Goal: Task Accomplishment & Management: Manage account settings

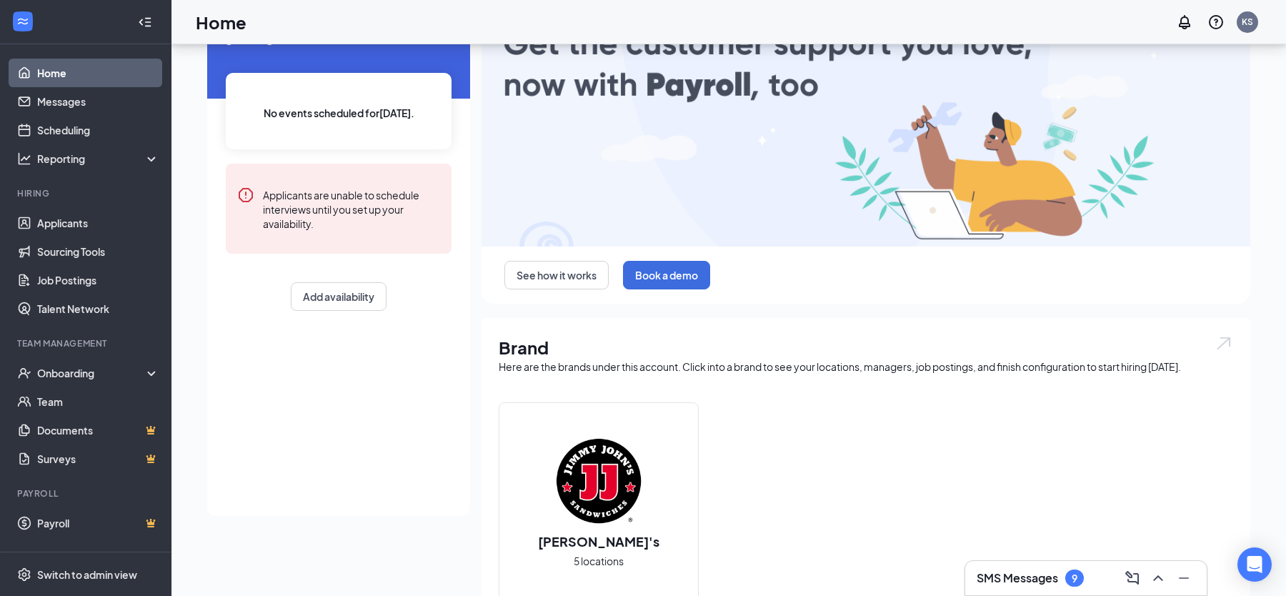
scroll to position [147, 0]
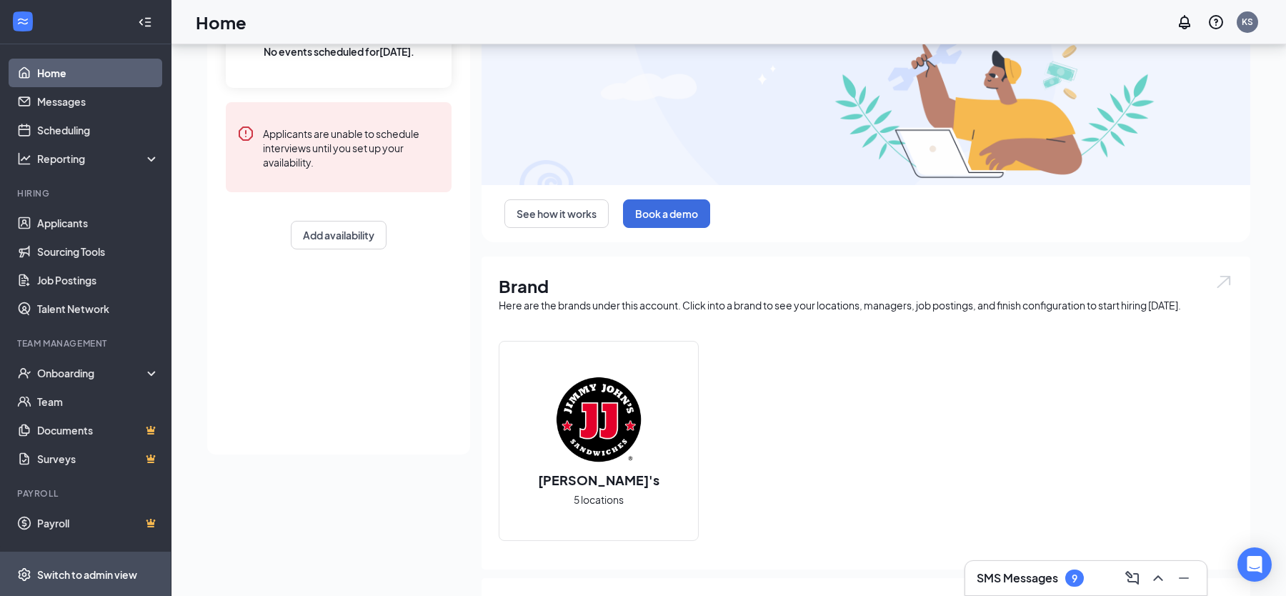
click at [52, 578] on div "Switch to admin view" at bounding box center [87, 574] width 100 height 14
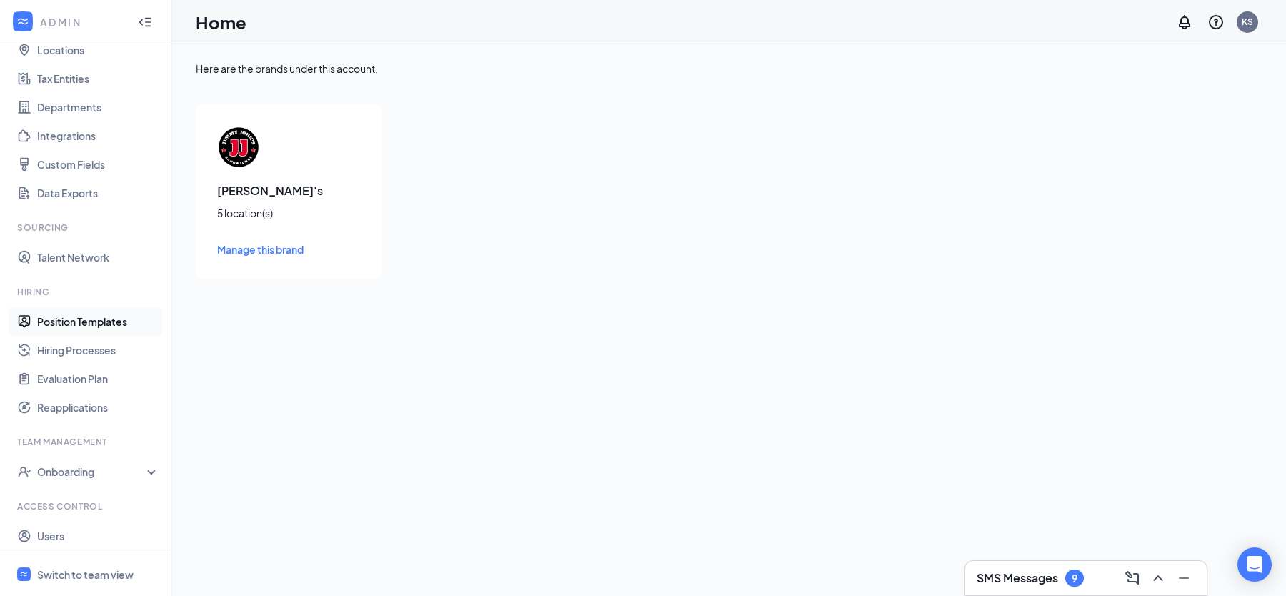
scroll to position [89, 0]
click at [76, 532] on link "Users" at bounding box center [98, 534] width 122 height 29
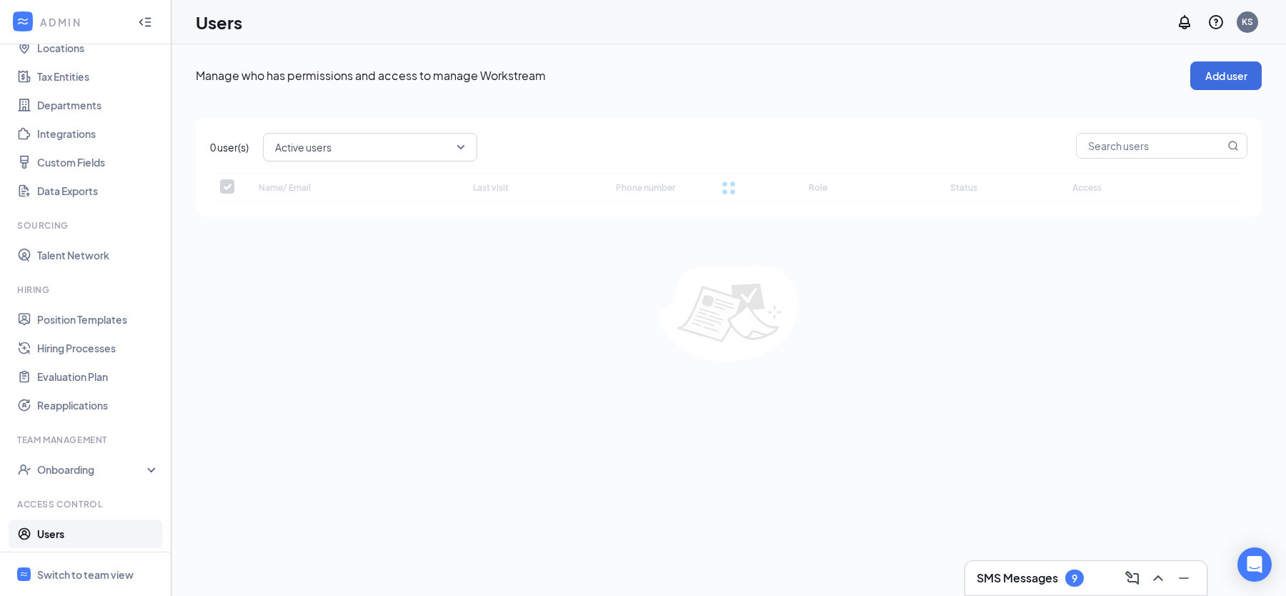
checkbox input "false"
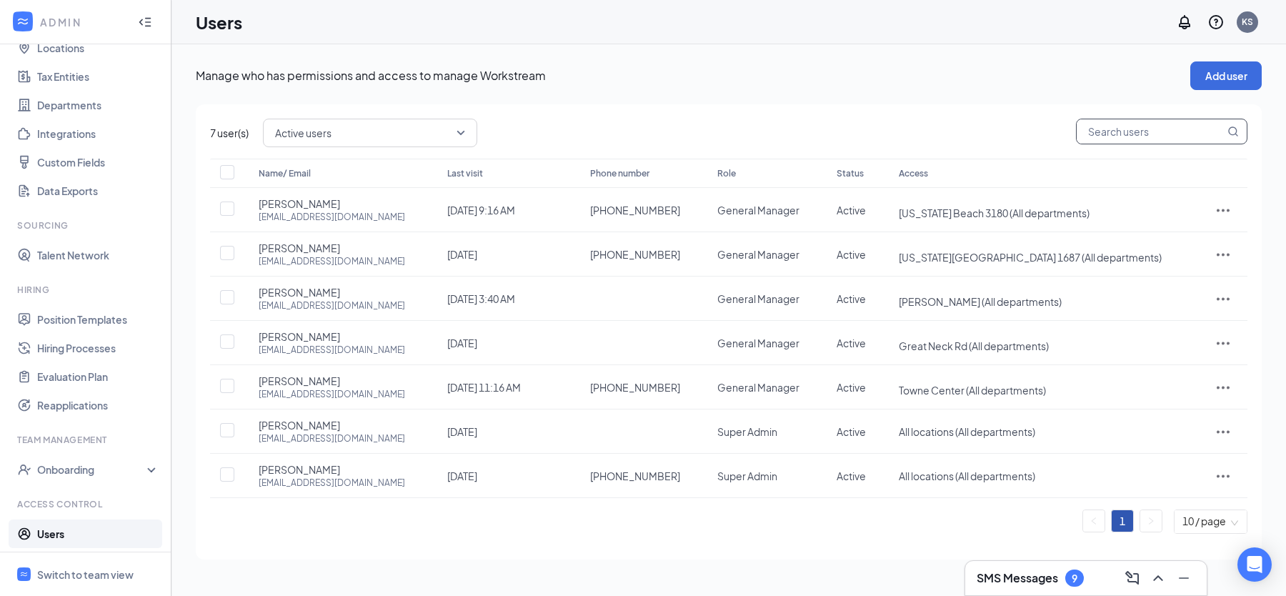
click at [1171, 136] on input "text" at bounding box center [1151, 131] width 148 height 24
type input "h"
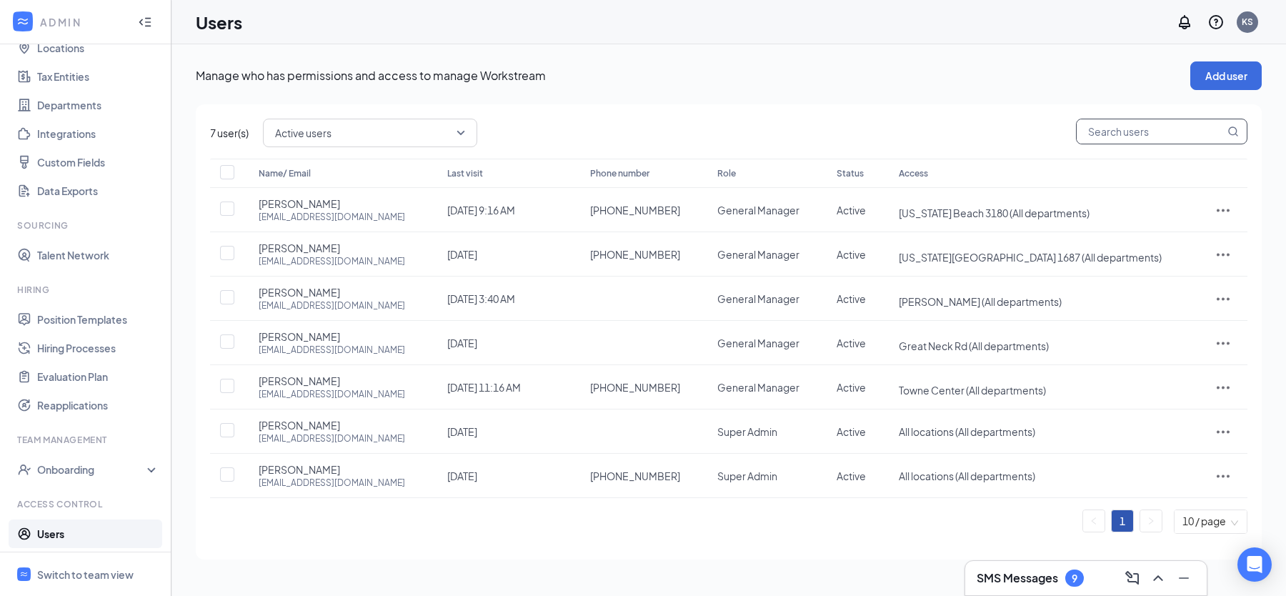
type input "h"
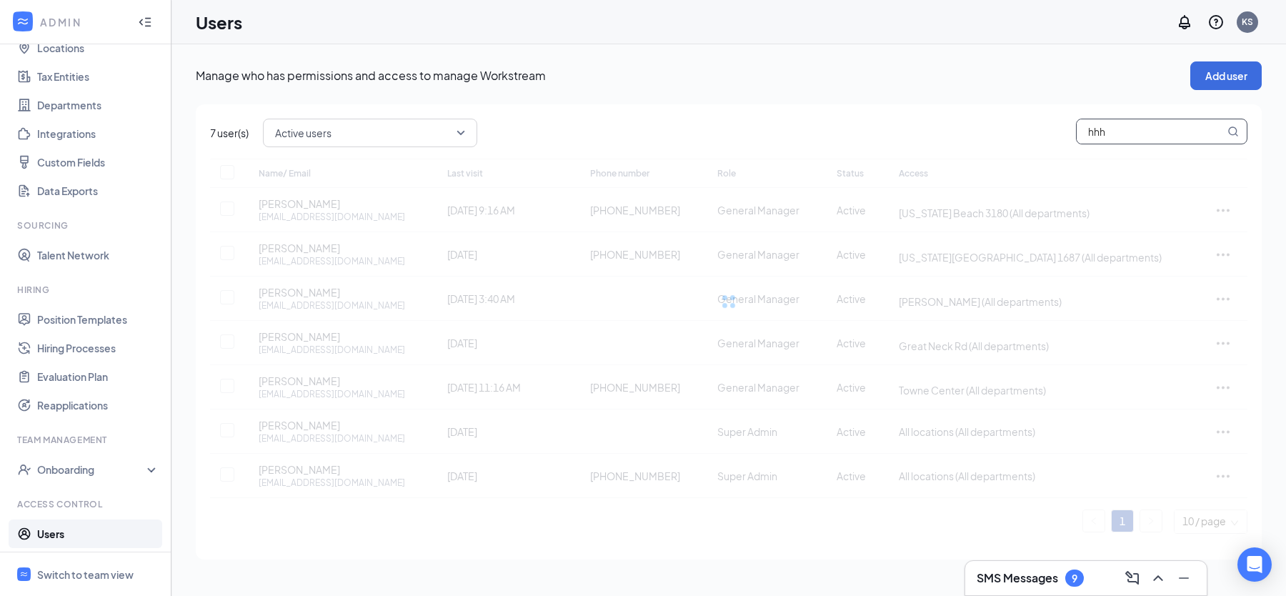
type input "hh"
checkbox input "true"
type input "h"
checkbox input "false"
type input "s"
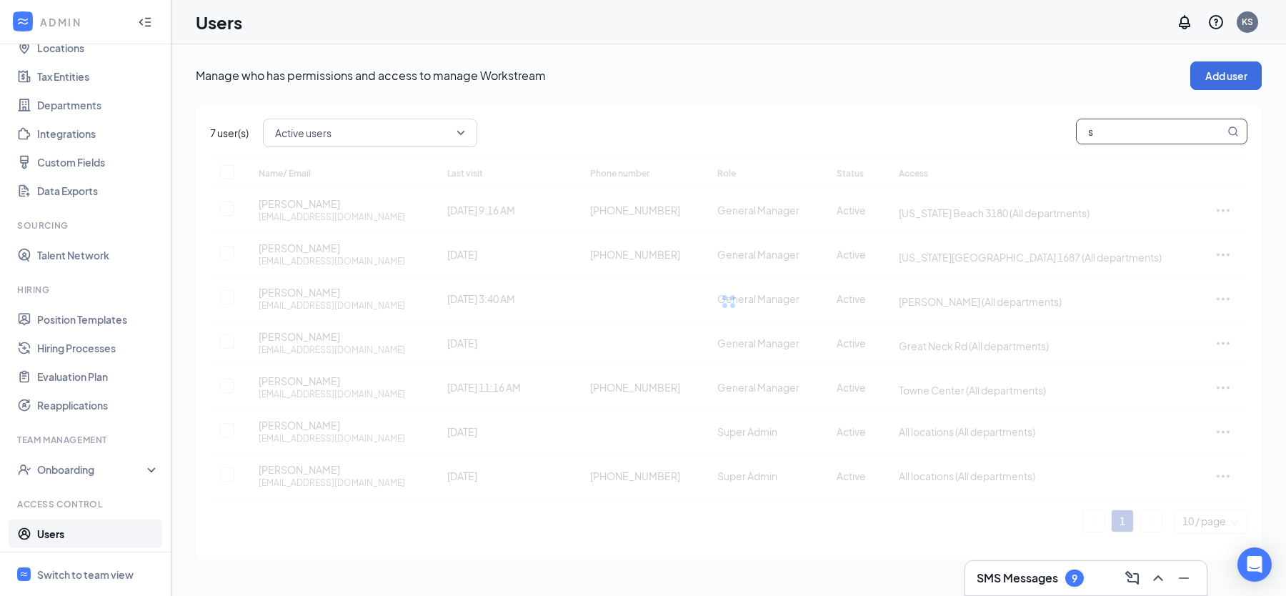
checkbox input "true"
type input "savannah"
click at [1107, 126] on input "savannah" at bounding box center [1151, 131] width 148 height 24
click at [745, 104] on div "7 user(s) Active users Name/ Email Last visit Phone number Role Status Access N…" at bounding box center [729, 153] width 1066 height 98
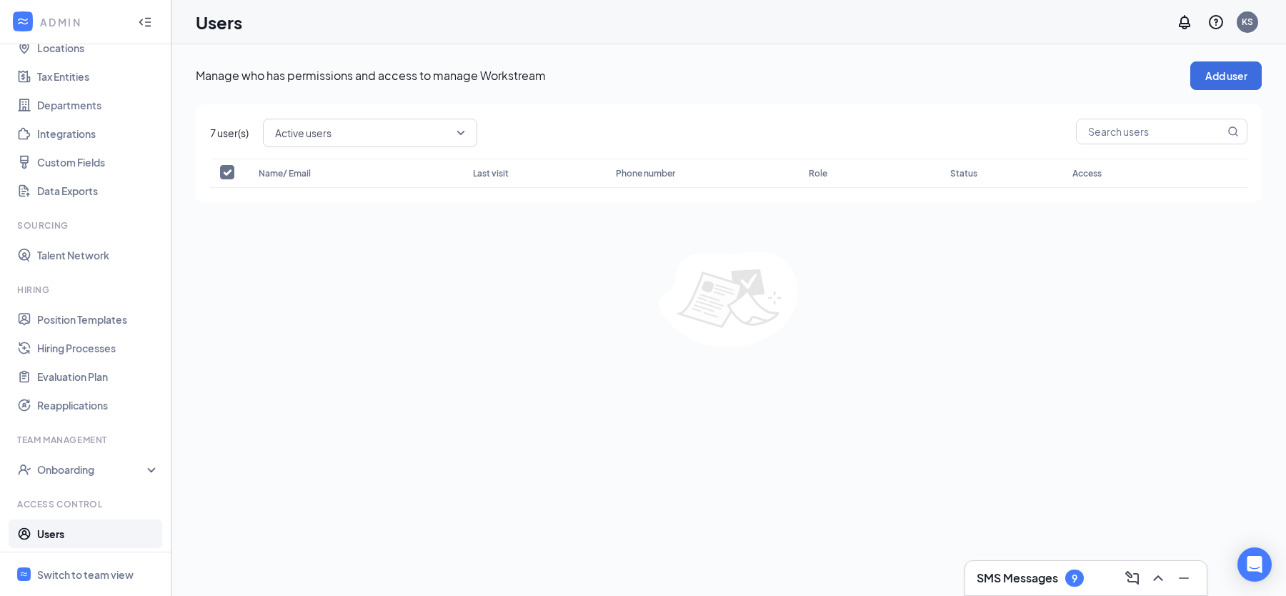
click at [72, 533] on link "Users" at bounding box center [98, 534] width 122 height 29
click at [766, 69] on p "Manage who has permissions and access to manage Workstream" at bounding box center [693, 76] width 995 height 16
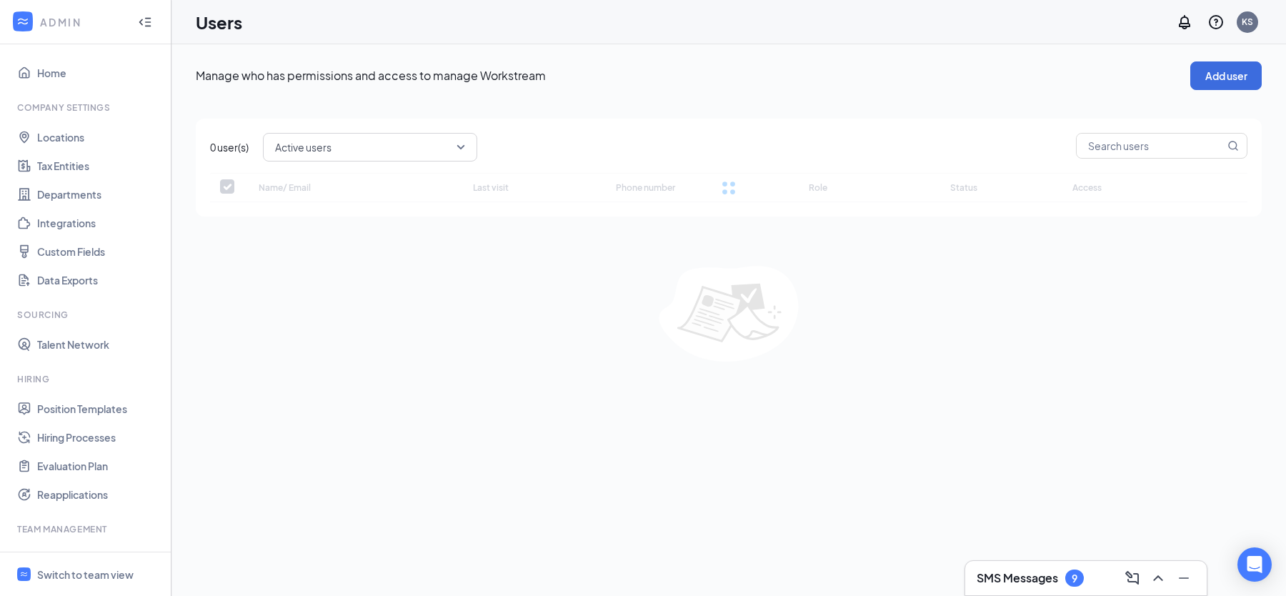
checkbox input "false"
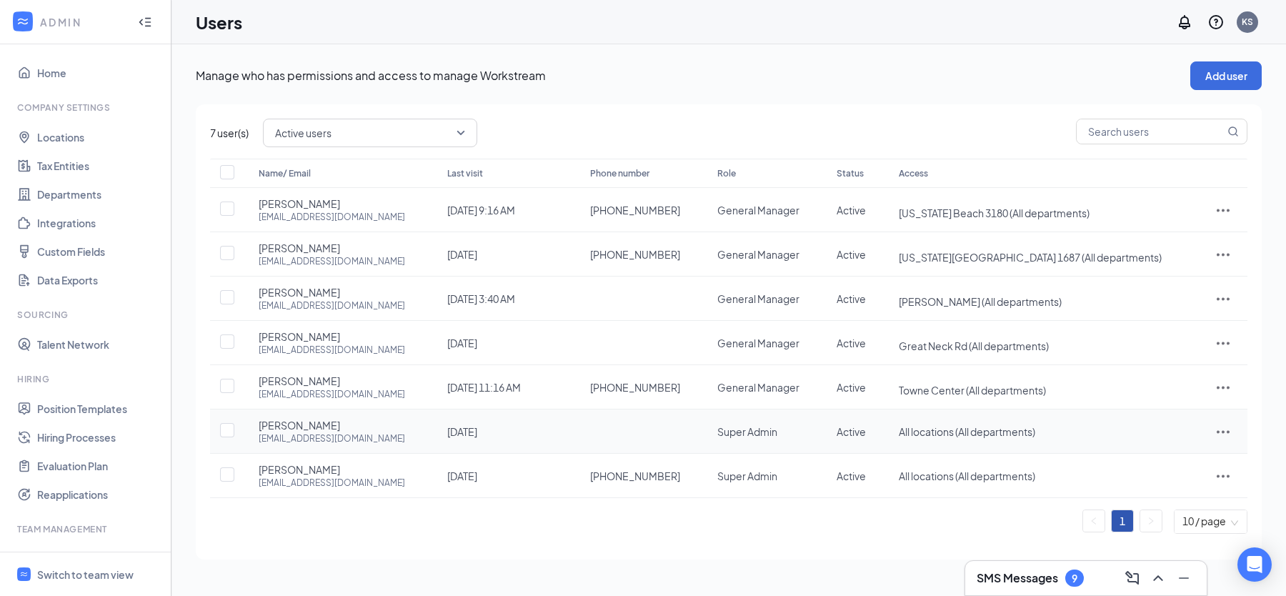
click at [312, 438] on div "ajkramer81@gmail.com" at bounding box center [332, 438] width 146 height 12
copy div "ajkramer81@gmail.com"
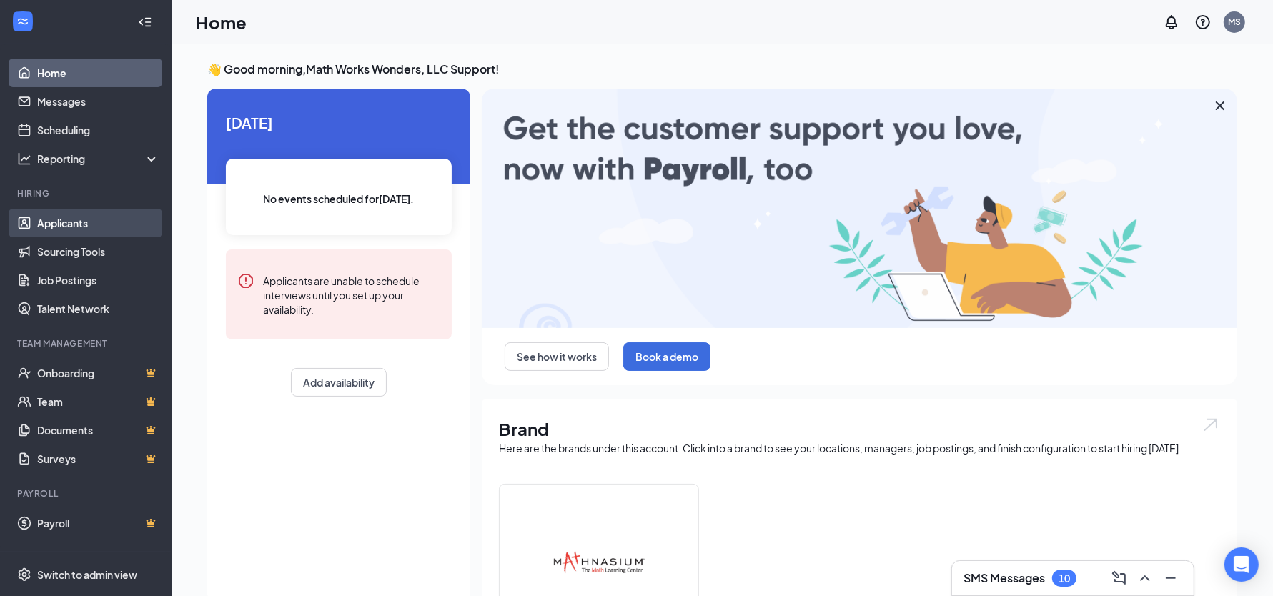
click at [106, 219] on link "Applicants" at bounding box center [98, 223] width 122 height 29
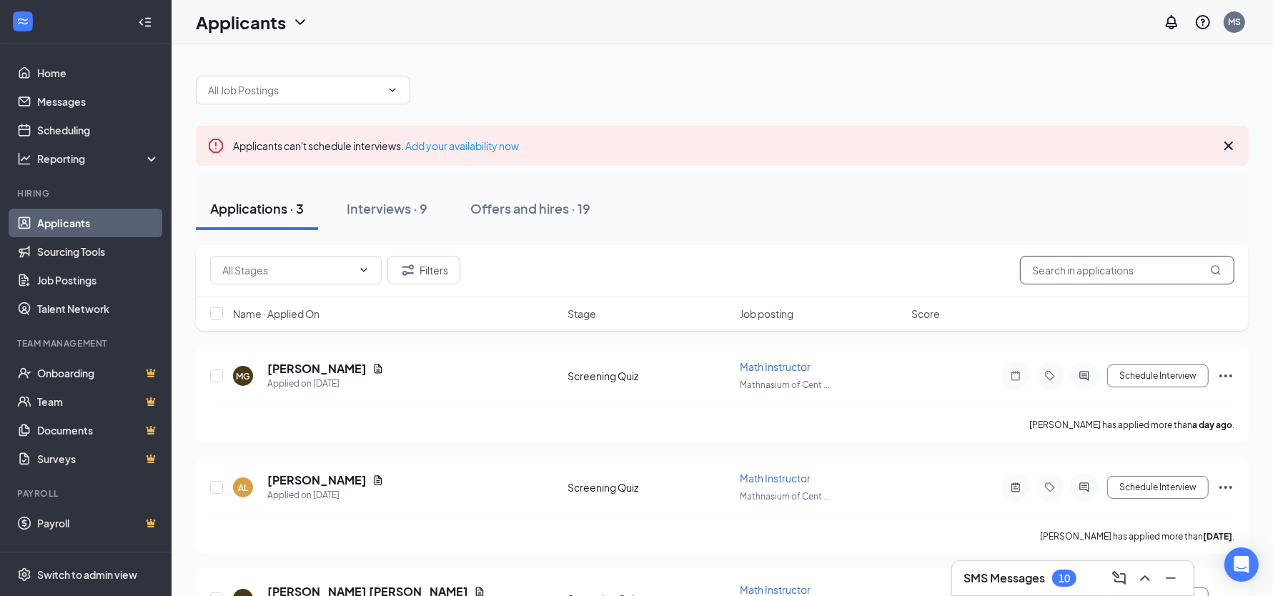
click at [1119, 259] on input "text" at bounding box center [1127, 270] width 214 height 29
paste input "Himan"
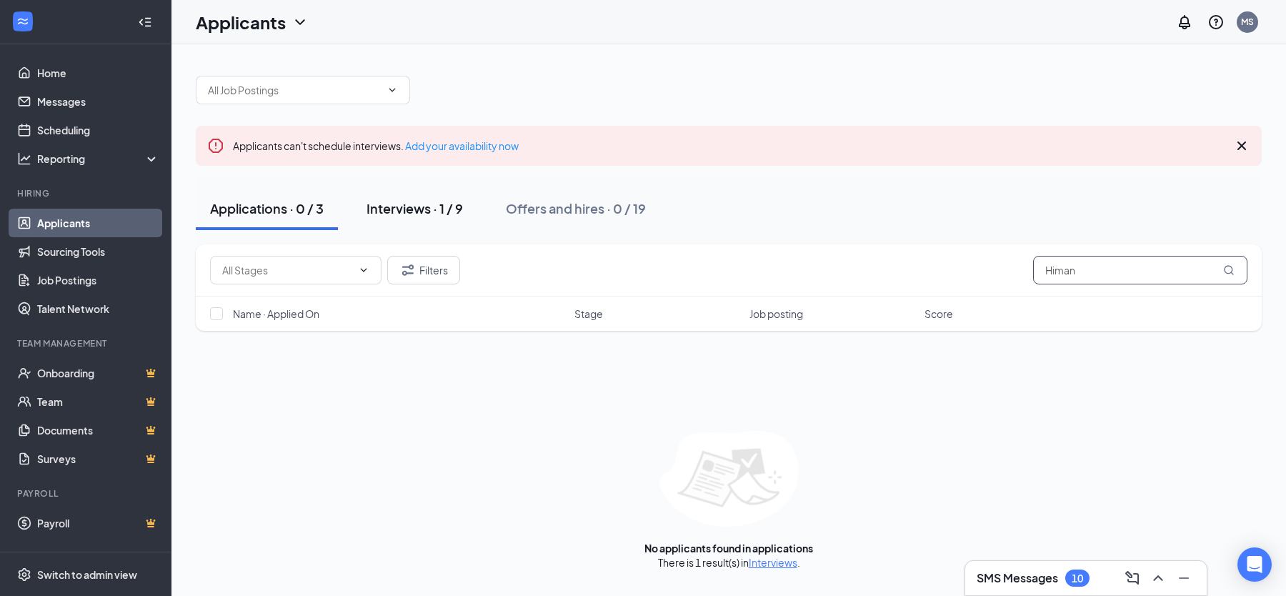
type input "Himan"
click at [404, 209] on div "Interviews · 1 / 9" at bounding box center [415, 208] width 96 height 18
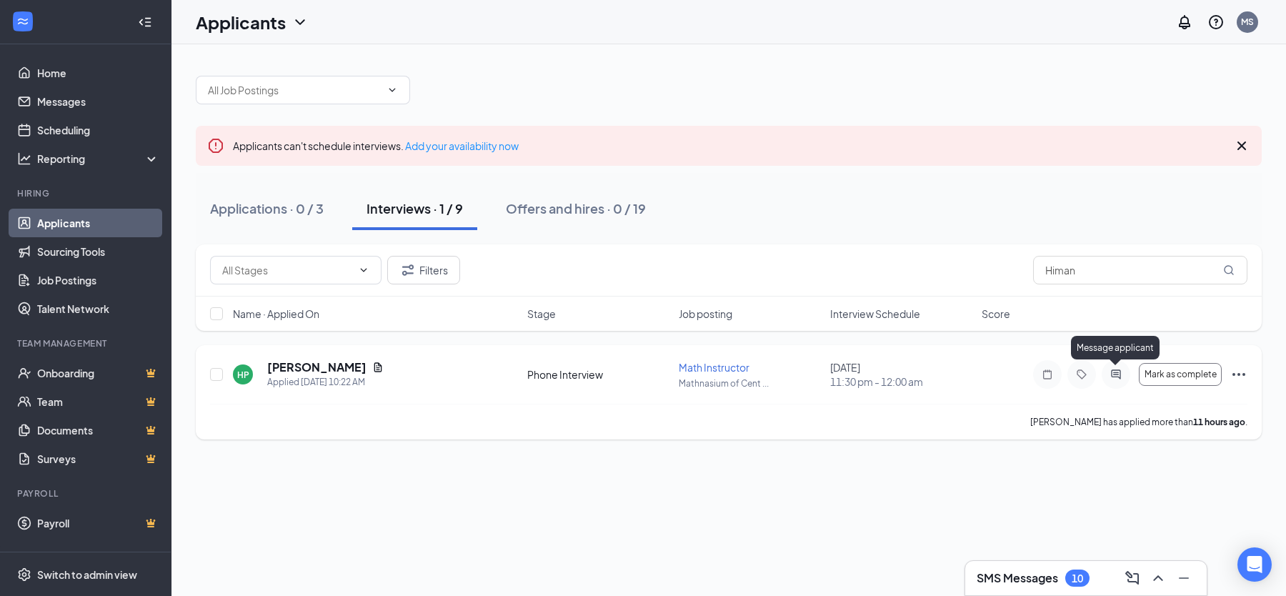
click at [1118, 377] on icon "ActiveChat" at bounding box center [1116, 374] width 17 height 11
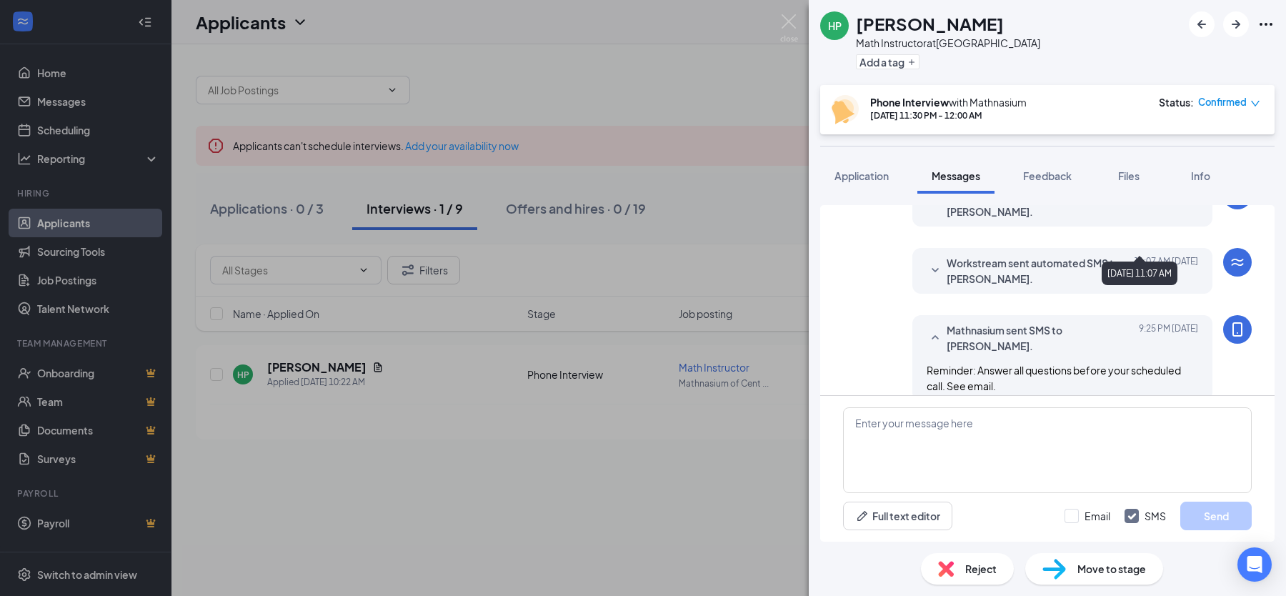
scroll to position [501, 0]
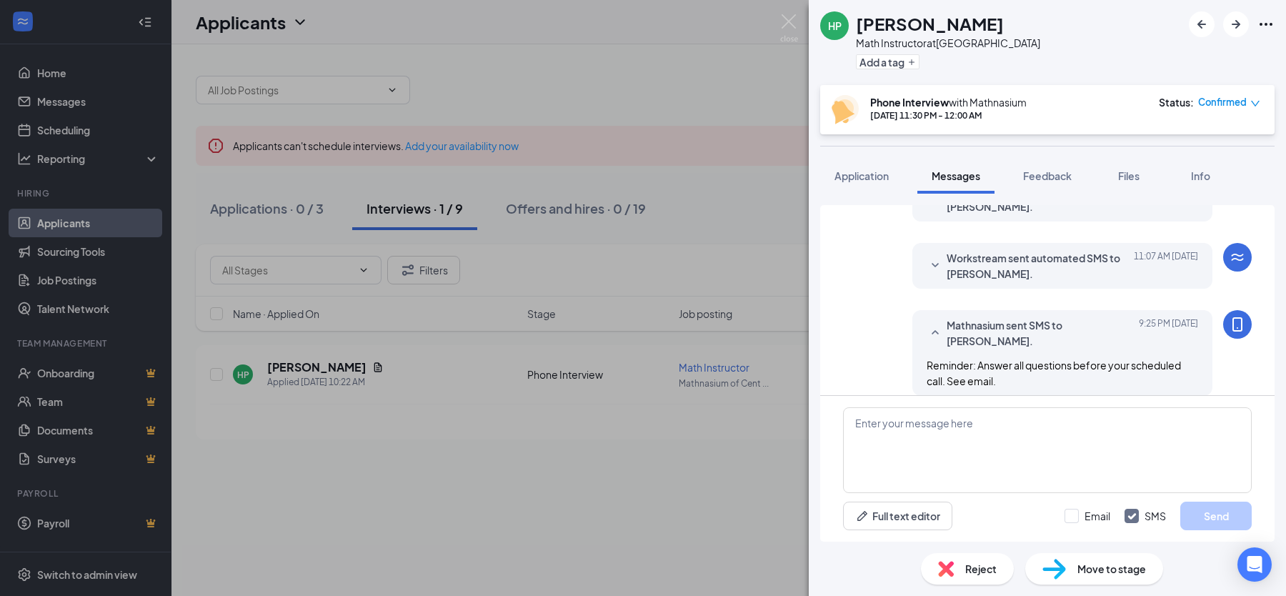
click at [970, 276] on span "Workstream sent automated SMS to Himani Parikh." at bounding box center [1040, 265] width 187 height 31
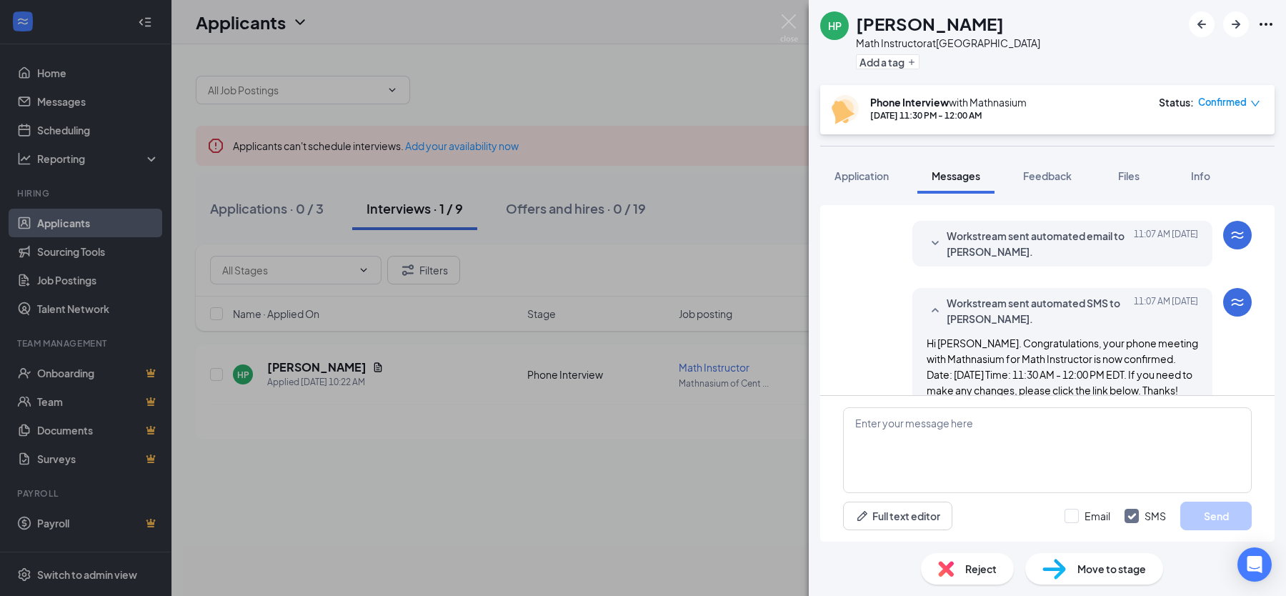
scroll to position [427, 0]
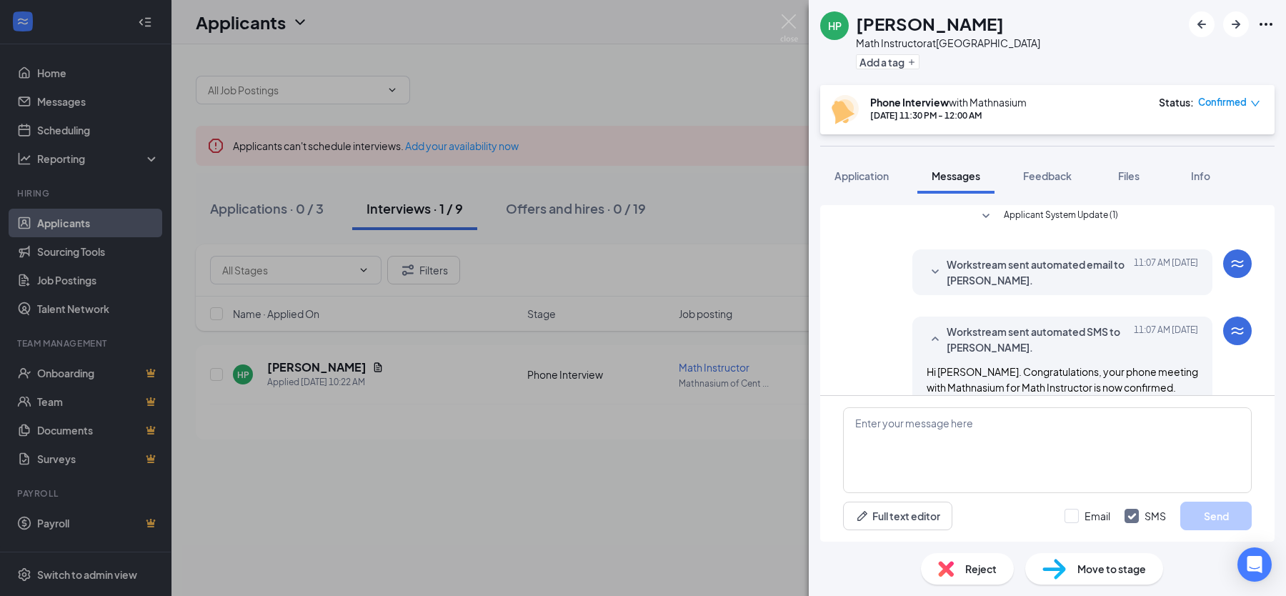
click at [1015, 284] on span "Workstream sent automated email to Himani Parikh." at bounding box center [1040, 272] width 187 height 31
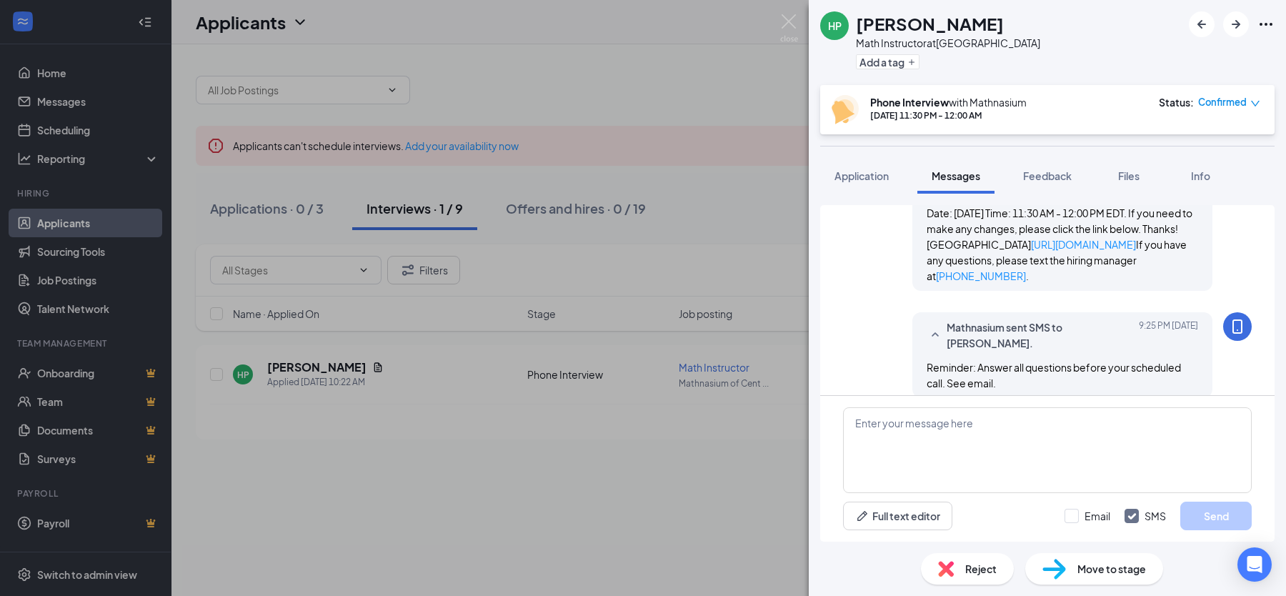
scroll to position [1037, 0]
click at [782, 30] on img at bounding box center [789, 28] width 18 height 28
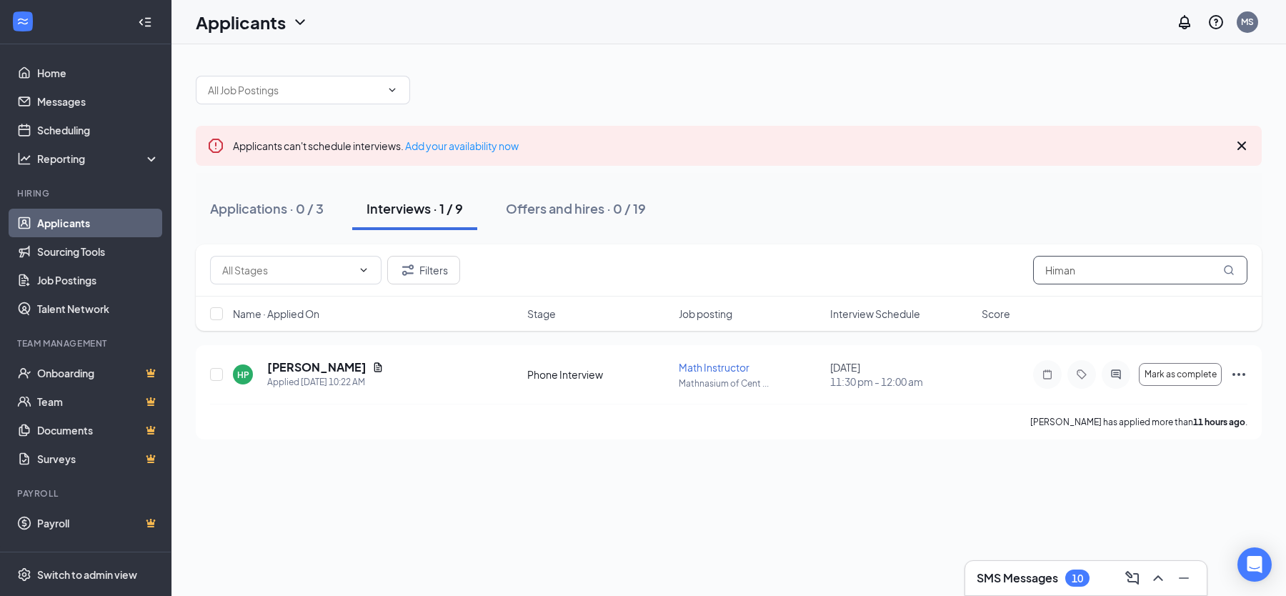
click at [1075, 263] on input "Himan" at bounding box center [1140, 270] width 214 height 29
type input "brian"
click at [1108, 378] on icon "ActiveChat" at bounding box center [1116, 374] width 17 height 11
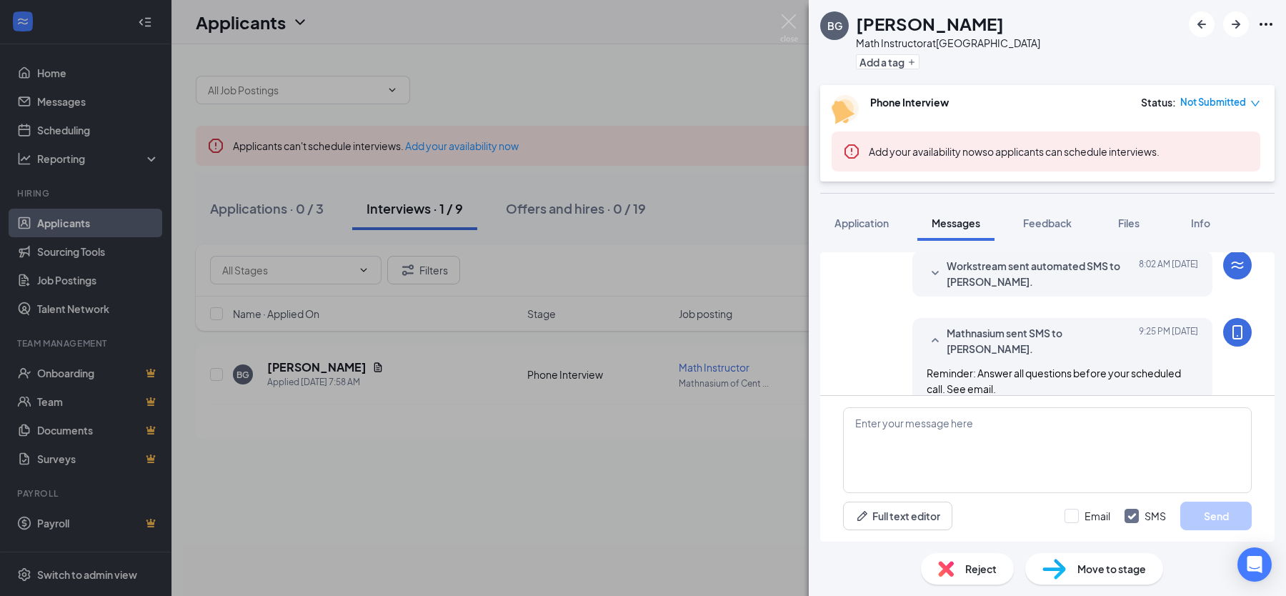
scroll to position [368, 0]
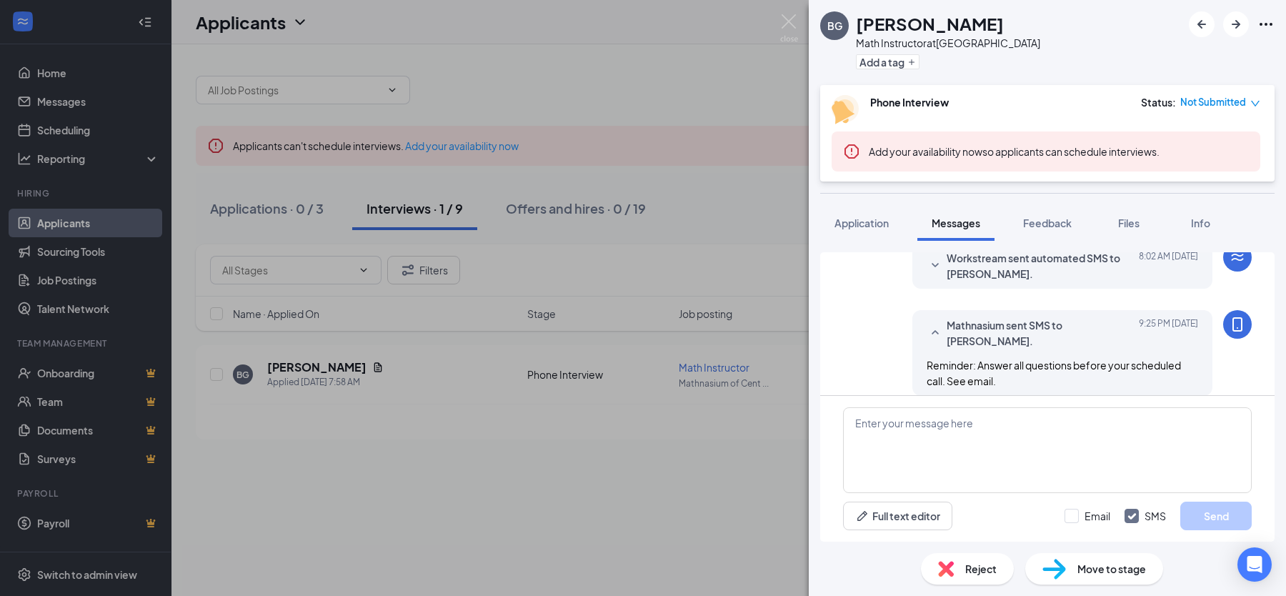
click at [1015, 272] on span "Workstream sent automated SMS to Brian Gerra." at bounding box center [1040, 265] width 187 height 31
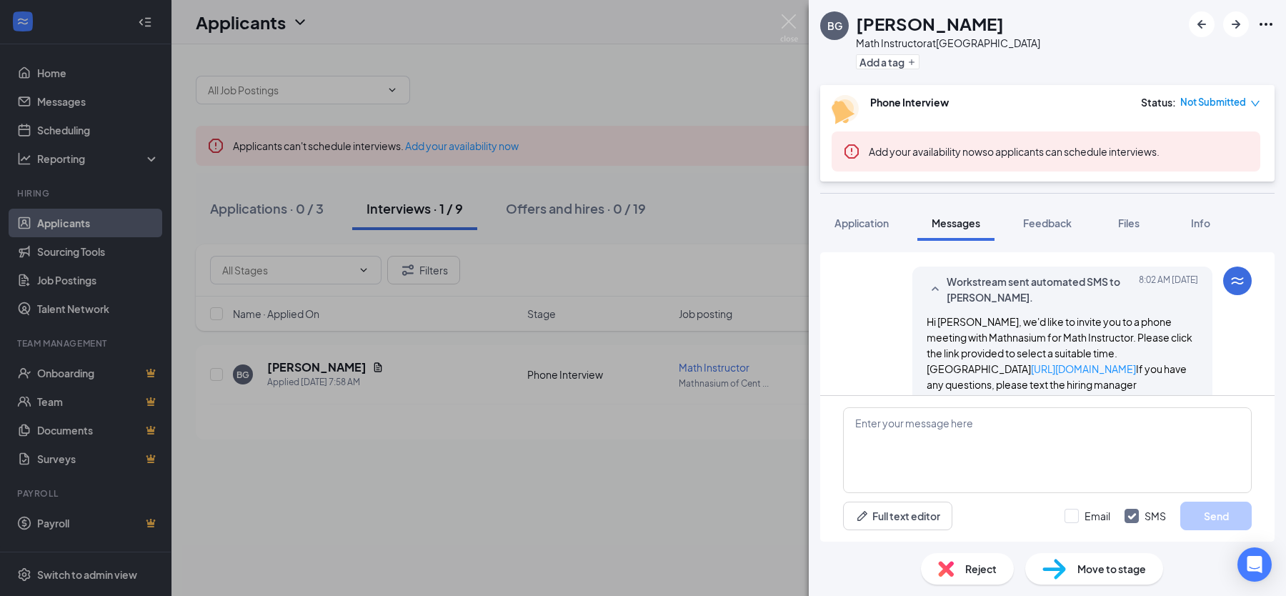
scroll to position [332, 0]
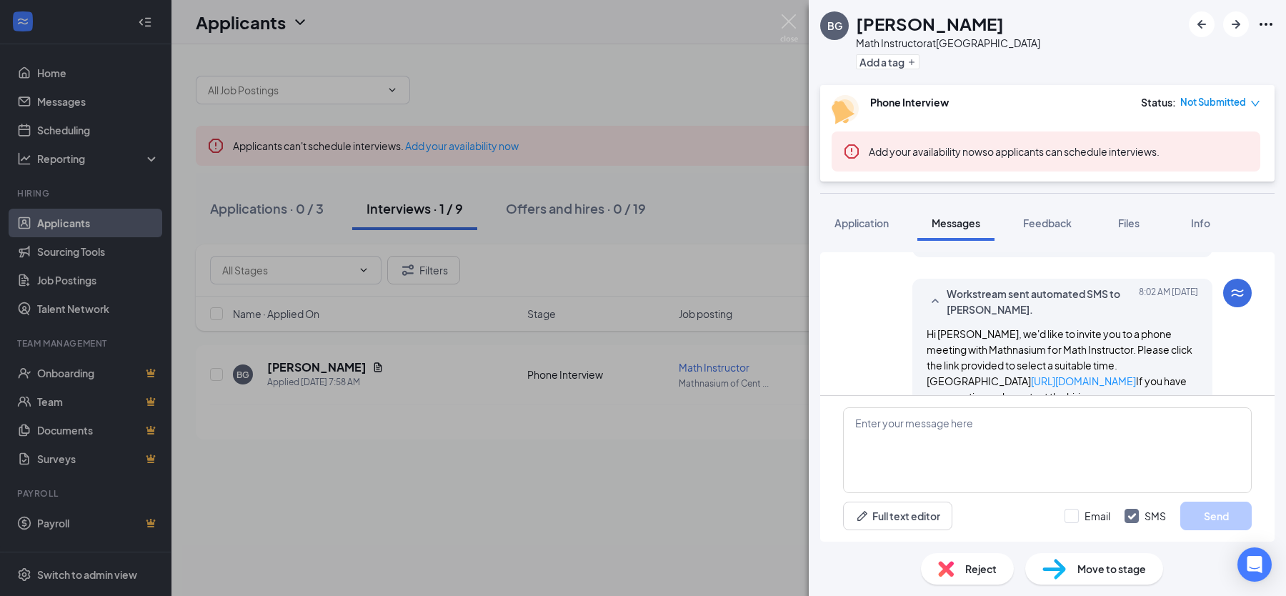
click at [700, 505] on div "BG Brian Gerra Math Instructor at Mathnasium of Center City Add a tag Phone Int…" at bounding box center [643, 298] width 1286 height 596
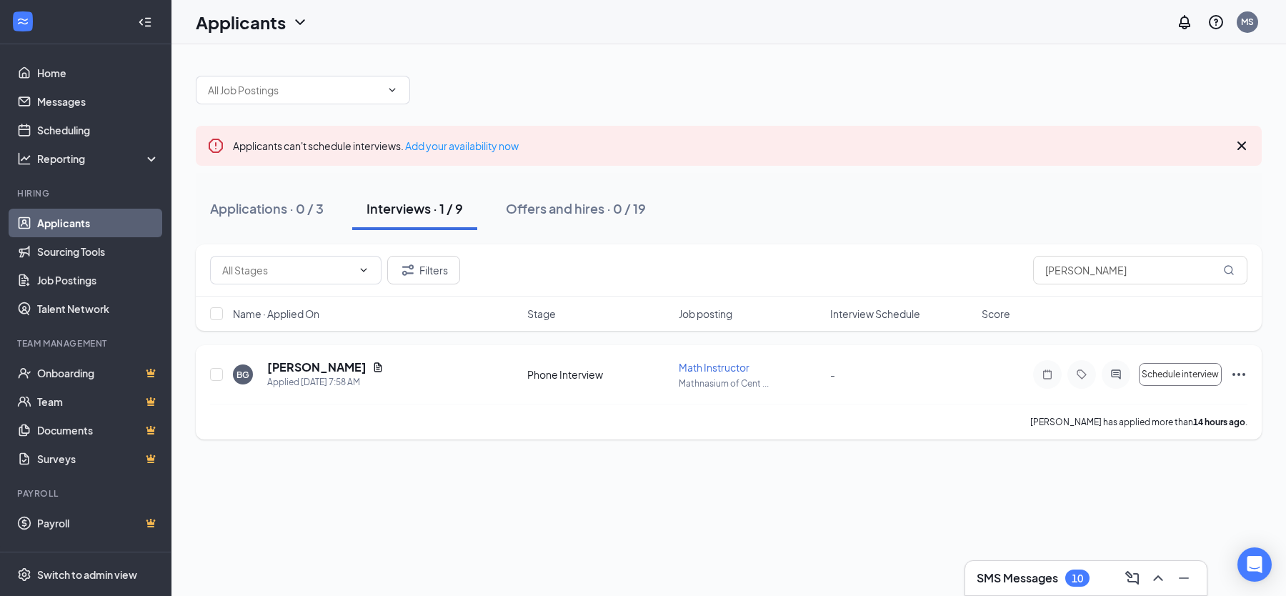
click at [721, 366] on span "Math Instructor" at bounding box center [714, 367] width 71 height 13
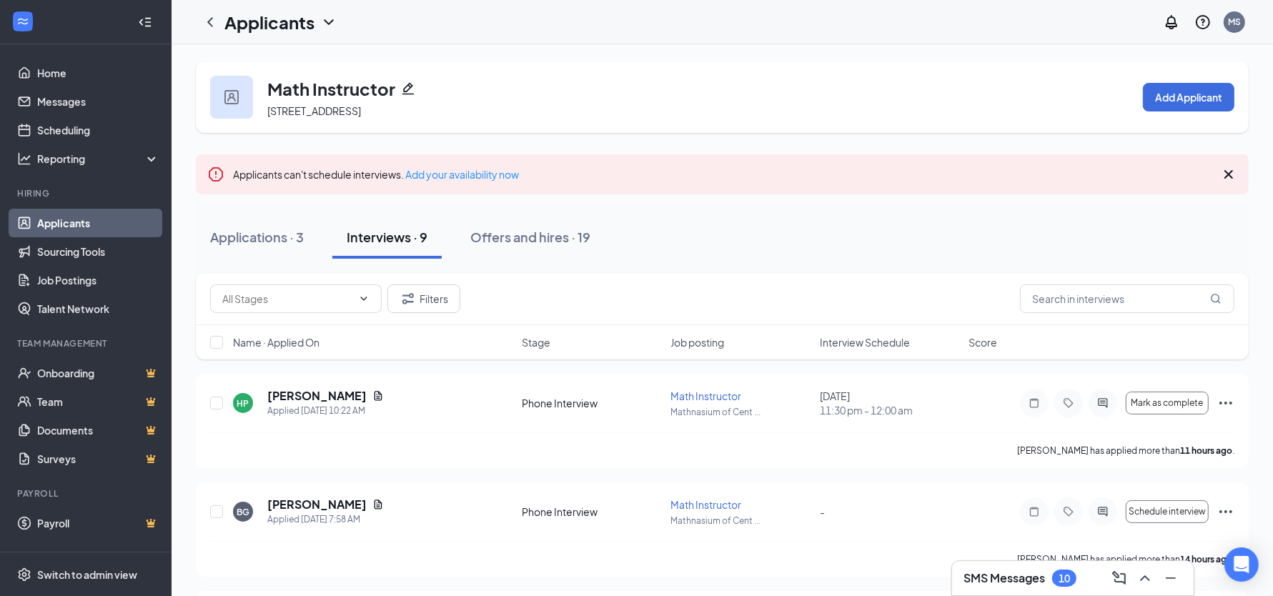
click at [406, 92] on icon "Pencil" at bounding box center [408, 88] width 14 height 14
click at [1103, 406] on icon "ActiveChat" at bounding box center [1102, 402] width 17 height 11
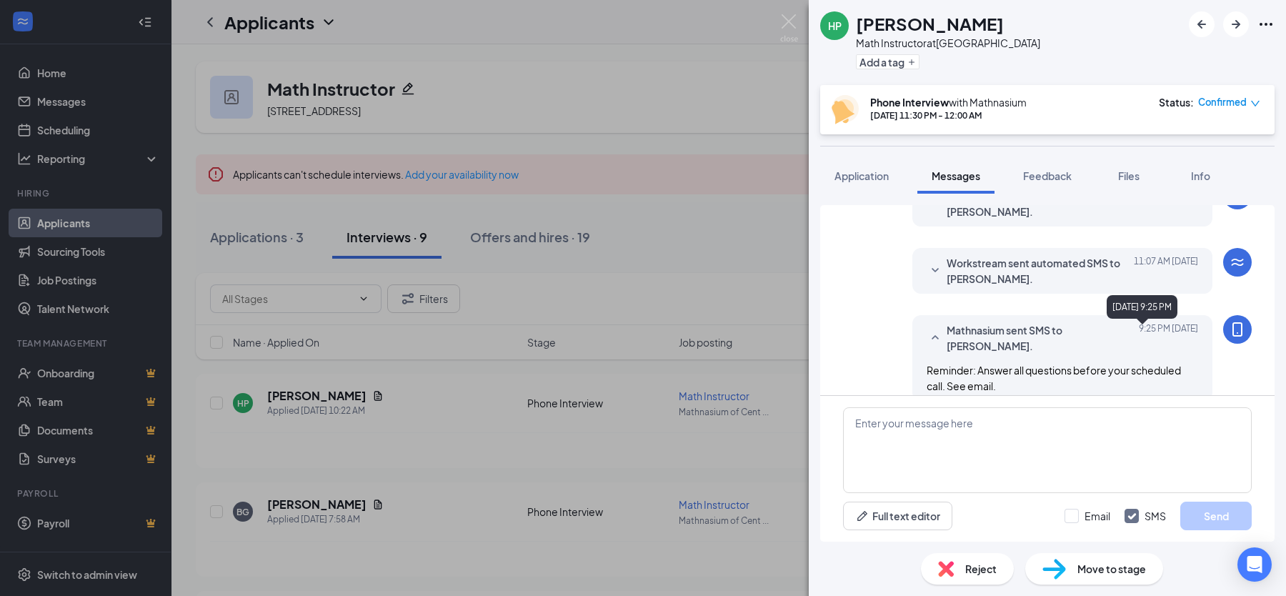
scroll to position [501, 0]
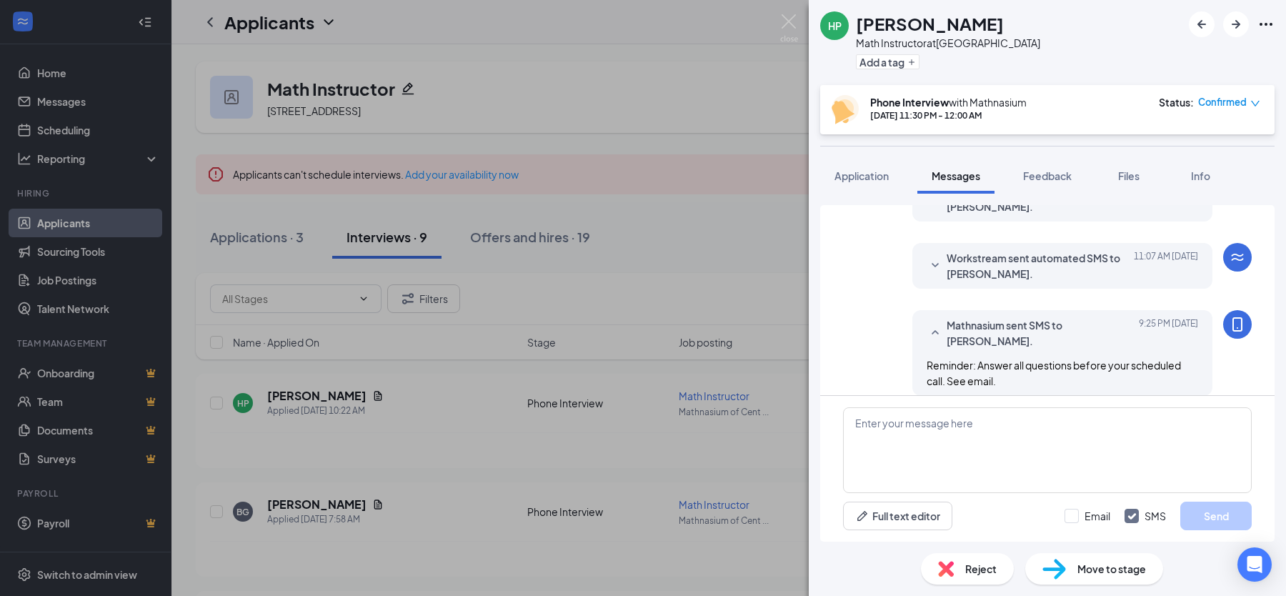
click at [1015, 254] on span "Workstream sent automated SMS to Himani Parikh." at bounding box center [1040, 265] width 187 height 31
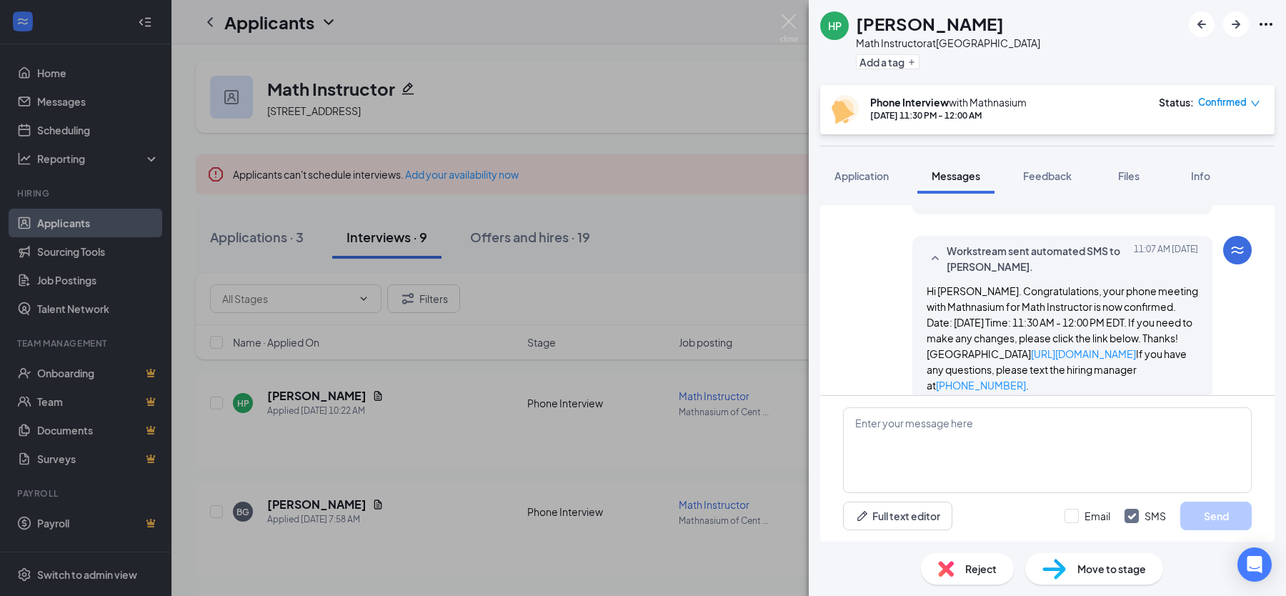
scroll to position [389, 0]
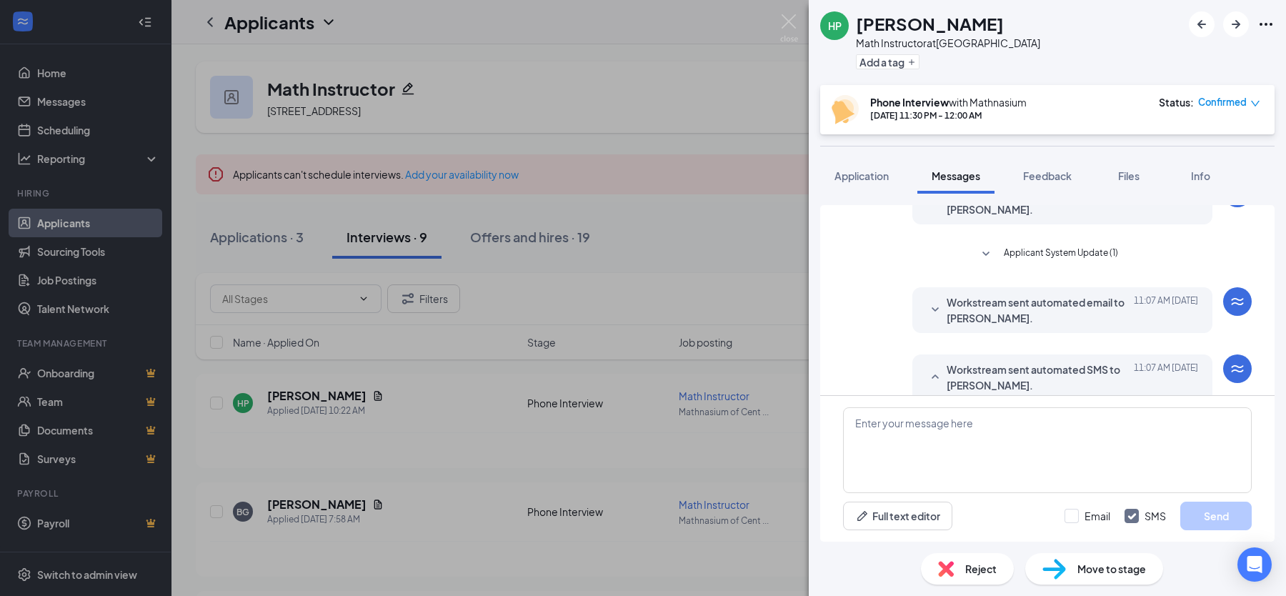
click at [722, 262] on div "HP Himani Parikh Math Instructor at Mathnasium of Center City Add a tag Phone I…" at bounding box center [643, 298] width 1286 height 596
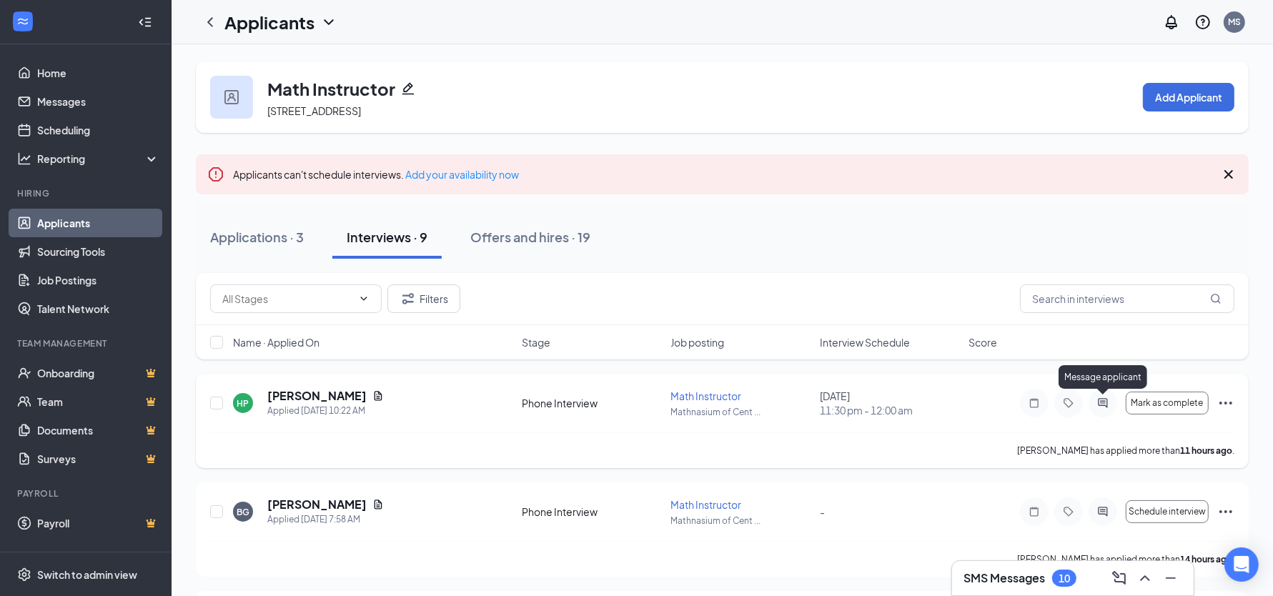
click at [1103, 407] on icon "ActiveChat" at bounding box center [1102, 402] width 17 height 11
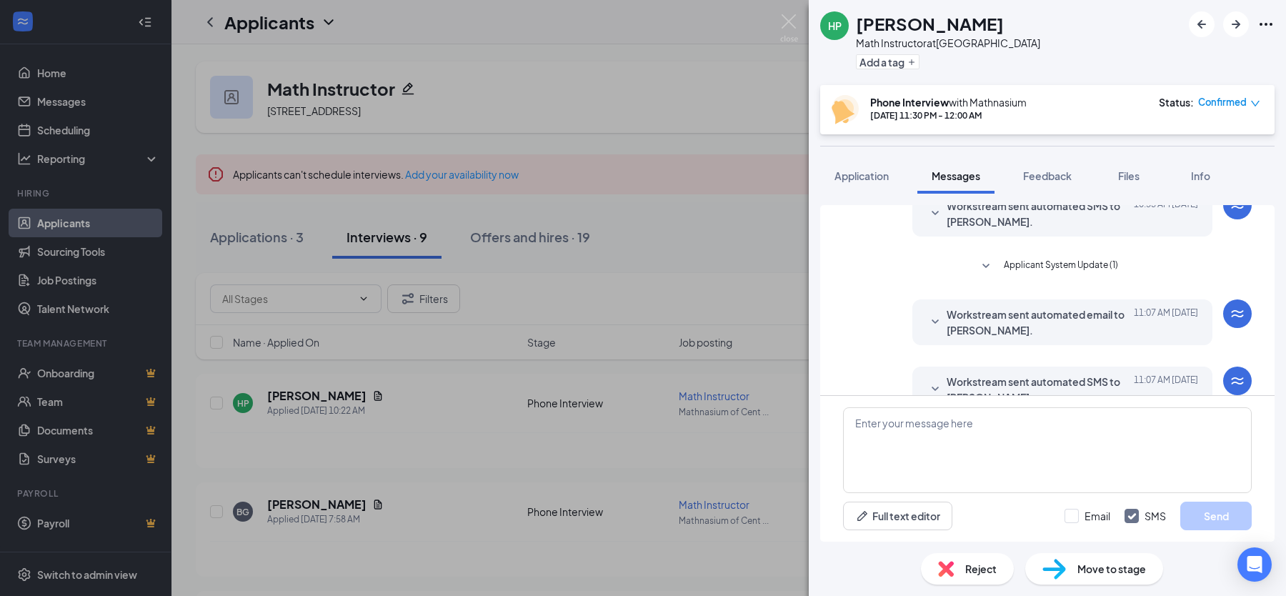
scroll to position [374, 0]
click at [1045, 264] on span "Applicant System Update (1)" at bounding box center [1061, 269] width 114 height 17
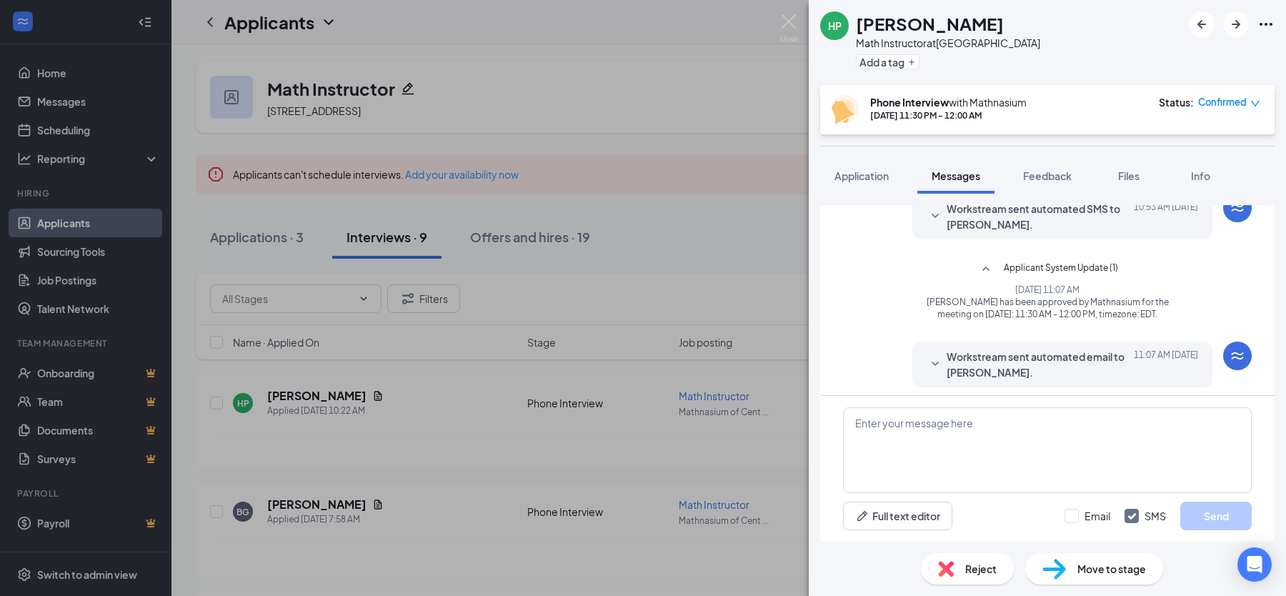
scroll to position [342, 0]
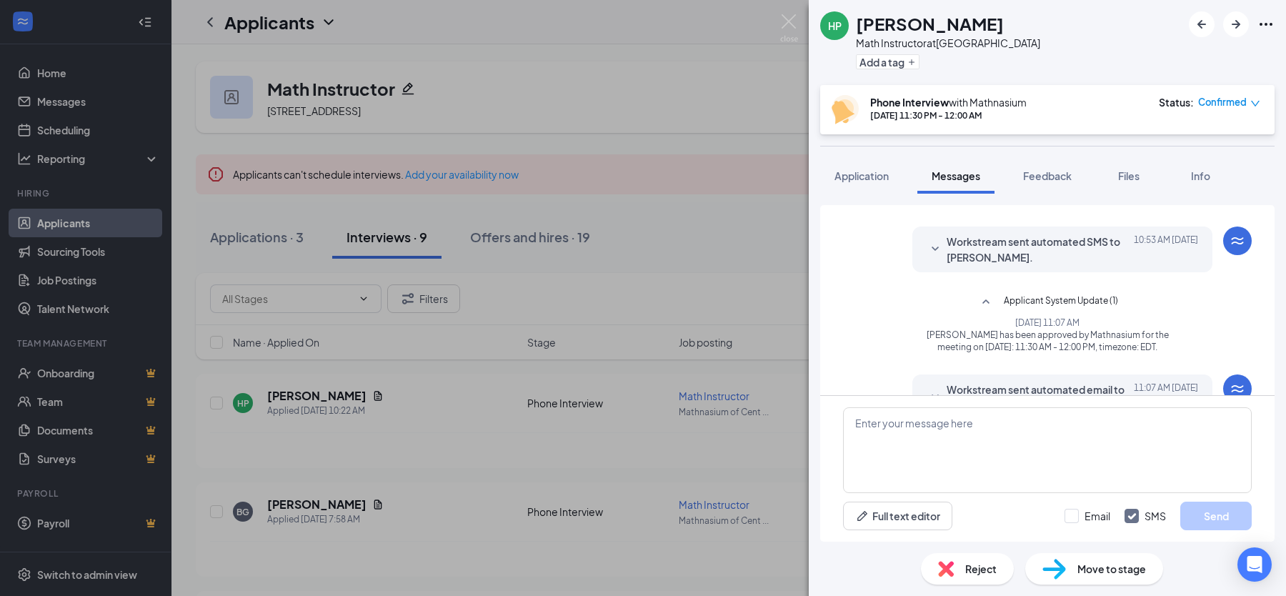
click at [1008, 242] on span "Workstream sent automated SMS to Himani Parikh." at bounding box center [1040, 249] width 187 height 31
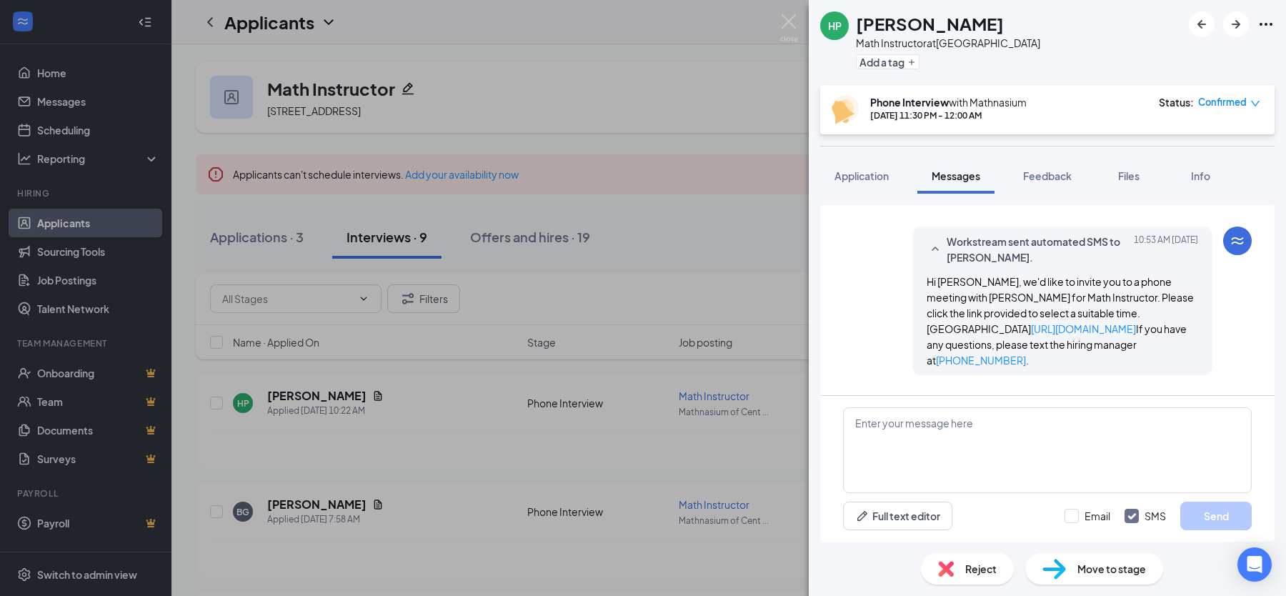
scroll to position [210, 0]
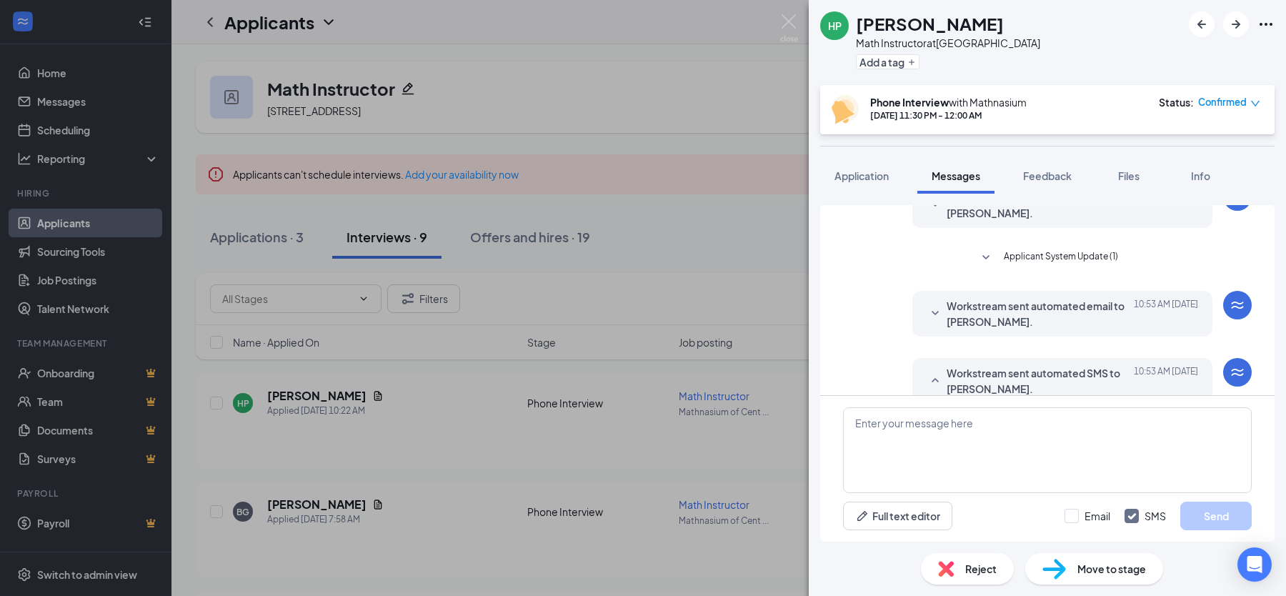
click at [1060, 317] on span "Workstream sent automated email to Himani Parikh." at bounding box center [1040, 313] width 187 height 31
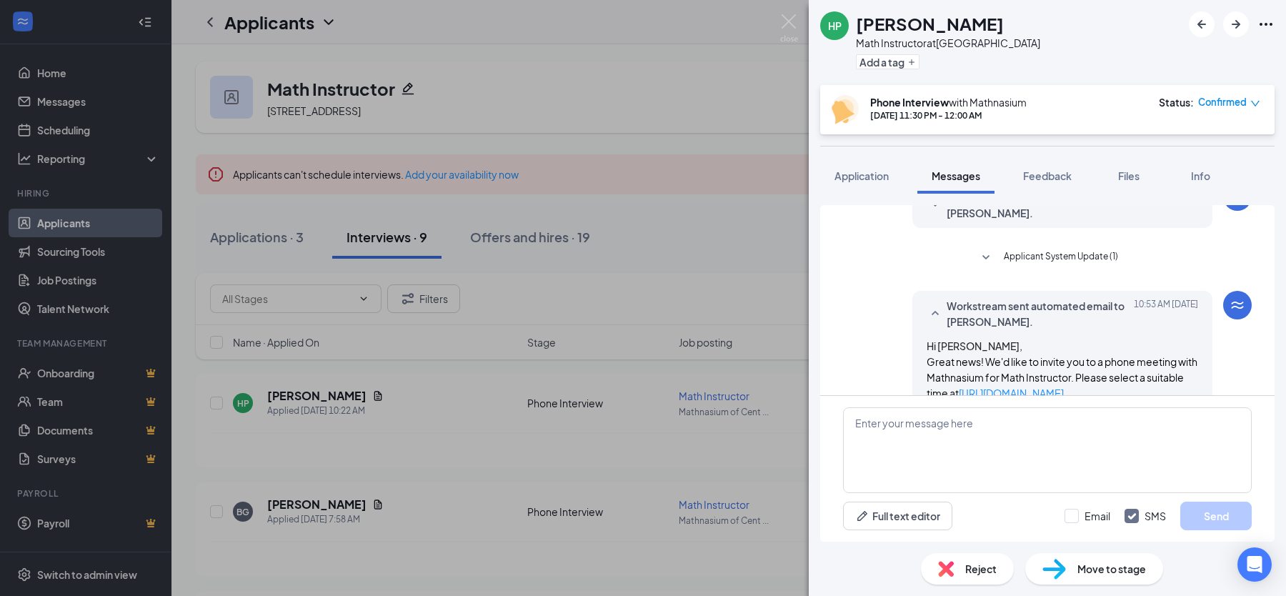
click at [1055, 254] on span "Applicant System Update (1)" at bounding box center [1061, 257] width 114 height 17
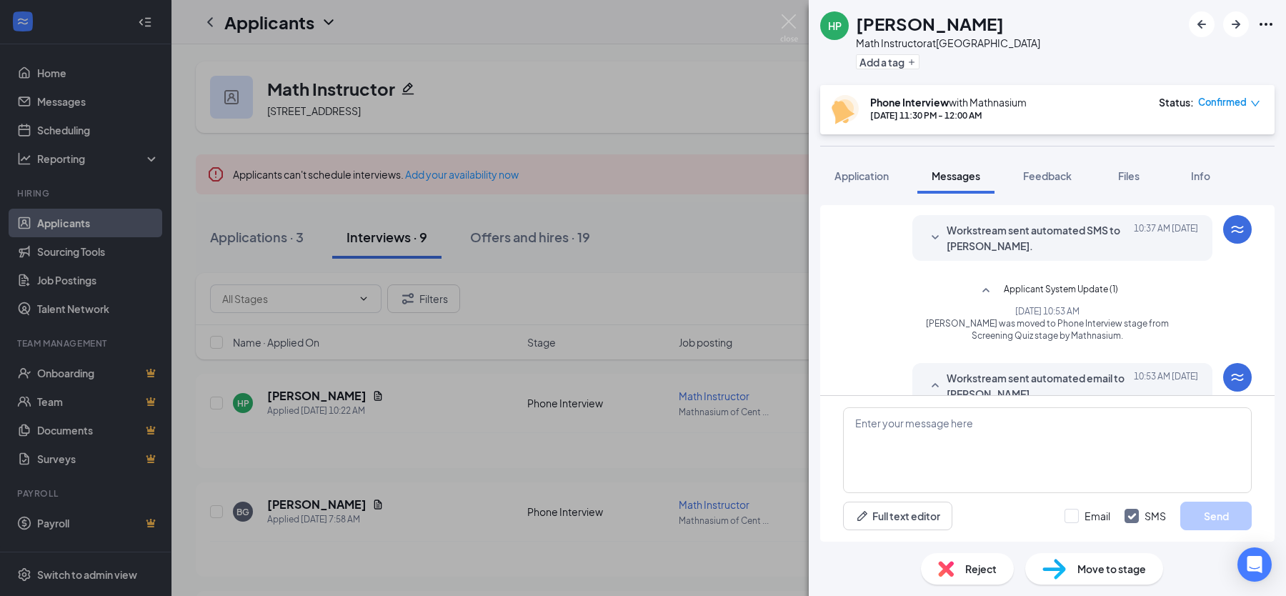
scroll to position [174, 0]
click at [1001, 241] on span "Workstream sent automated SMS to Himani Parikh." at bounding box center [1040, 241] width 187 height 31
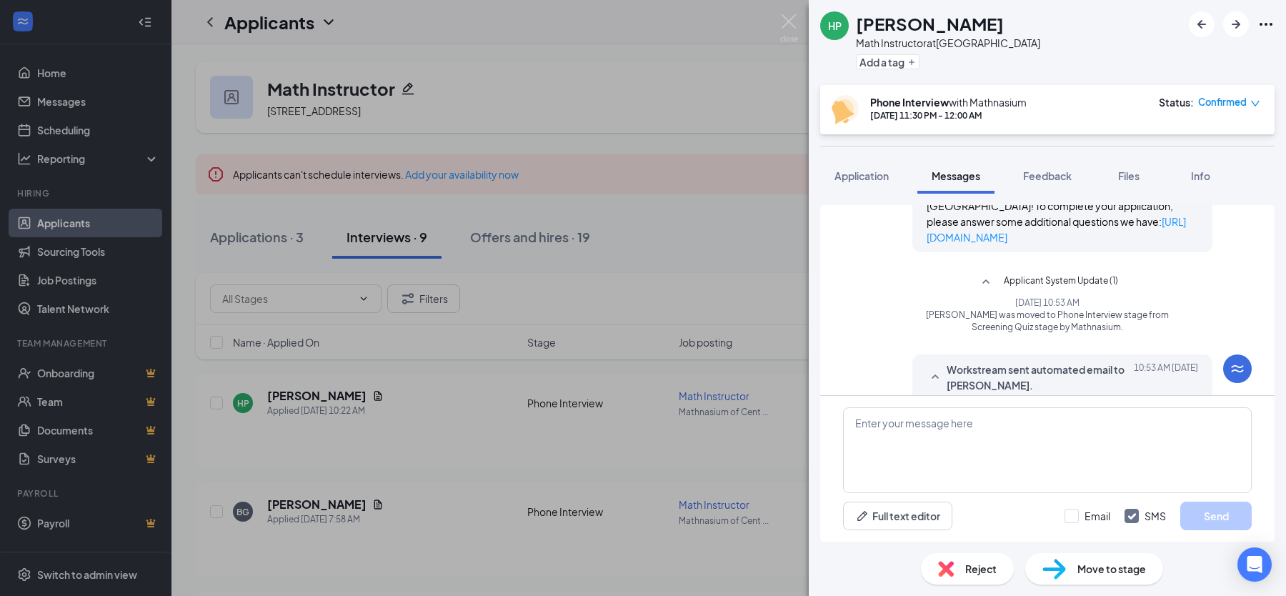
scroll to position [261, 0]
click at [889, 174] on span "Application" at bounding box center [862, 175] width 54 height 13
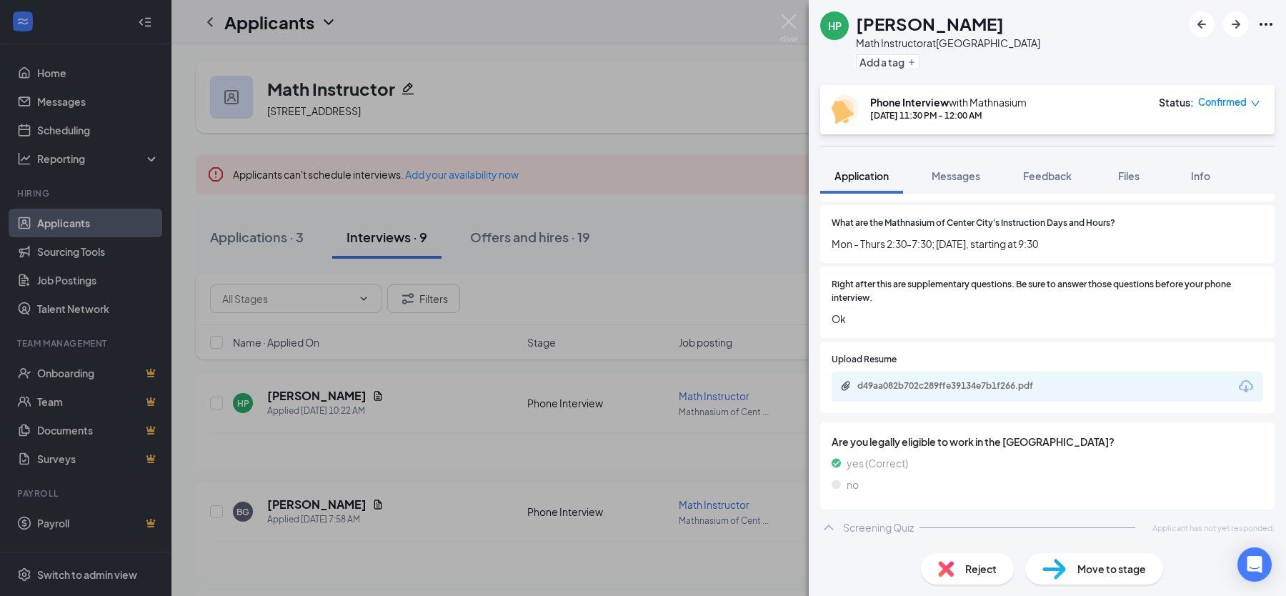
scroll to position [2078, 0]
click at [1172, 522] on span "Applicant has not yet responded." at bounding box center [1214, 528] width 122 height 12
click at [835, 530] on icon "ChevronDown" at bounding box center [828, 527] width 17 height 17
click at [837, 532] on icon "ChevronUp" at bounding box center [828, 527] width 17 height 17
click at [785, 19] on img at bounding box center [789, 28] width 18 height 28
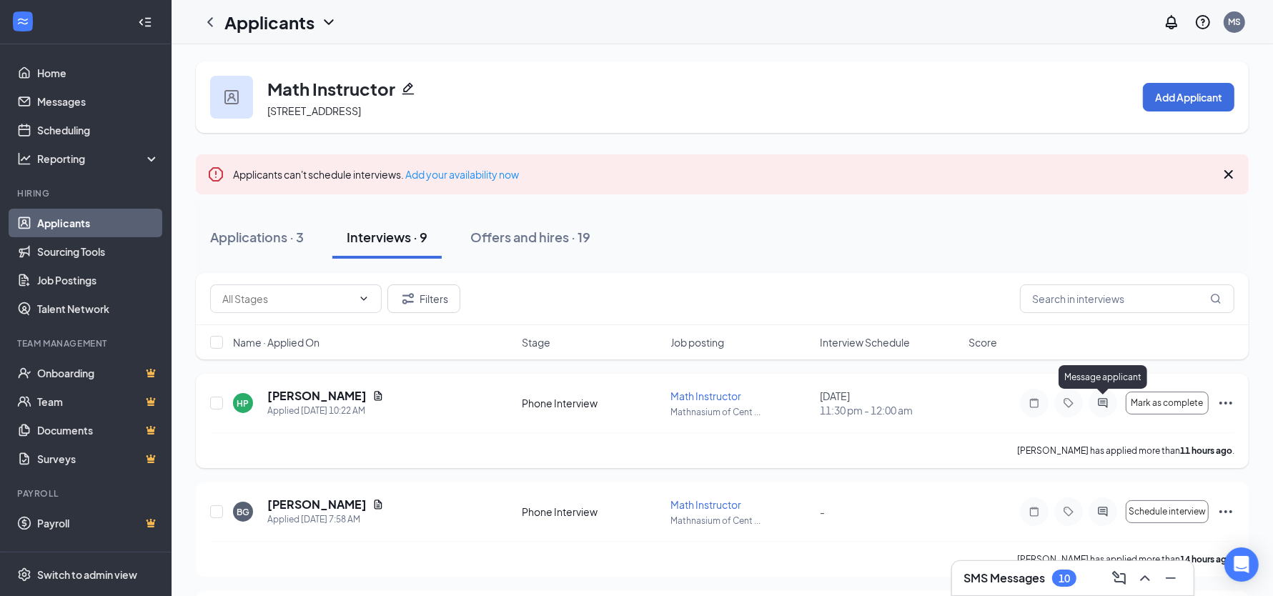
click at [1099, 402] on icon "ActiveChat" at bounding box center [1102, 402] width 17 height 11
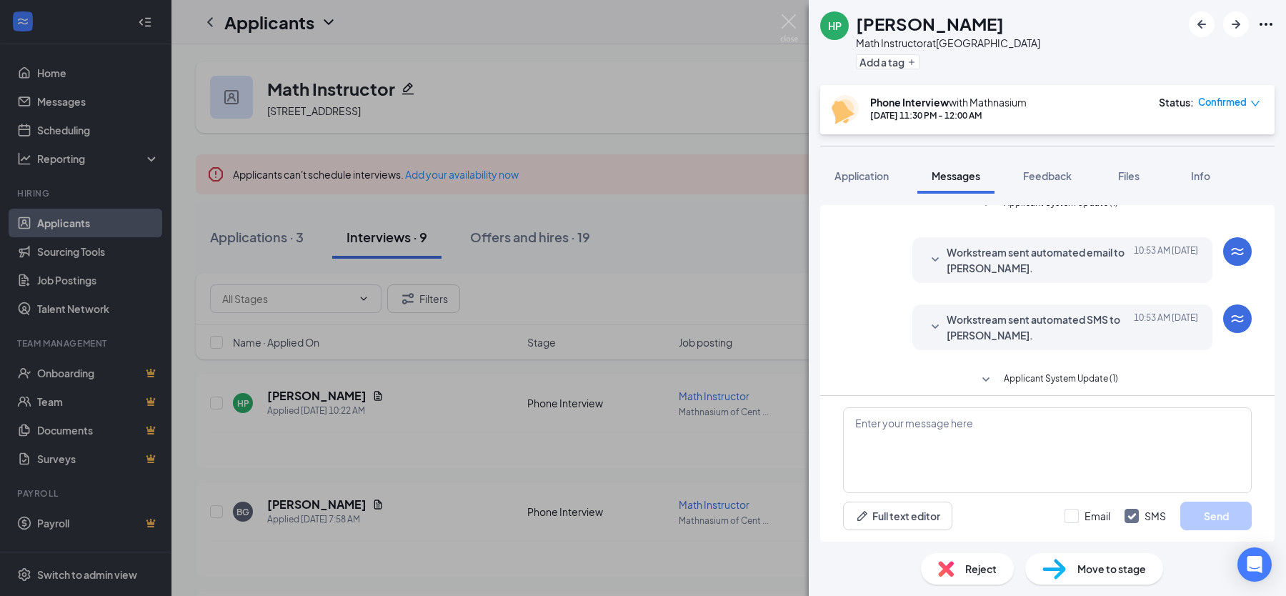
scroll to position [367, 0]
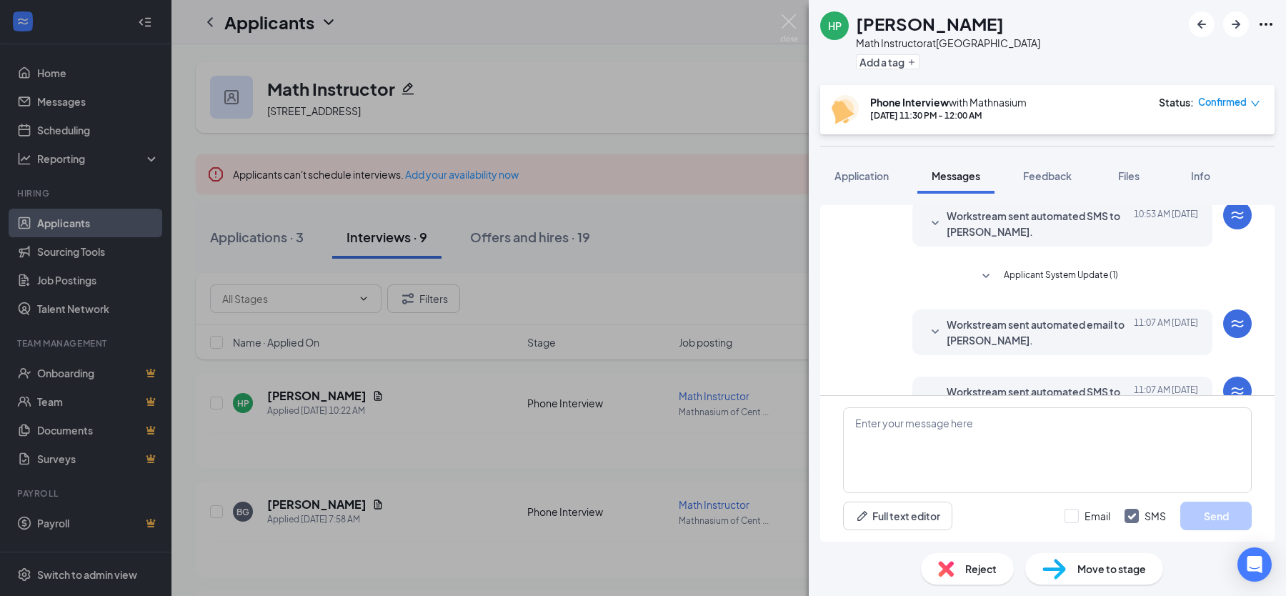
click at [1057, 278] on span "Applicant System Update (1)" at bounding box center [1061, 276] width 114 height 17
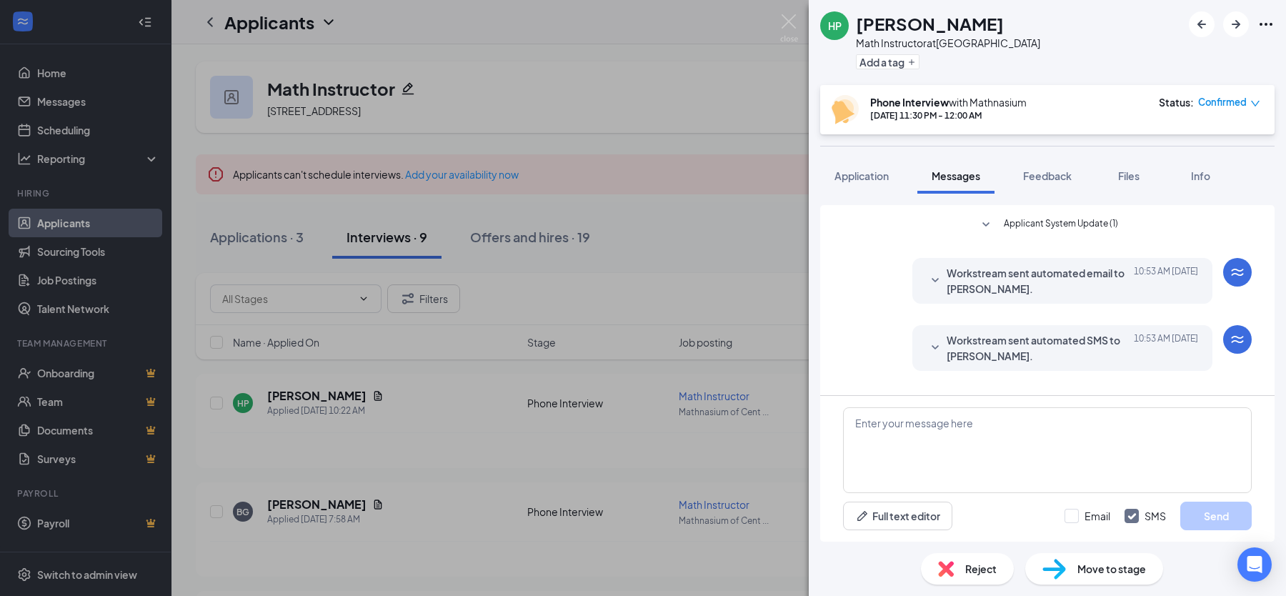
scroll to position [240, 0]
click at [1036, 282] on span "Workstream sent automated email to Himani Parikh." at bounding box center [1040, 283] width 187 height 31
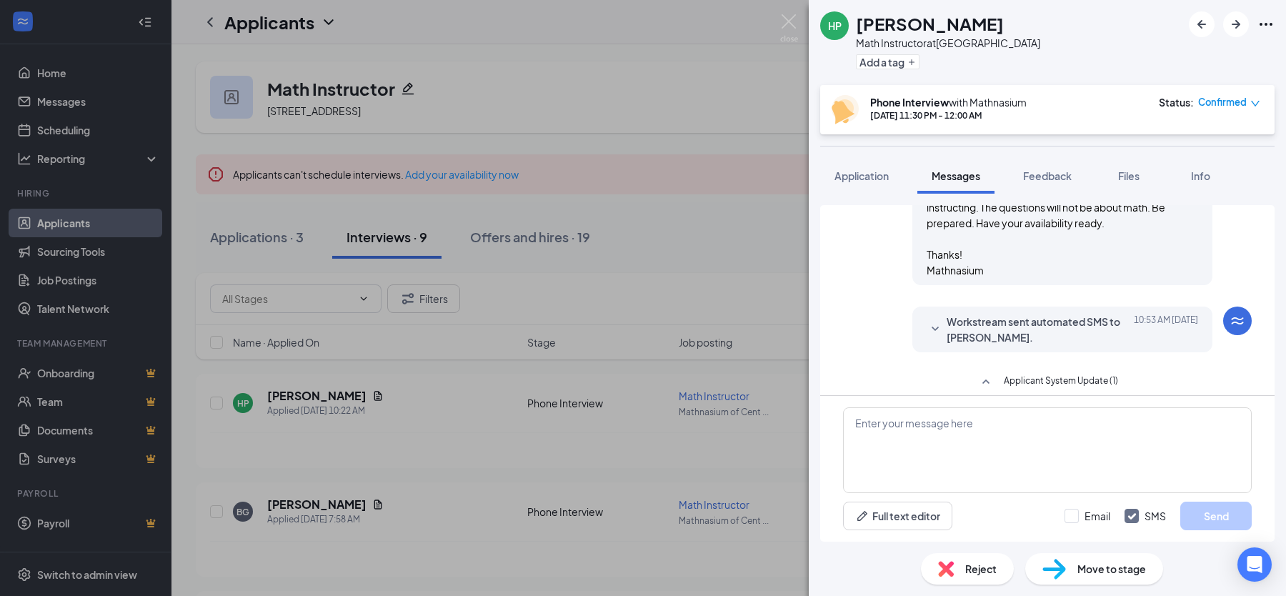
click at [1065, 327] on span "Workstream sent automated SMS to Himani Parikh." at bounding box center [1040, 329] width 187 height 31
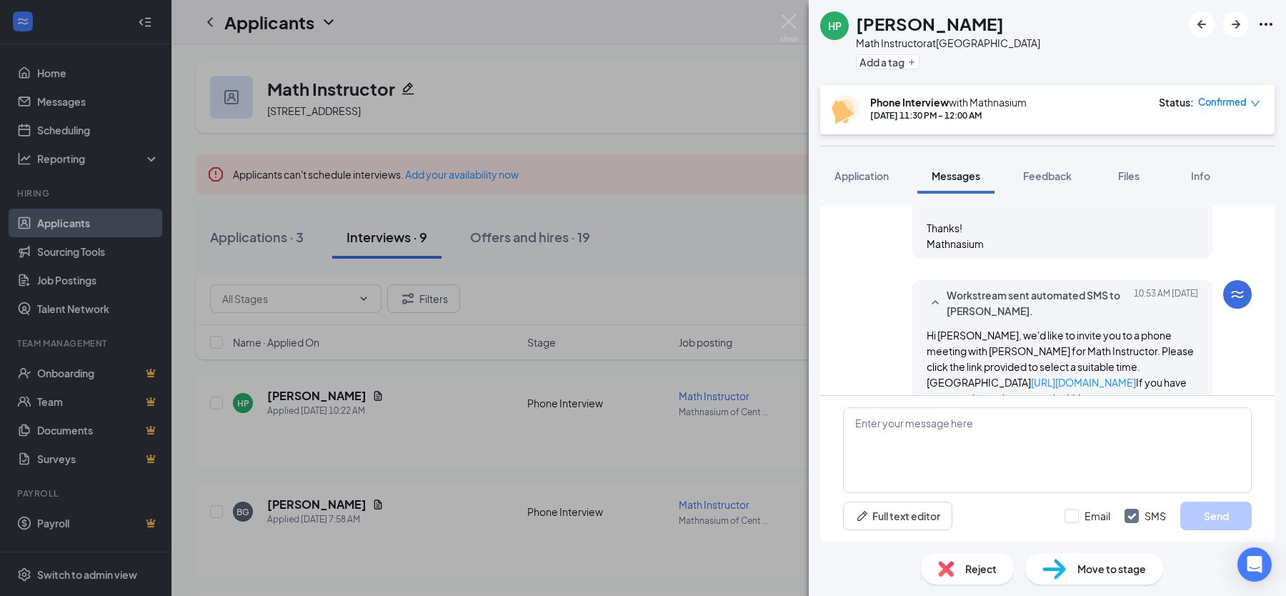
scroll to position [639, 0]
click at [750, 269] on div "HP Himani Parikh Math Instructor at Mathnasium of Center City Add a tag Phone I…" at bounding box center [643, 298] width 1286 height 596
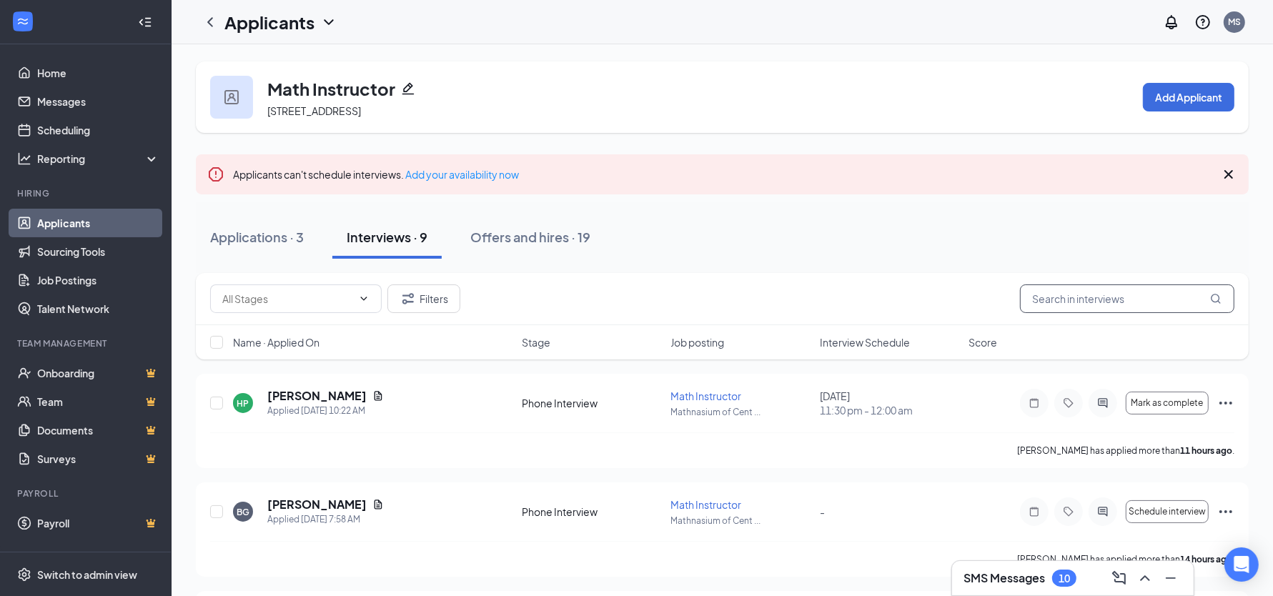
click at [1057, 302] on input "text" at bounding box center [1127, 298] width 214 height 29
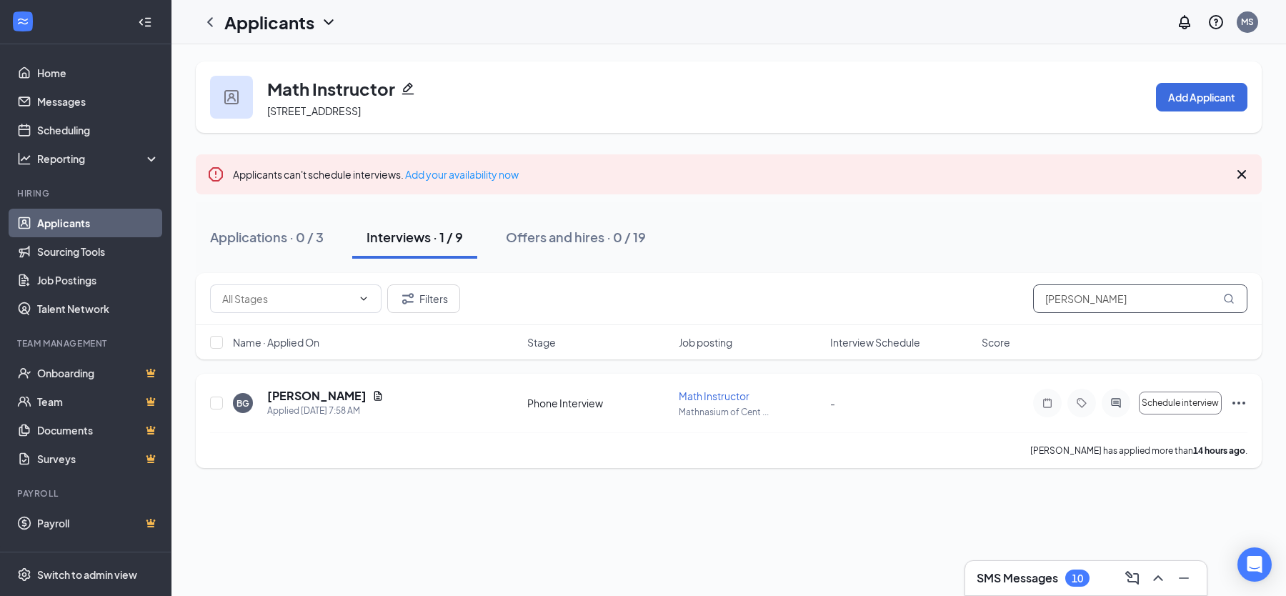
type input "brian"
click at [1108, 412] on div at bounding box center [1116, 403] width 29 height 29
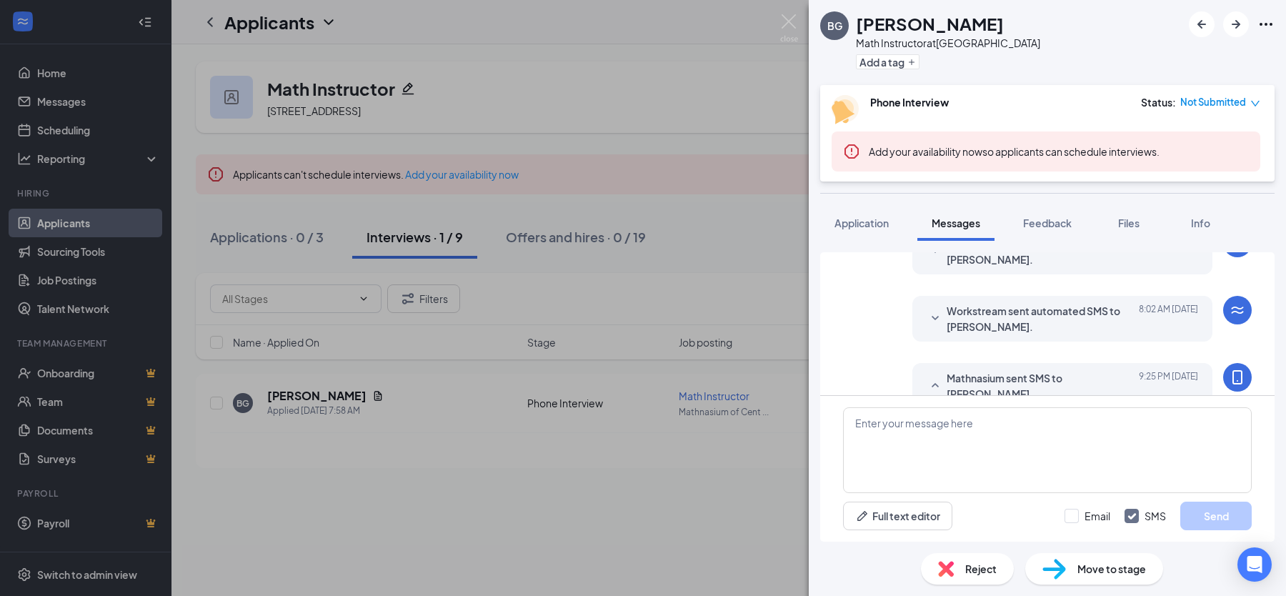
scroll to position [321, 0]
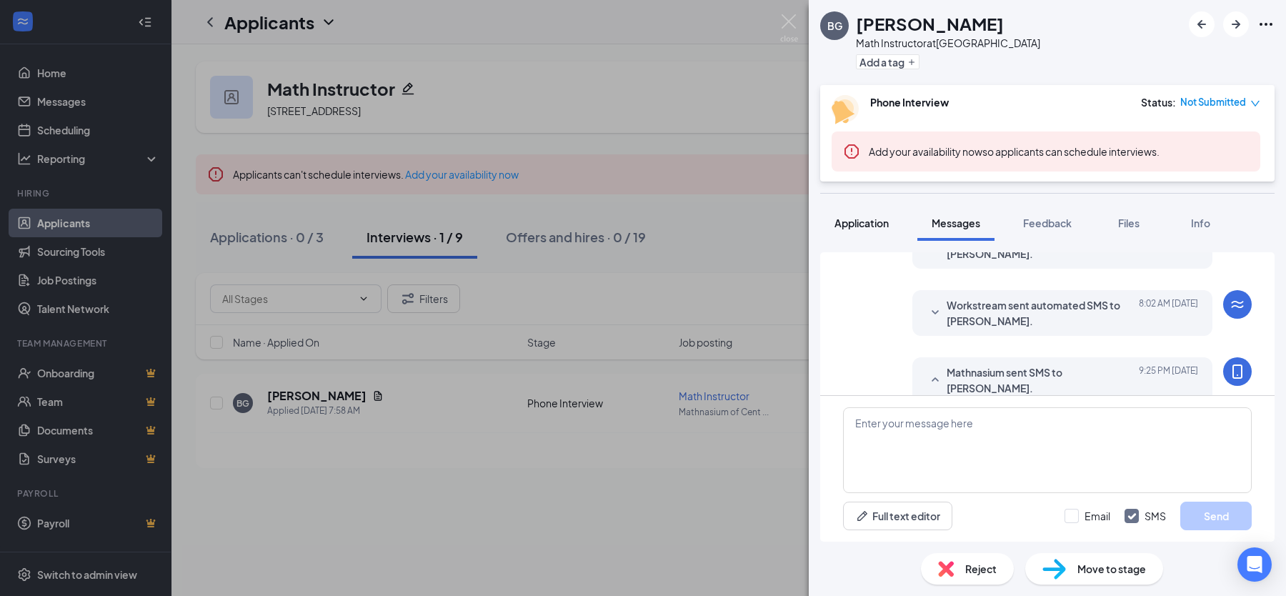
click at [863, 217] on span "Application" at bounding box center [862, 223] width 54 height 13
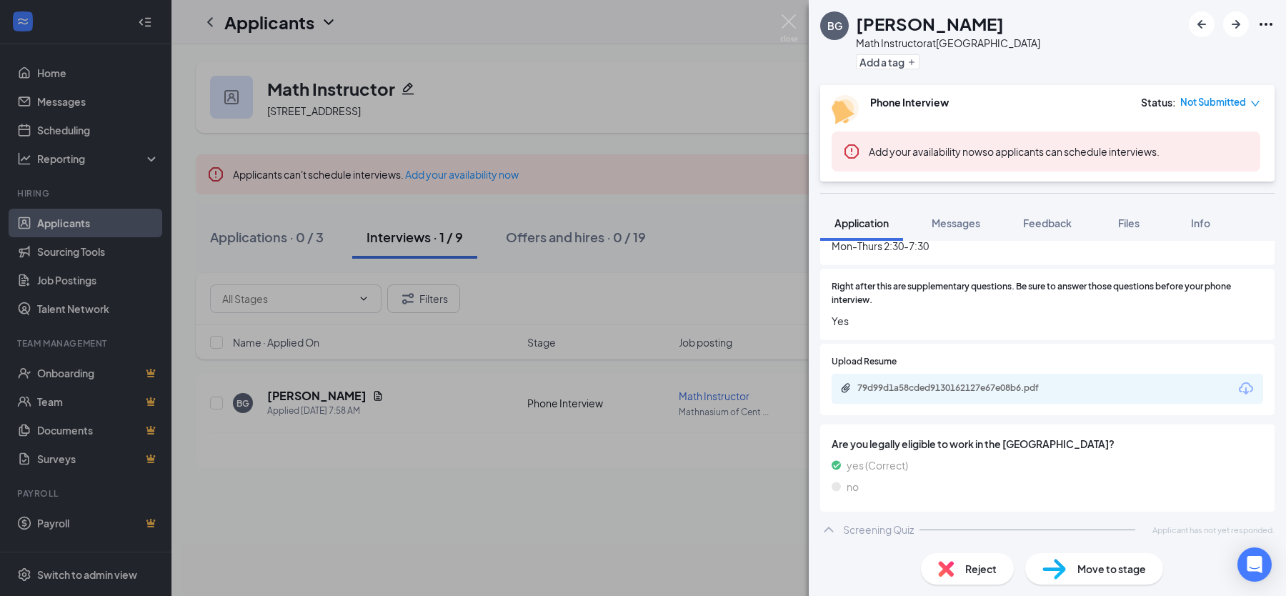
scroll to position [1921, 0]
click at [950, 531] on div "Screening Quiz Applicant has not yet responded." at bounding box center [1047, 527] width 454 height 29
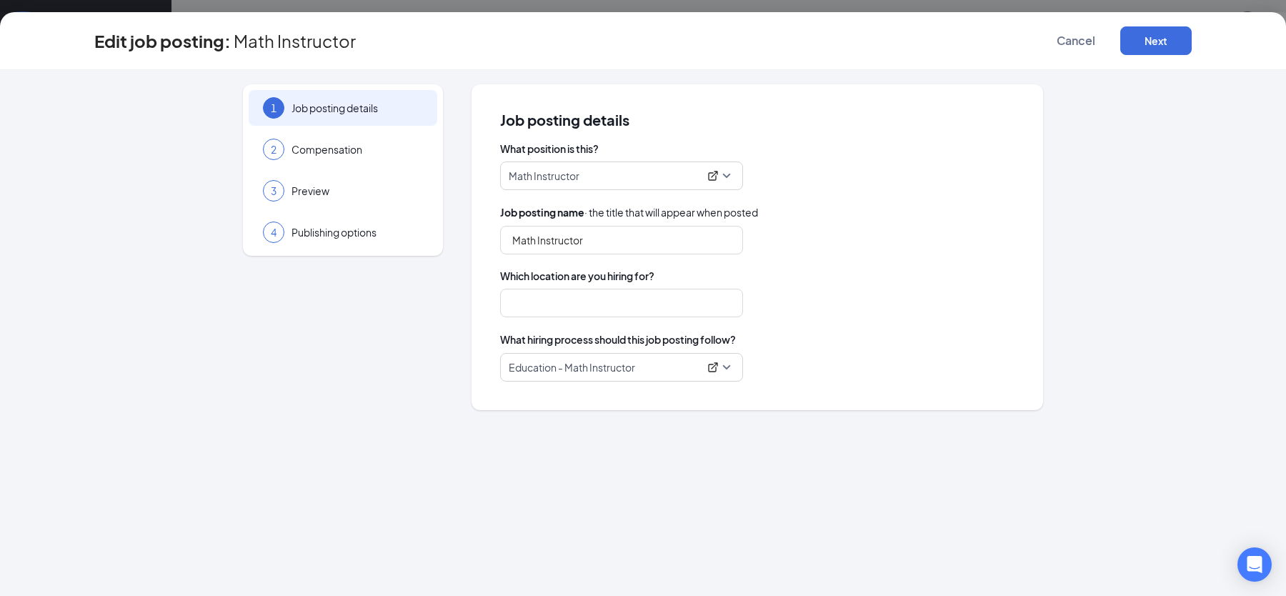
type input "Math Instructor"
type input "[GEOGRAPHIC_DATA]"
click at [706, 371] on div at bounding box center [713, 367] width 17 height 14
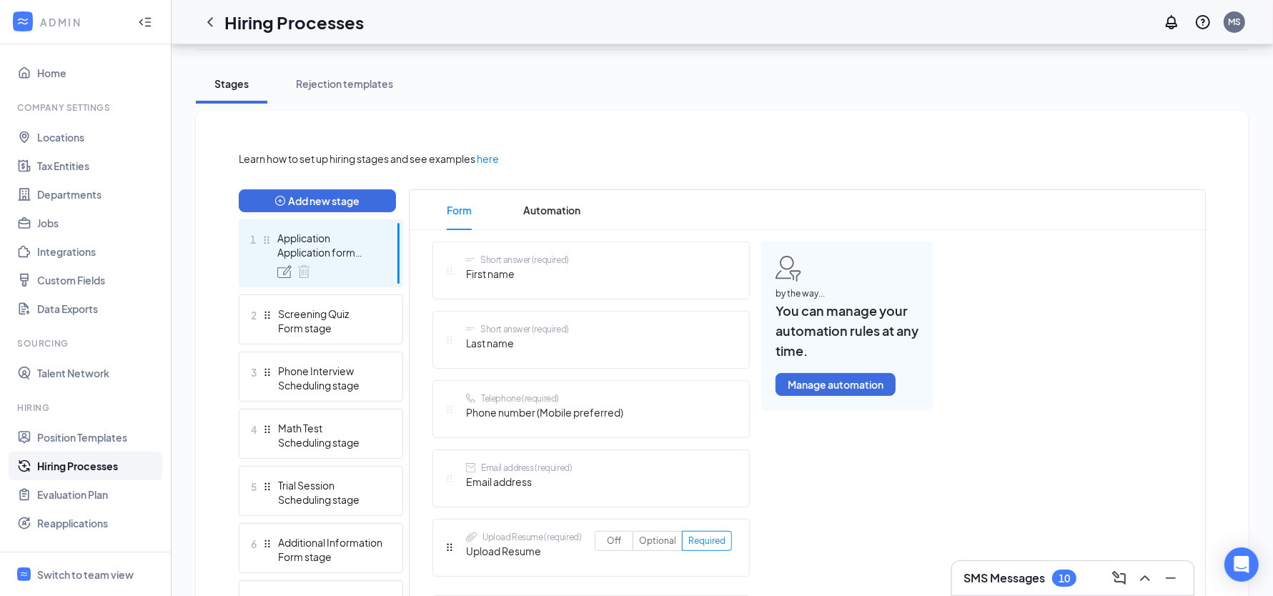
scroll to position [267, 0]
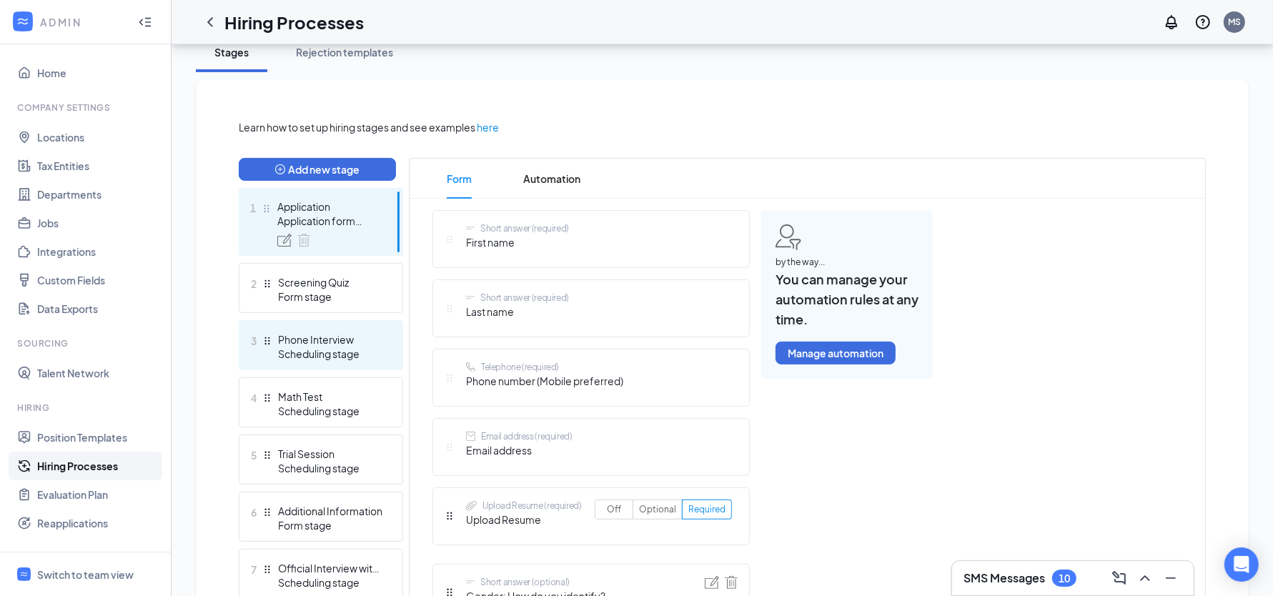
click at [341, 360] on div "3 Phone Interview Scheduling stage" at bounding box center [321, 345] width 164 height 50
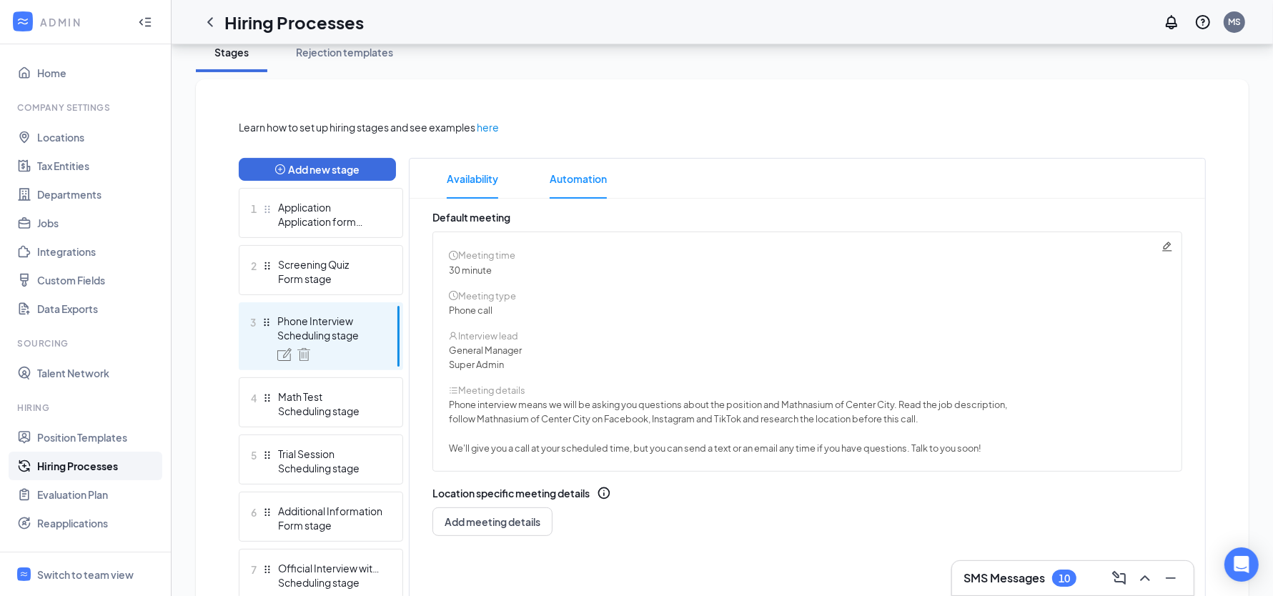
click at [569, 195] on span "Automation" at bounding box center [578, 179] width 57 height 40
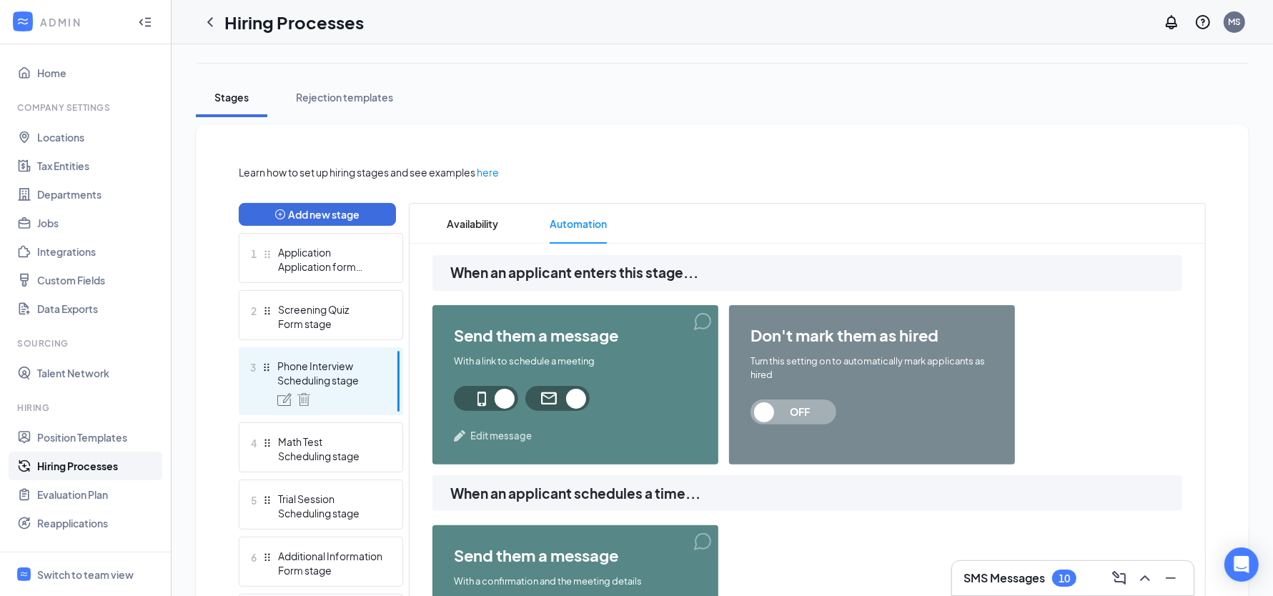
scroll to position [392, 0]
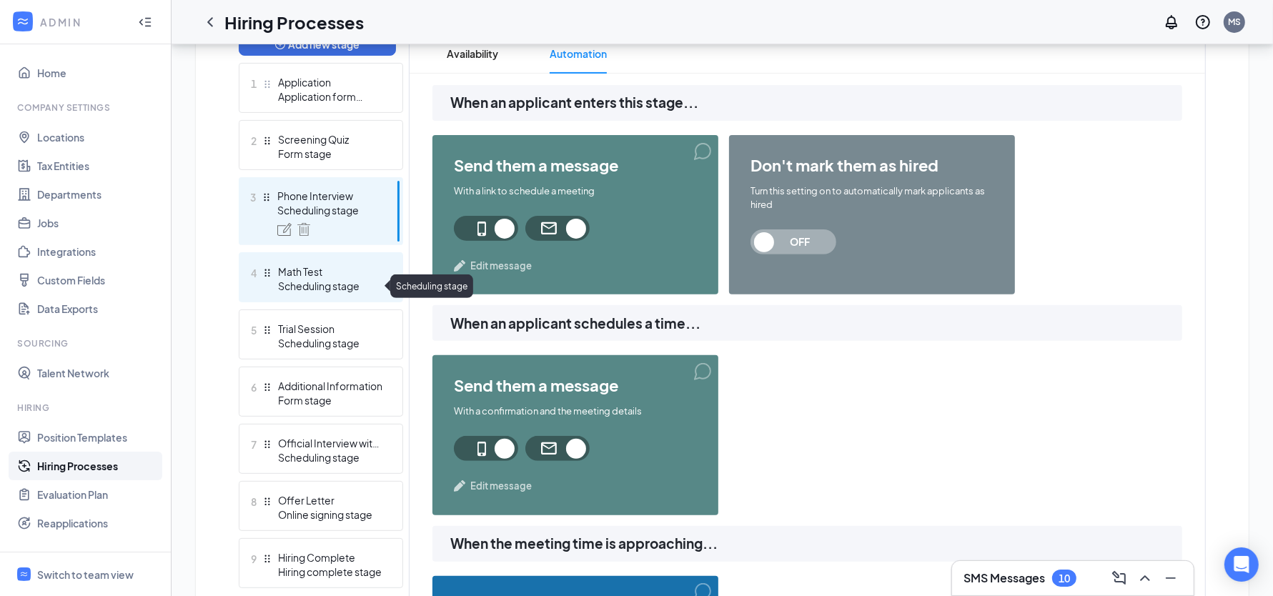
click at [354, 288] on div "Scheduling stage" at bounding box center [330, 286] width 104 height 14
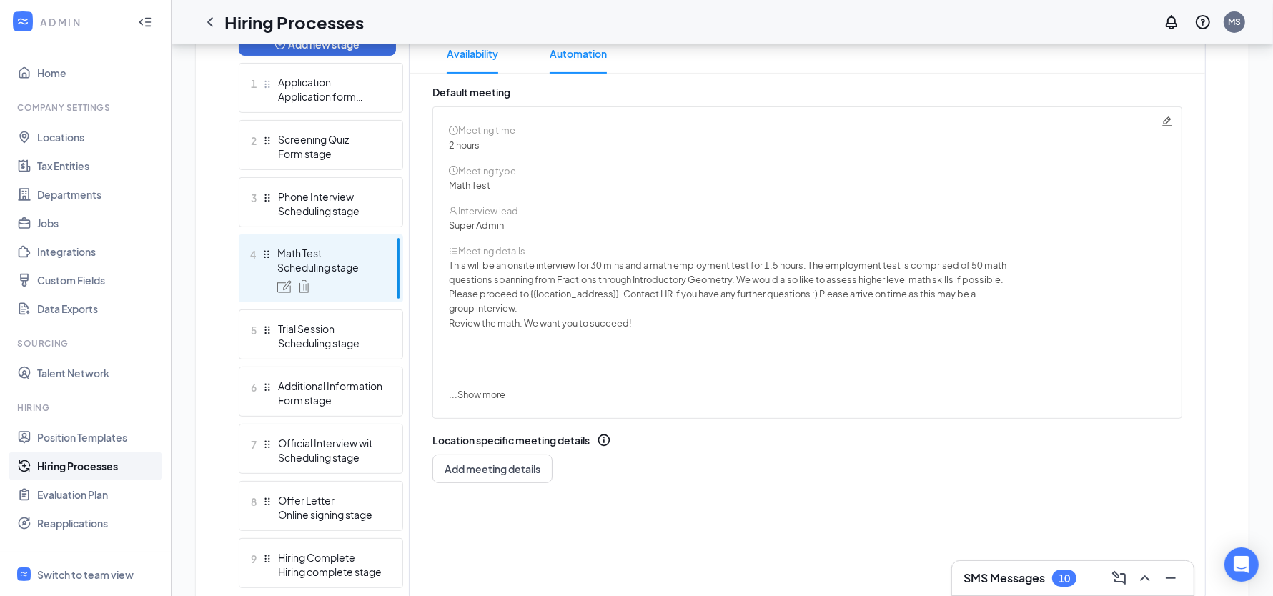
click at [591, 55] on span "Automation" at bounding box center [578, 54] width 57 height 40
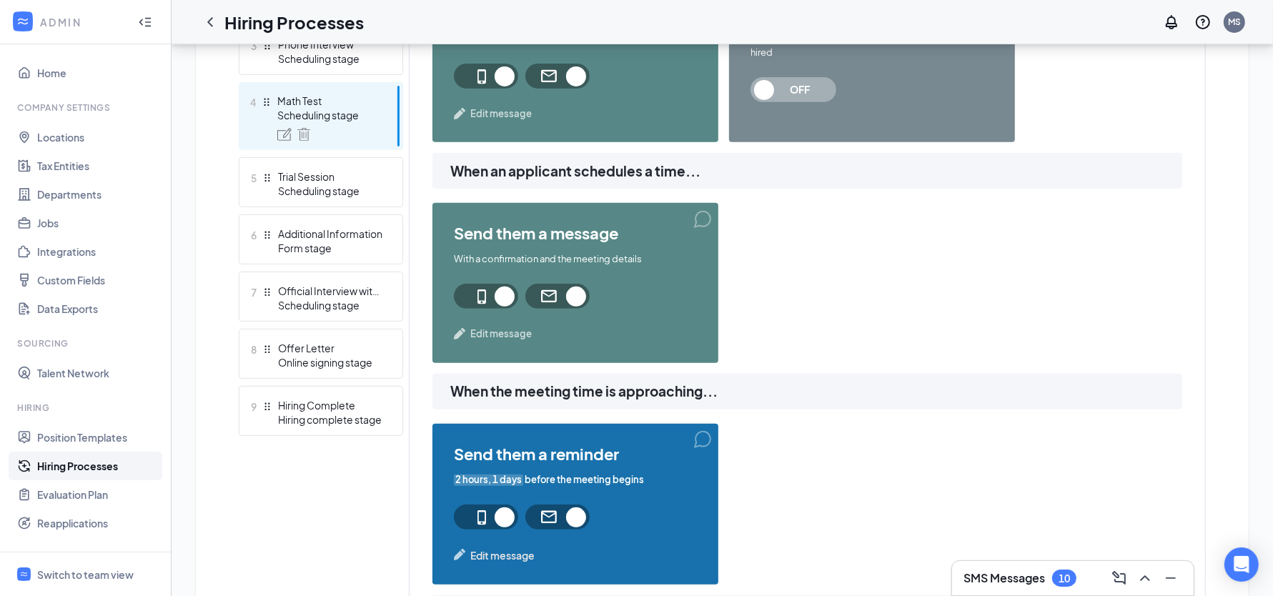
scroll to position [394, 0]
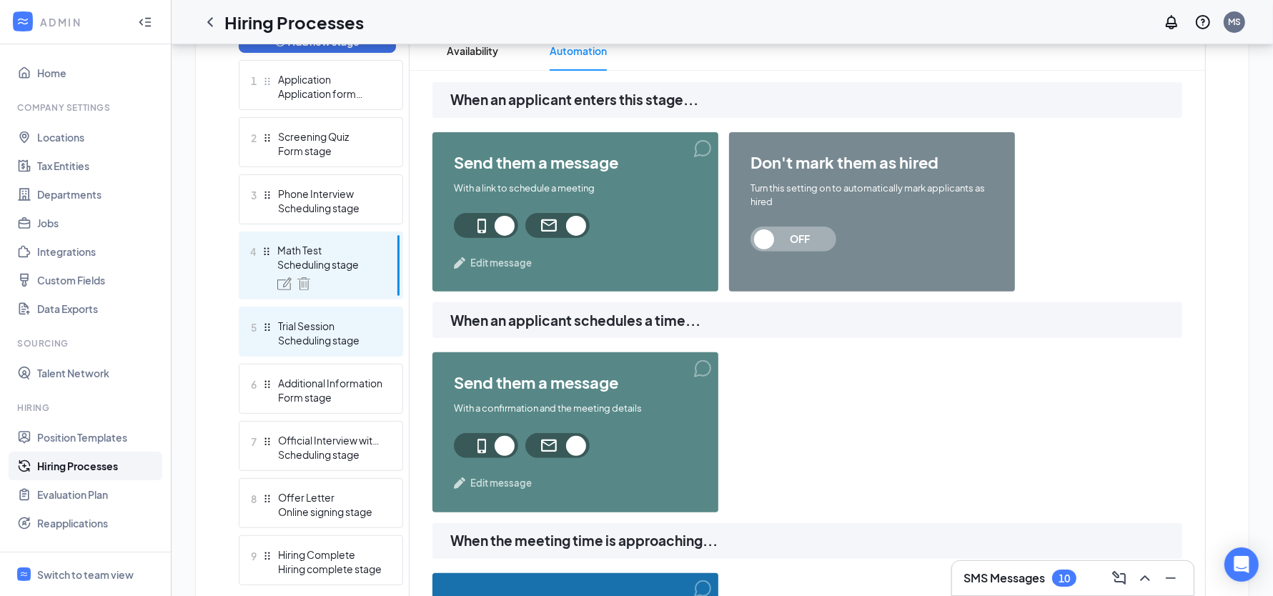
click at [327, 334] on div "Scheduling stage" at bounding box center [330, 340] width 104 height 14
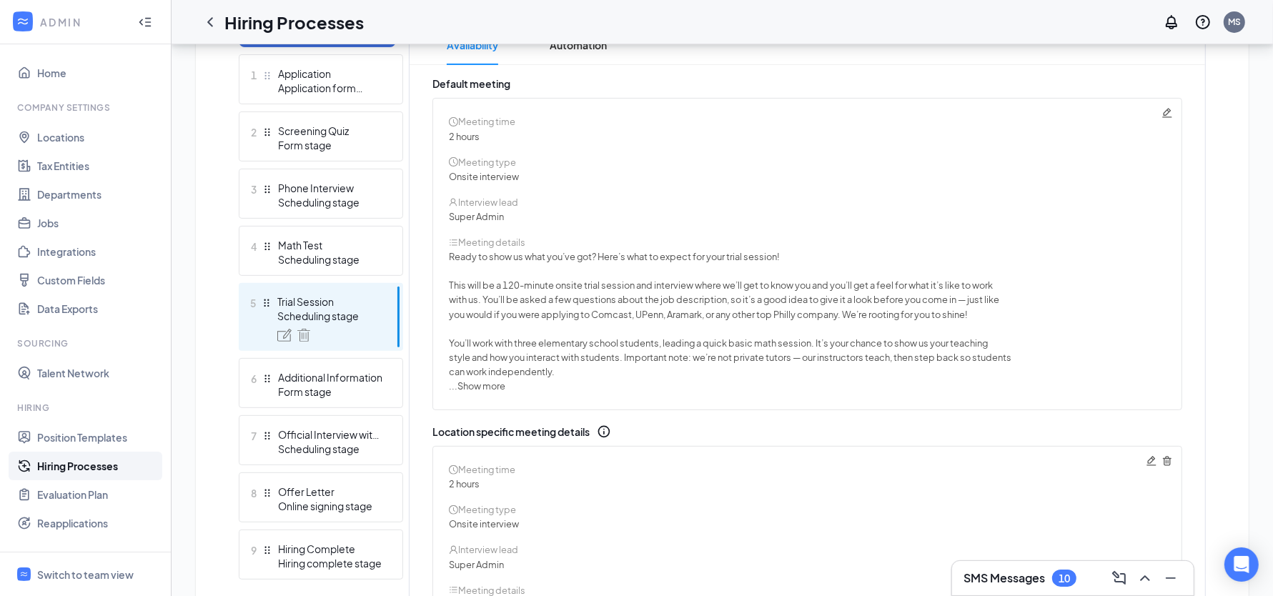
scroll to position [391, 0]
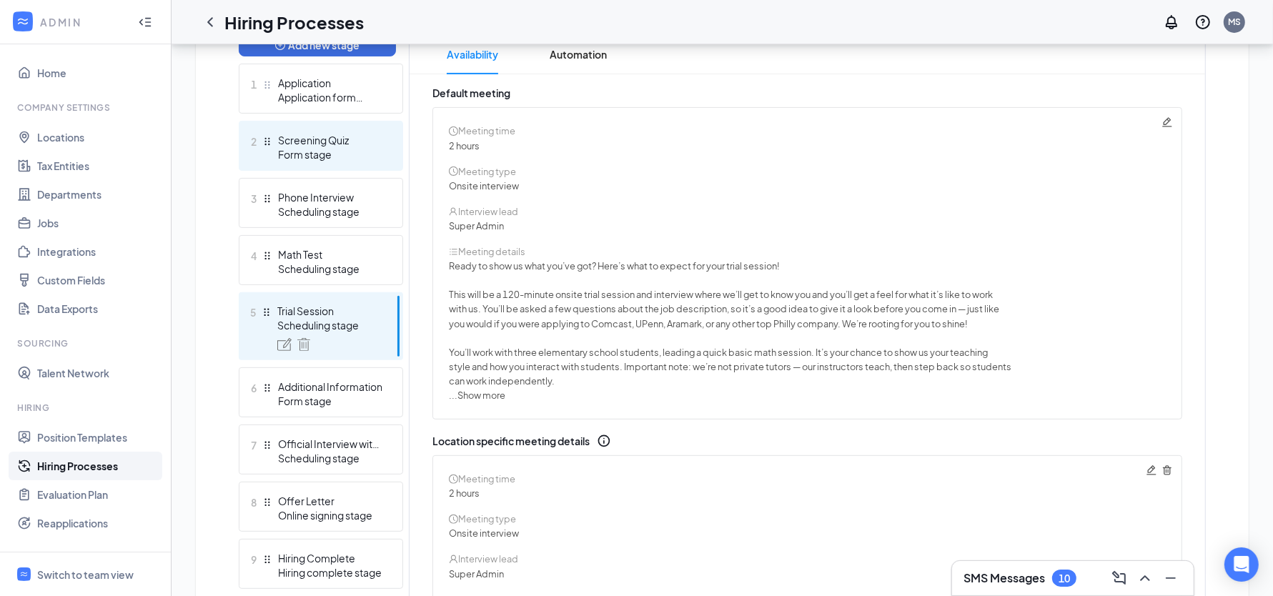
click at [305, 149] on div "Form stage" at bounding box center [330, 154] width 104 height 14
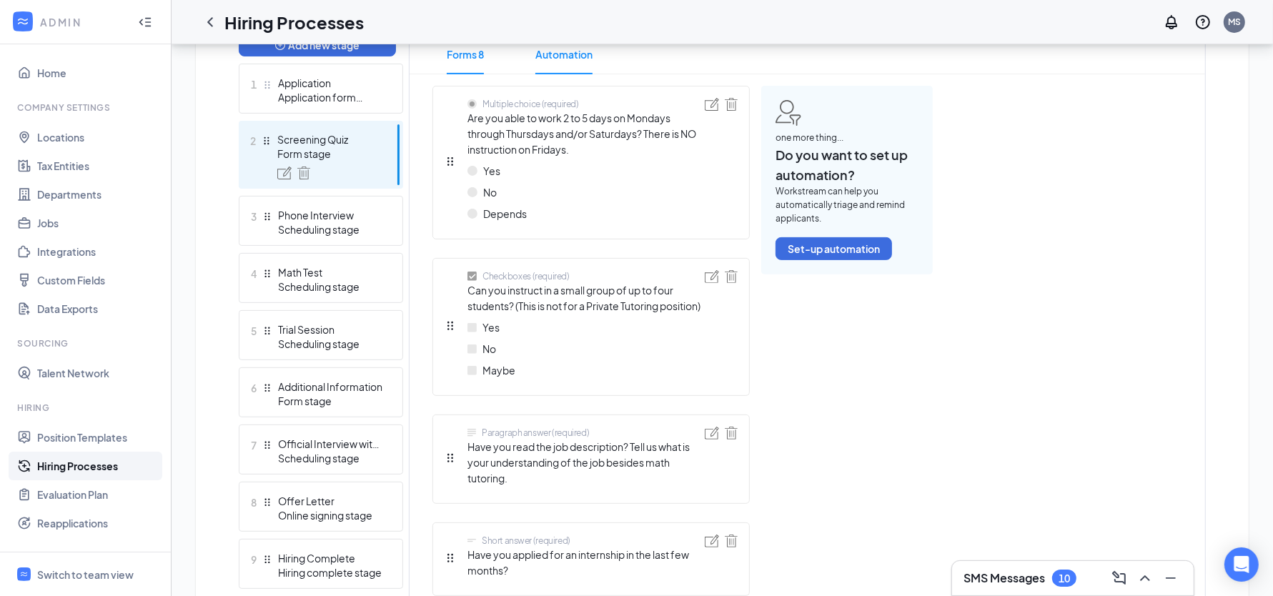
click at [564, 59] on span "Automation" at bounding box center [563, 54] width 57 height 40
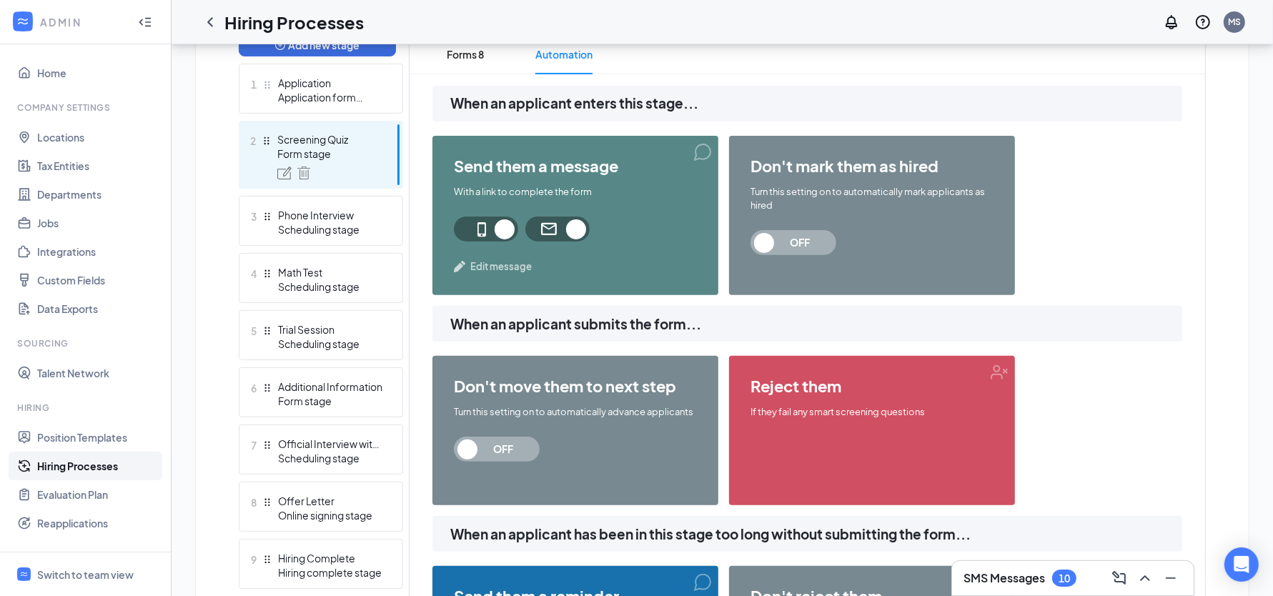
click at [515, 270] on span "Edit message" at bounding box center [500, 266] width 61 height 14
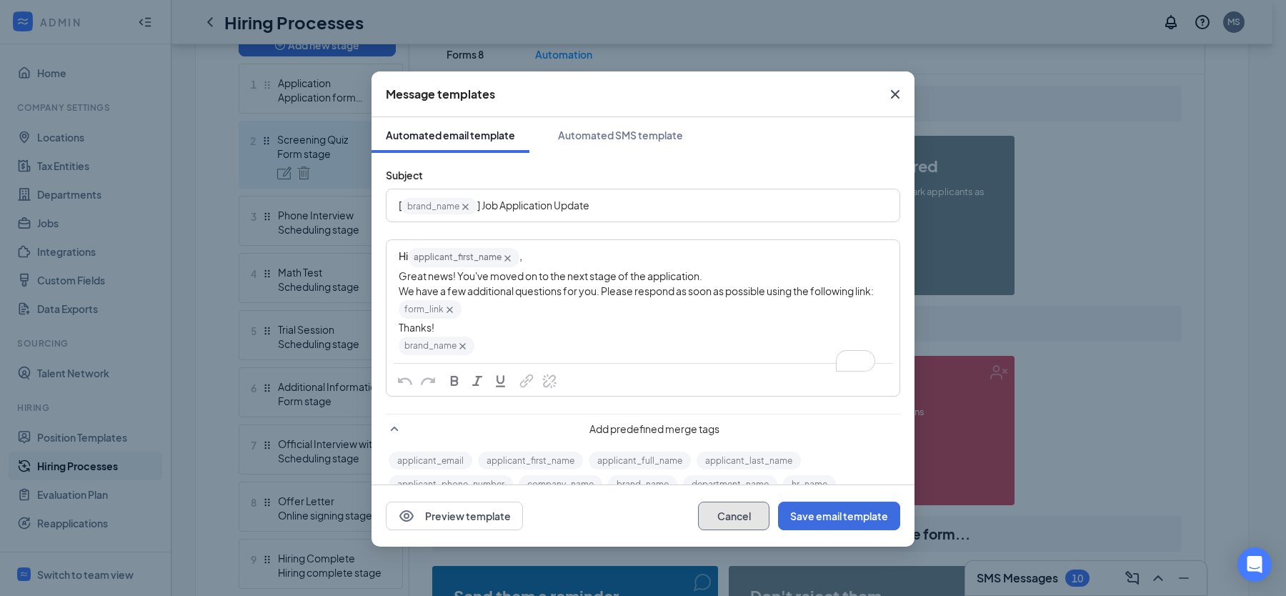
click at [733, 508] on button "Cancel" at bounding box center [733, 516] width 71 height 29
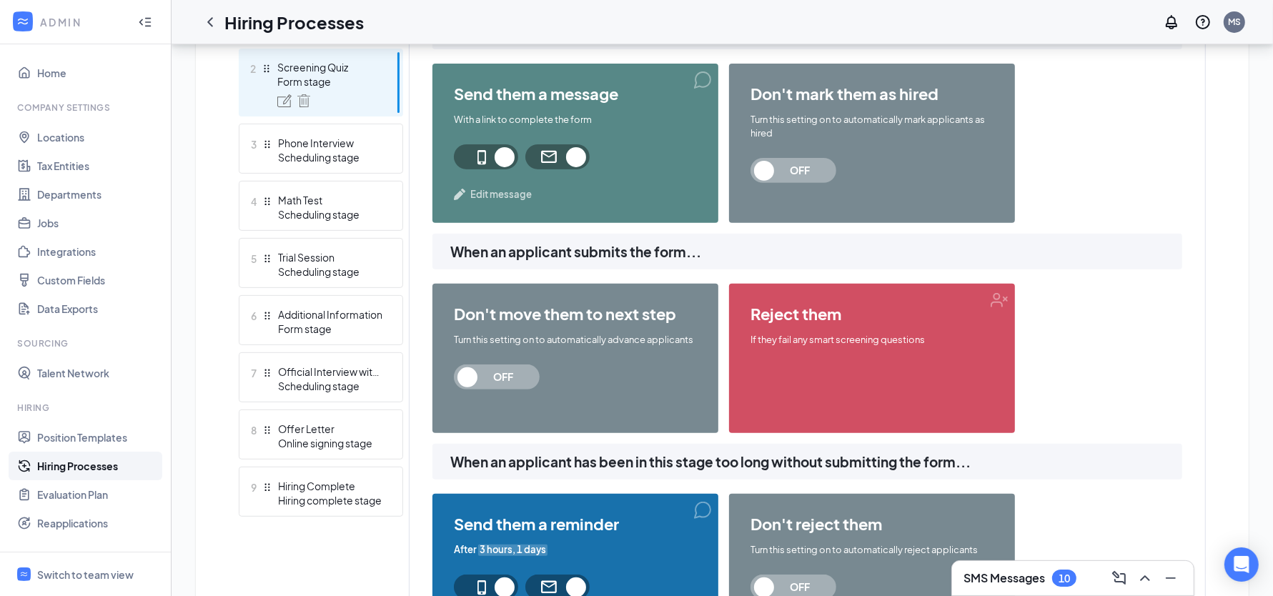
scroll to position [547, 0]
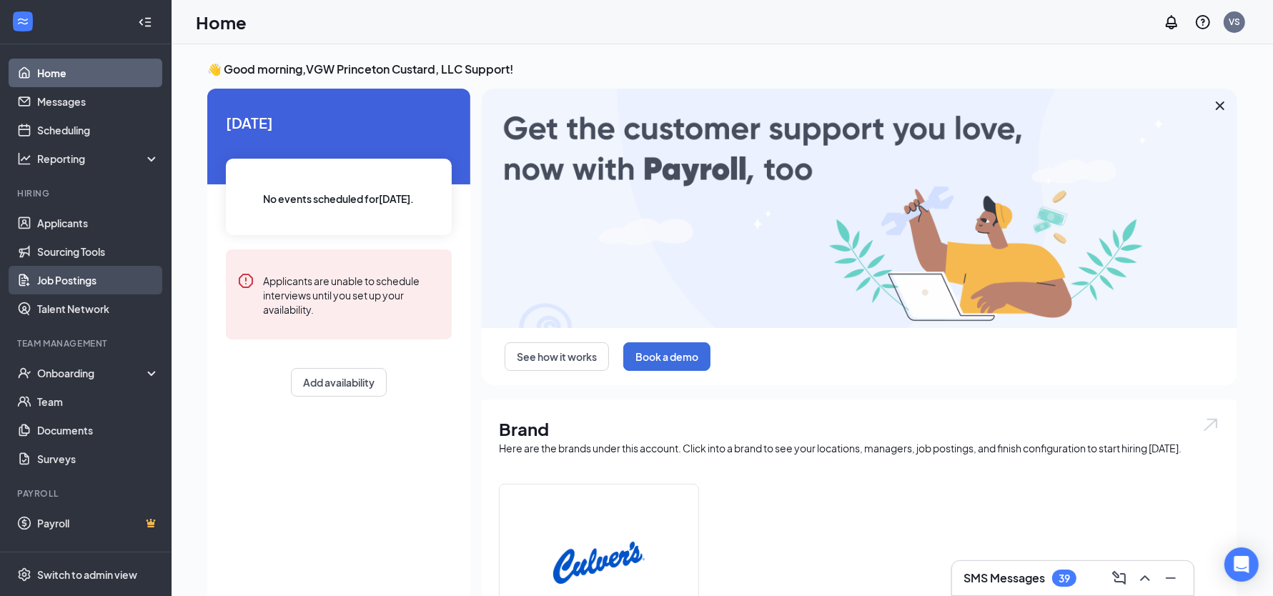
click at [104, 279] on link "Job Postings" at bounding box center [98, 280] width 122 height 29
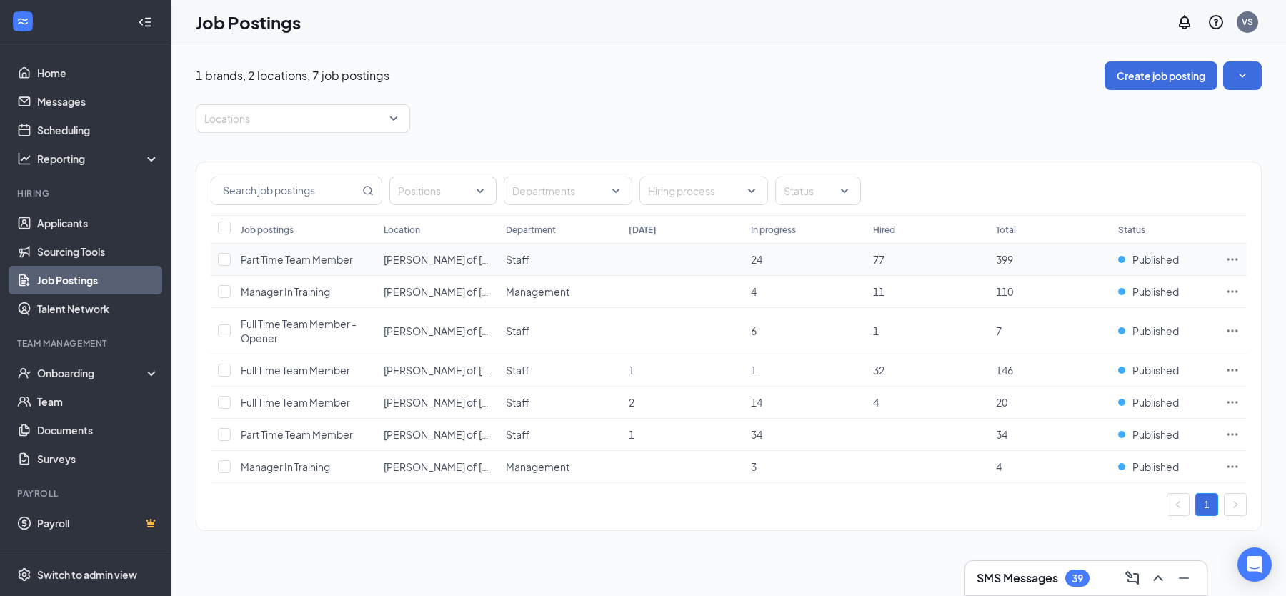
click at [282, 259] on span "Part Time Team Member" at bounding box center [297, 259] width 112 height 13
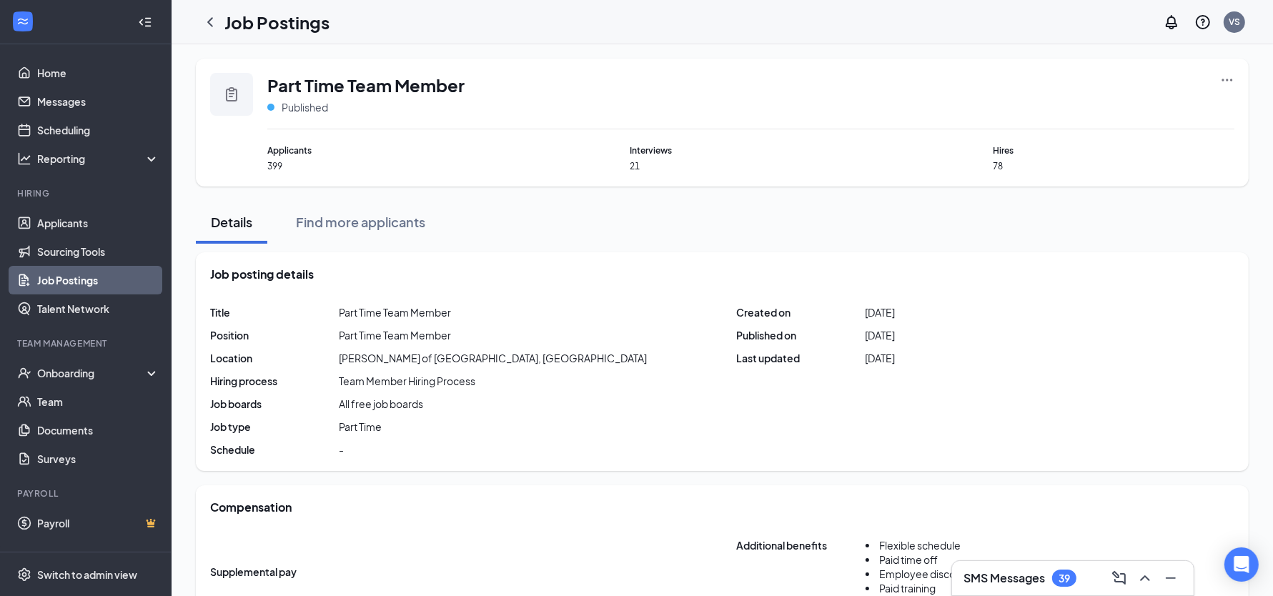
scroll to position [4, 0]
click at [114, 289] on link "Job Postings" at bounding box center [98, 280] width 122 height 29
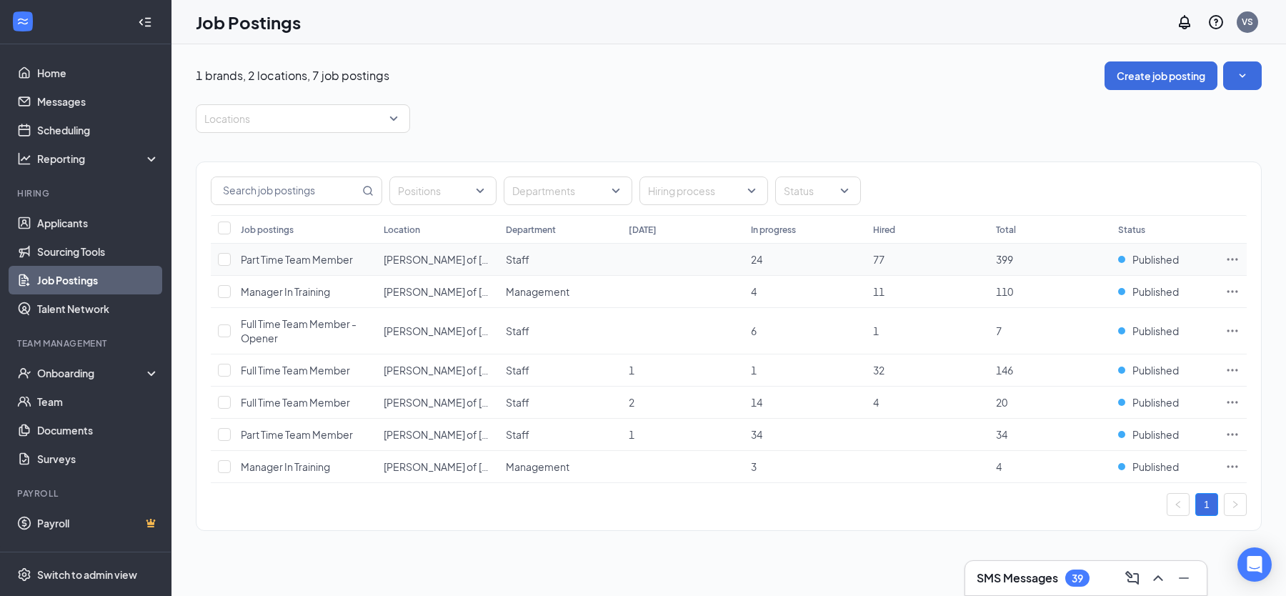
click at [1227, 255] on icon "Ellipses" at bounding box center [1233, 259] width 14 height 14
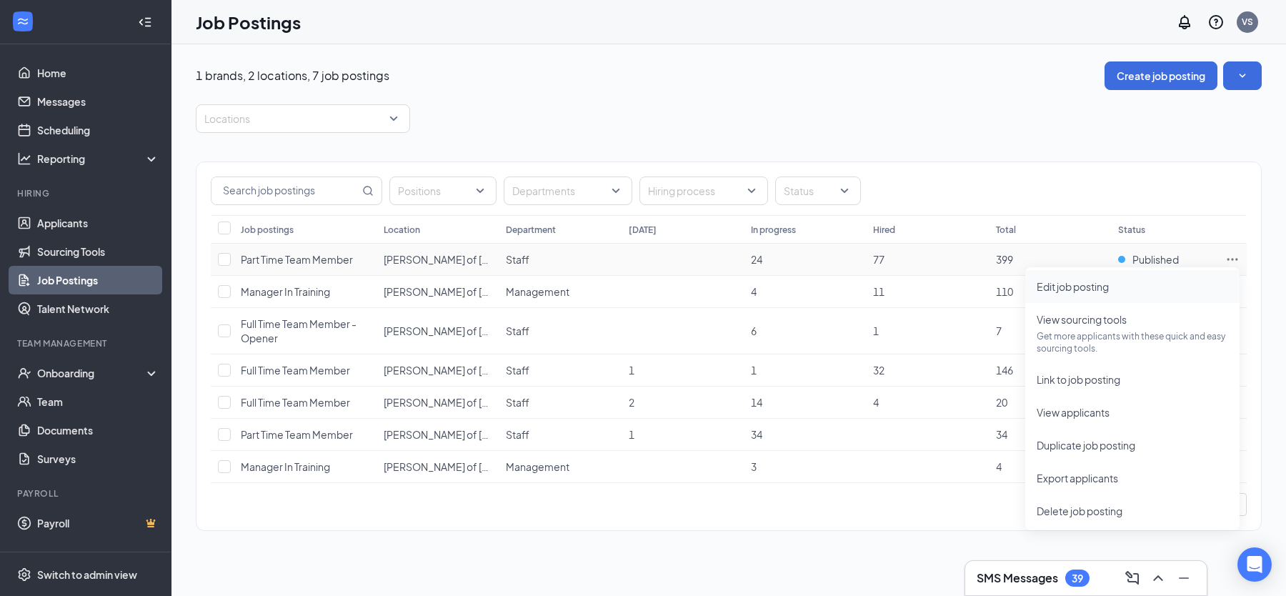
click at [1100, 288] on span "Edit job posting" at bounding box center [1073, 286] width 72 height 13
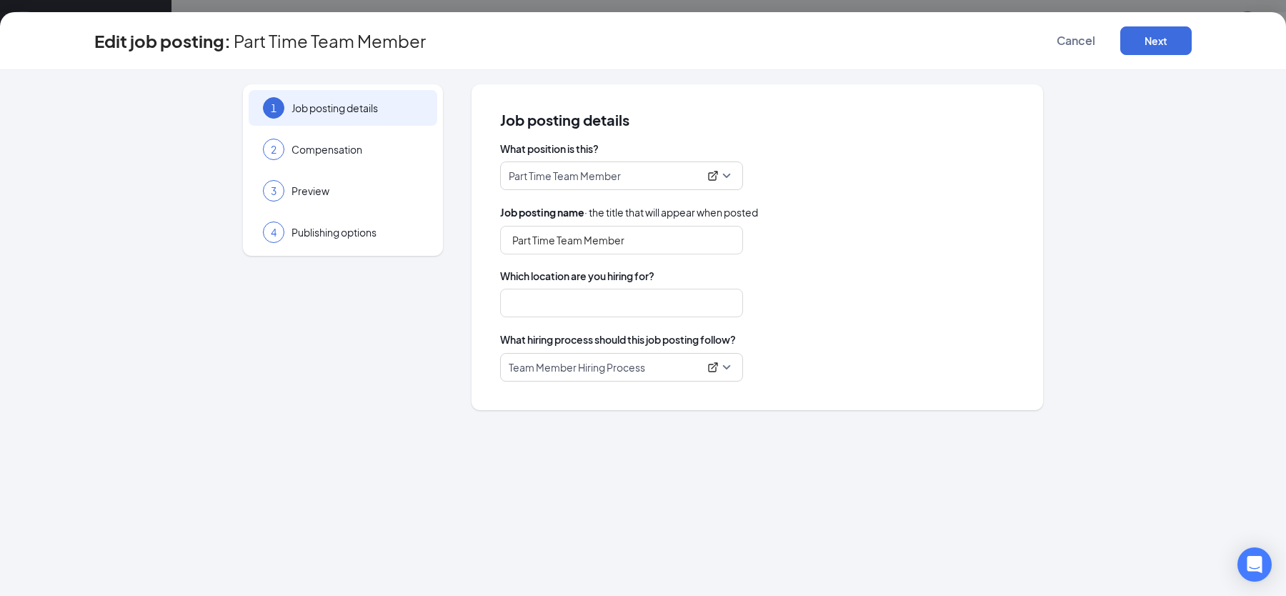
type input "[PERSON_NAME] of [GEOGRAPHIC_DATA], [GEOGRAPHIC_DATA]"
click at [1077, 42] on span "Cancel" at bounding box center [1076, 41] width 39 height 14
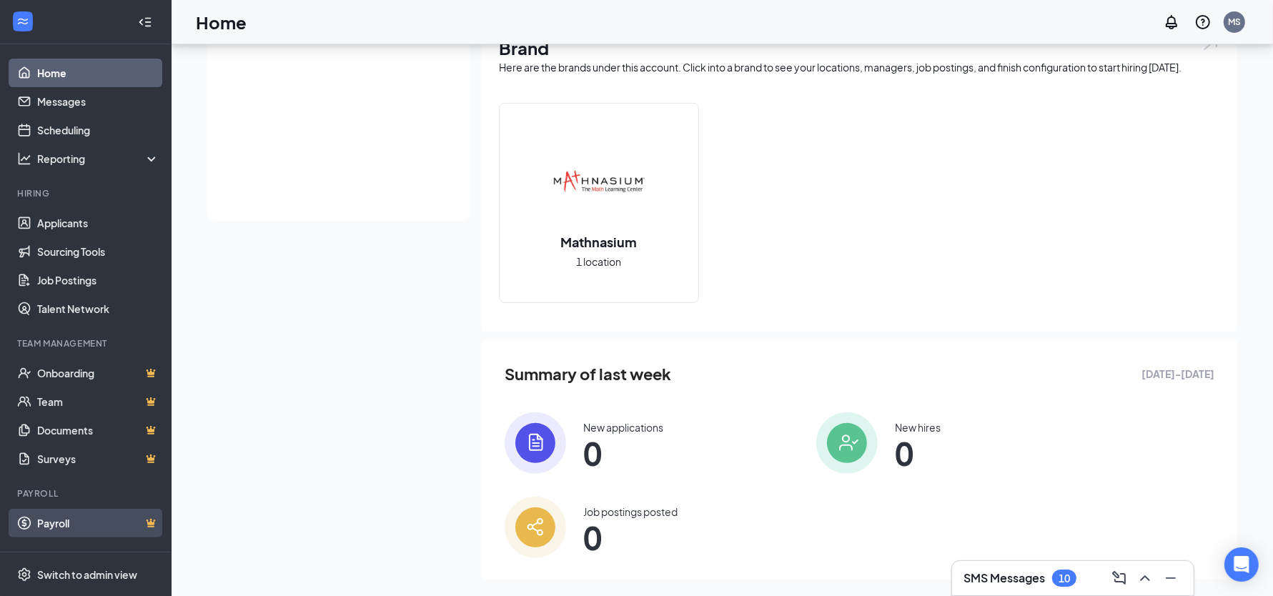
scroll to position [398, 0]
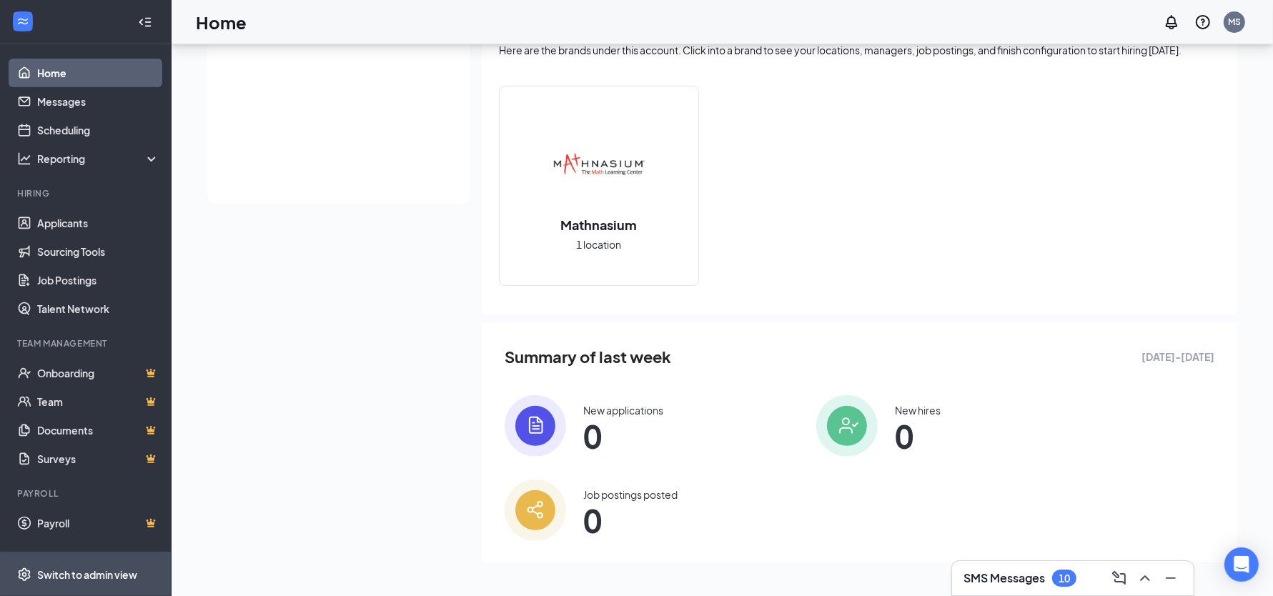
drag, startPoint x: 84, startPoint y: 580, endPoint x: 94, endPoint y: 570, distance: 13.7
click at [85, 579] on div "Switch to admin view" at bounding box center [87, 574] width 100 height 14
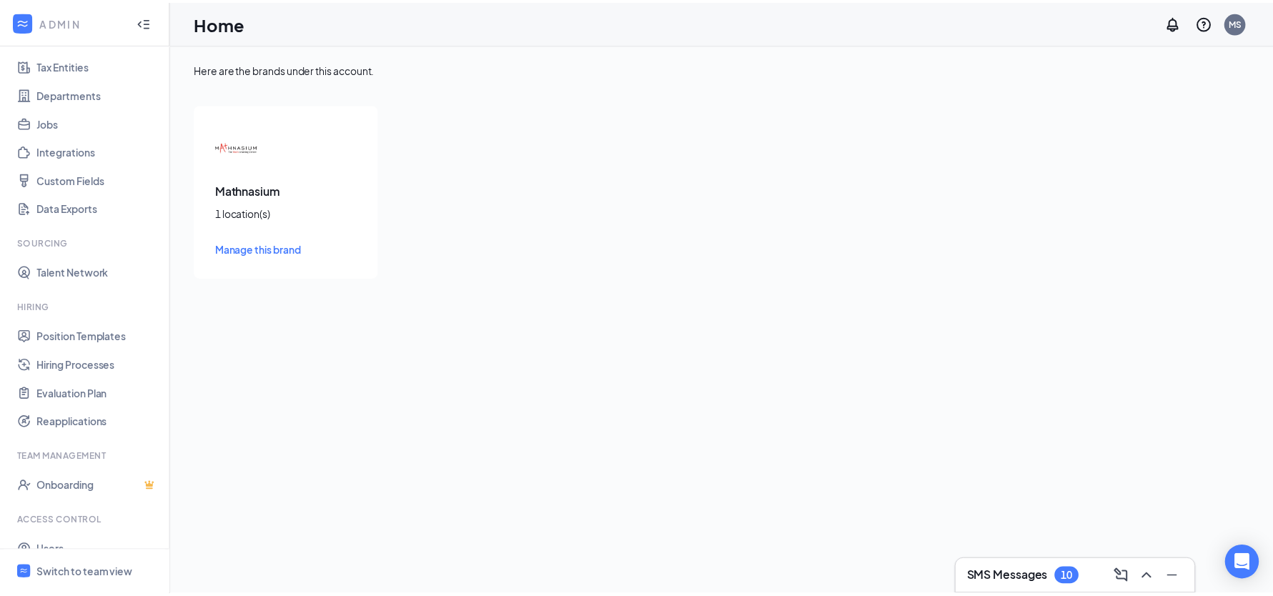
scroll to position [149, 0]
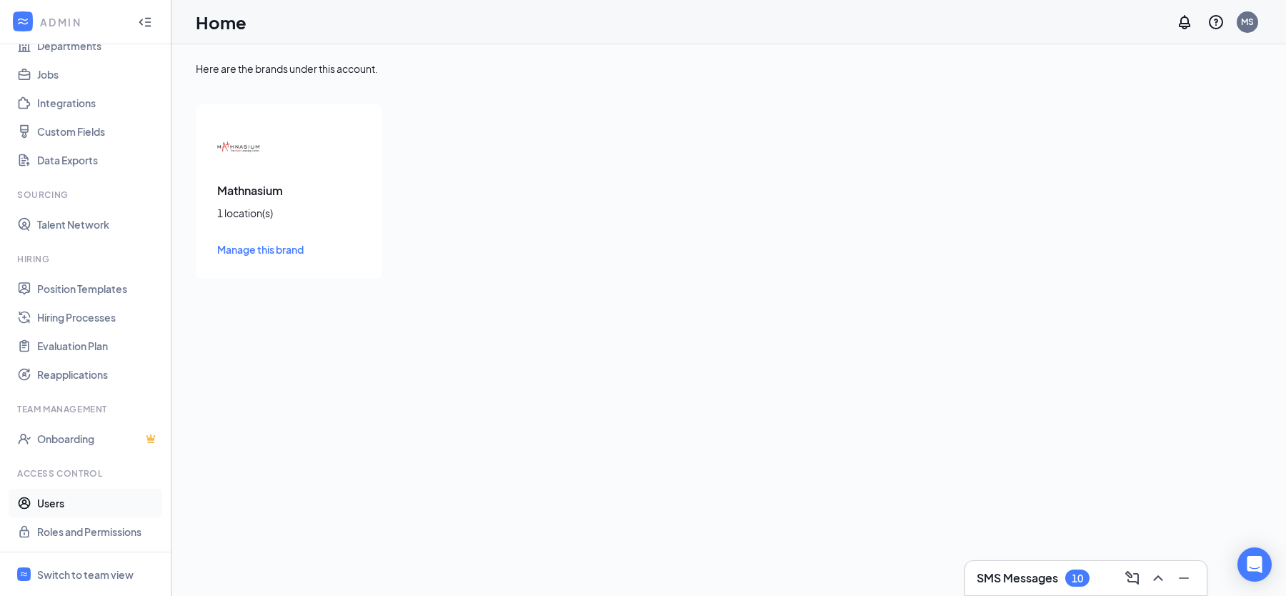
click at [84, 510] on link "Users" at bounding box center [98, 503] width 122 height 29
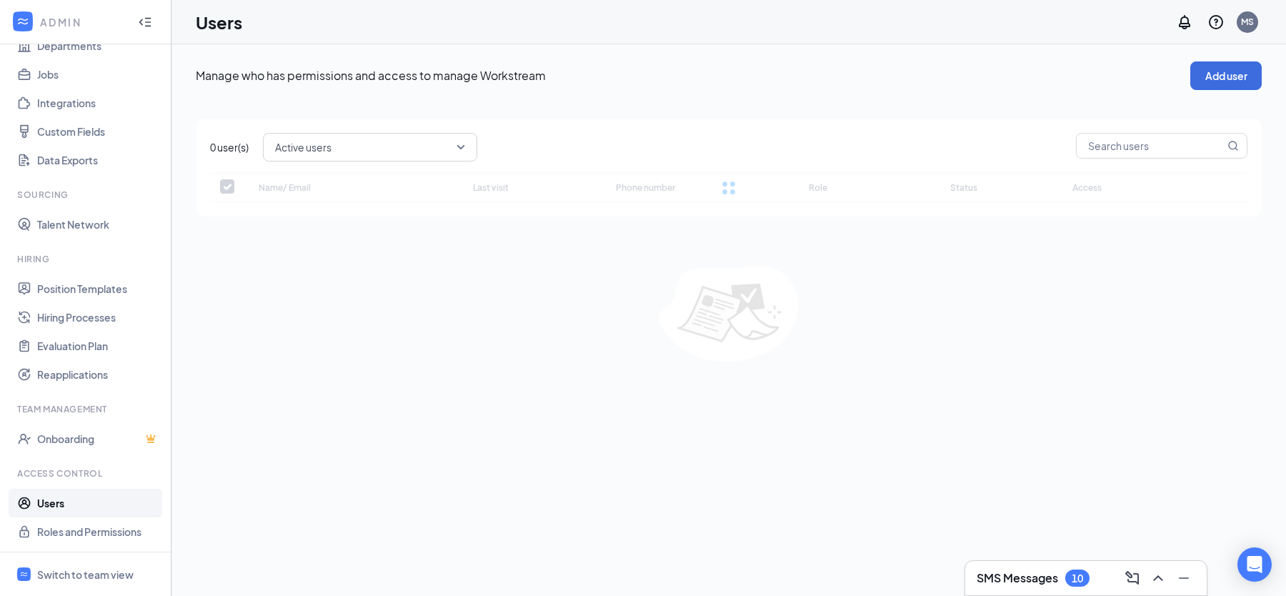
checkbox input "false"
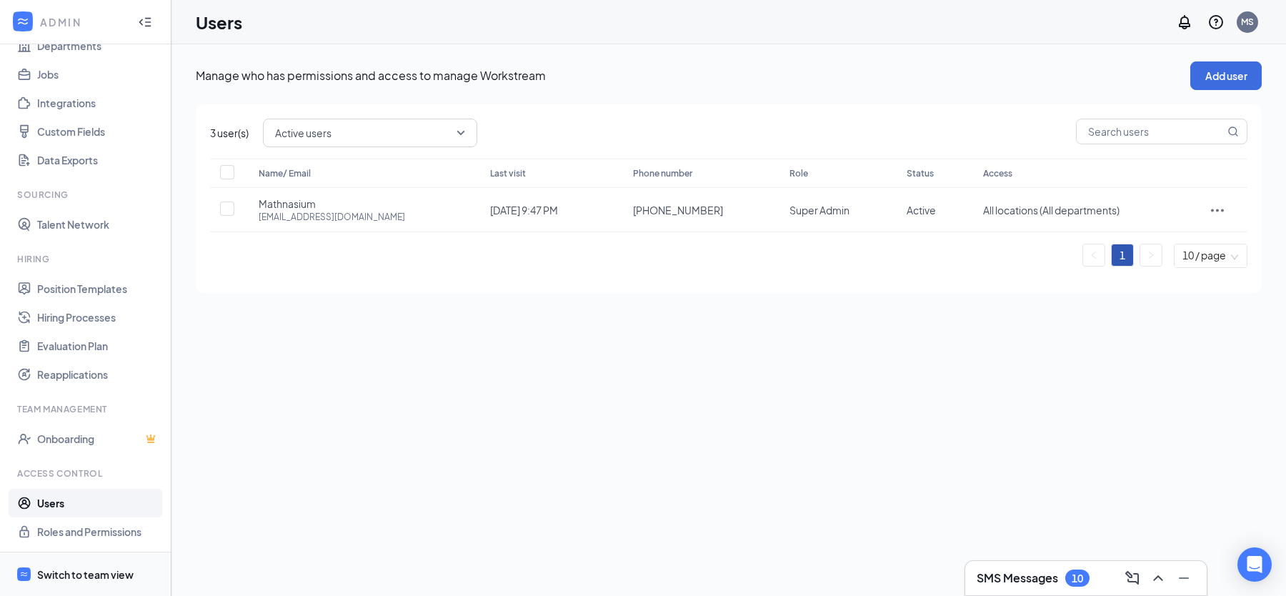
click at [94, 568] on div "Switch to team view" at bounding box center [85, 574] width 96 height 14
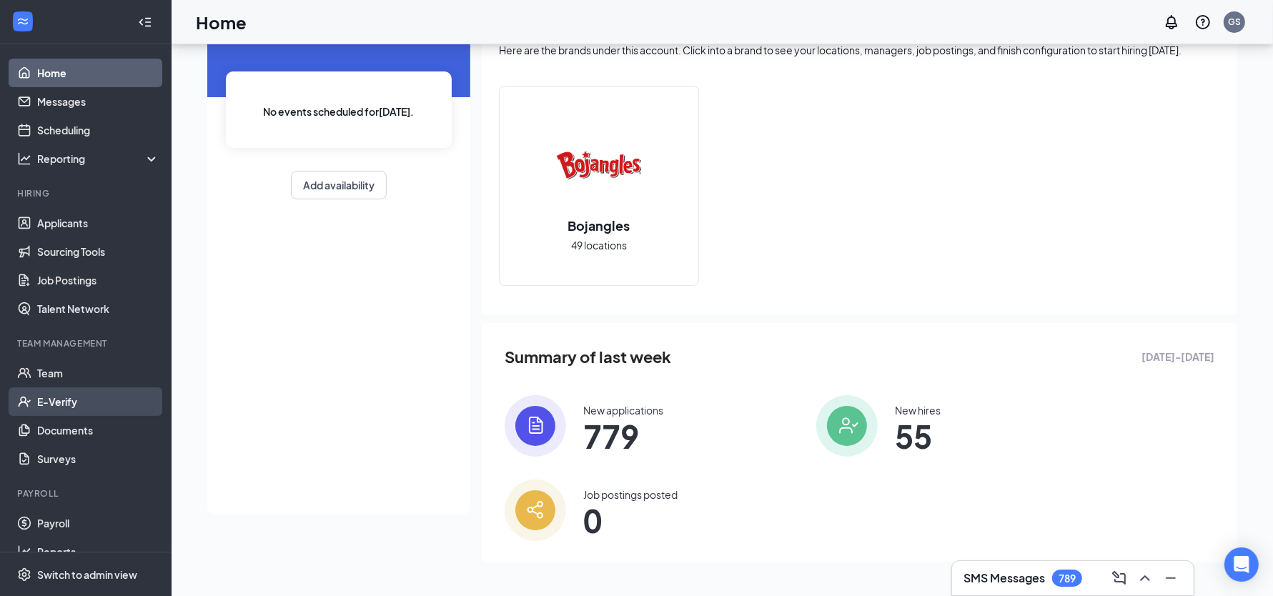
scroll to position [20, 0]
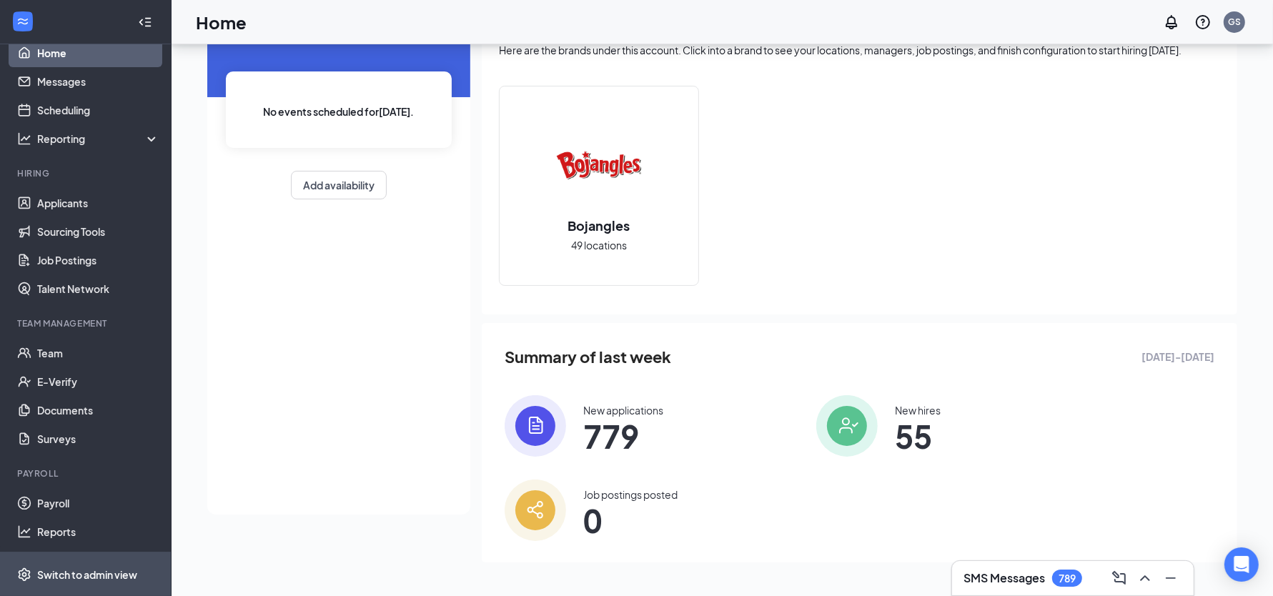
click at [84, 572] on div "Switch to admin view" at bounding box center [87, 574] width 100 height 14
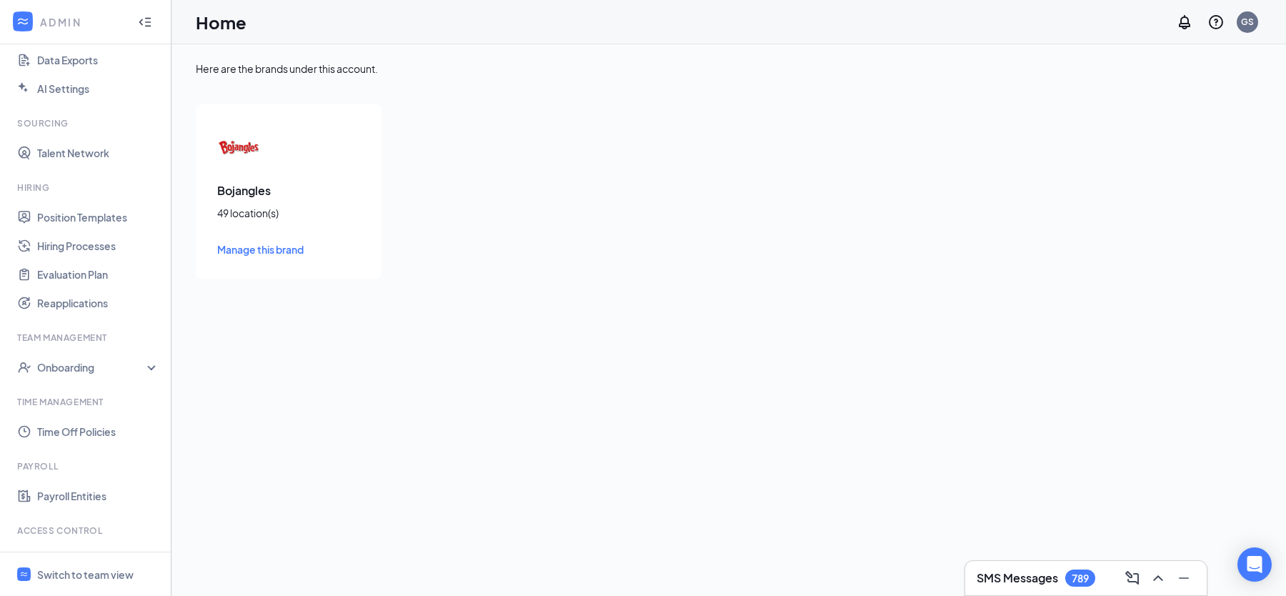
scroll to position [306, 0]
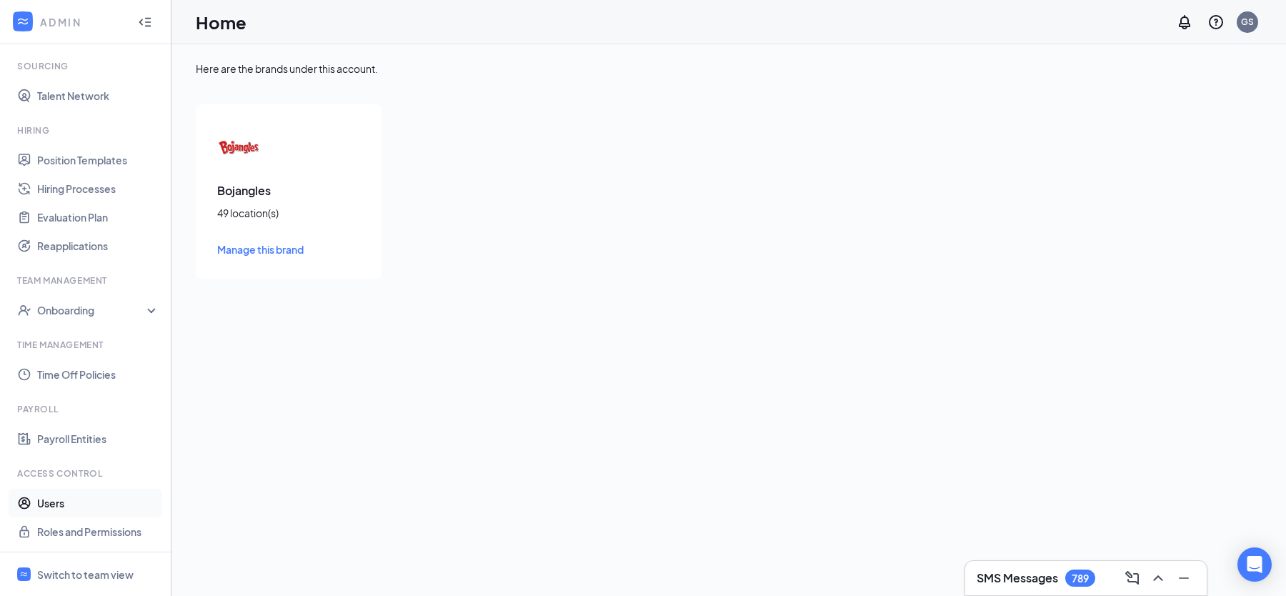
click at [76, 501] on link "Users" at bounding box center [98, 503] width 122 height 29
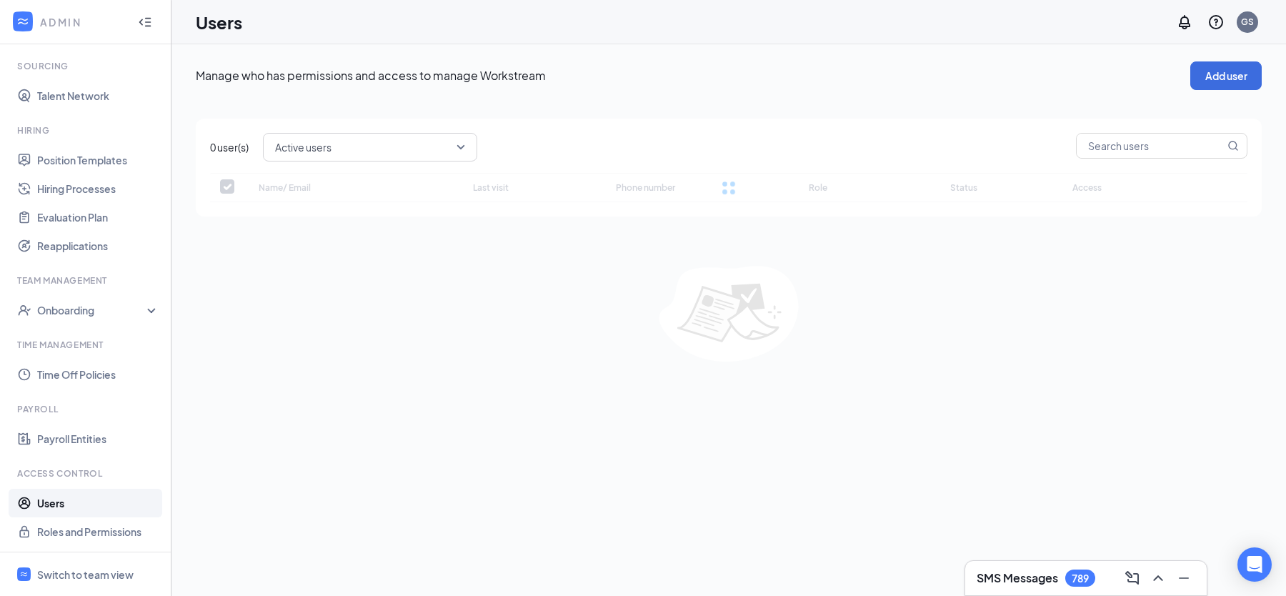
checkbox input "false"
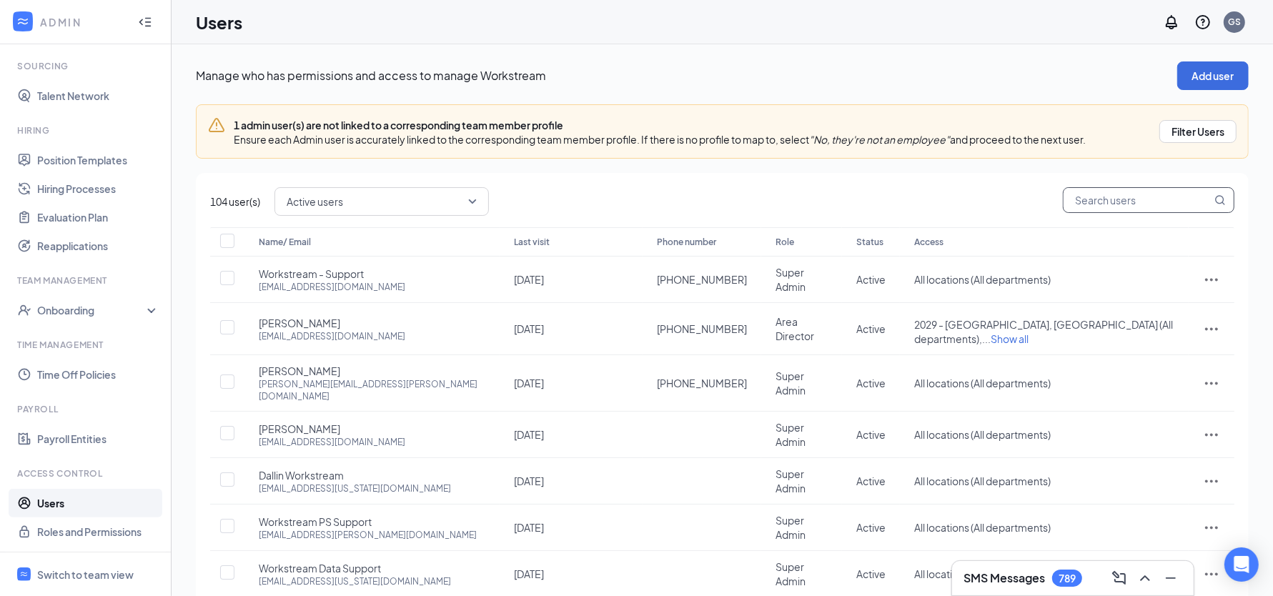
click at [1117, 194] on input "text" at bounding box center [1137, 200] width 148 height 24
type input "amy"
checkbox input "true"
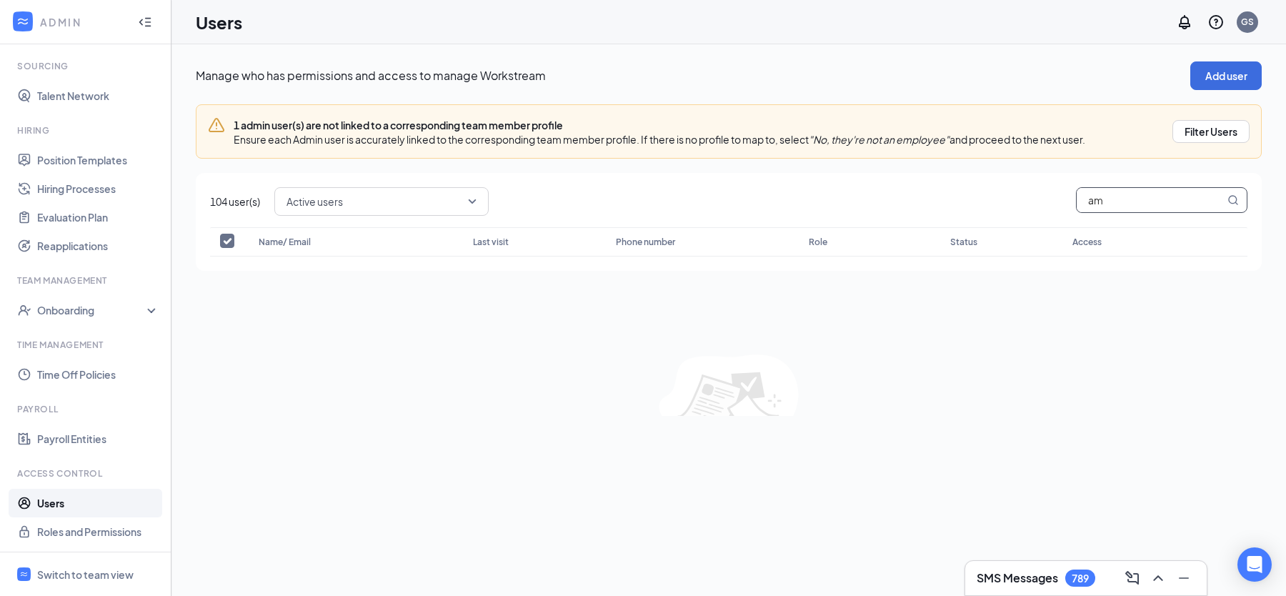
type input "a"
type input "lowe"
checkbox input "false"
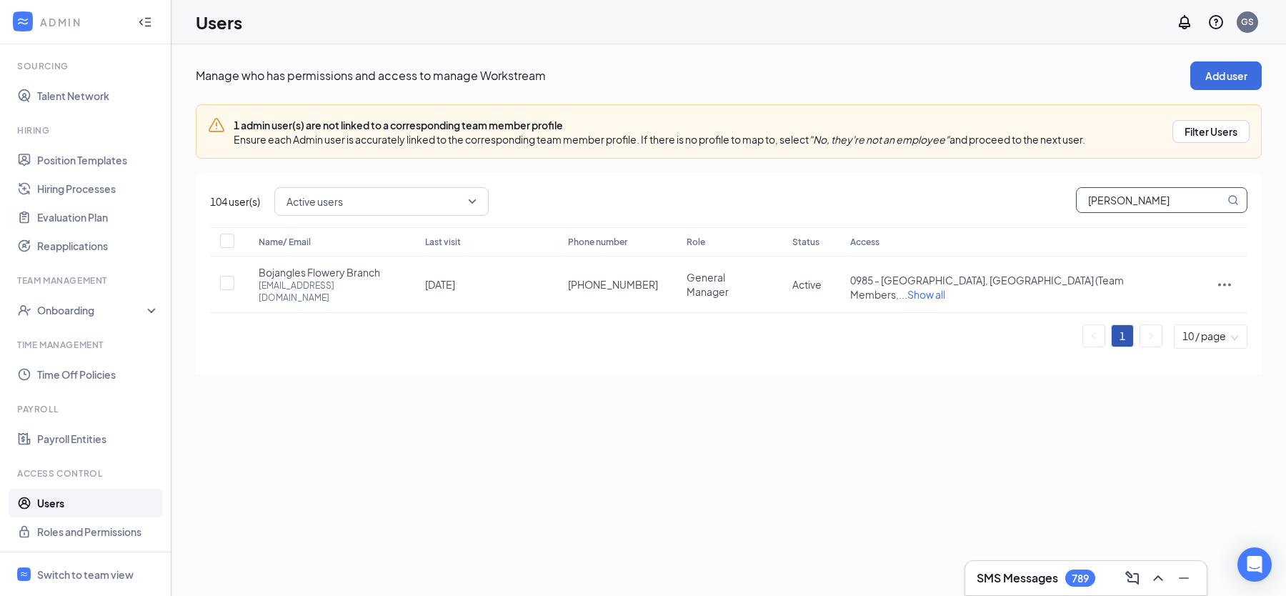
type input "lowe"
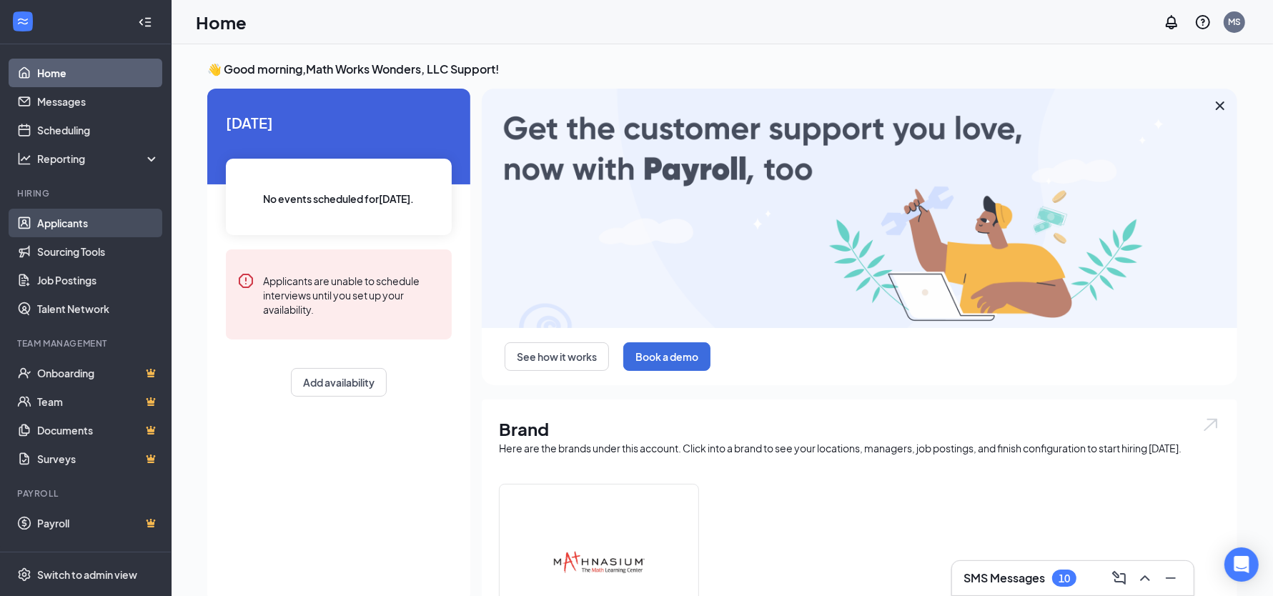
click at [79, 225] on link "Applicants" at bounding box center [98, 223] width 122 height 29
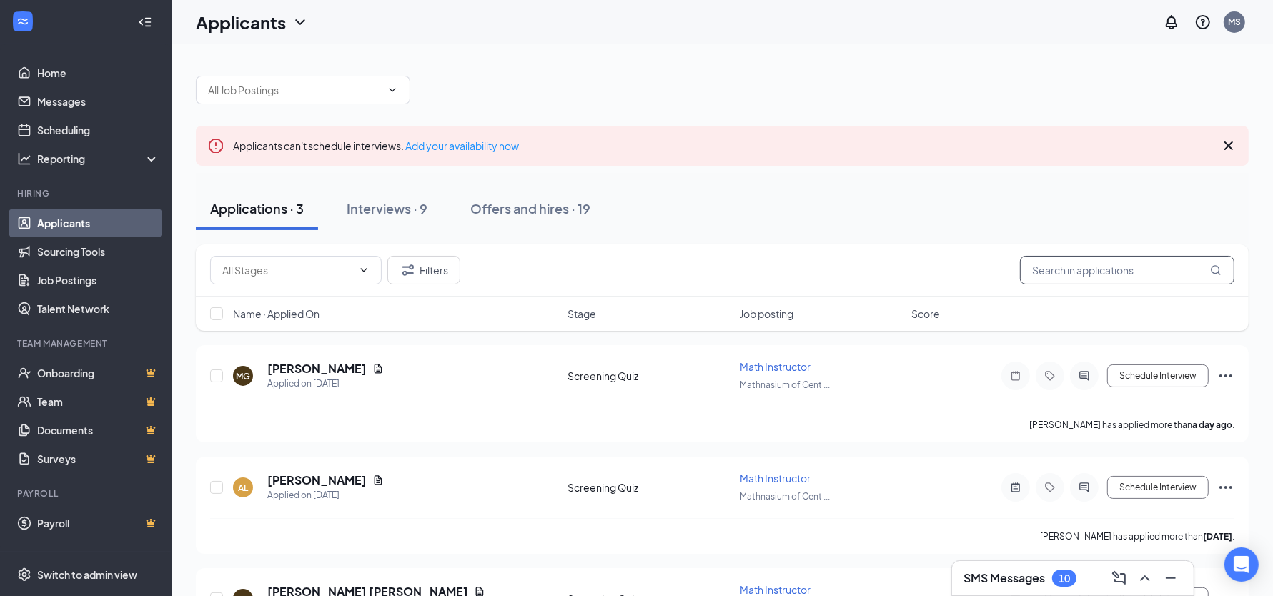
click at [1060, 280] on input "text" at bounding box center [1127, 270] width 214 height 29
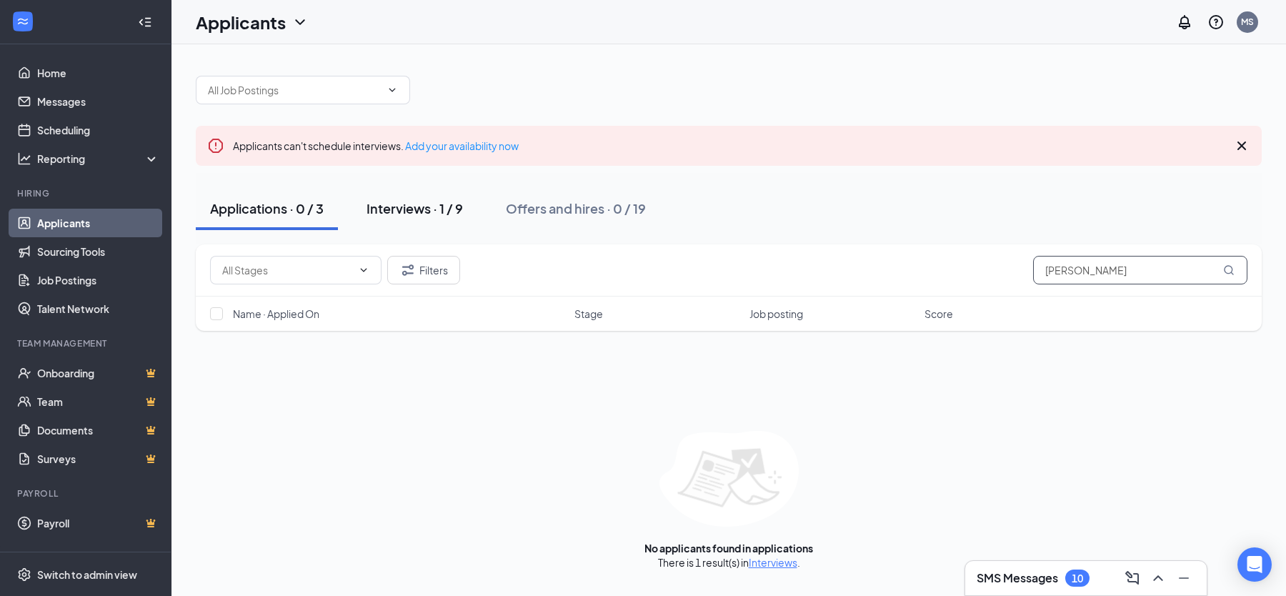
type input "[PERSON_NAME]"
click at [459, 211] on div "Interviews · 1 / 9" at bounding box center [415, 208] width 96 height 18
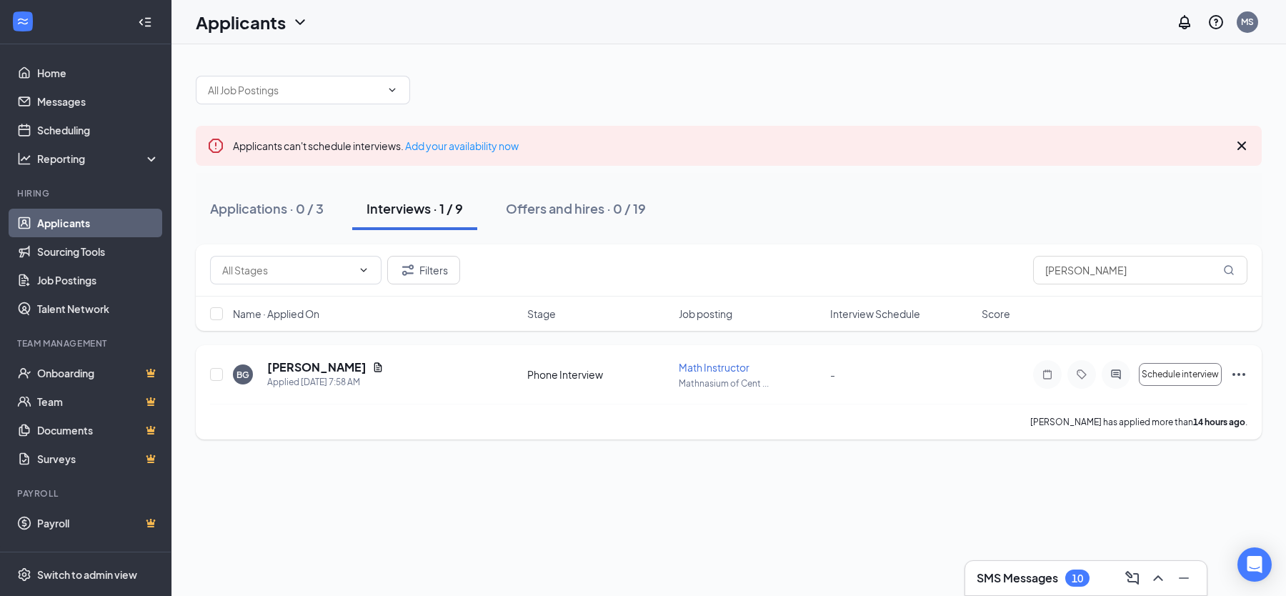
click at [705, 368] on span "Math Instructor" at bounding box center [714, 367] width 71 height 13
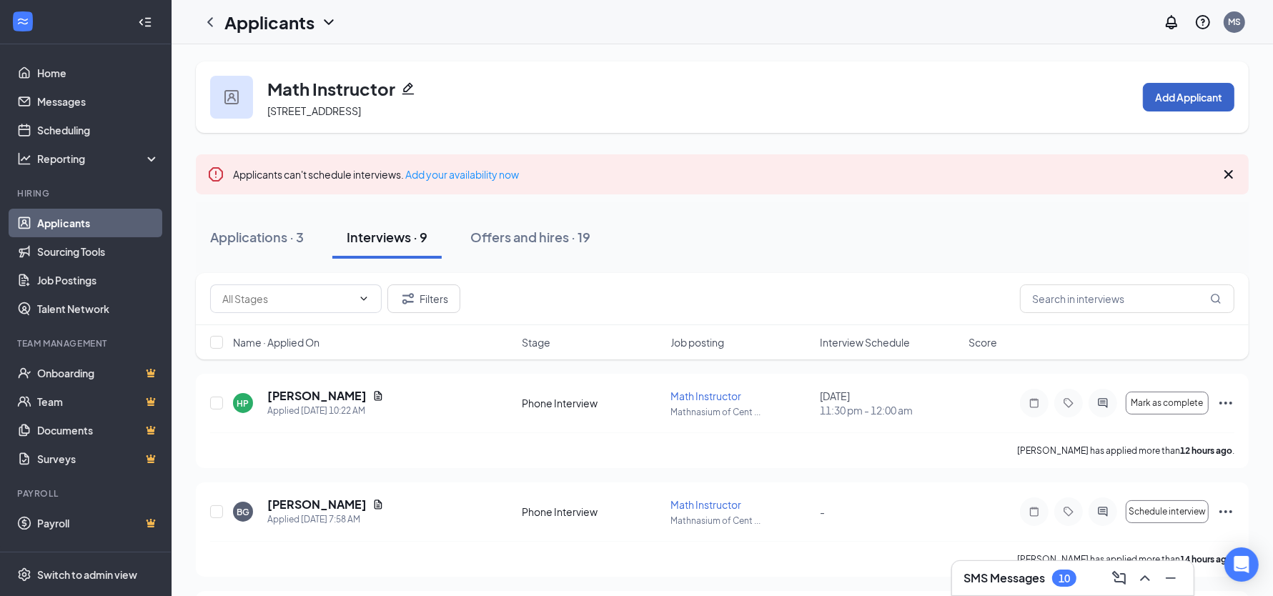
click at [1160, 97] on button "Add Applicant" at bounding box center [1188, 97] width 91 height 29
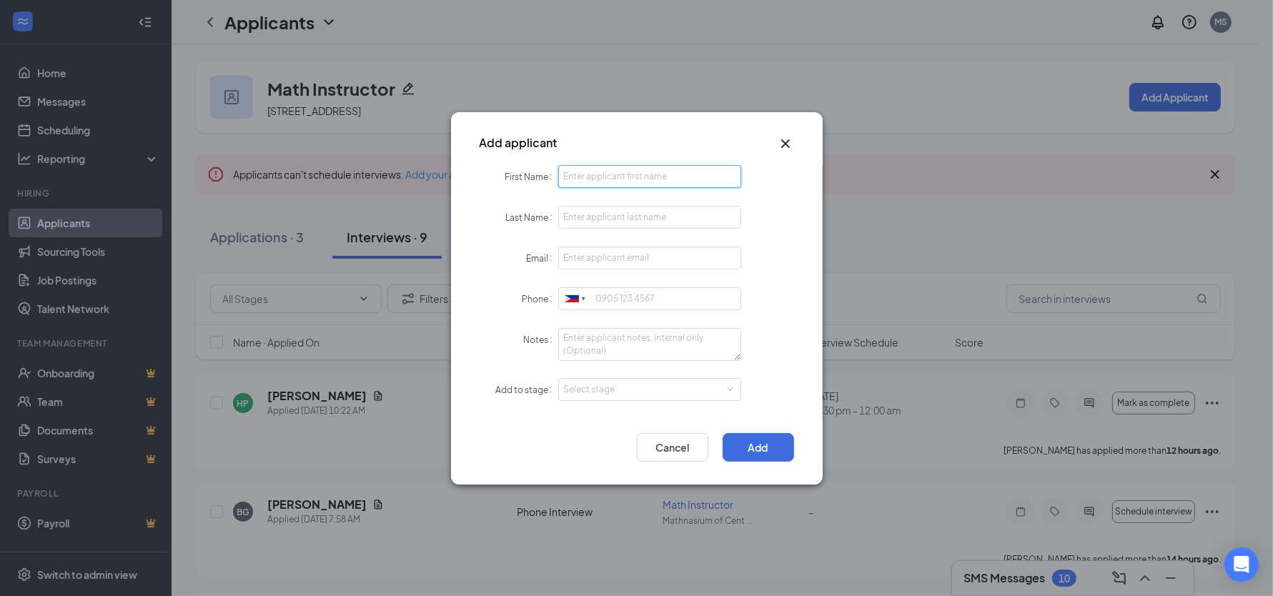
click at [708, 176] on input "First Name" at bounding box center [650, 176] width 184 height 23
type input "Say"
type input "Tes"
click at [592, 257] on input "Email" at bounding box center [650, 258] width 184 height 23
type input "[EMAIL_ADDRESS][PERSON_NAME][DOMAIN_NAME]"
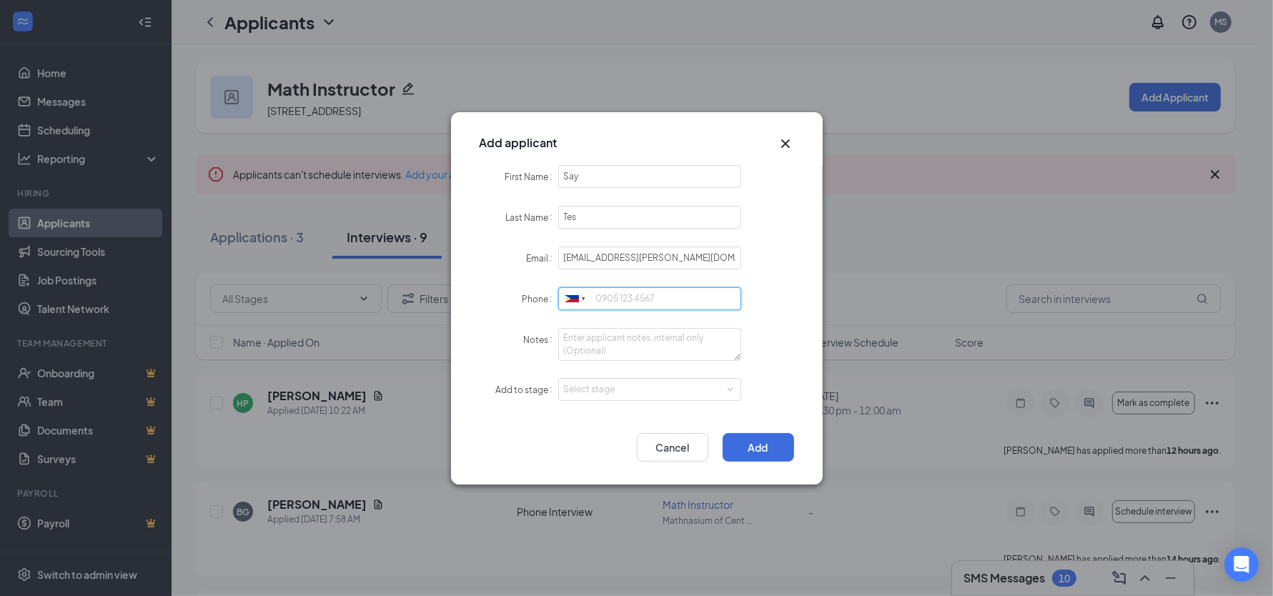
click at [638, 300] on input "Phone" at bounding box center [650, 298] width 184 height 23
click at [561, 303] on div at bounding box center [575, 299] width 33 height 22
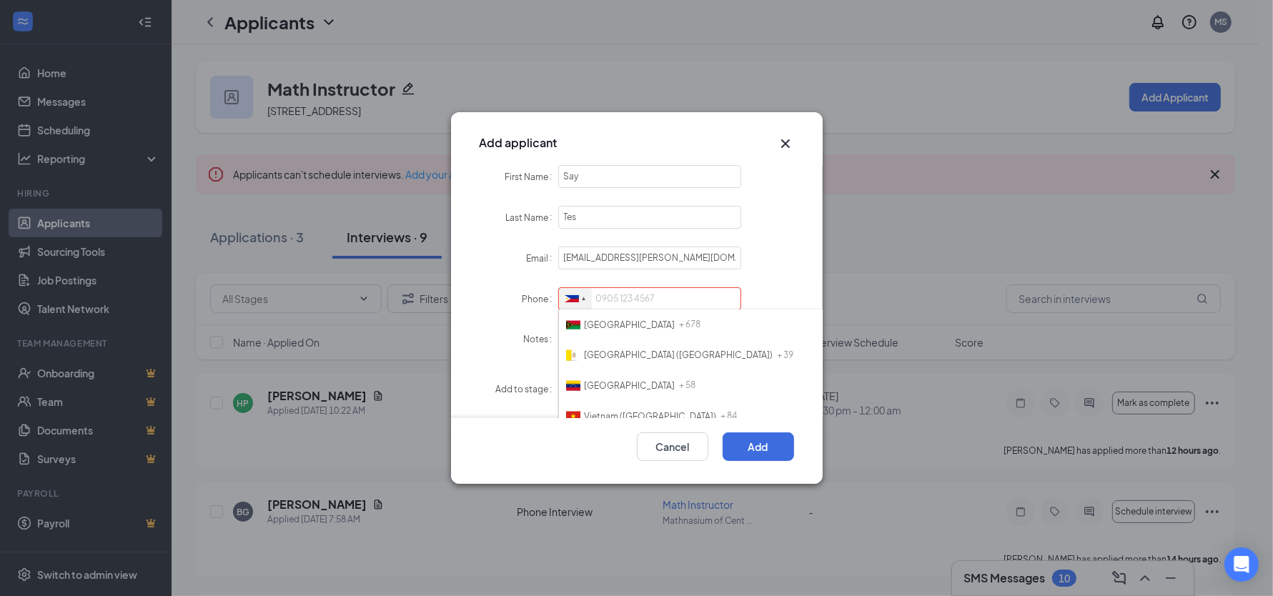
scroll to position [7192, 0]
click at [634, 249] on li "United States + 1" at bounding box center [755, 234] width 393 height 31
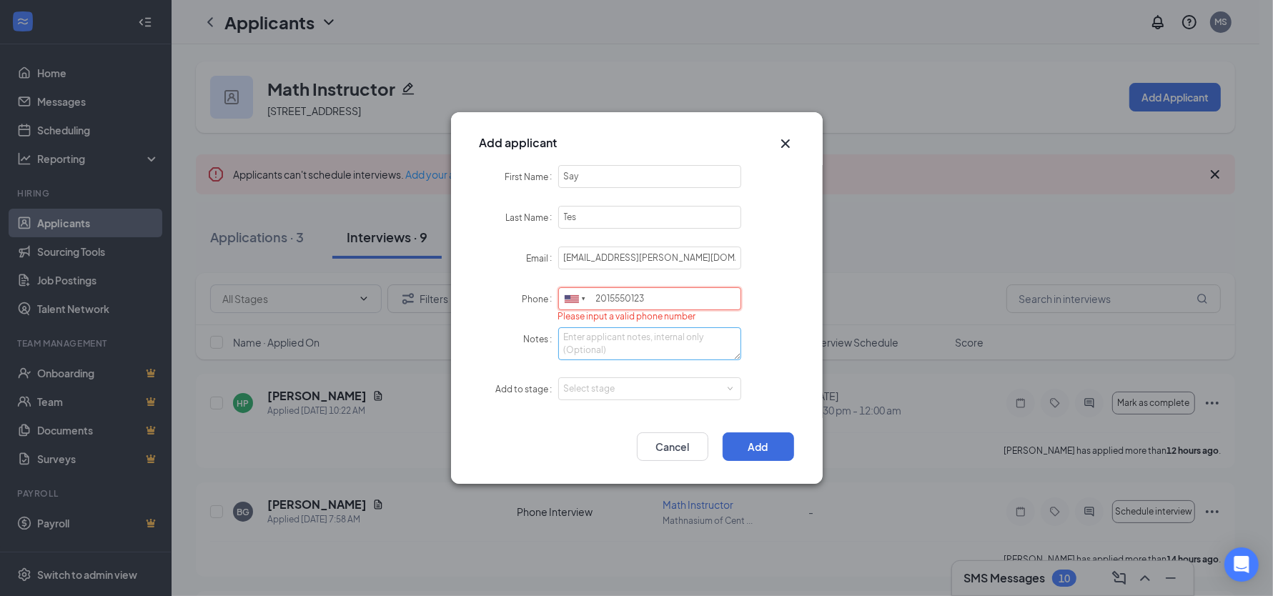
type input "2015550123"
click at [625, 355] on textarea "Notes" at bounding box center [650, 343] width 184 height 33
type textarea "THIS IS JUST A TEST"
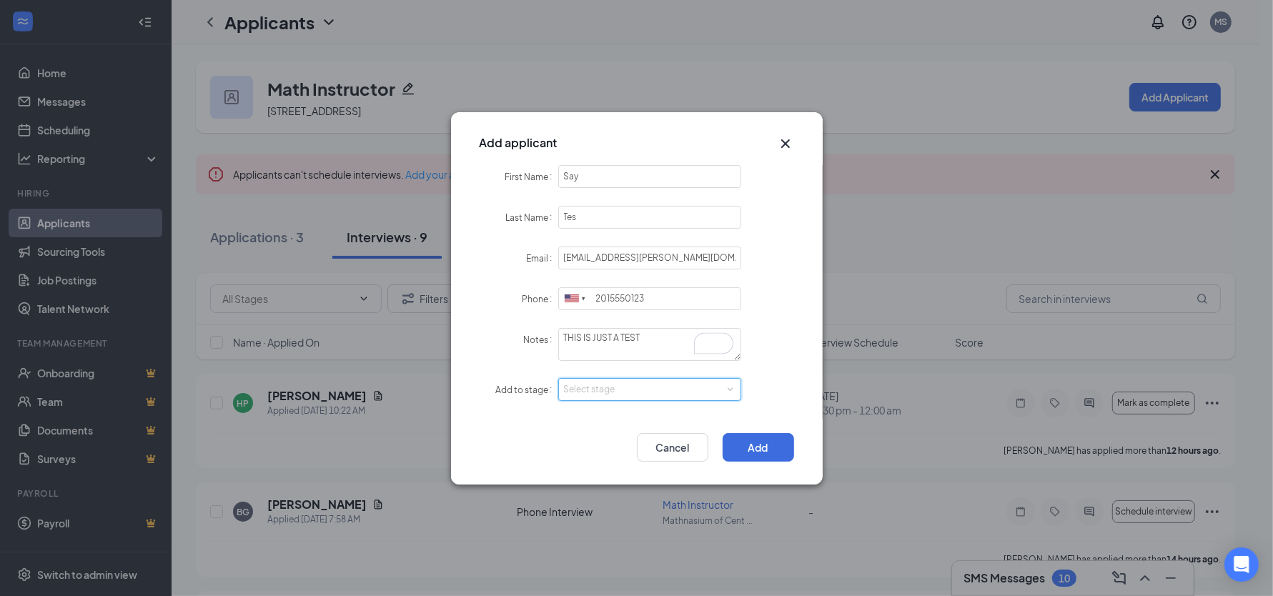
click at [640, 378] on div "Select stage" at bounding box center [650, 389] width 184 height 23
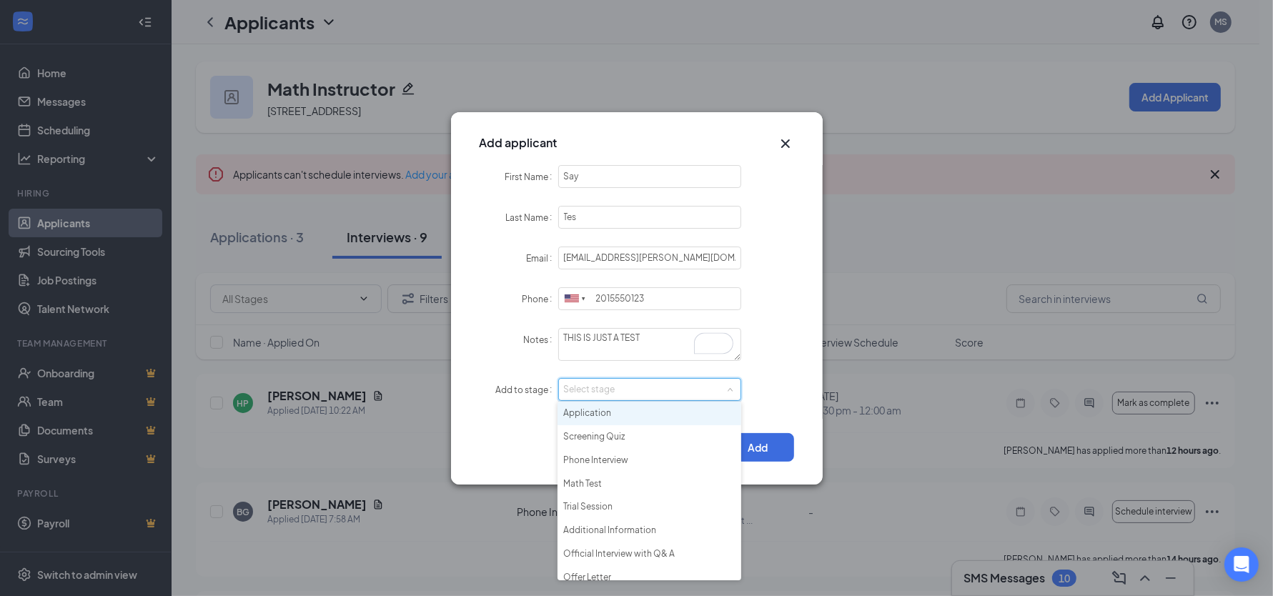
click at [639, 383] on div "Select stage" at bounding box center [647, 389] width 166 height 14
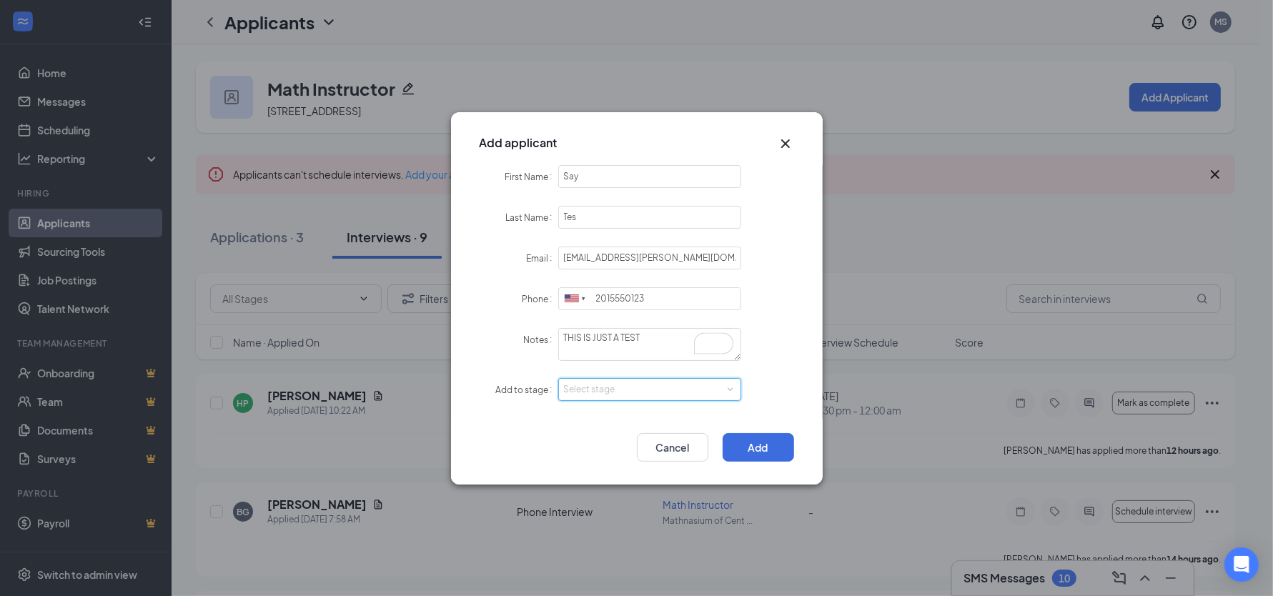
click at [640, 392] on div "Select stage" at bounding box center [647, 389] width 166 height 14
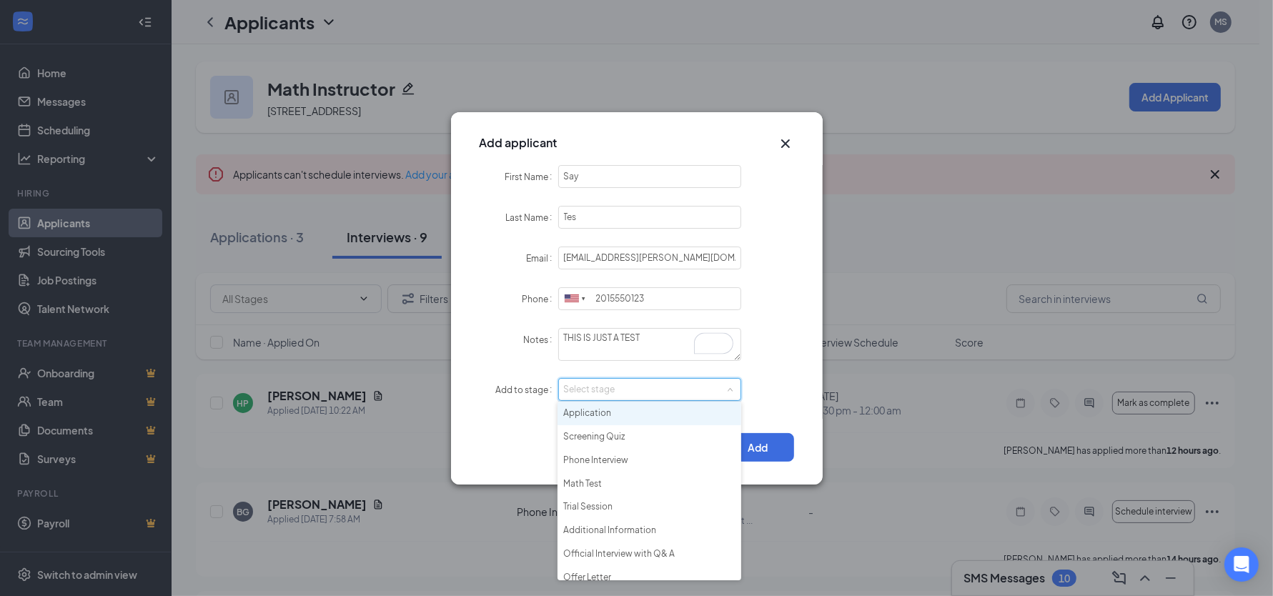
click at [635, 407] on li "Application" at bounding box center [649, 414] width 184 height 24
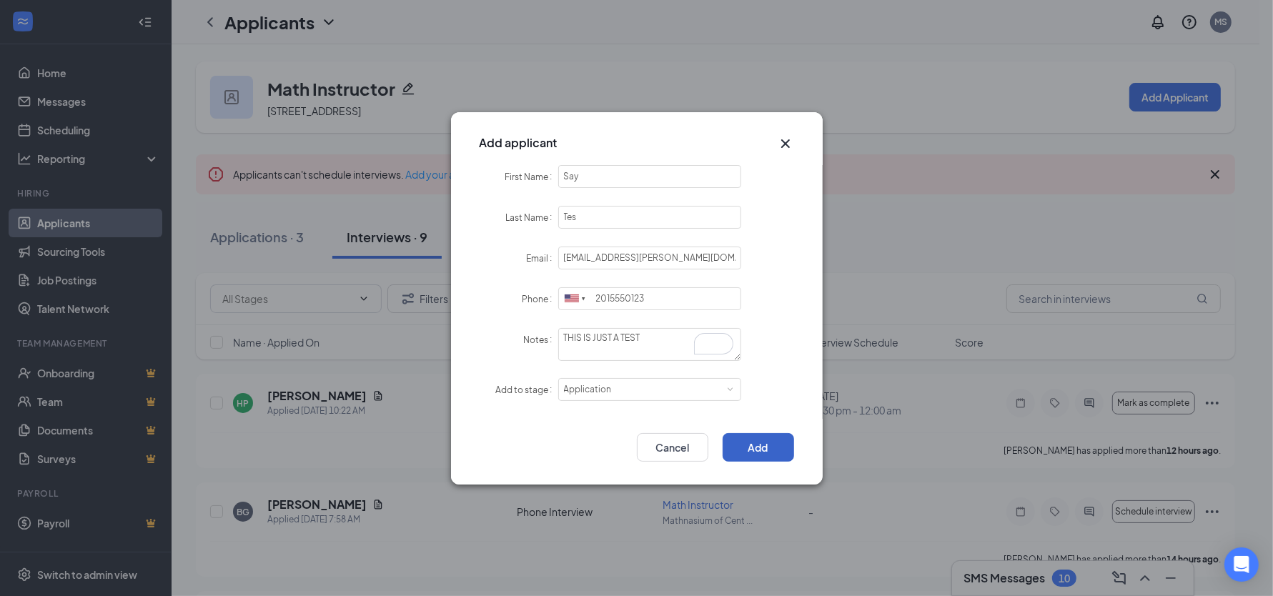
click at [765, 450] on button "Add" at bounding box center [757, 447] width 71 height 29
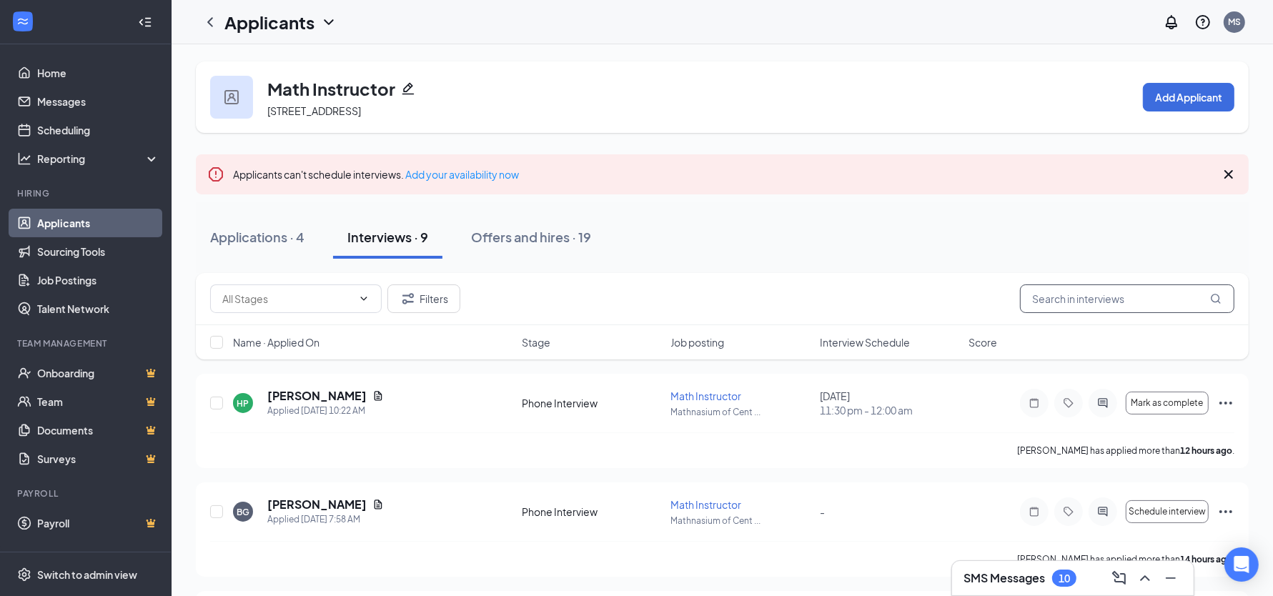
click at [1088, 299] on input "text" at bounding box center [1127, 298] width 214 height 29
type input "say"
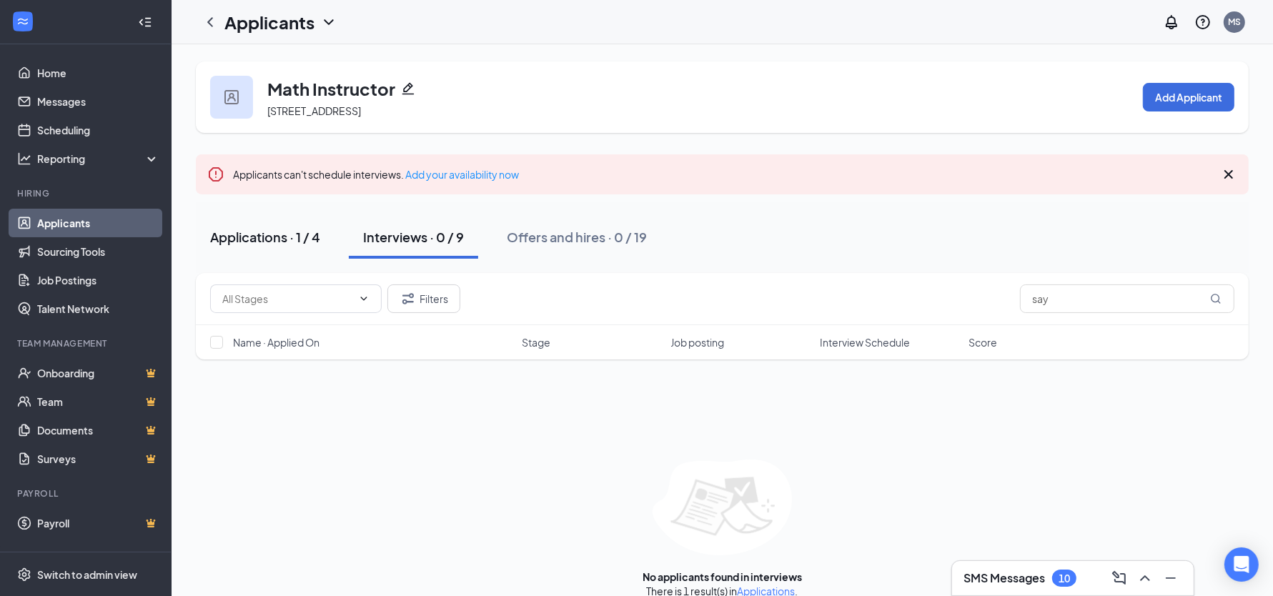
click at [299, 244] on div "Applications · 1 / 4" at bounding box center [265, 237] width 110 height 18
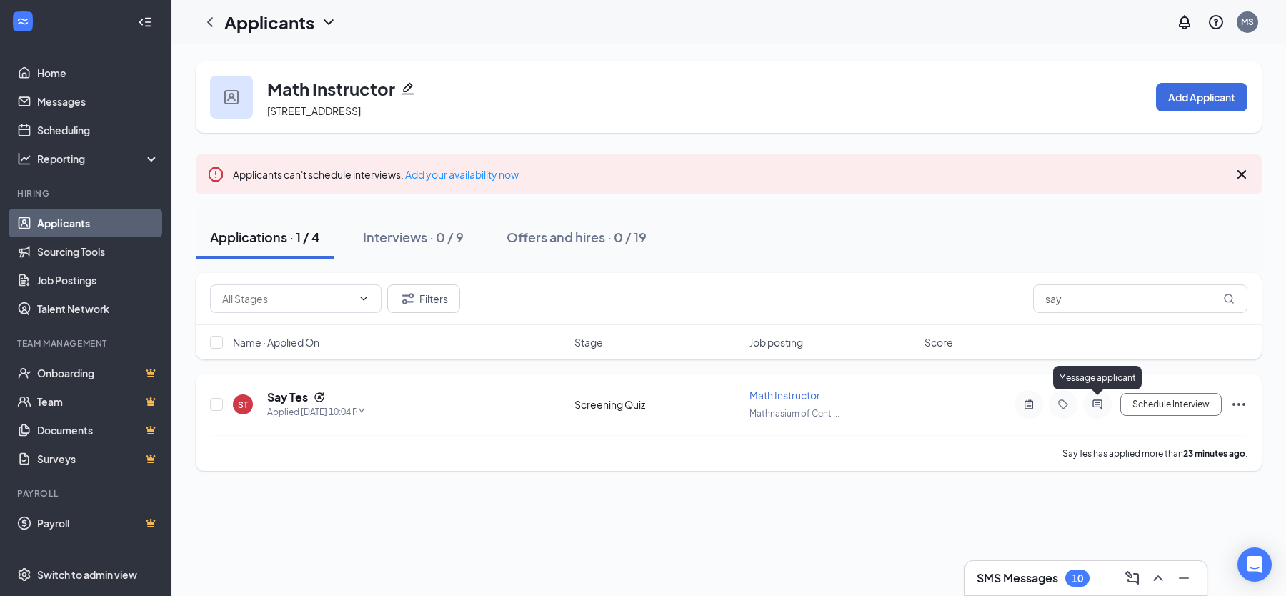
click at [1097, 405] on icon "ActiveChat" at bounding box center [1097, 404] width 17 height 11
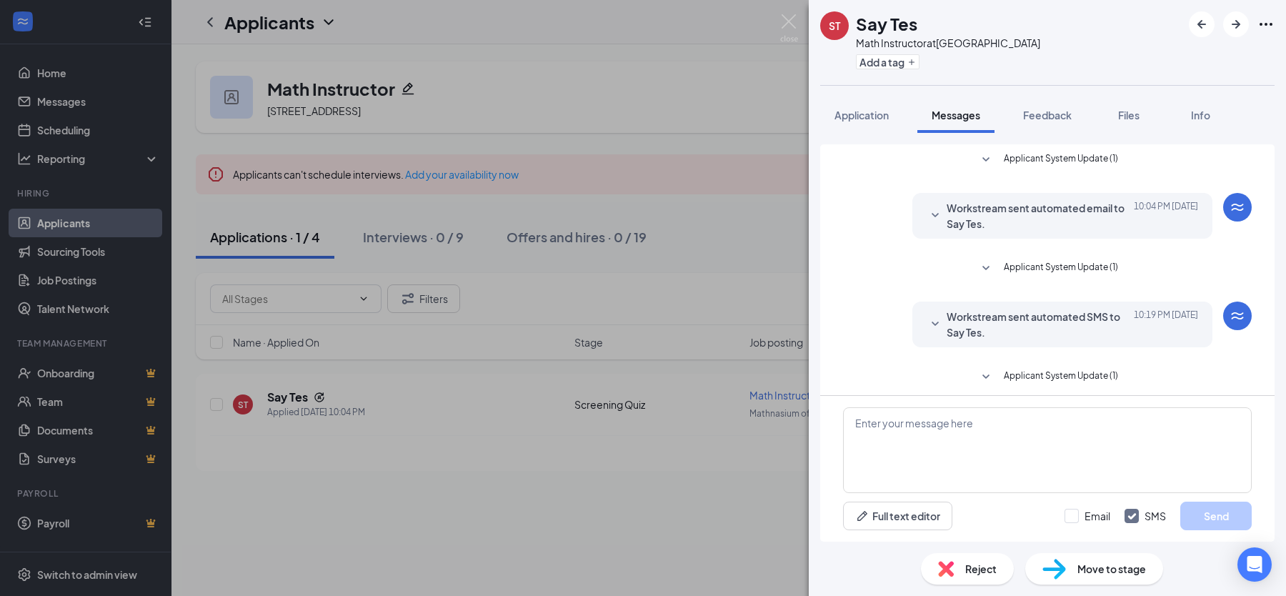
click at [1028, 369] on span "Applicant System Update (1)" at bounding box center [1061, 377] width 114 height 17
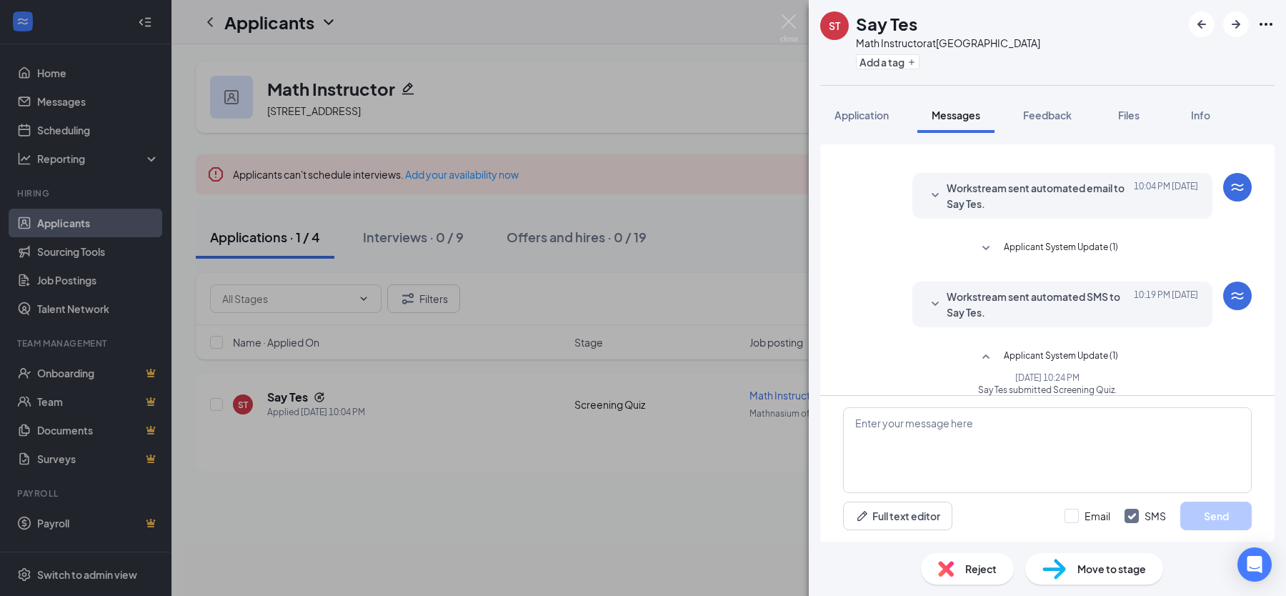
scroll to position [34, 0]
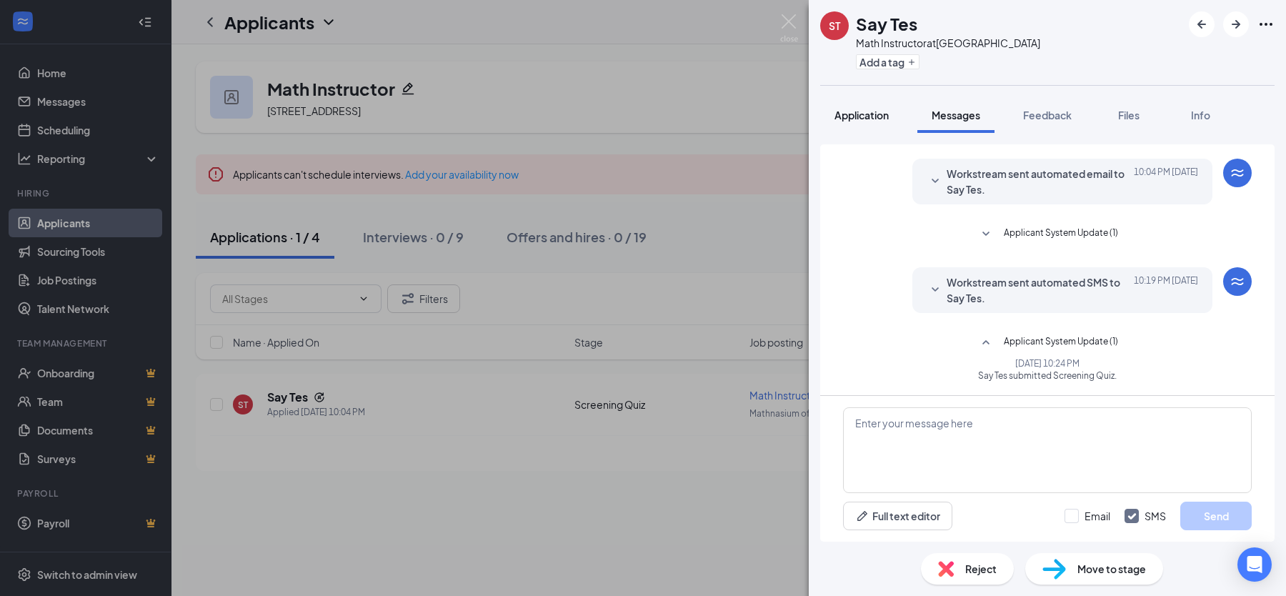
click at [866, 124] on button "Application" at bounding box center [861, 115] width 83 height 36
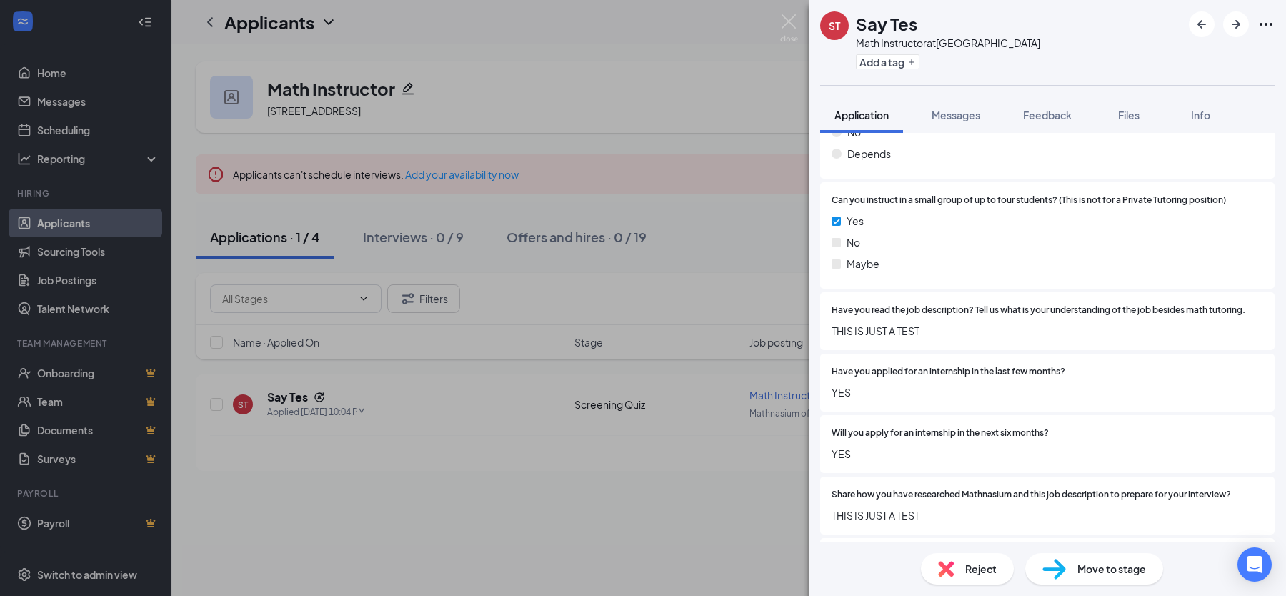
scroll to position [419, 0]
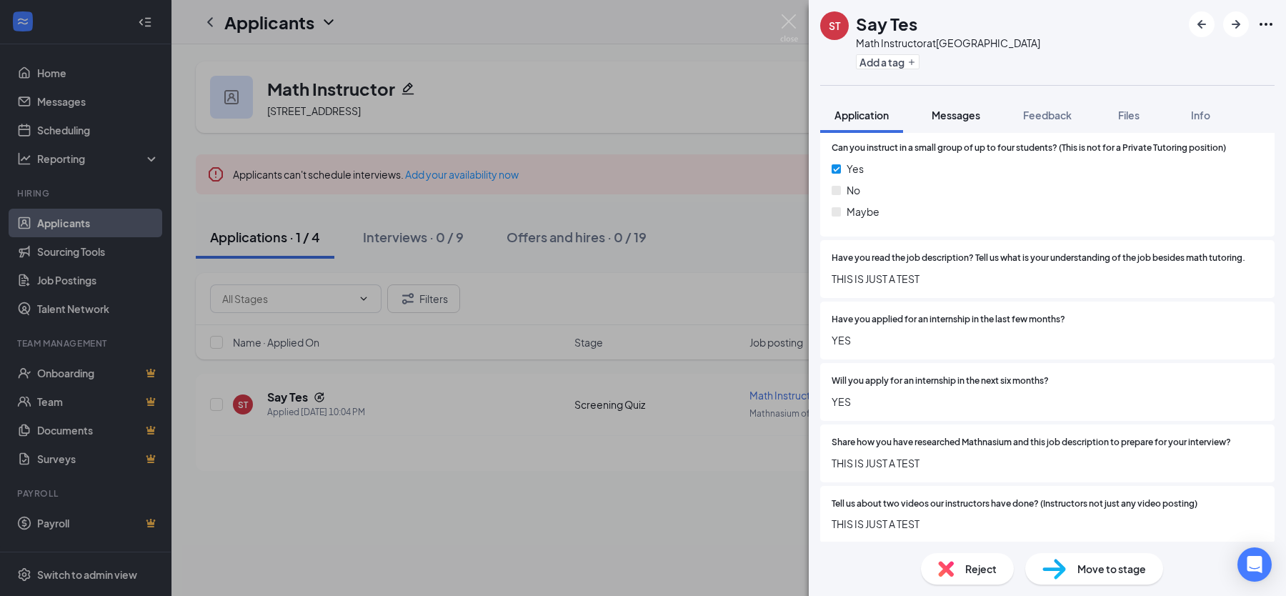
click at [943, 119] on span "Messages" at bounding box center [956, 115] width 49 height 13
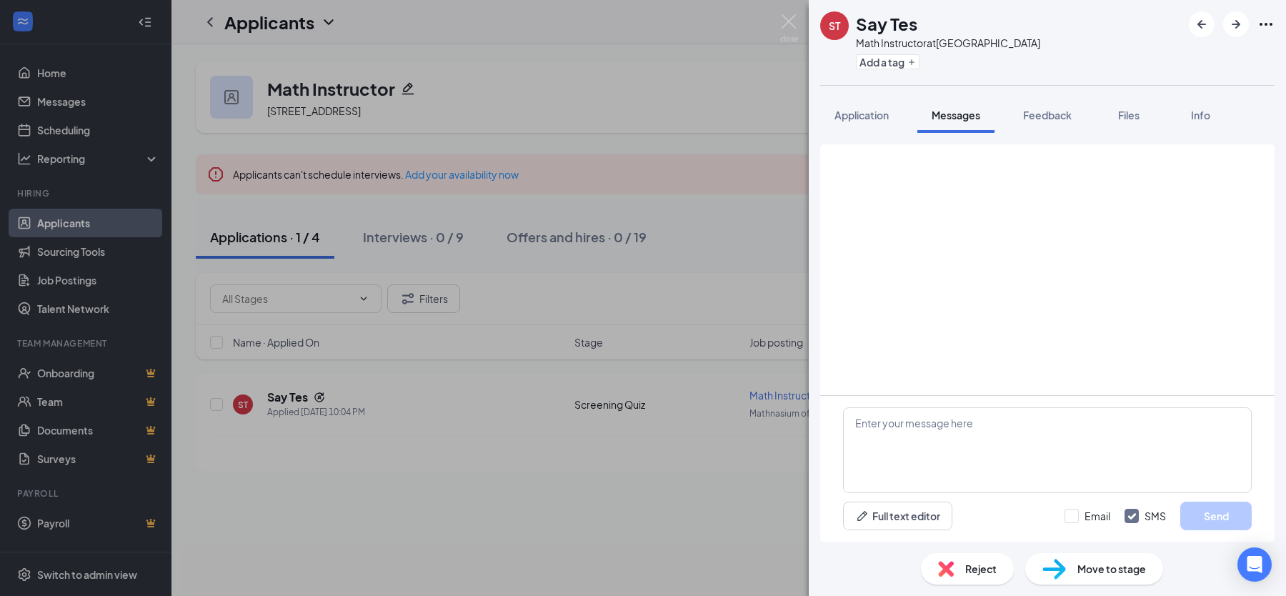
scroll to position [7, 0]
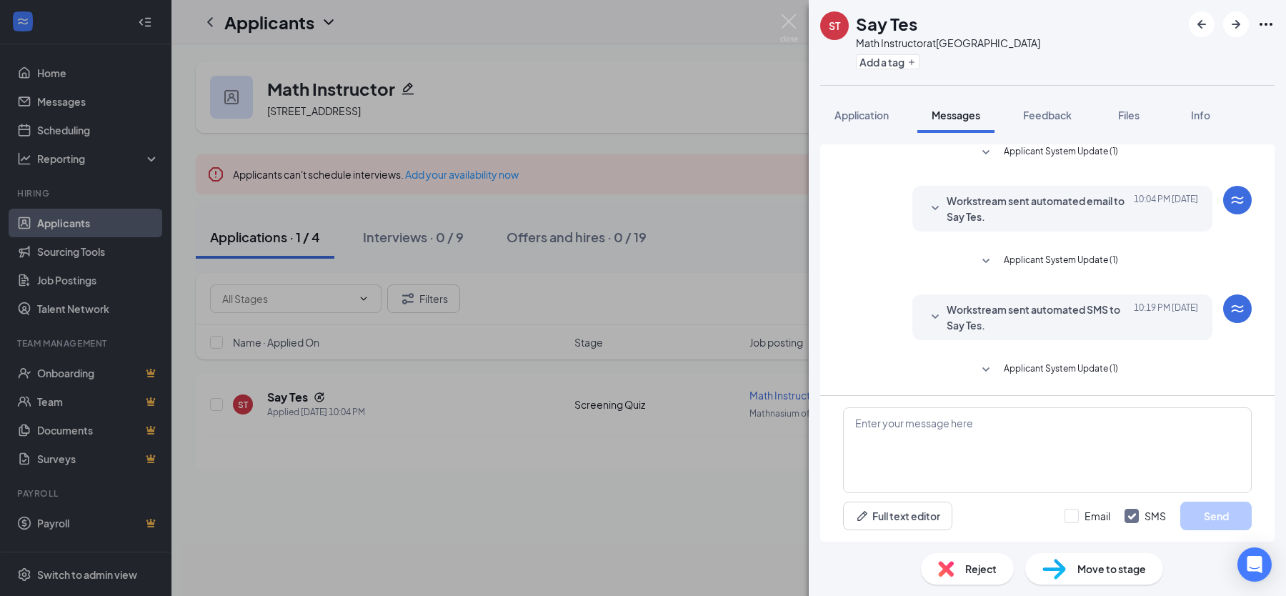
click at [1065, 363] on span "Applicant System Update (1)" at bounding box center [1061, 370] width 114 height 17
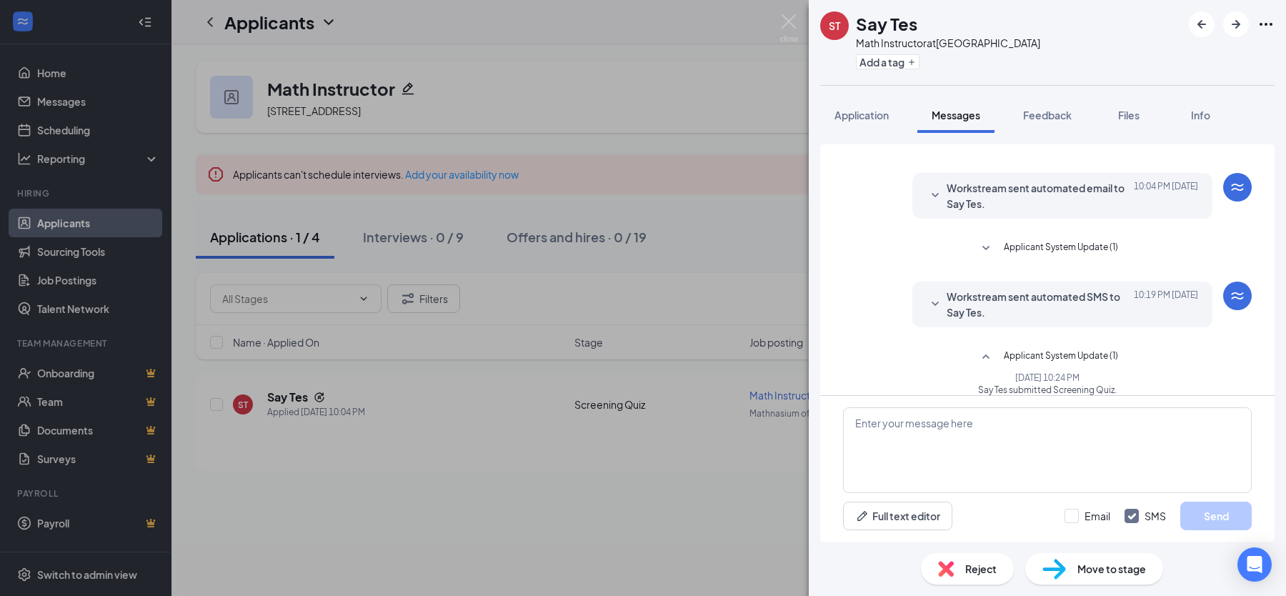
scroll to position [34, 0]
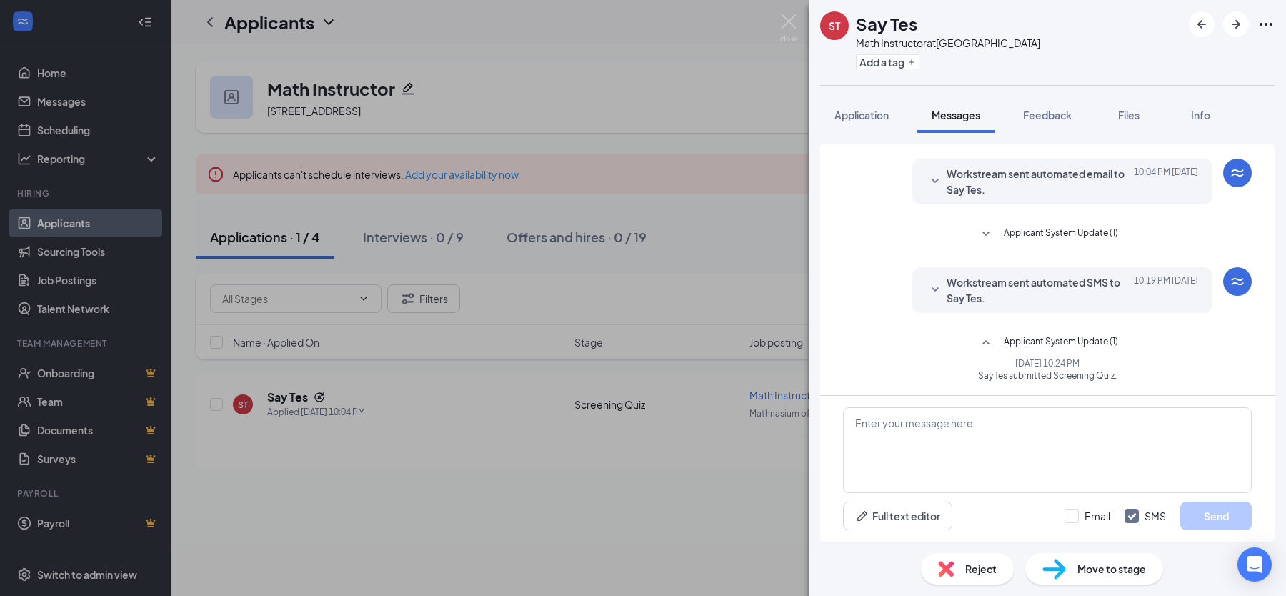
click at [712, 222] on div "ST Say Tes Math Instructor at [GEOGRAPHIC_DATA] Add a tag Application Messages …" at bounding box center [643, 298] width 1286 height 596
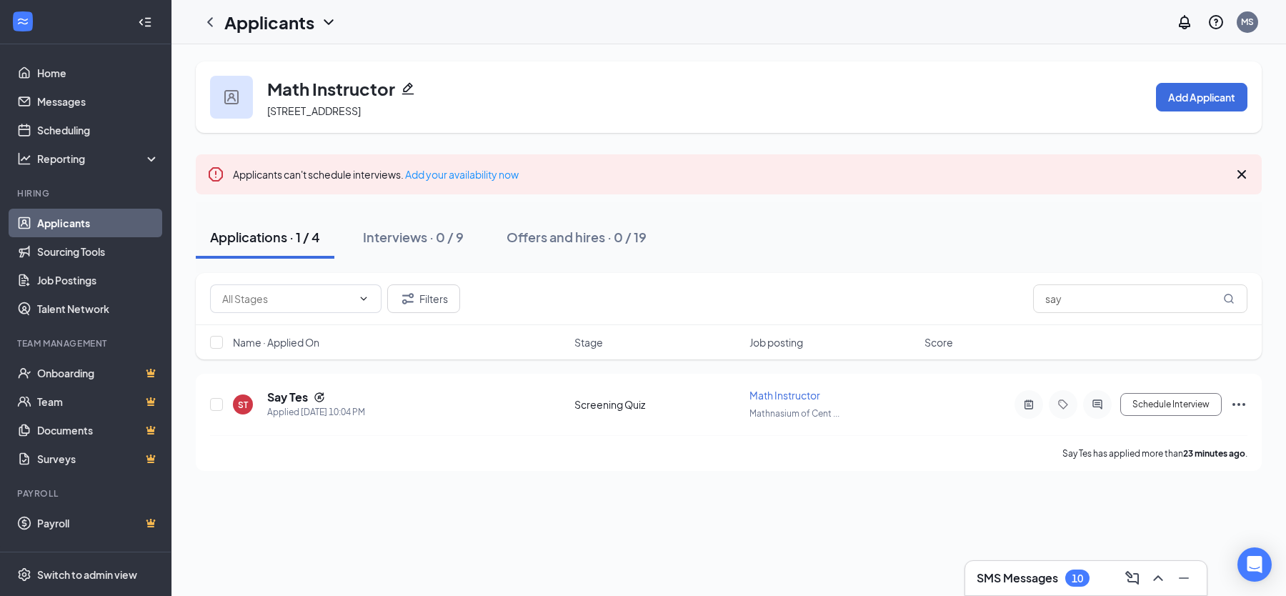
click at [409, 94] on icon "Pencil" at bounding box center [408, 89] width 12 height 12
click at [1065, 309] on input "say" at bounding box center [1140, 298] width 214 height 29
click at [1065, 308] on input "say" at bounding box center [1140, 298] width 214 height 29
type input "brian"
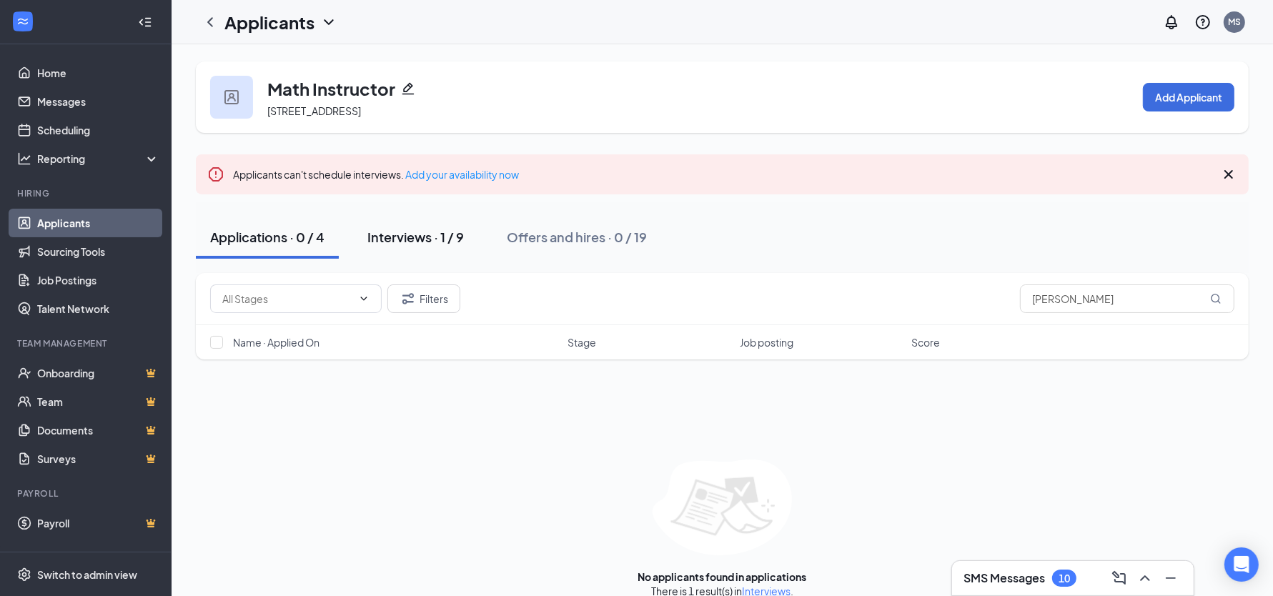
click at [419, 228] on div "Interviews · 1 / 9" at bounding box center [415, 237] width 96 height 18
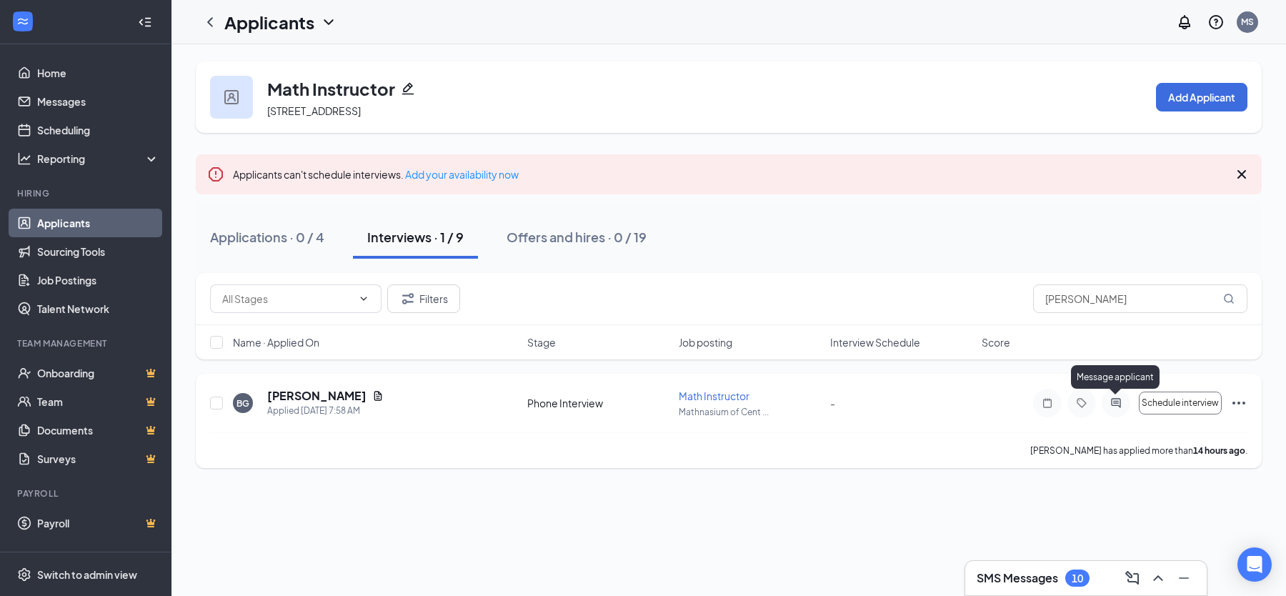
click at [1113, 406] on icon "ActiveChat" at bounding box center [1116, 402] width 17 height 11
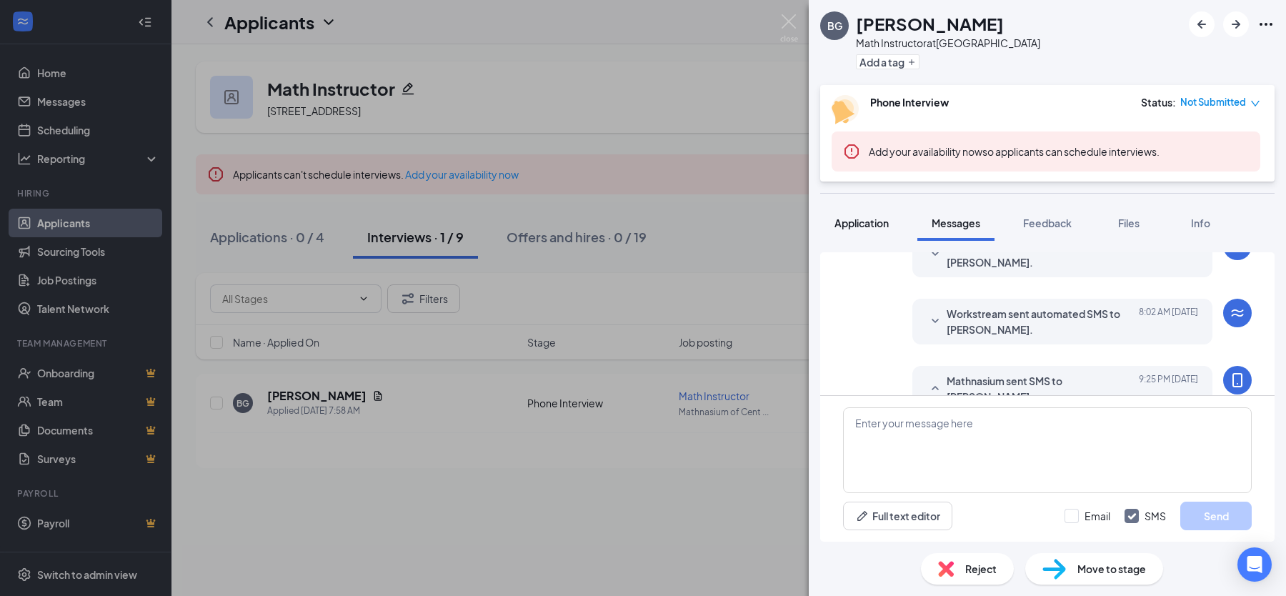
scroll to position [321, 0]
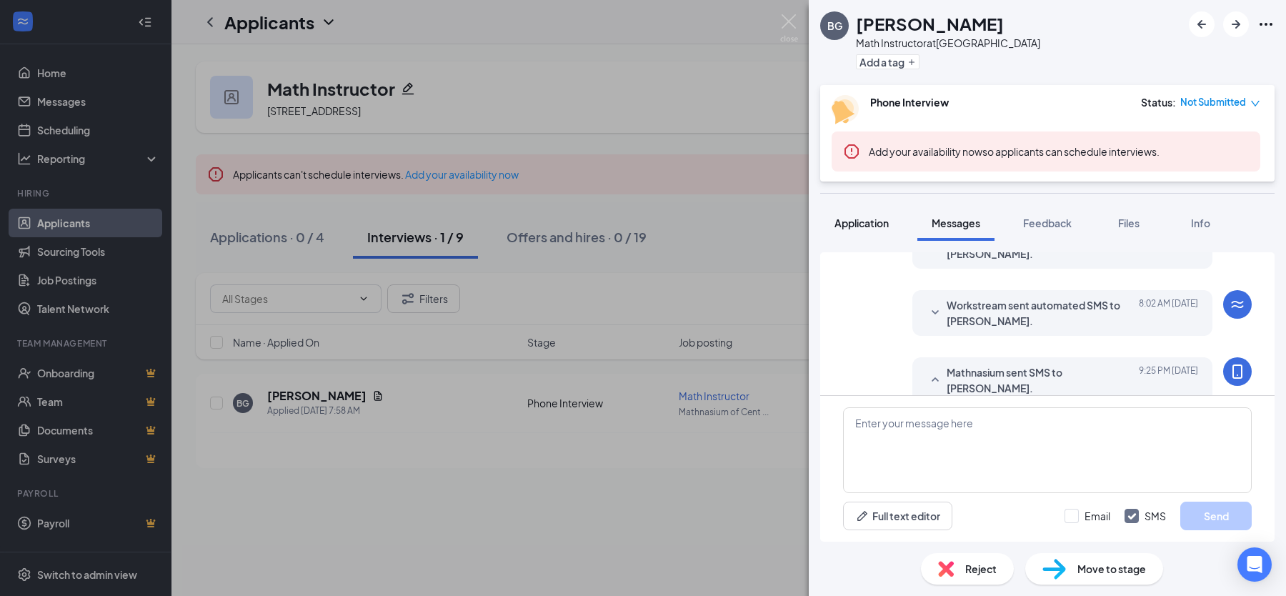
click at [869, 219] on span "Application" at bounding box center [862, 223] width 54 height 13
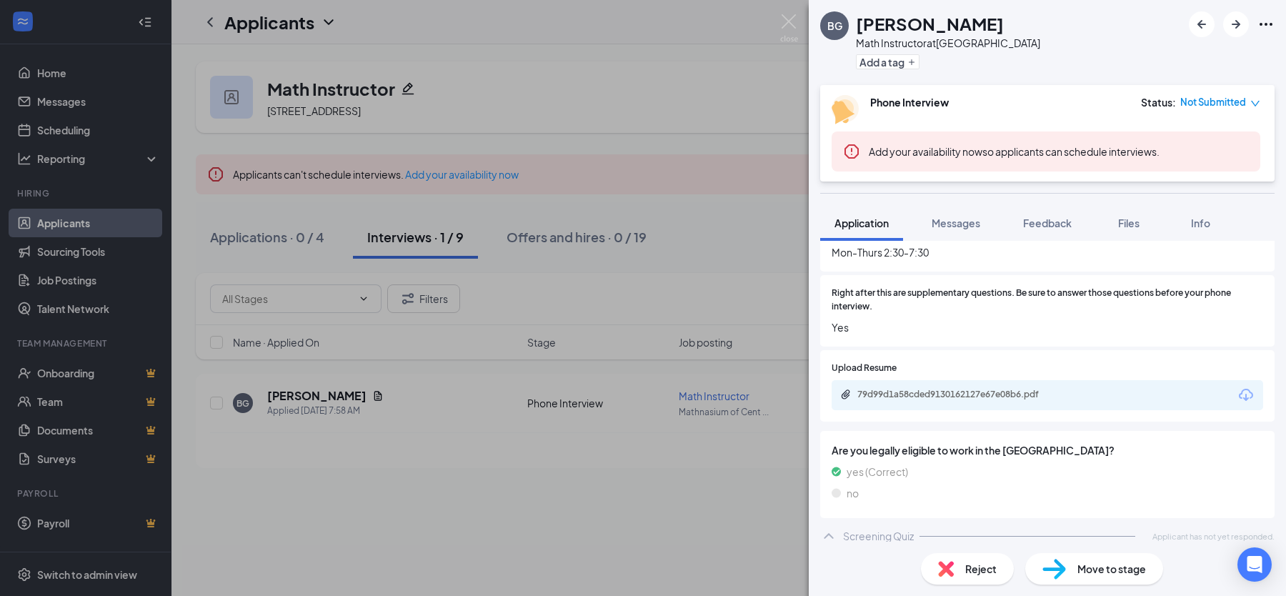
scroll to position [1921, 0]
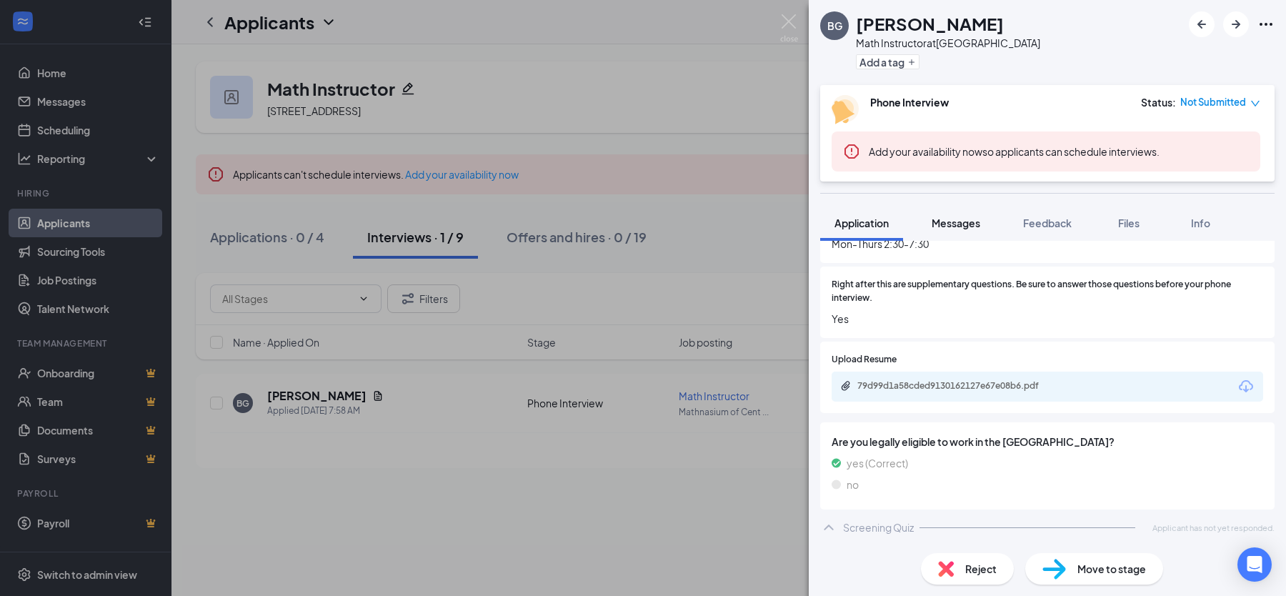
click at [953, 226] on span "Messages" at bounding box center [956, 223] width 49 height 13
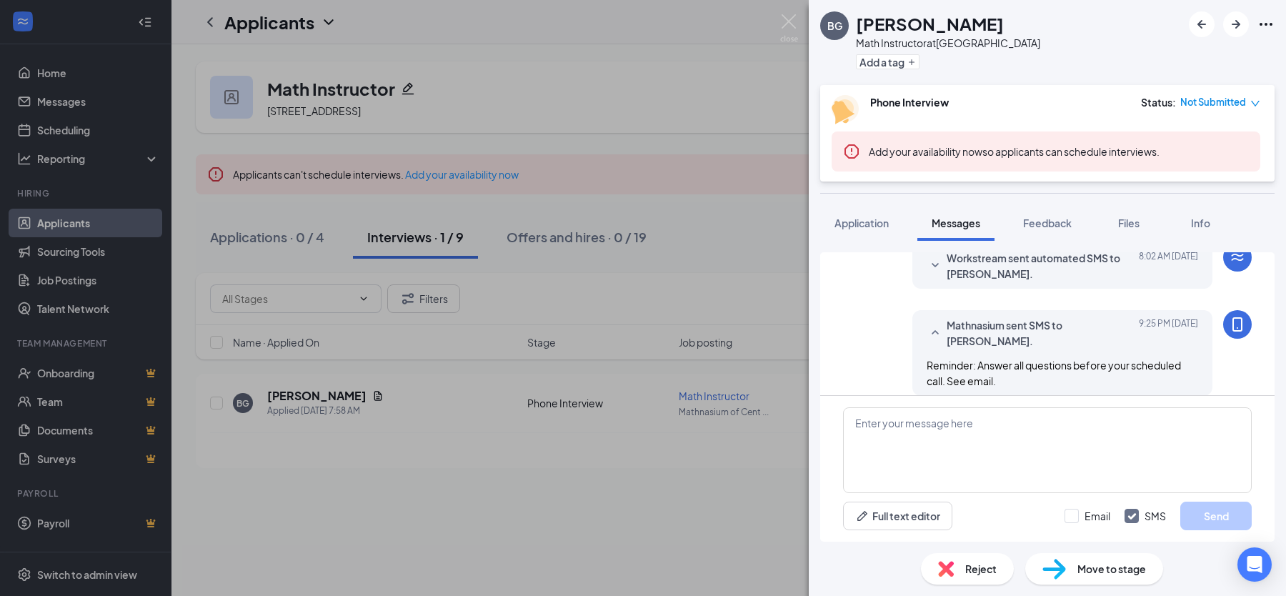
scroll to position [199, 0]
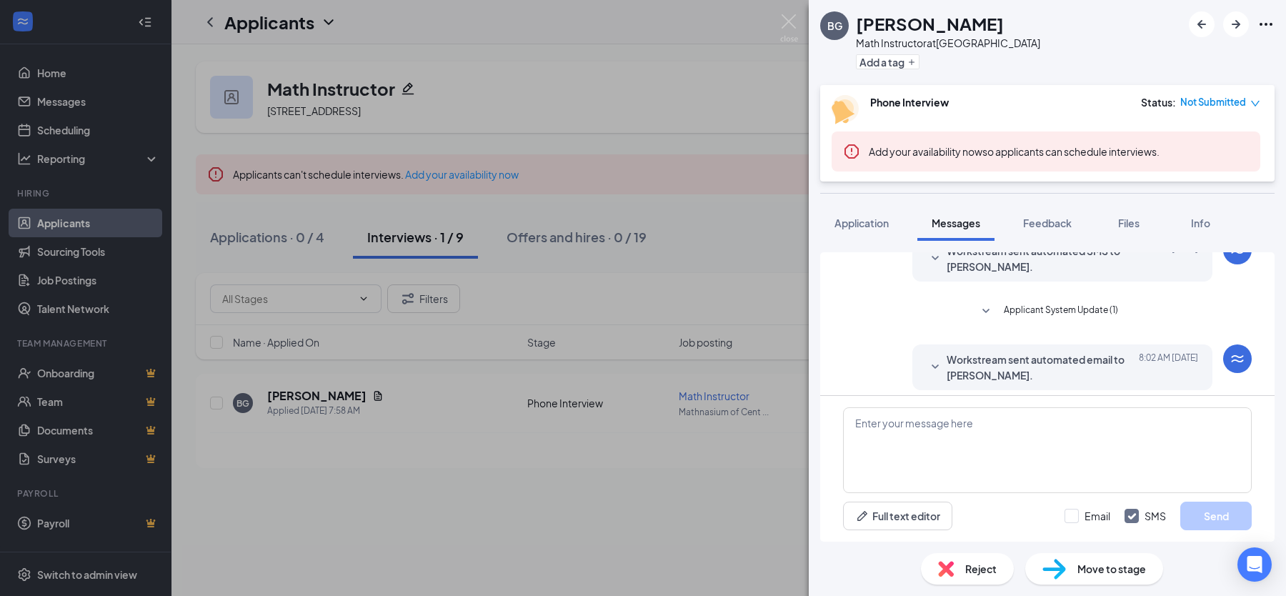
click at [1041, 313] on span "Applicant System Update (1)" at bounding box center [1061, 311] width 114 height 17
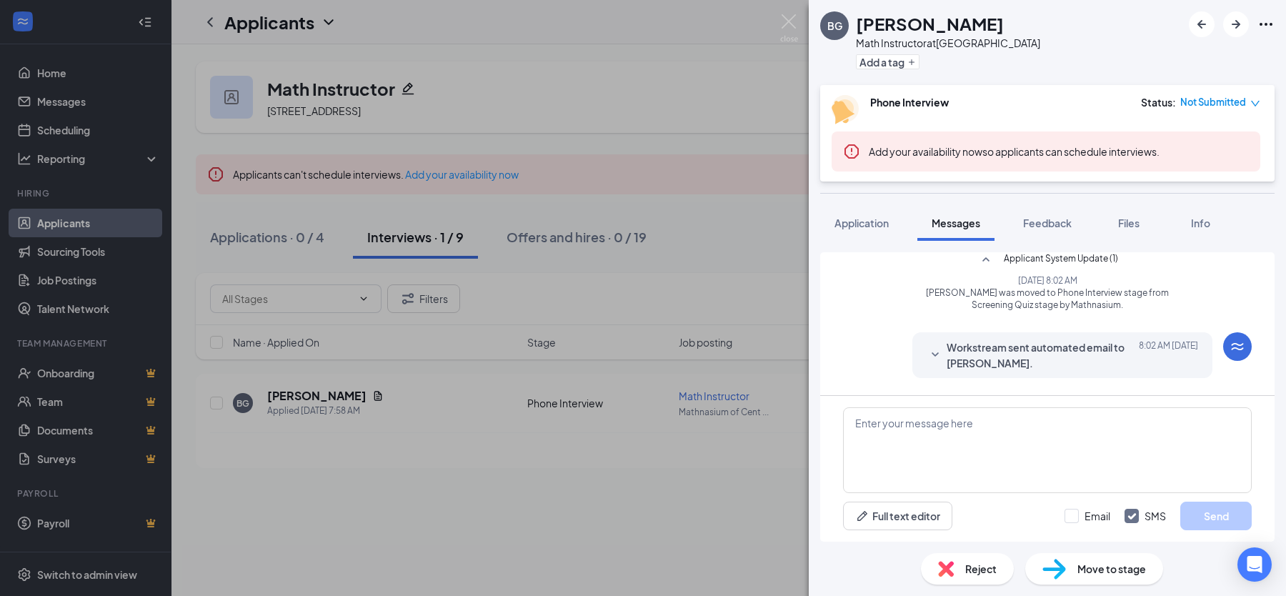
scroll to position [269, 0]
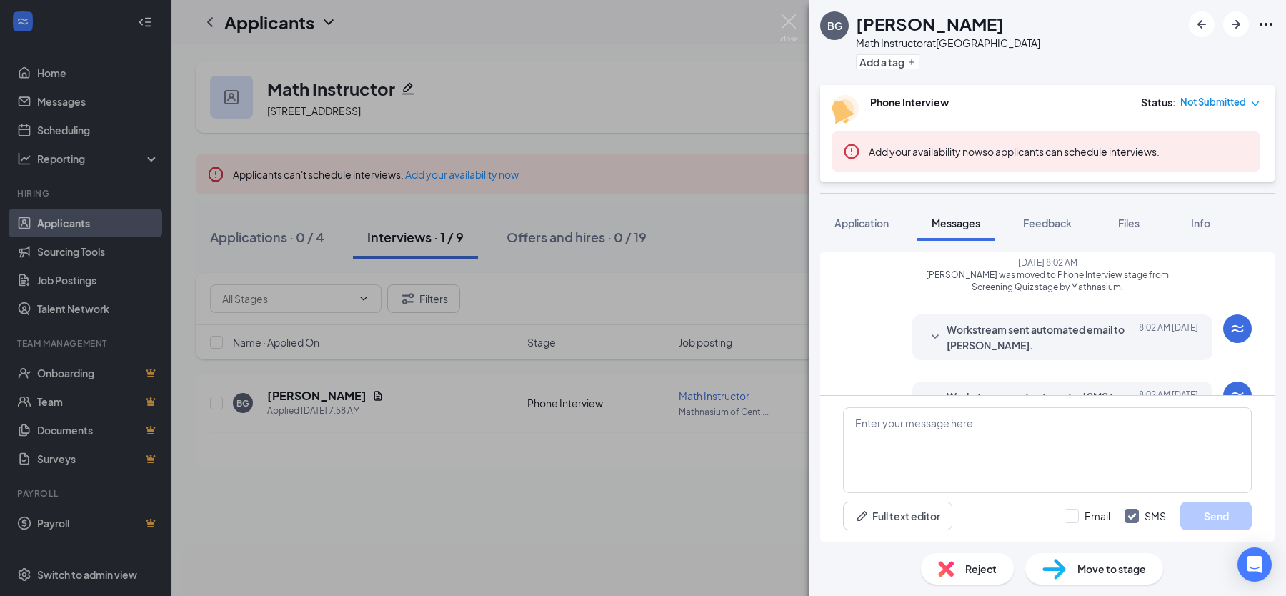
click at [1088, 334] on span "Workstream sent automated email to Brian Gerra." at bounding box center [1040, 337] width 187 height 31
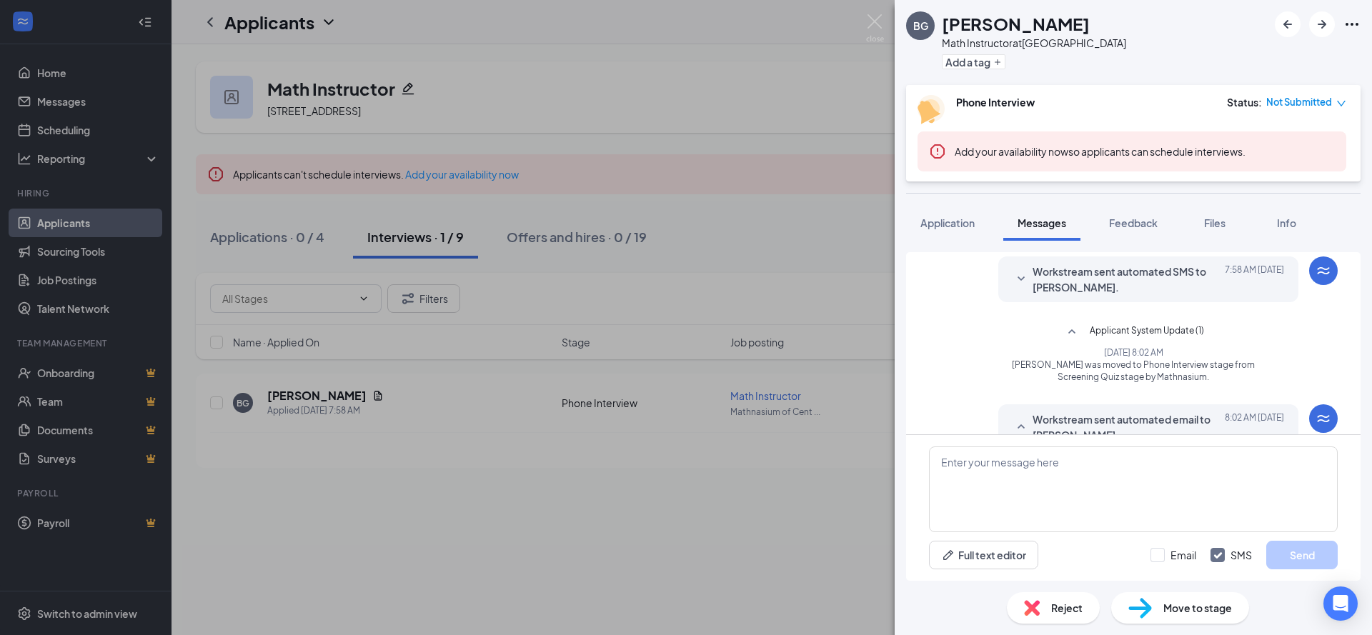
scroll to position [178, 0]
drag, startPoint x: 1016, startPoint y: 367, endPoint x: 1192, endPoint y: 389, distance: 177.3
click at [1192, 389] on div "Applicant System Update (2) Workstream sent automated email to Brian Gerra. Tod…" at bounding box center [1133, 534] width 409 height 920
click at [1103, 333] on span "Applicant System Update (1)" at bounding box center [1147, 332] width 114 height 17
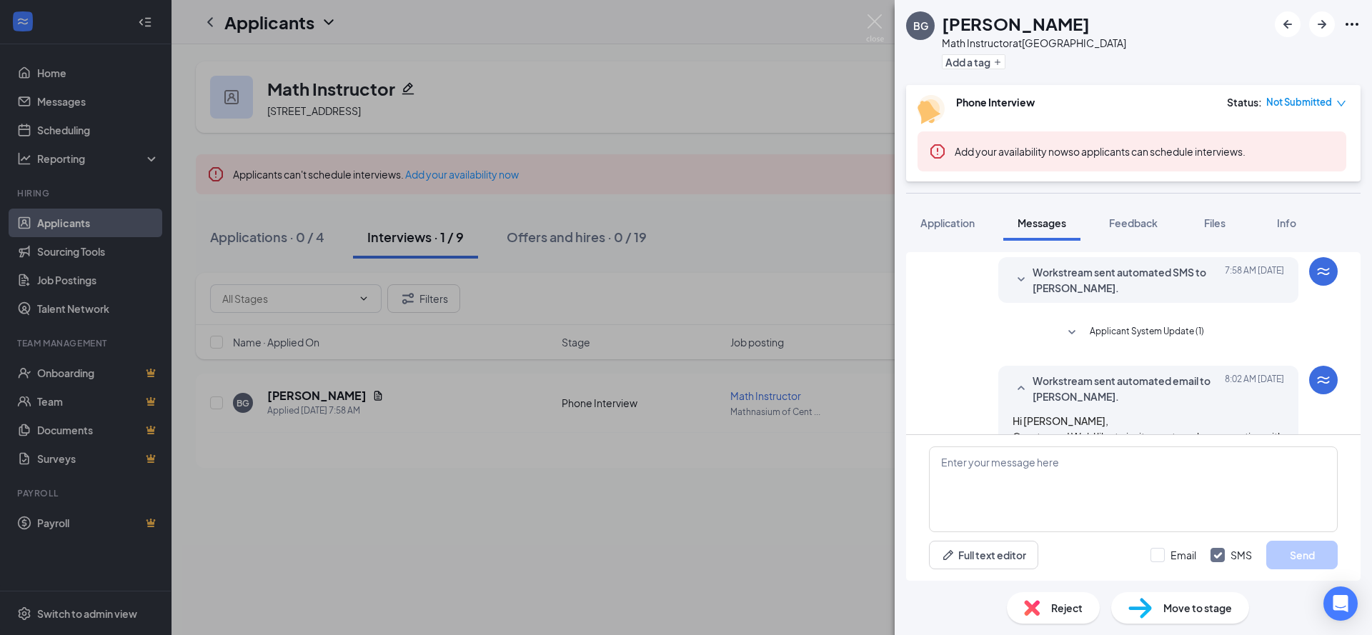
click at [1162, 337] on span "Applicant System Update (1)" at bounding box center [1147, 332] width 114 height 17
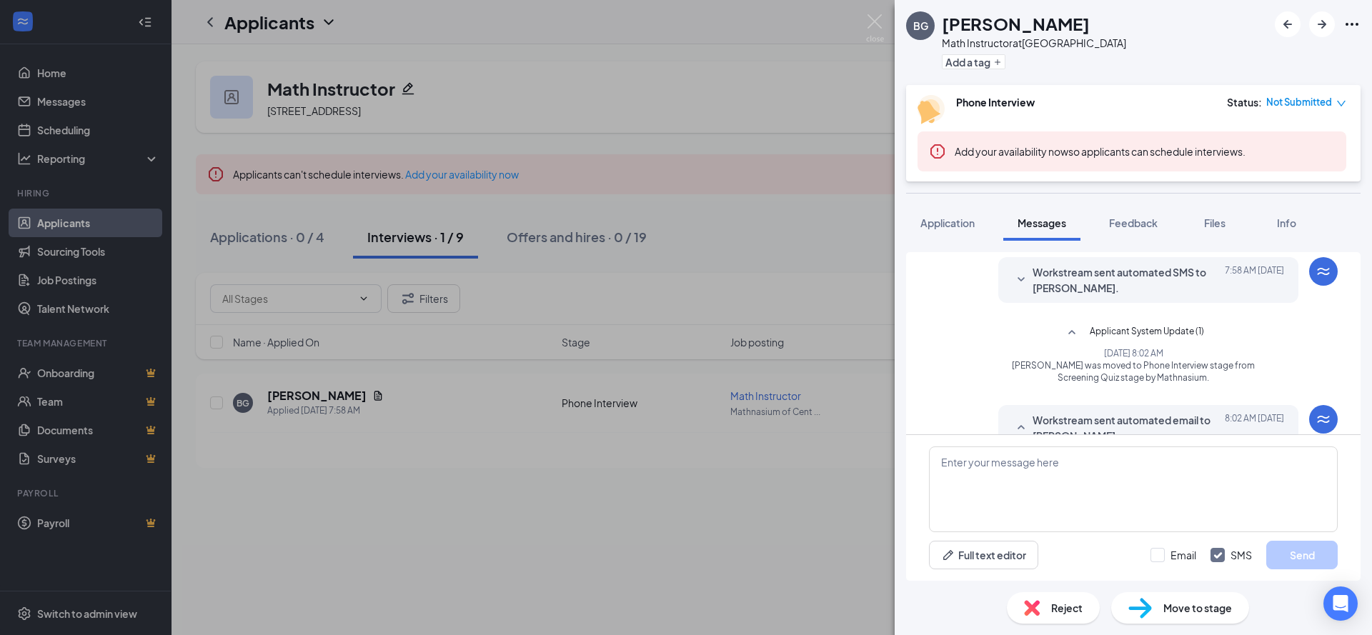
click at [1241, 344] on div "Applicant System Update (1) Sep 16, 2025 8:02 AM Brian Gerra was moved to Phone…" at bounding box center [1132, 353] width 245 height 59
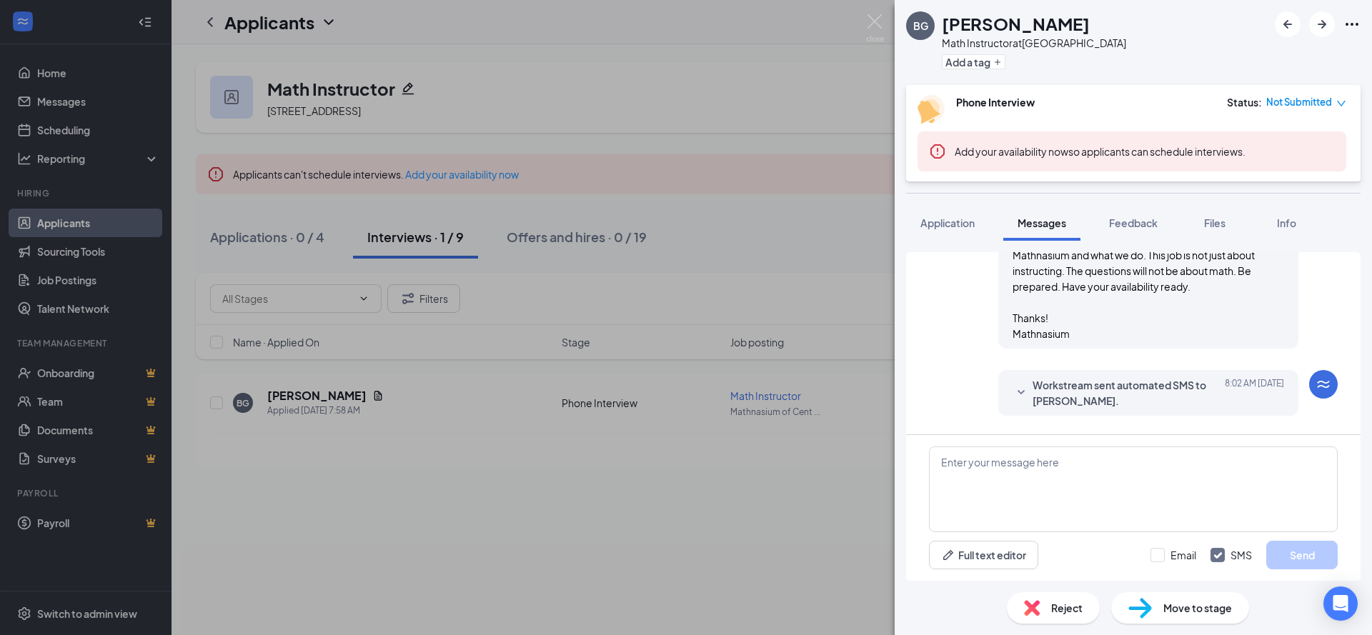
scroll to position [636, 0]
click at [1111, 377] on span "Workstream sent automated SMS to Brian Gerra." at bounding box center [1126, 391] width 187 height 31
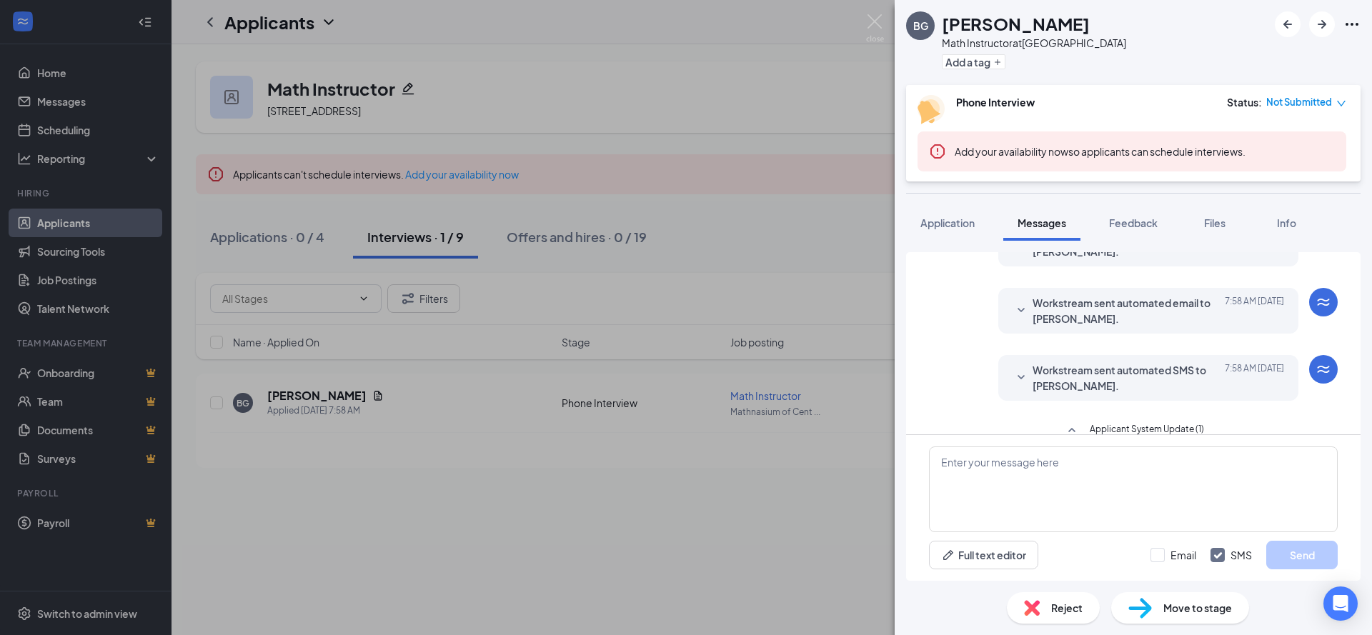
scroll to position [0, 0]
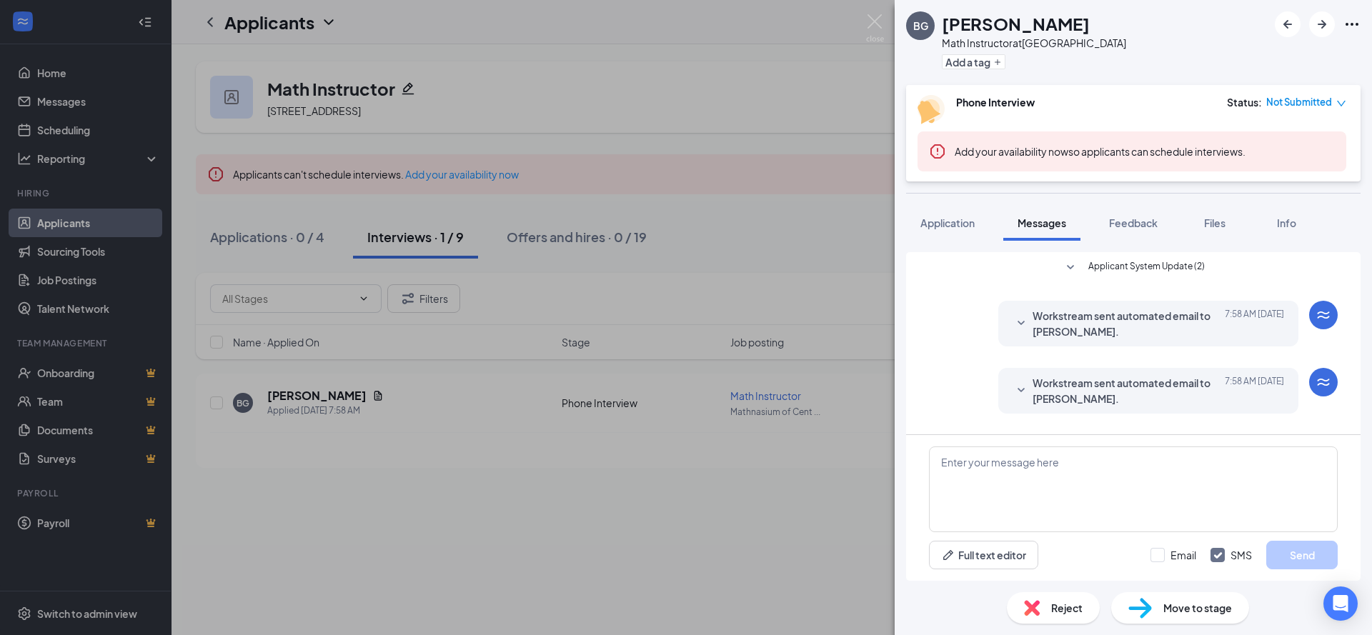
click at [1109, 340] on div "Workstream sent automated email to Brian Gerra. Today 7:58 AM Hi Brian, Great n…" at bounding box center [1148, 324] width 300 height 46
click at [1108, 336] on span "Workstream sent automated email to Brian Gerra." at bounding box center [1126, 323] width 187 height 31
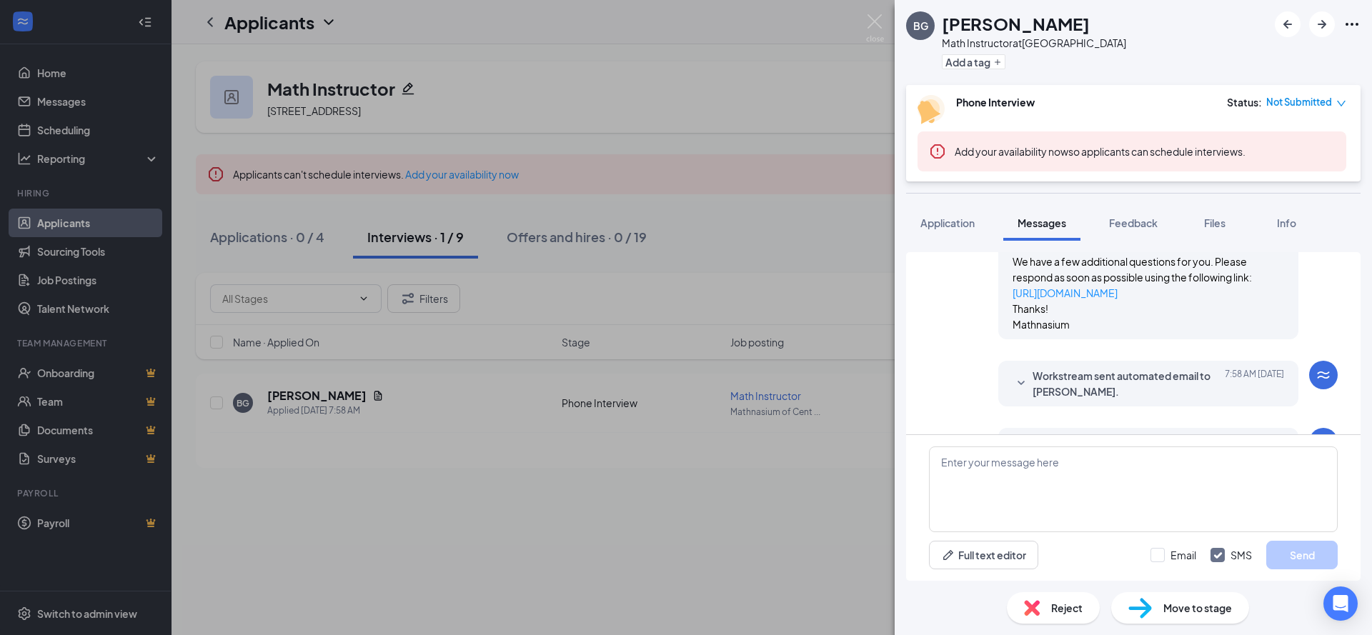
click at [1087, 376] on span "Workstream sent automated email to Brian Gerra." at bounding box center [1126, 383] width 187 height 31
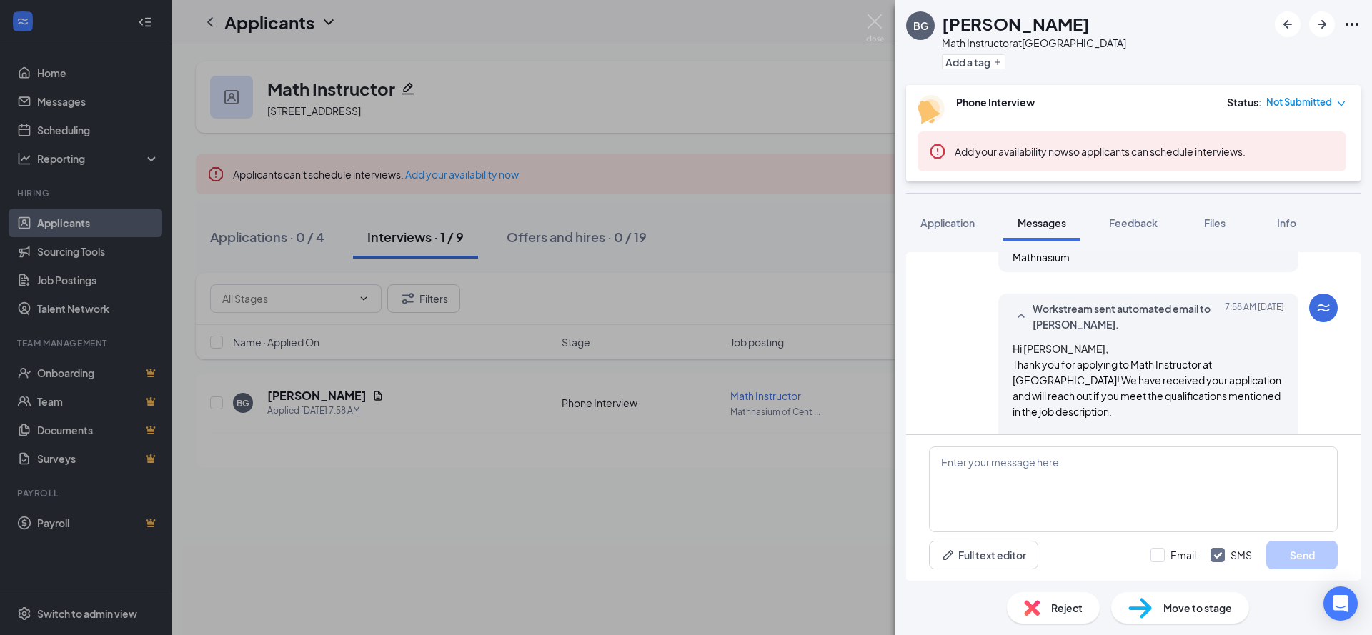
scroll to position [296, 0]
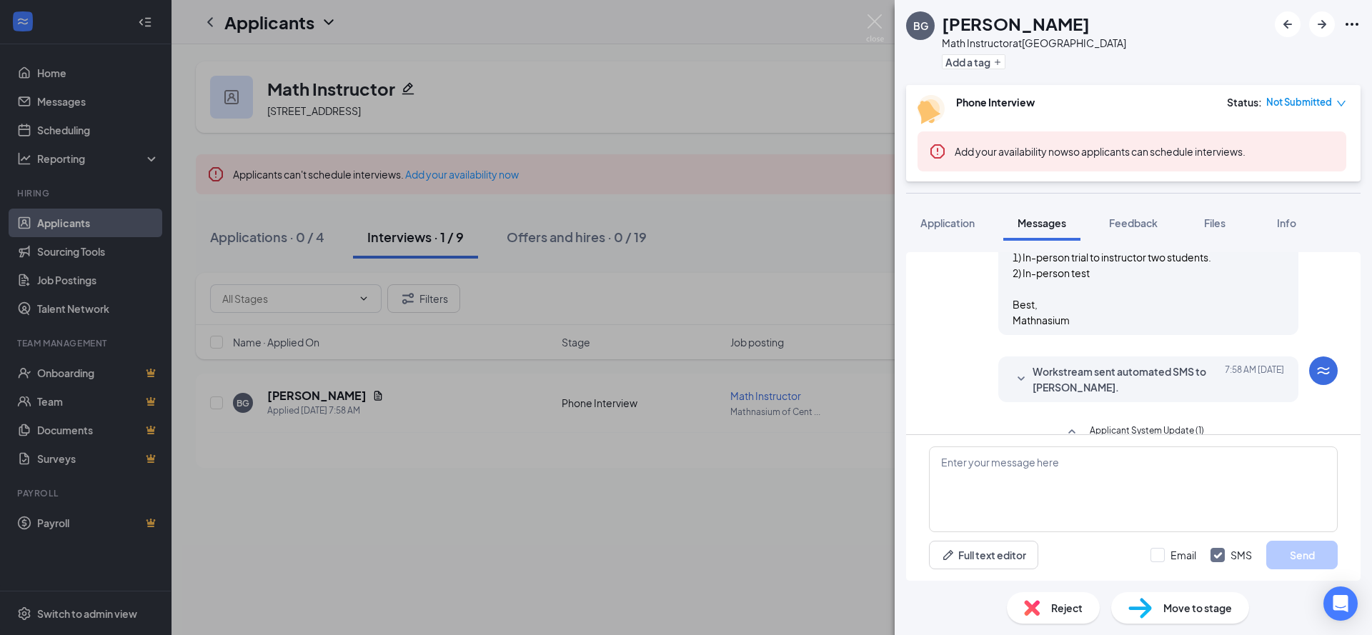
click at [1125, 364] on span "Workstream sent automated SMS to Brian Gerra." at bounding box center [1126, 379] width 187 height 31
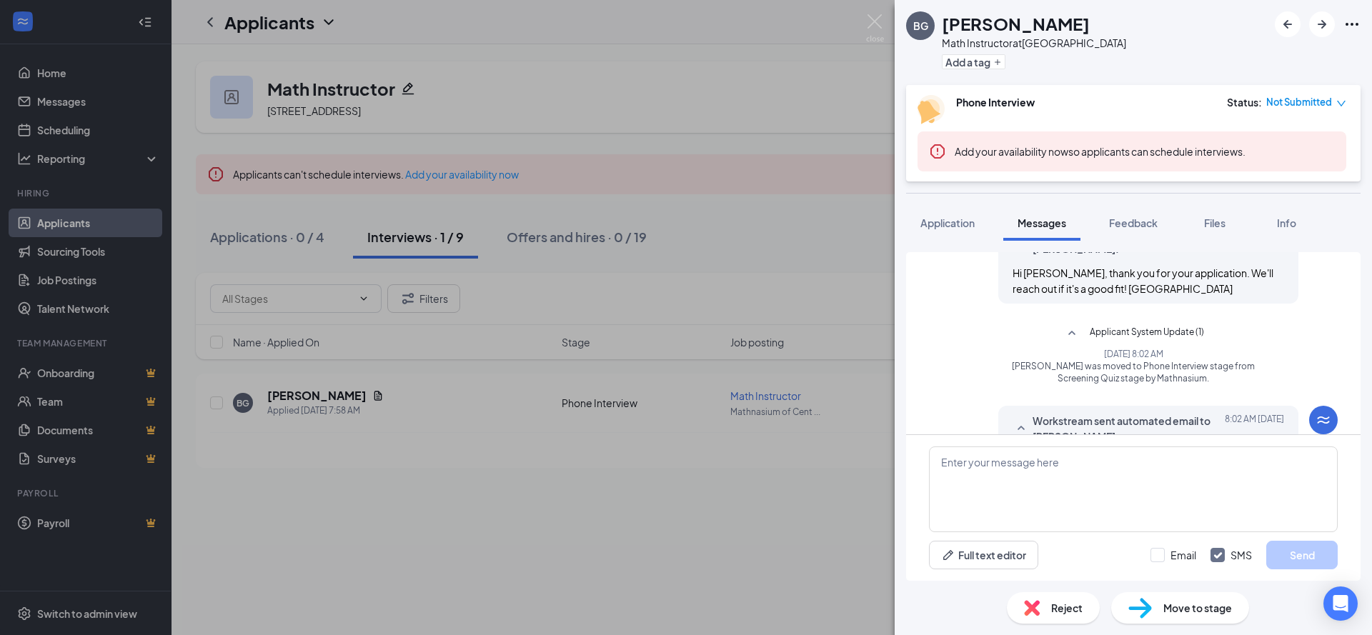
scroll to position [755, 0]
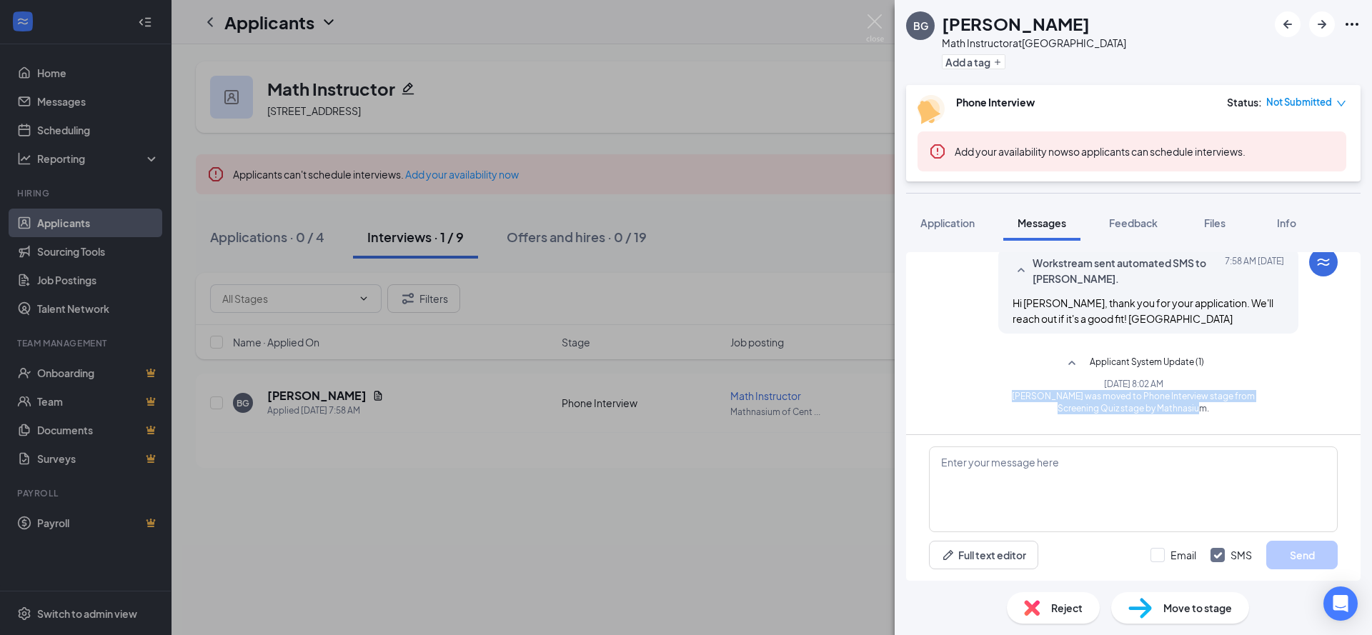
drag, startPoint x: 1016, startPoint y: 382, endPoint x: 1208, endPoint y: 399, distance: 192.3
click at [1208, 399] on div "Applicant System Update (2) Workstream sent automated email to Brian Gerra. Tod…" at bounding box center [1133, 313] width 409 height 1630
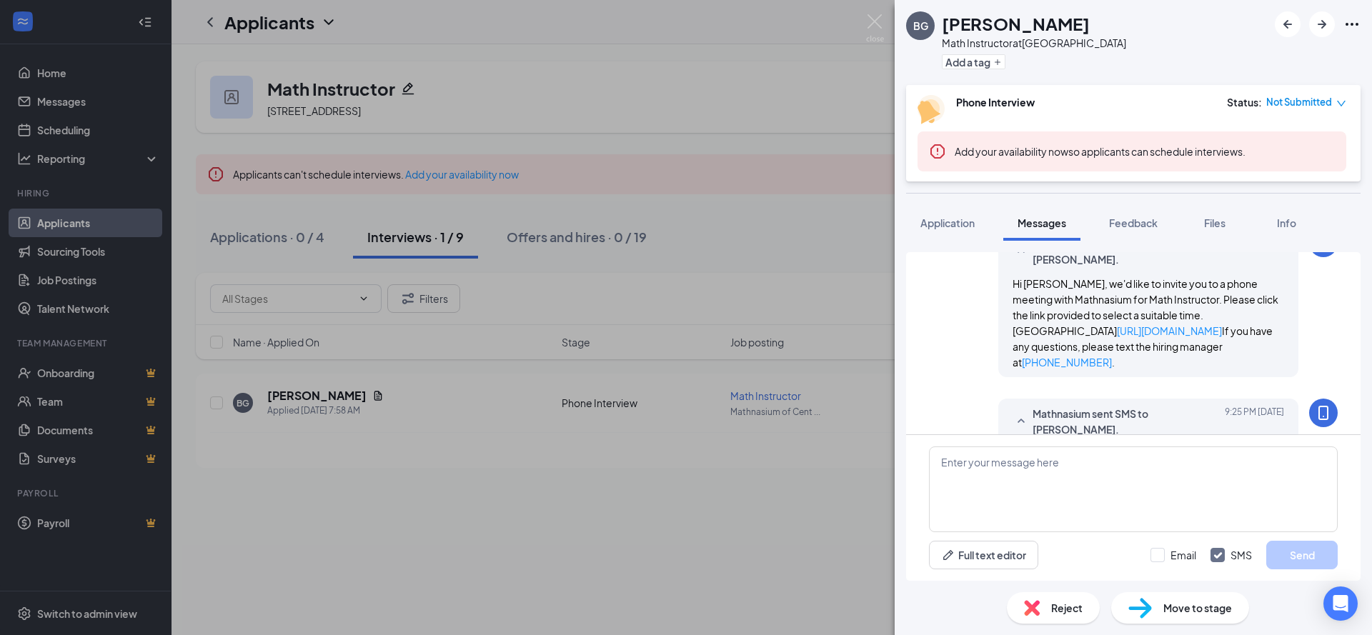
scroll to position [1401, 0]
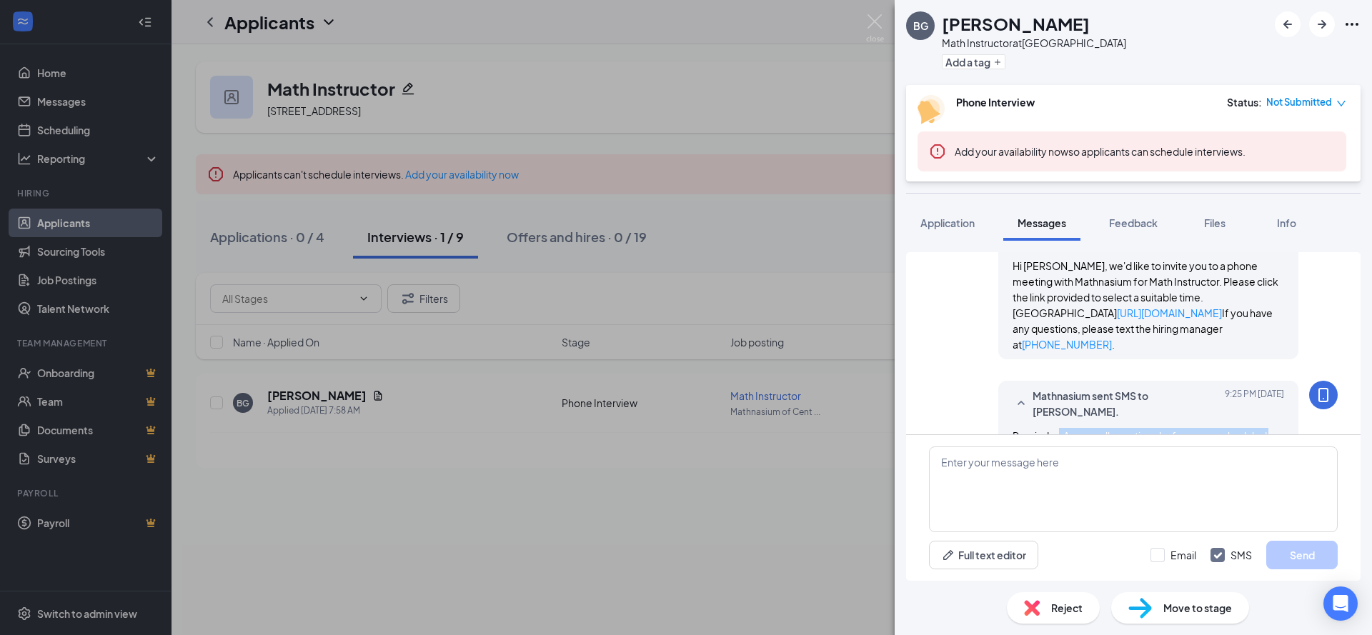
drag, startPoint x: 1044, startPoint y: 390, endPoint x: 1123, endPoint y: 405, distance: 80.0
click at [1123, 428] on div "Reminder: Answer all questions before your scheduled call. See email." at bounding box center [1149, 443] width 272 height 31
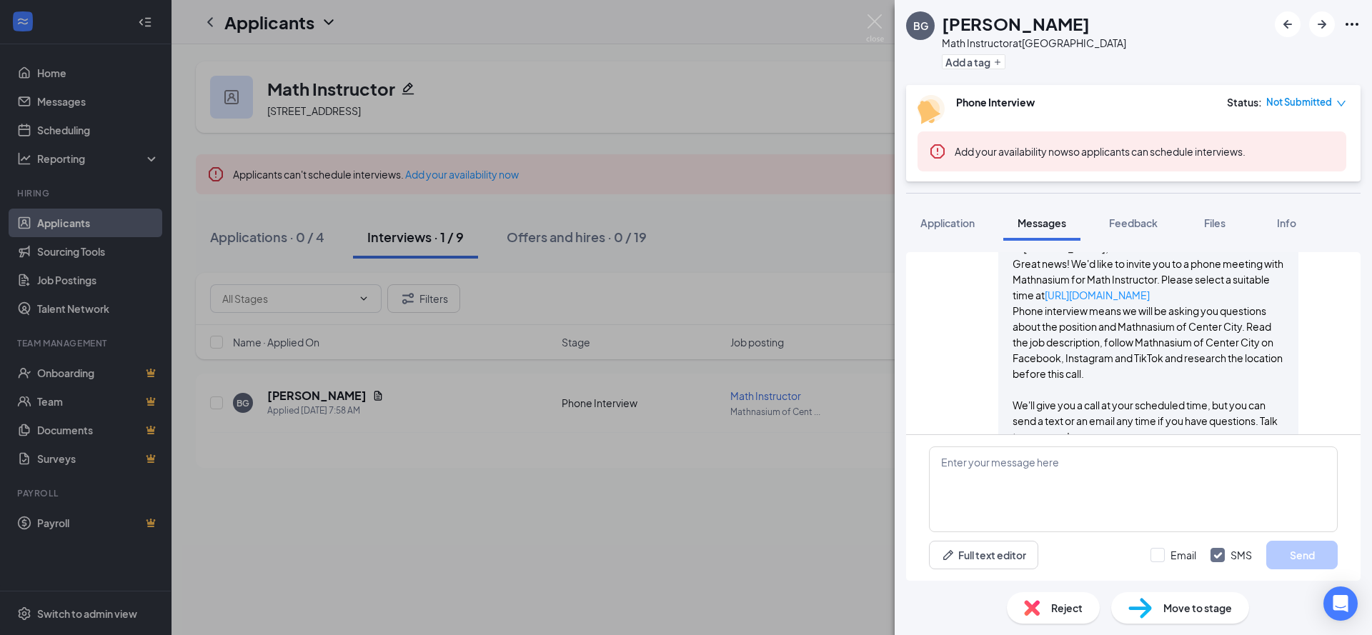
scroll to position [327, 0]
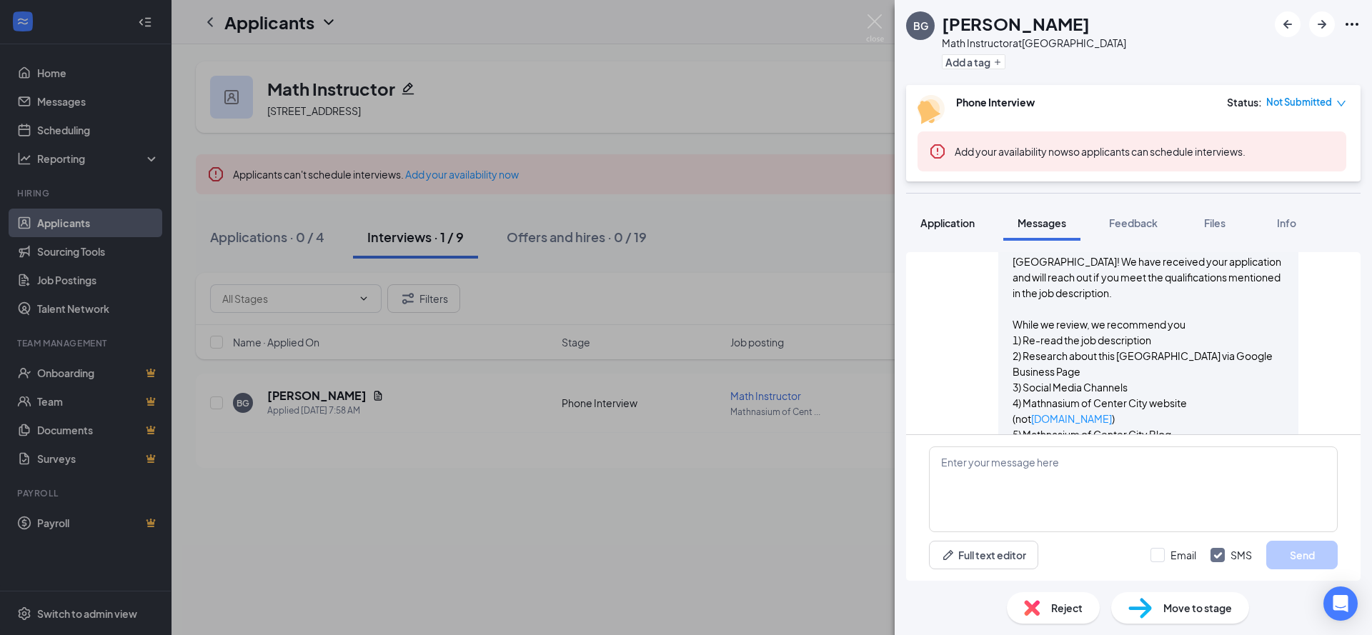
click at [955, 227] on span "Application" at bounding box center [947, 223] width 54 height 13
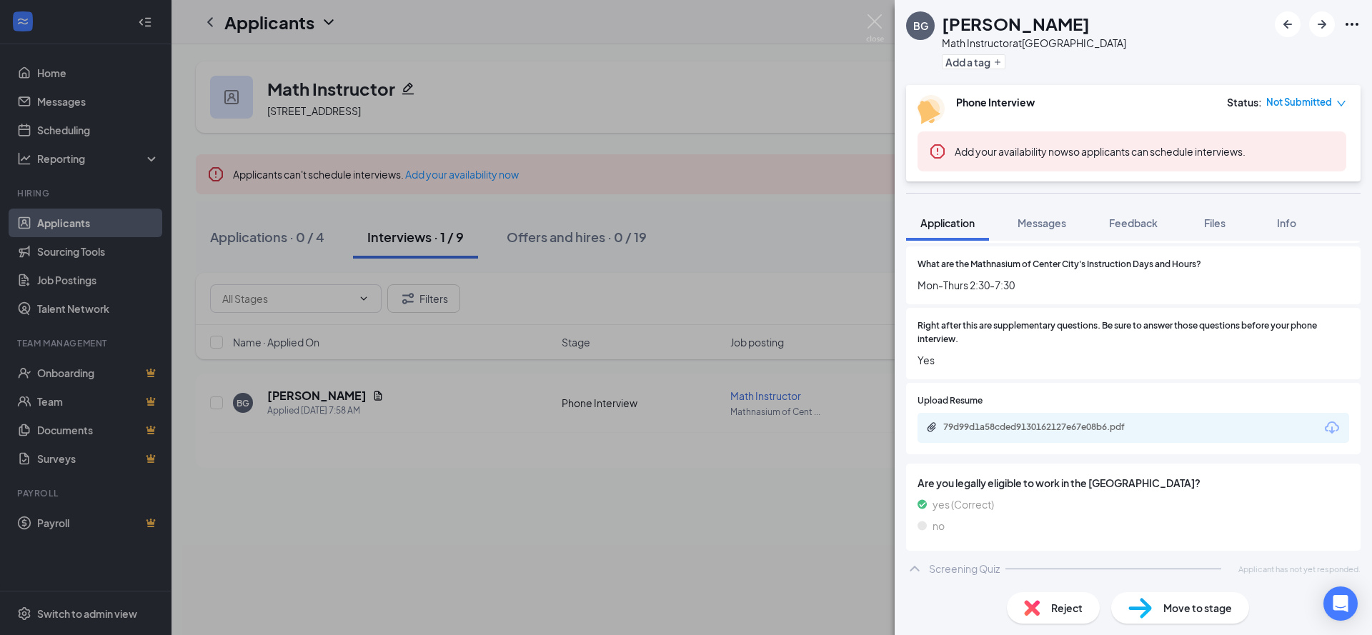
scroll to position [1882, 0]
click at [964, 562] on div "Screening Quiz" at bounding box center [964, 567] width 71 height 14
click at [965, 562] on div "Screening Quiz" at bounding box center [964, 567] width 71 height 14
click at [794, 545] on div "BG Brian Gerra Math Instructor at Mathnasium of Center City Add a tag Phone Int…" at bounding box center [686, 317] width 1372 height 635
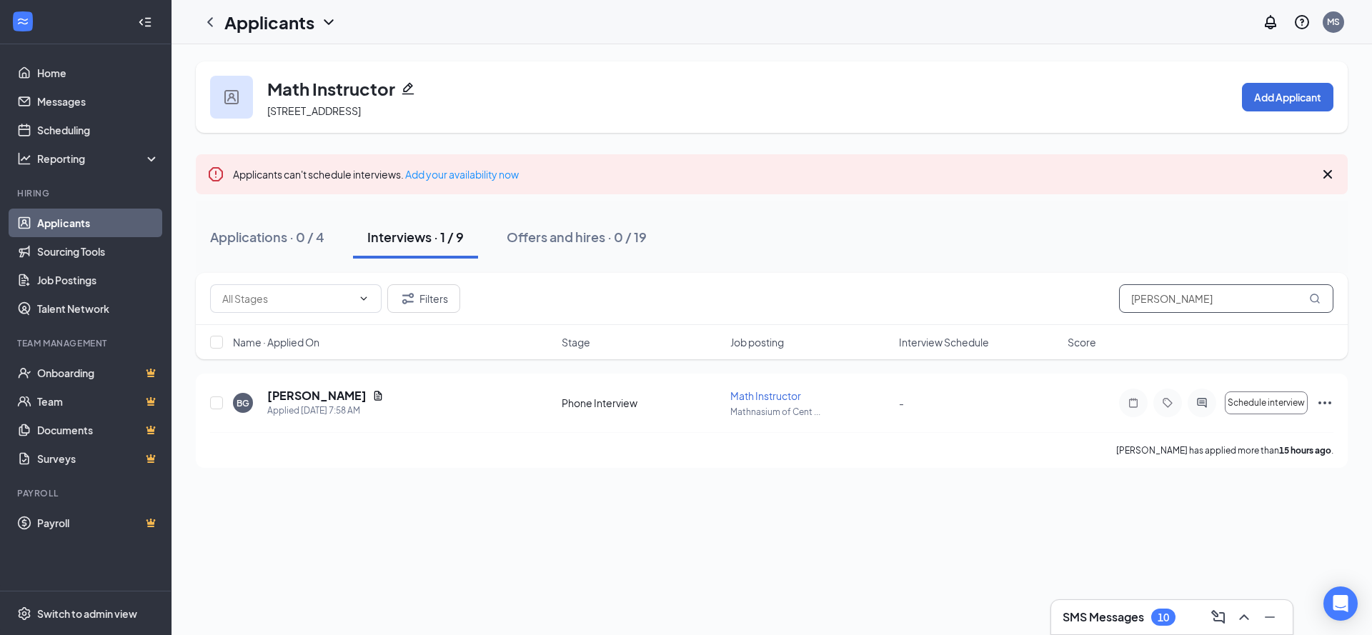
click at [1227, 299] on input "brian" at bounding box center [1226, 298] width 214 height 29
type input "himan"
click at [1203, 407] on icon "ActiveChat" at bounding box center [1201, 402] width 17 height 11
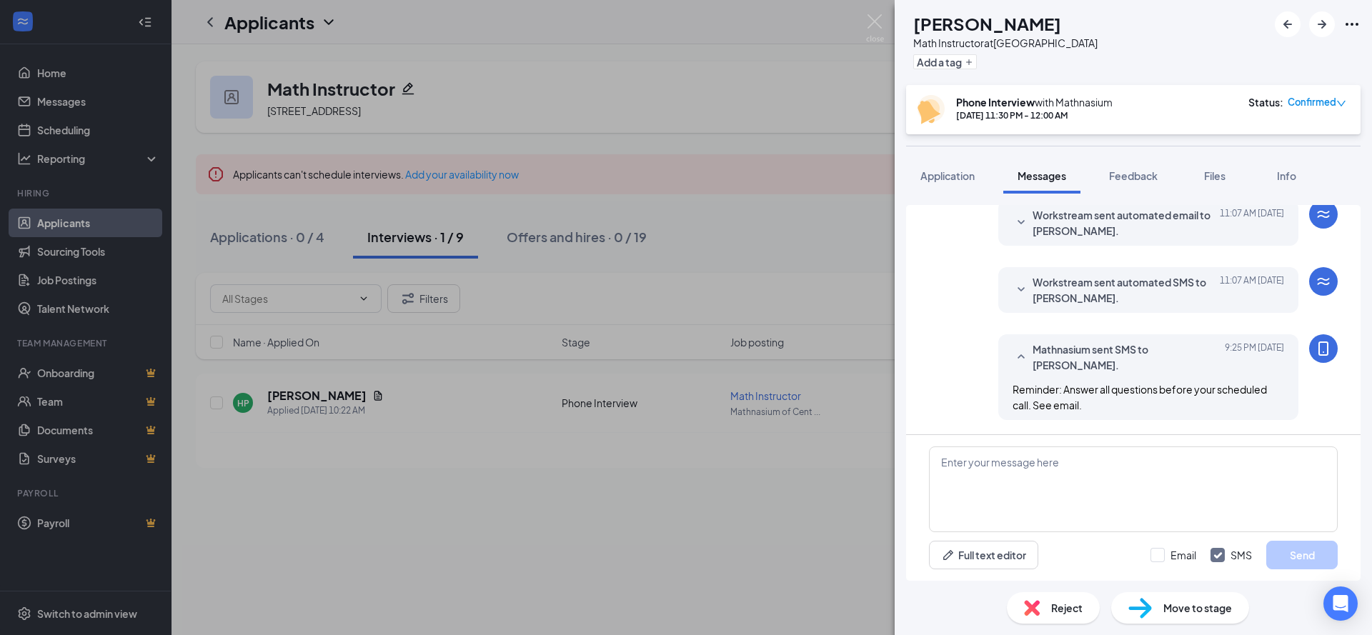
scroll to position [462, 0]
click at [1085, 295] on span "Workstream sent automated SMS to Himani Parikh." at bounding box center [1126, 289] width 187 height 31
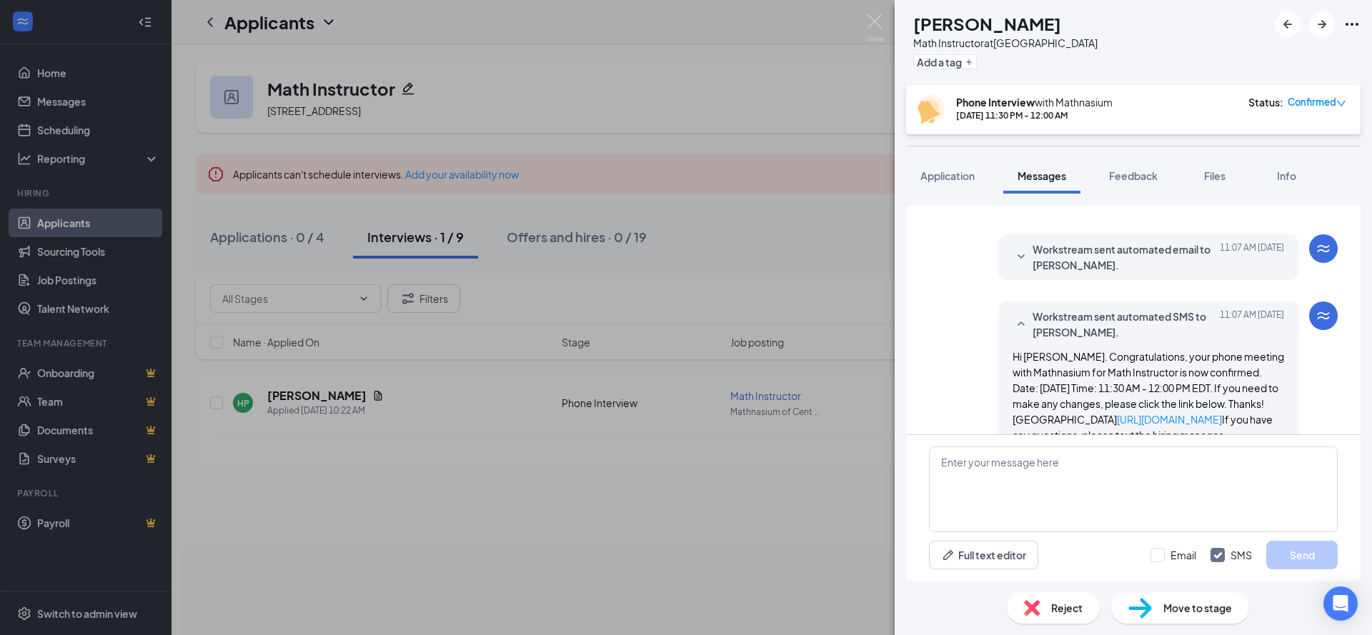
scroll to position [412, 0]
click at [1130, 211] on span "Applicant System Update (1)" at bounding box center [1147, 202] width 114 height 17
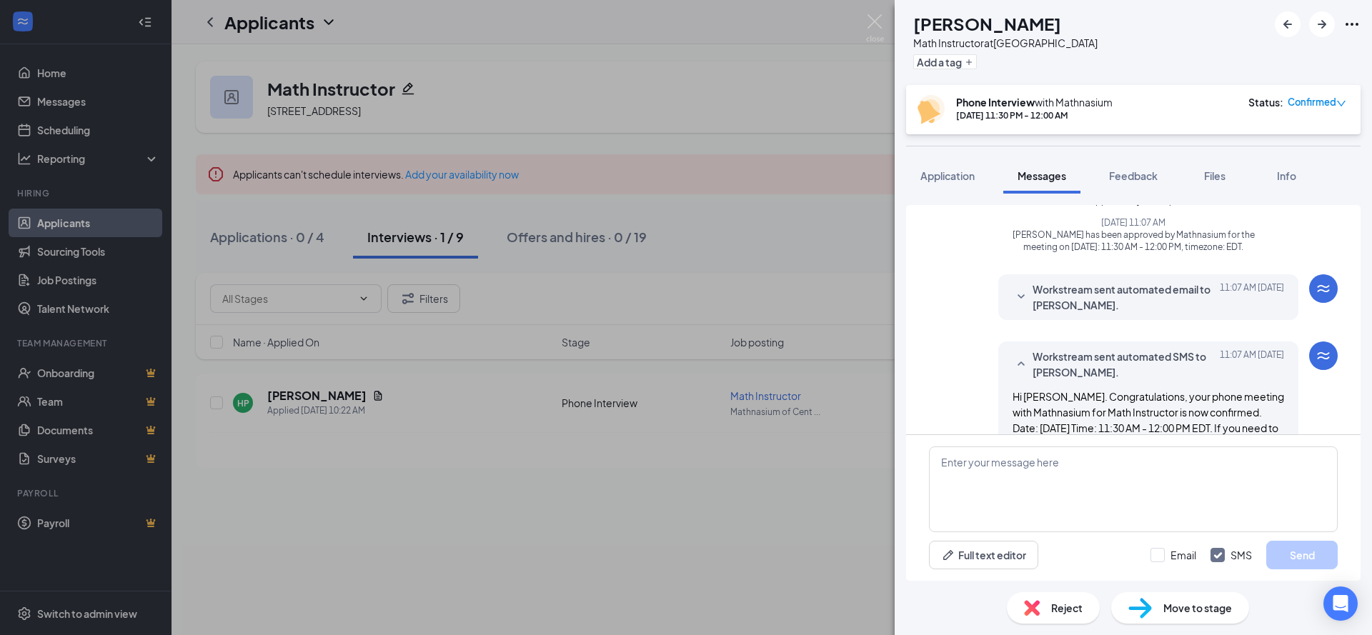
click at [1158, 313] on span "Workstream sent automated email to Himani Parikh." at bounding box center [1126, 297] width 187 height 31
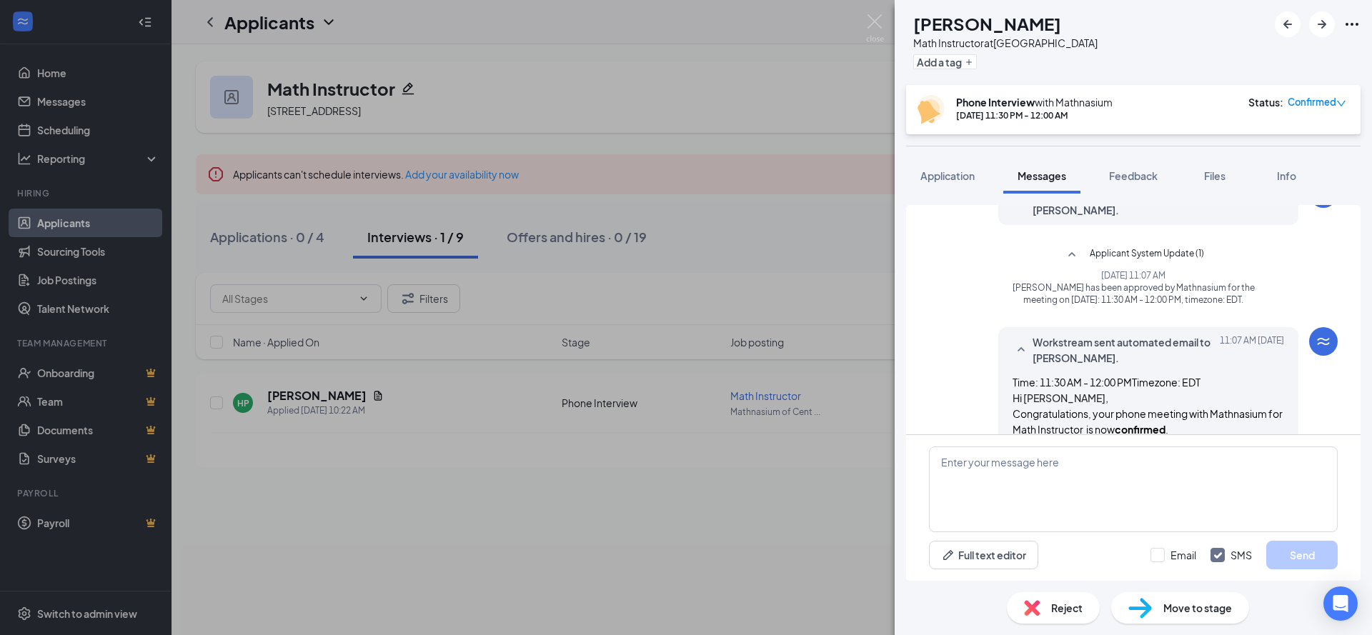
scroll to position [338, 0]
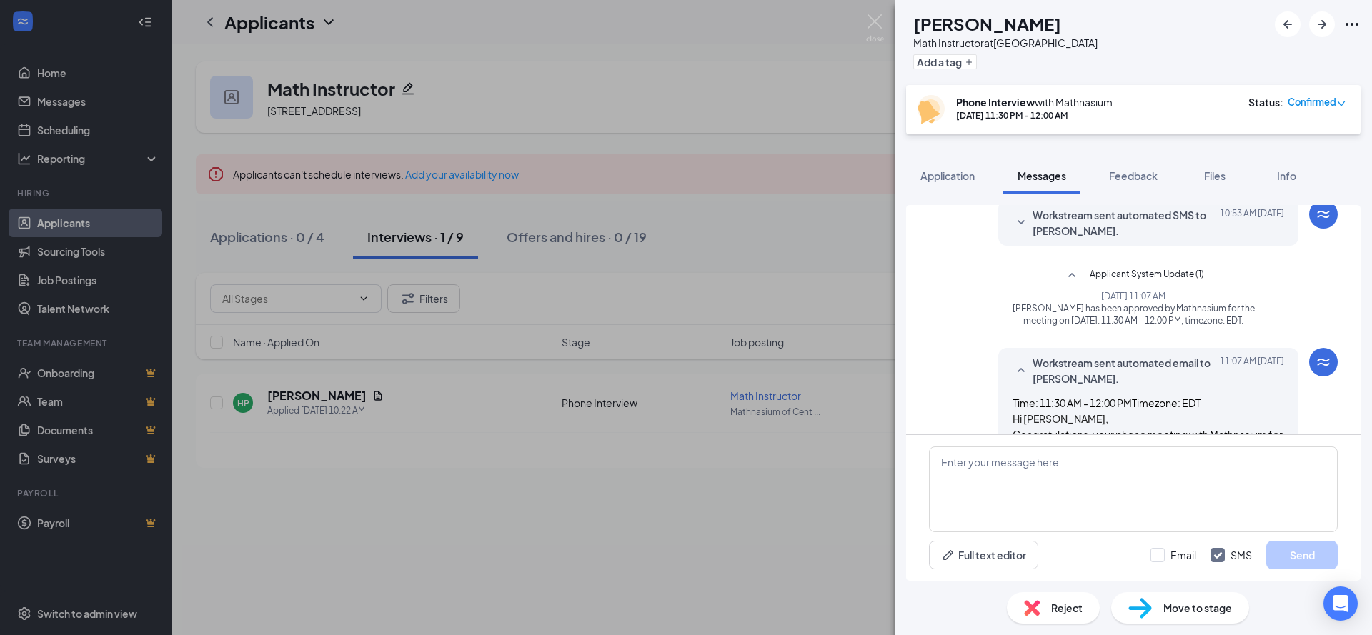
click at [1107, 239] on span "Workstream sent automated SMS to Himani Parikh." at bounding box center [1126, 222] width 187 height 31
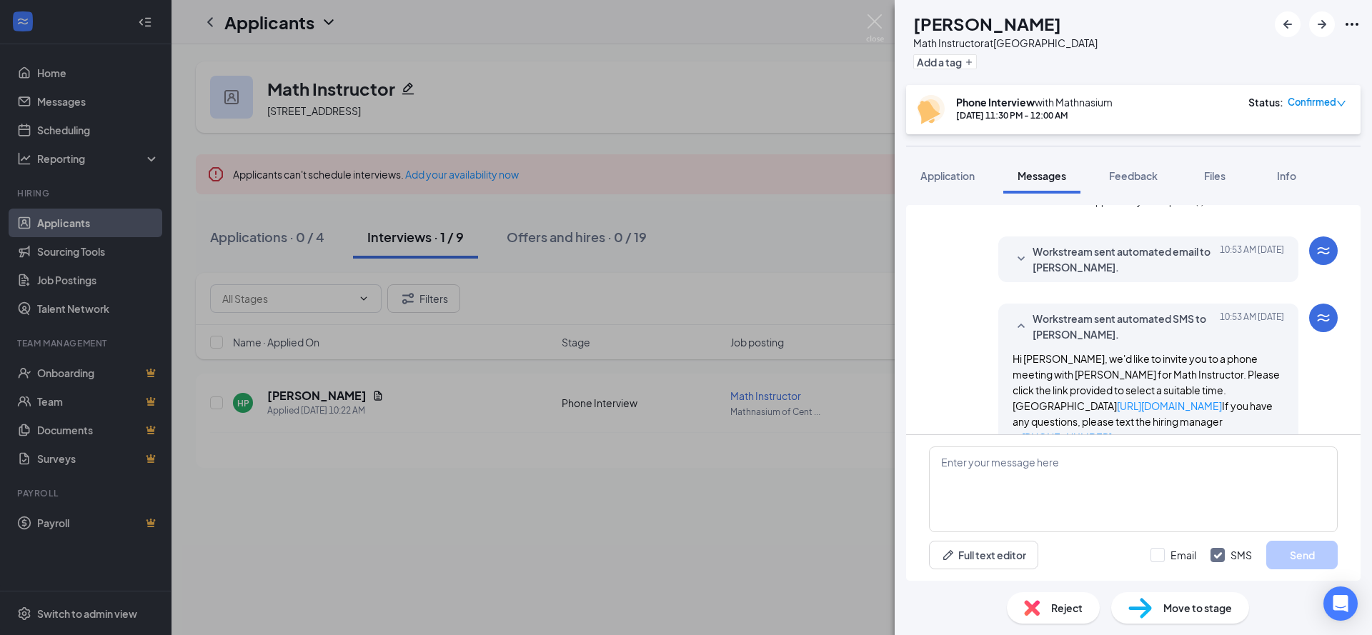
scroll to position [234, 0]
click at [1161, 212] on span "Applicant System Update (1)" at bounding box center [1147, 203] width 114 height 17
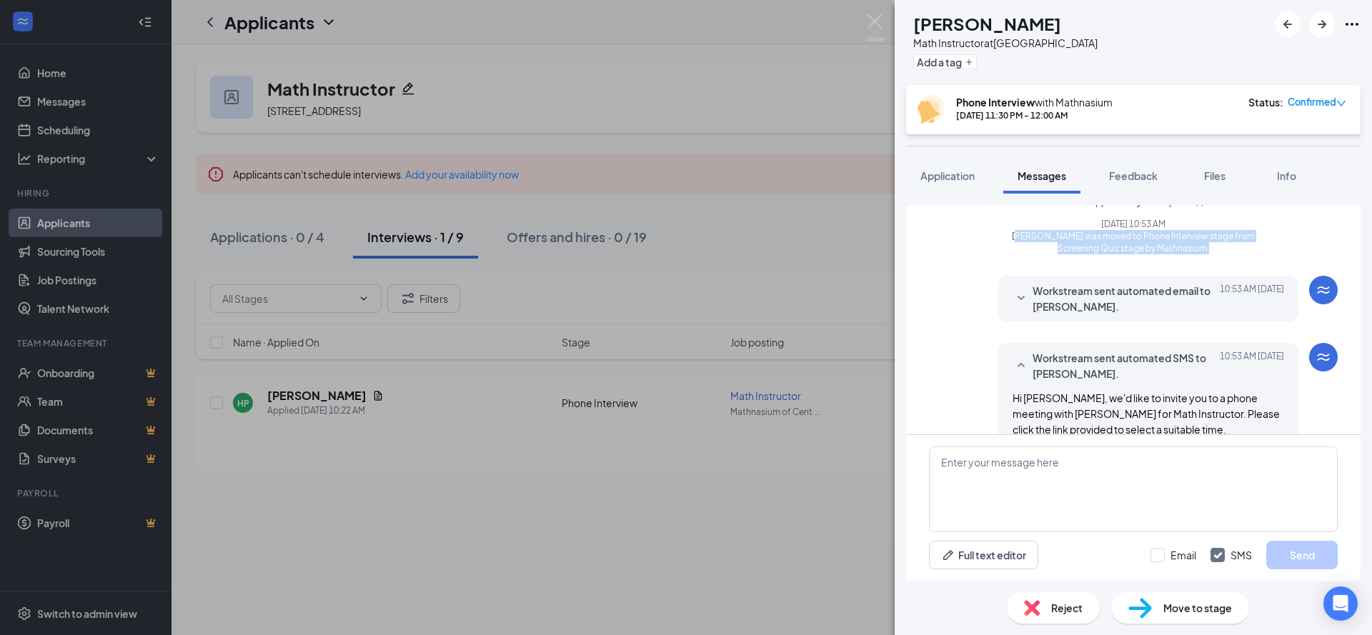
drag, startPoint x: 1218, startPoint y: 279, endPoint x: 1030, endPoint y: 256, distance: 188.6
click at [1017, 254] on span "Himani Parikh was moved to Phone Interview stage from Screening Quiz stage by M…" at bounding box center [1132, 242] width 245 height 24
click at [935, 171] on span "Application" at bounding box center [947, 175] width 54 height 13
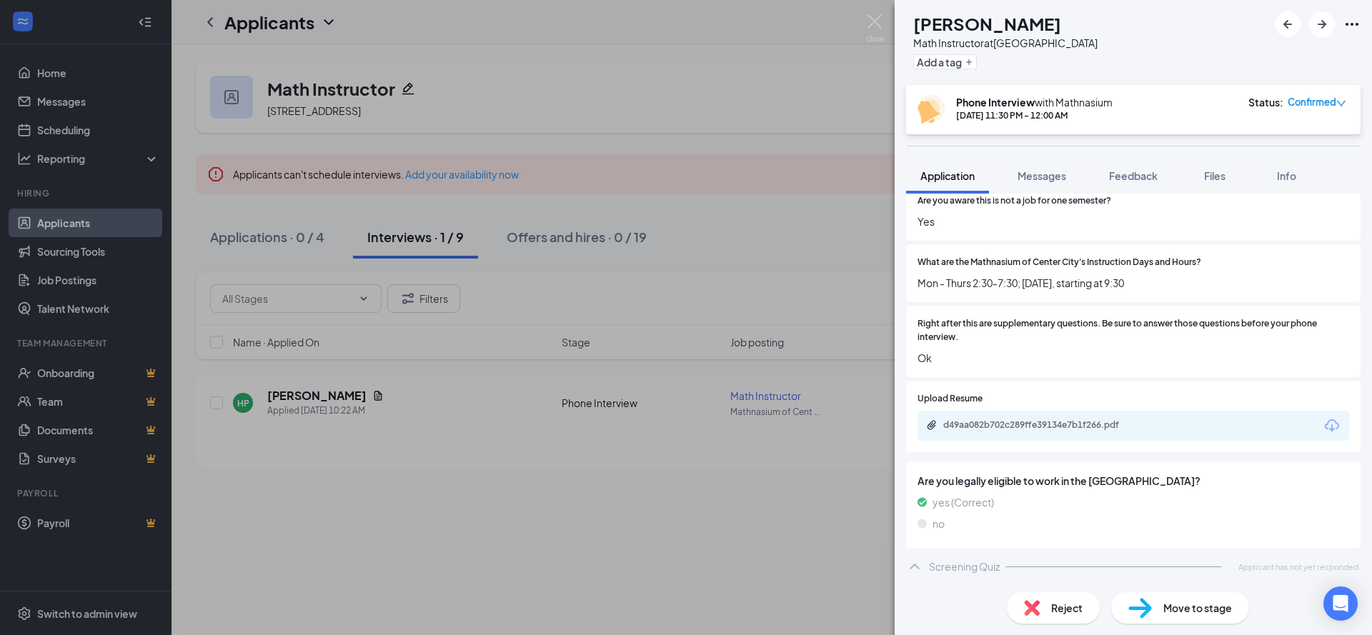
scroll to position [2039, 0]
click at [946, 557] on div "Screening Quiz Applicant has not yet responded." at bounding box center [1133, 566] width 454 height 29
click at [948, 565] on div "Screening Quiz" at bounding box center [964, 567] width 71 height 14
click at [948, 564] on div "Screening Quiz" at bounding box center [964, 567] width 71 height 14
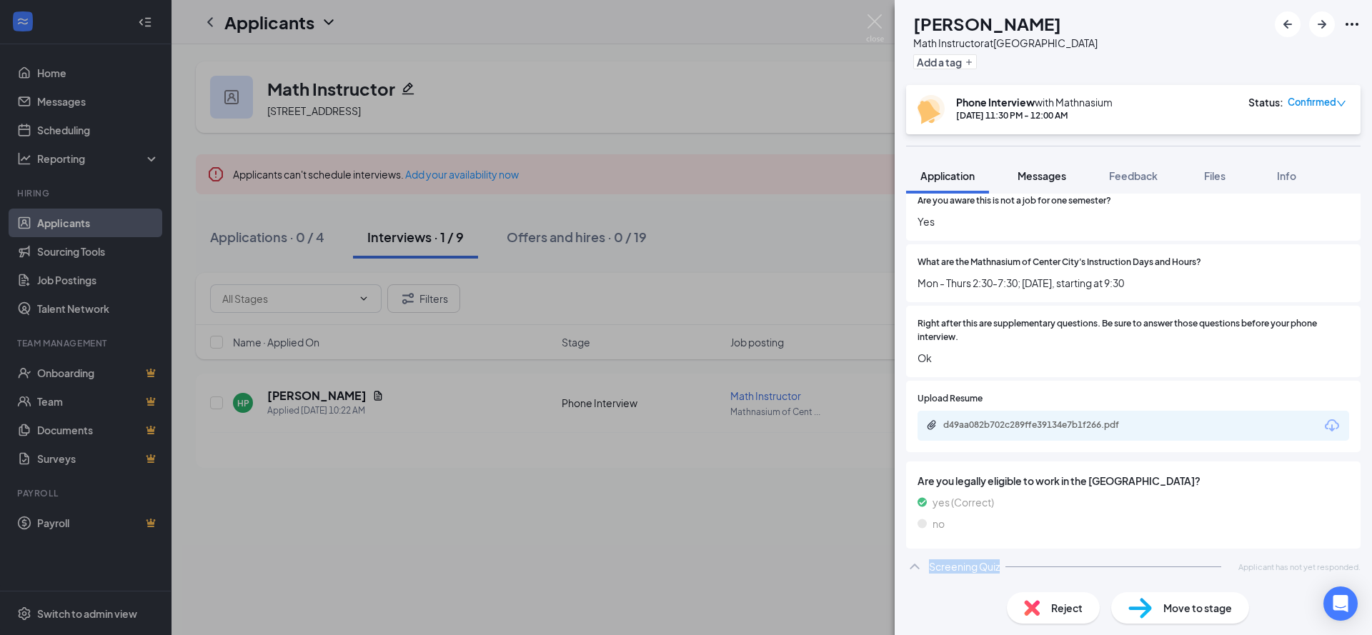
click at [1044, 179] on span "Messages" at bounding box center [1042, 175] width 49 height 13
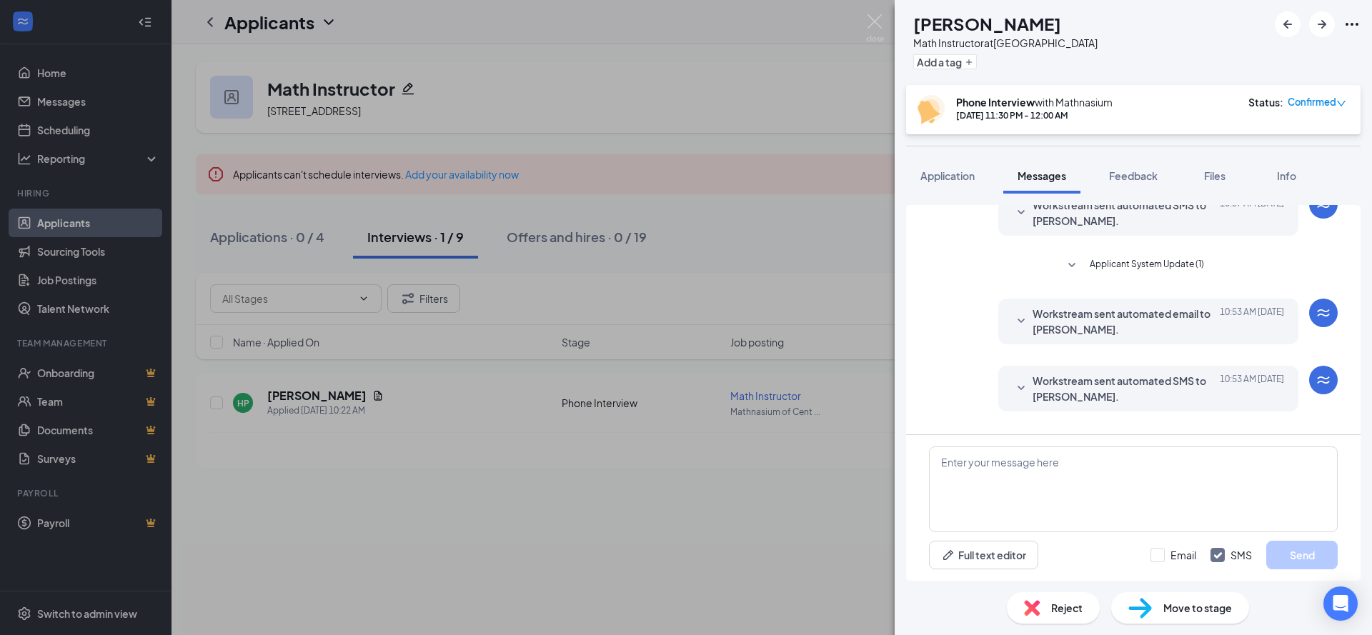
scroll to position [173, 0]
click at [1116, 274] on span "Applicant System Update (1)" at bounding box center [1147, 265] width 114 height 17
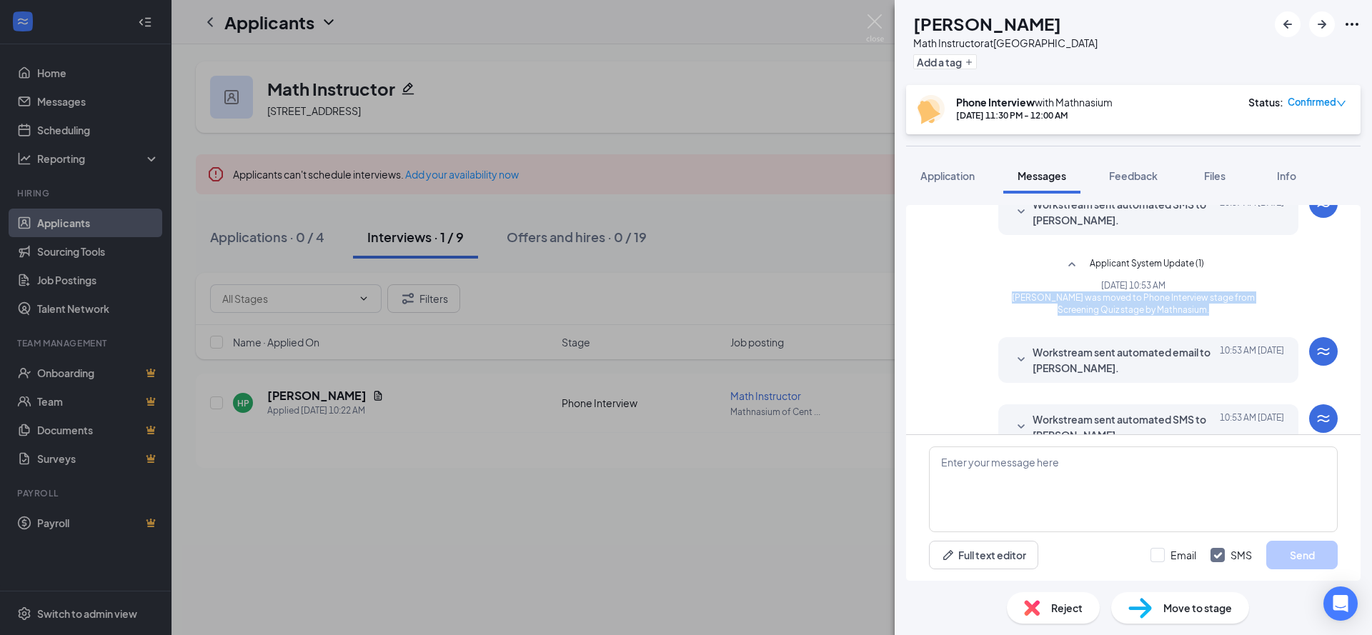
drag, startPoint x: 1008, startPoint y: 329, endPoint x: 1227, endPoint y: 341, distance: 219.7
click at [1227, 316] on span "Himani Parikh was moved to Phone Interview stage from Screening Quiz stage by M…" at bounding box center [1132, 304] width 245 height 24
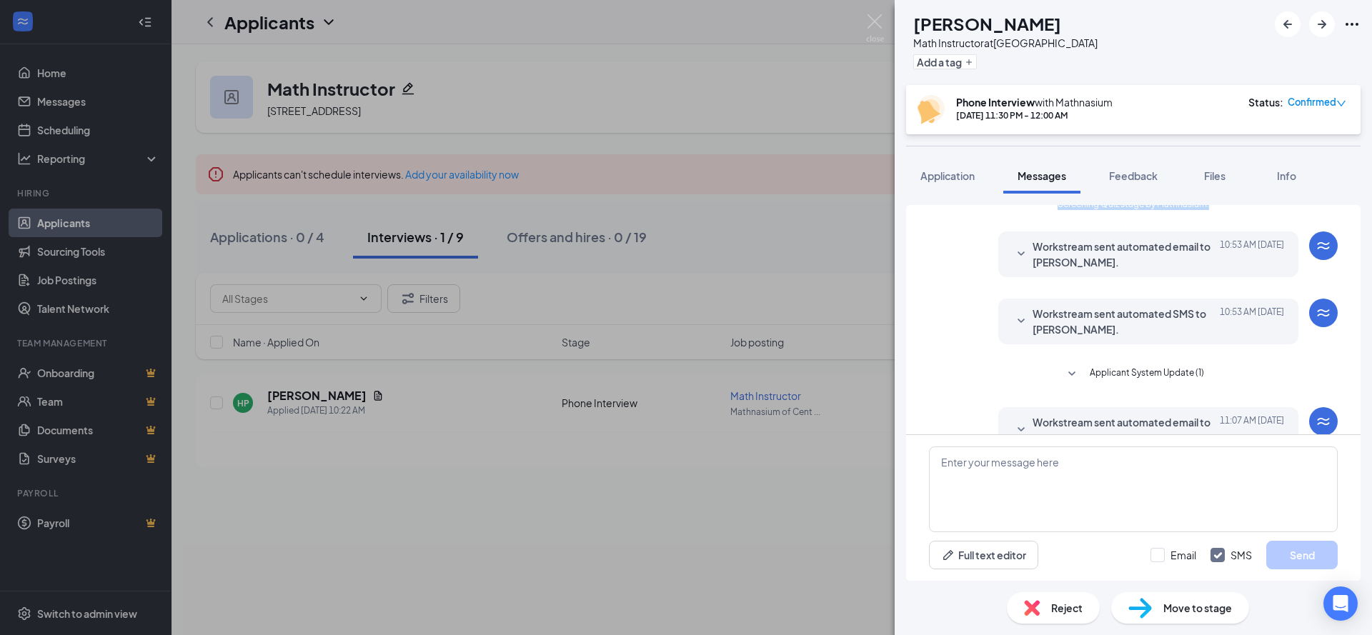
scroll to position [279, 0]
click at [1136, 394] on div "Load earlier interactions (about 3 more) Workstream sent automated SMS to Himan…" at bounding box center [1133, 283] width 409 height 715
click at [1137, 382] on span "Applicant System Update (1)" at bounding box center [1147, 373] width 114 height 17
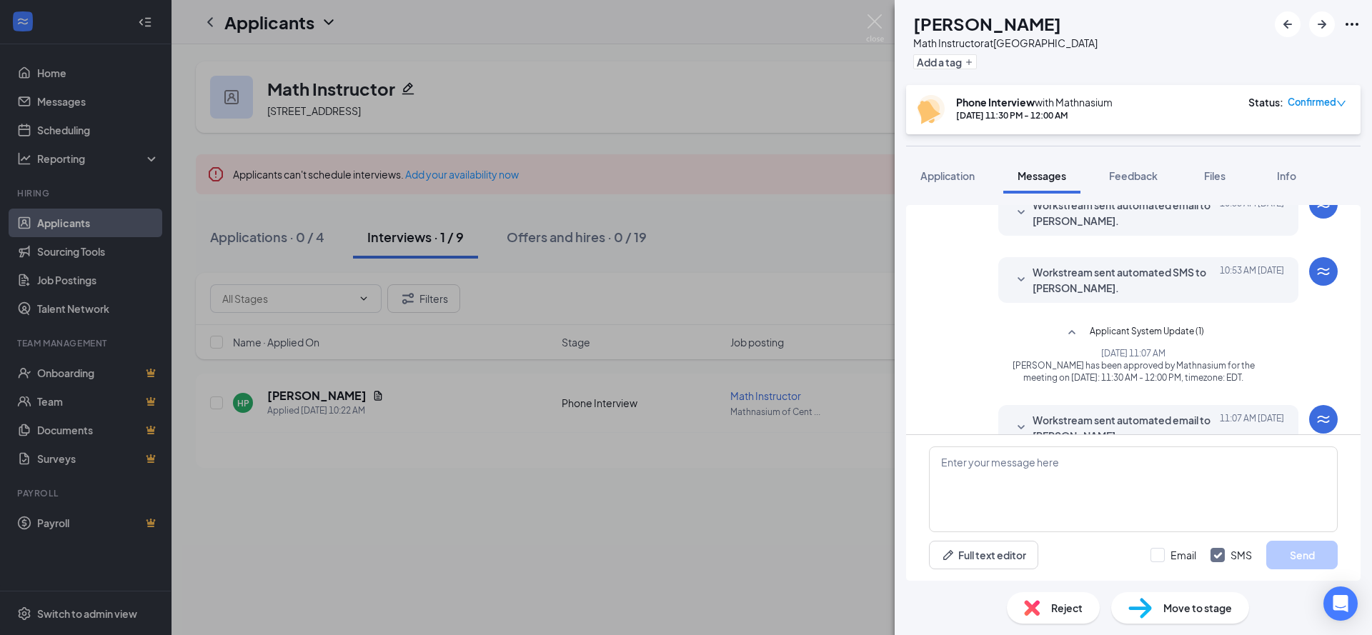
scroll to position [321, 0]
drag, startPoint x: 1010, startPoint y: 405, endPoint x: 1156, endPoint y: 417, distance: 146.9
click at [1156, 383] on span "Himani Parikh has been approved by Mathnasium for the meeting on 18 September 2…" at bounding box center [1132, 371] width 245 height 24
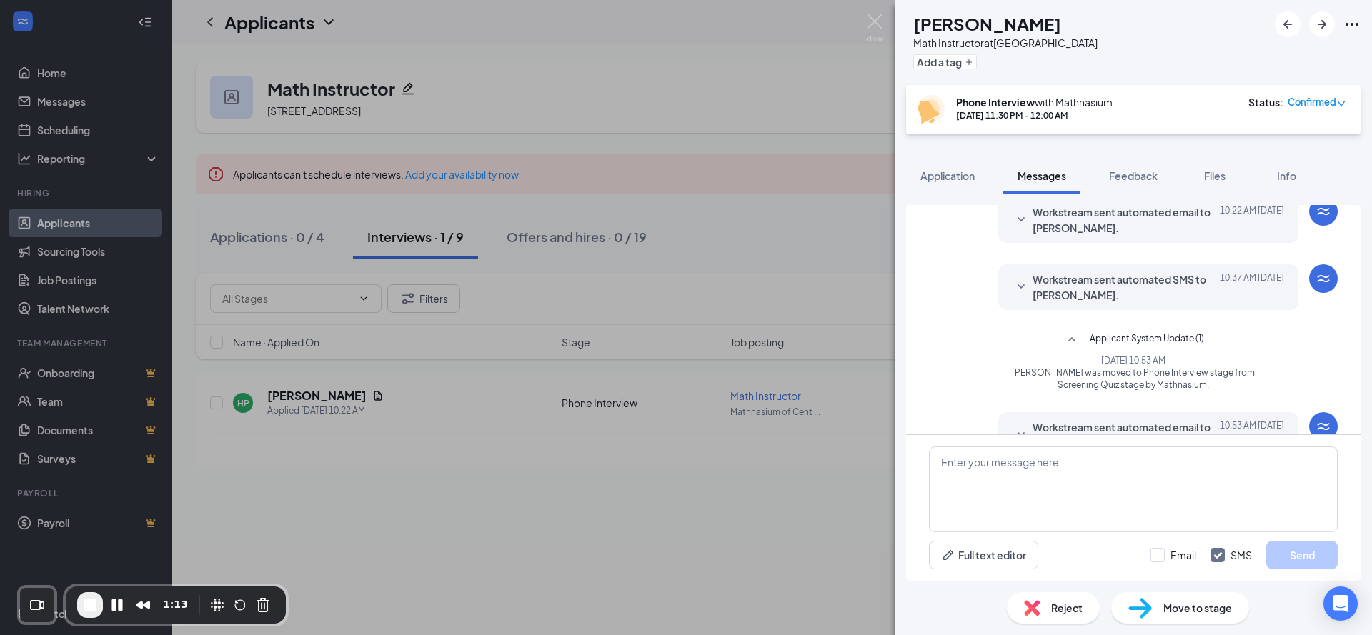
scroll to position [97, 0]
drag, startPoint x: 1038, startPoint y: 401, endPoint x: 1222, endPoint y: 421, distance: 184.7
click at [1222, 392] on span "Himani Parikh was moved to Phone Interview stage from Screening Quiz stage by M…" at bounding box center [1132, 379] width 245 height 24
click at [1221, 392] on span "Himani Parikh was moved to Phone Interview stage from Screening Quiz stage by M…" at bounding box center [1132, 379] width 245 height 24
drag, startPoint x: 1221, startPoint y: 416, endPoint x: 1022, endPoint y: 400, distance: 200.0
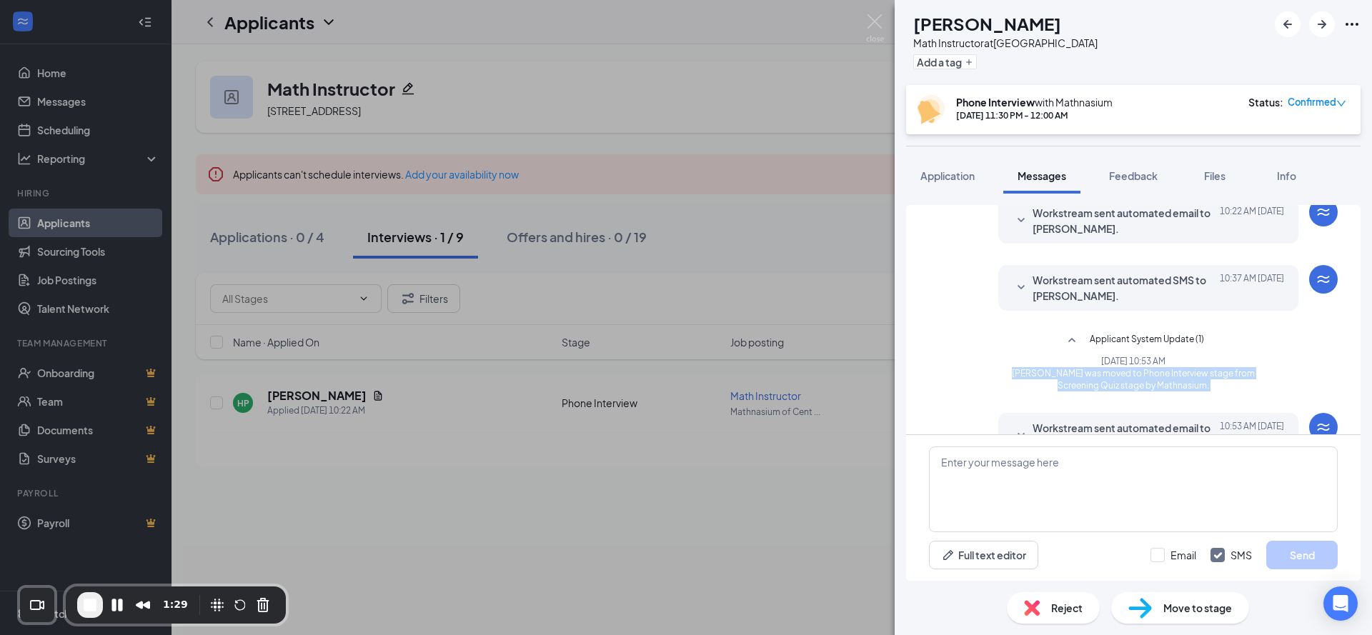
click at [1022, 392] on span "Himani Parikh was moved to Phone Interview stage from Screening Quiz stage by M…" at bounding box center [1132, 379] width 245 height 24
click at [940, 177] on span "Application" at bounding box center [947, 175] width 54 height 13
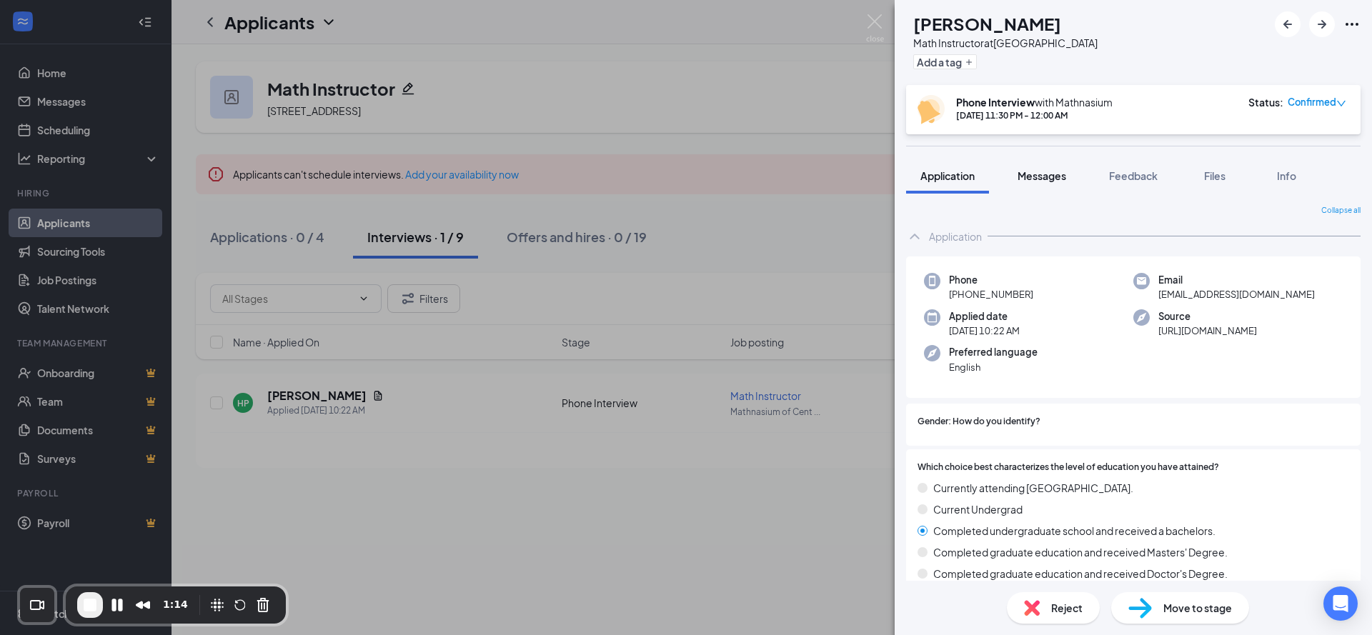
click at [1040, 173] on span "Messages" at bounding box center [1042, 175] width 49 height 13
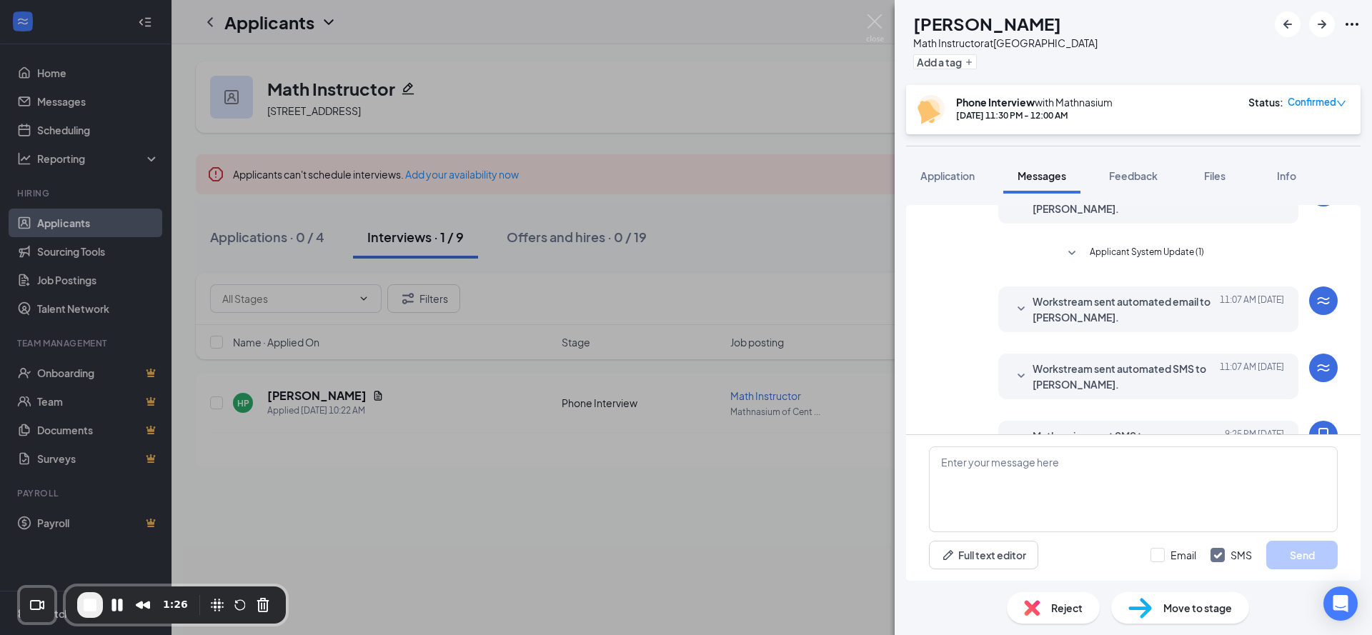
scroll to position [281, 0]
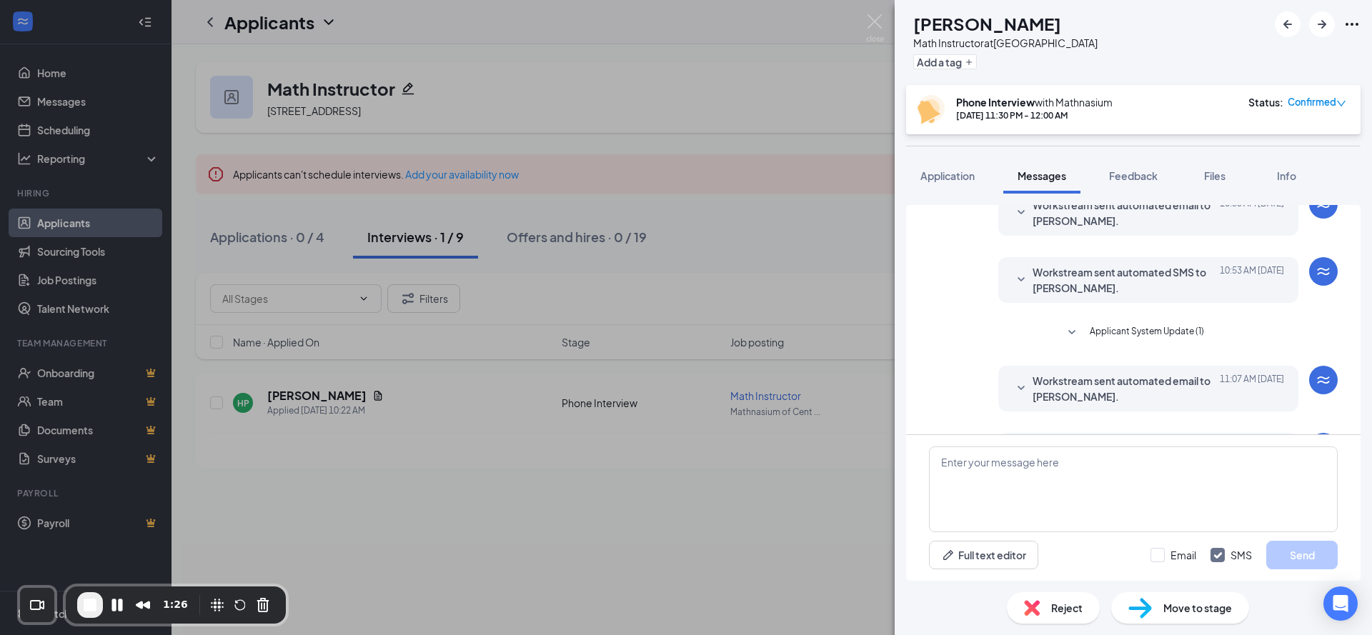
drag, startPoint x: 1148, startPoint y: 367, endPoint x: 1159, endPoint y: 354, distance: 16.2
click at [1148, 342] on span "Applicant System Update (1)" at bounding box center [1147, 332] width 114 height 17
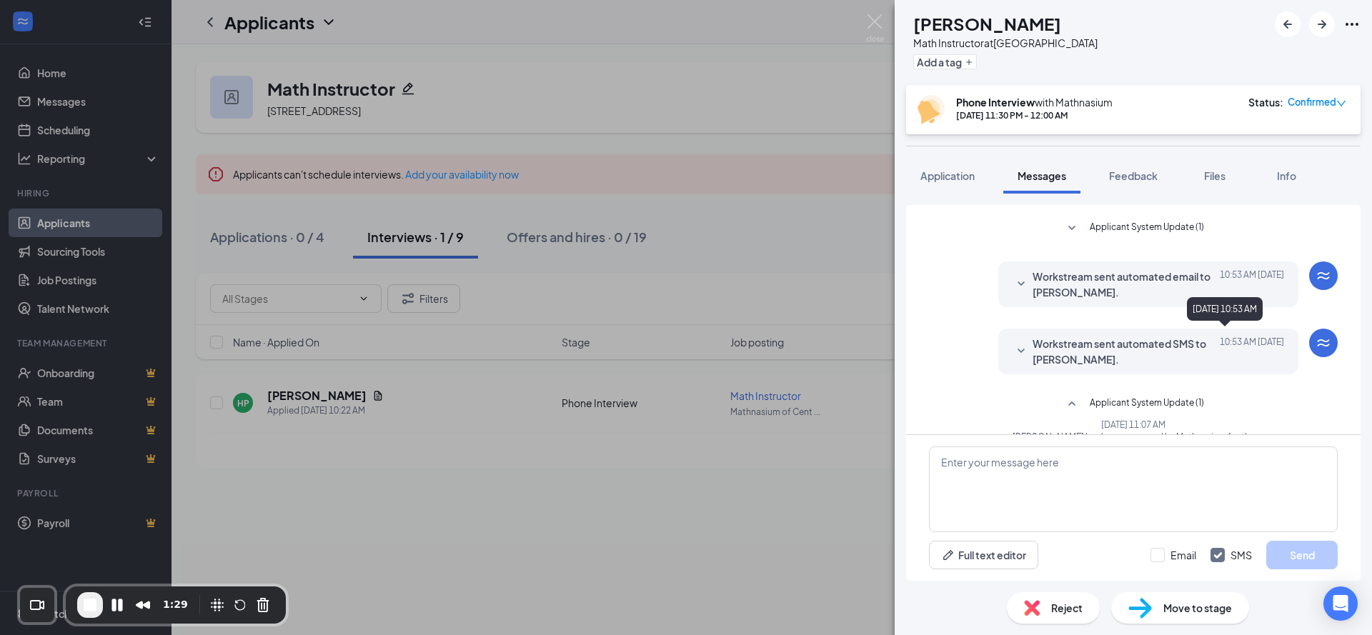
scroll to position [208, 0]
click at [1108, 239] on span "Applicant System Update (1)" at bounding box center [1147, 230] width 114 height 17
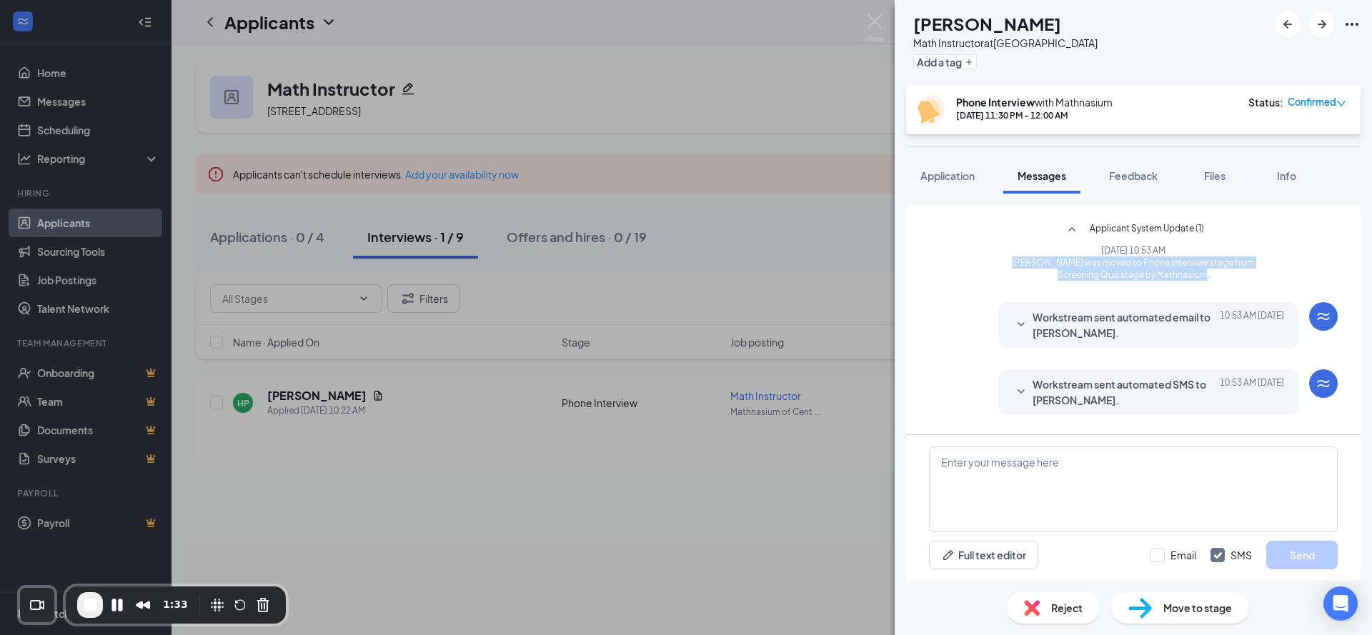
drag, startPoint x: 1005, startPoint y: 294, endPoint x: 1199, endPoint y: 309, distance: 194.3
click at [1199, 309] on div "Load earlier interactions (about 3 more) Workstream sent automated SMS to Himan…" at bounding box center [1133, 374] width 409 height 755
click at [870, 31] on img at bounding box center [875, 28] width 18 height 28
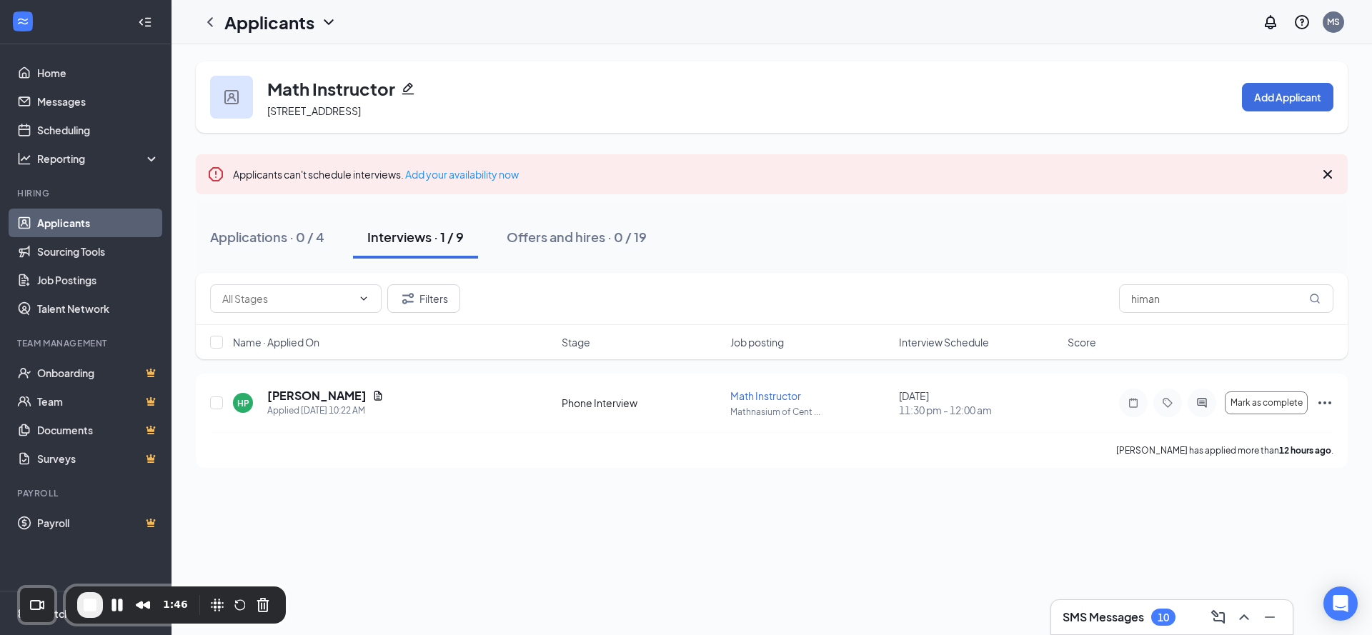
click at [1166, 279] on div "Filters himan" at bounding box center [772, 299] width 1152 height 52
click at [1173, 295] on input "himan" at bounding box center [1226, 298] width 214 height 29
type input "brian"
click at [1208, 405] on icon "ActiveChat" at bounding box center [1201, 402] width 17 height 11
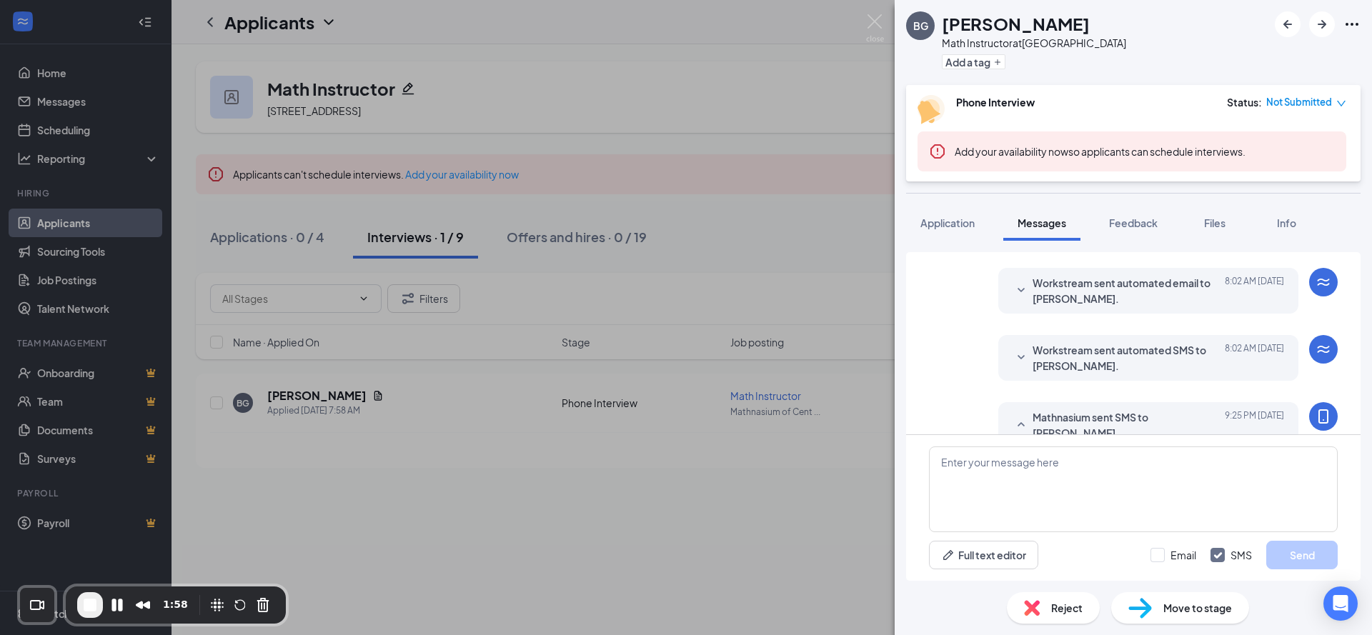
scroll to position [282, 0]
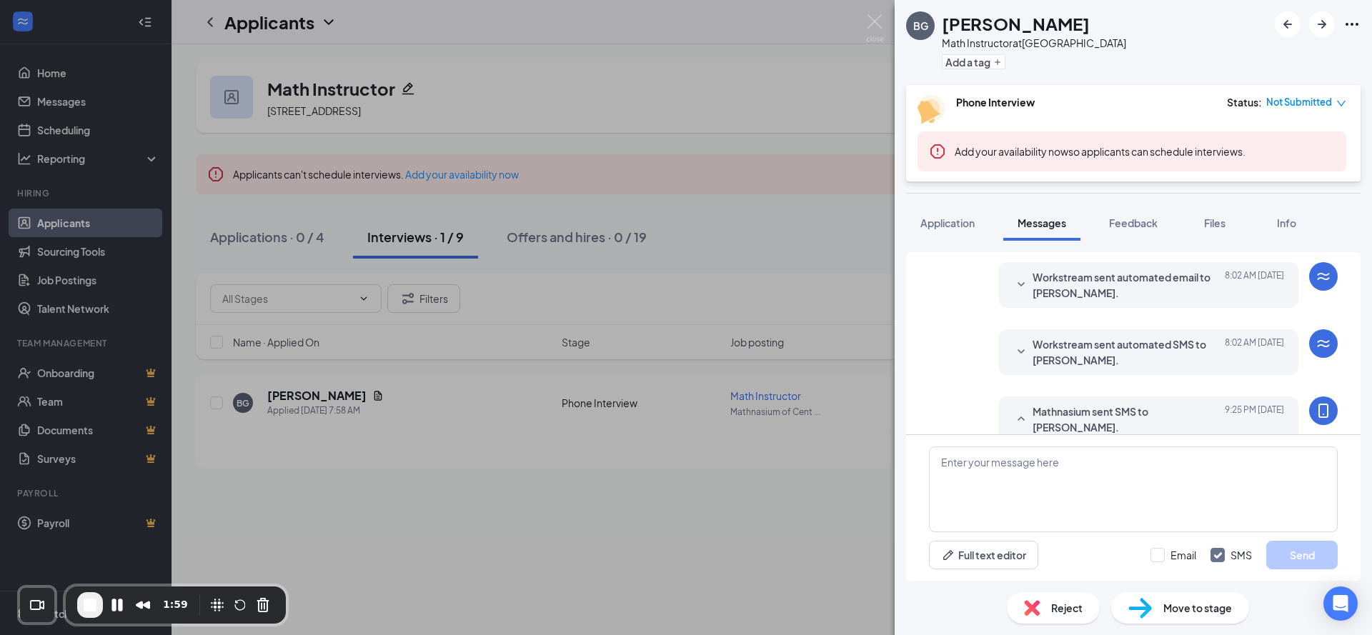
click at [1093, 353] on span "Workstream sent automated SMS to Brian Gerra." at bounding box center [1126, 352] width 187 height 31
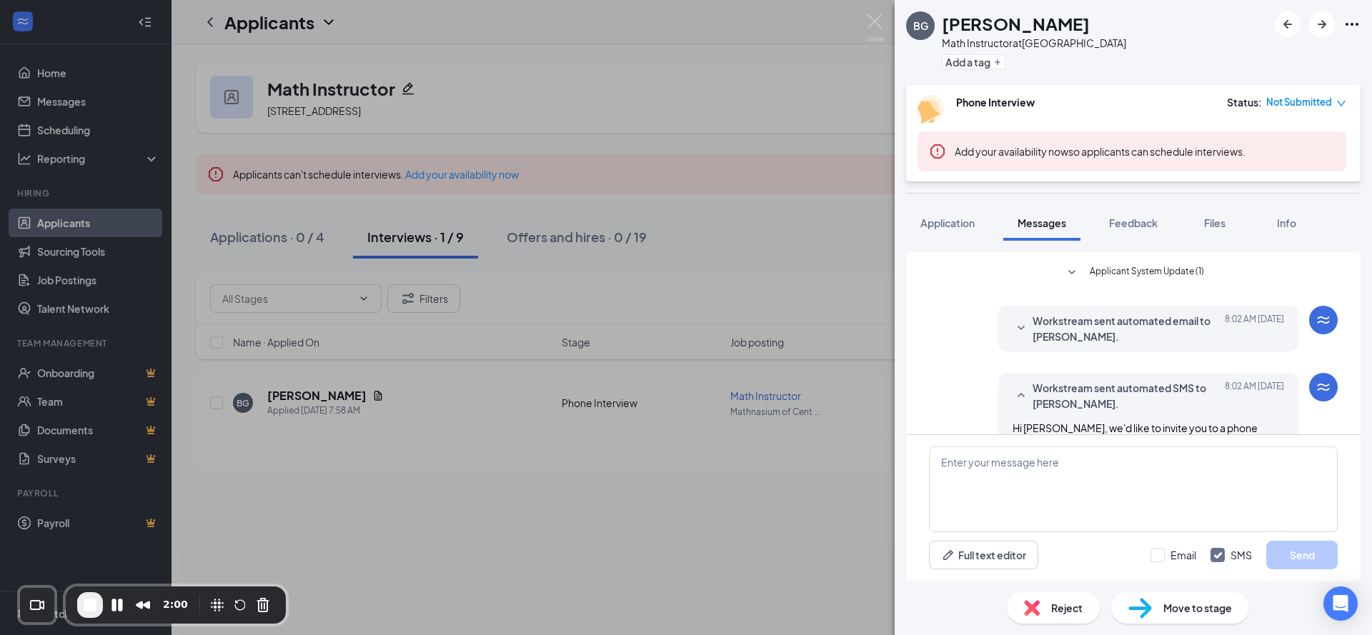
scroll to position [217, 0]
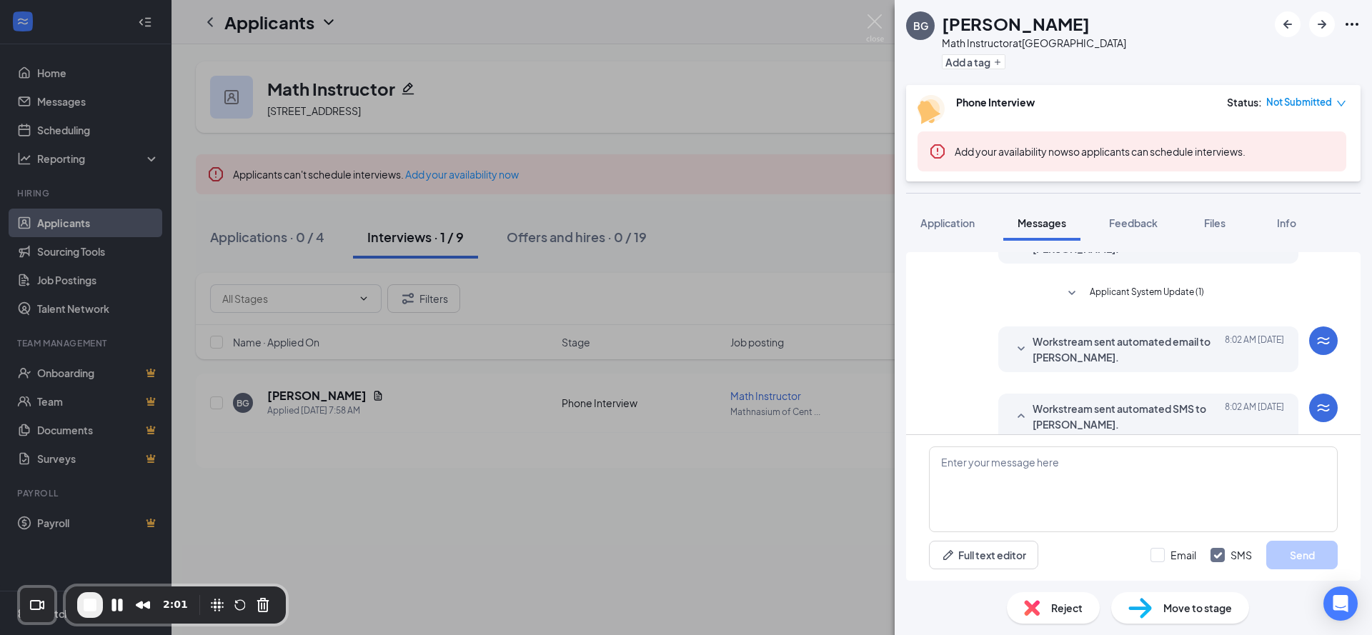
click at [1109, 297] on span "Applicant System Update (1)" at bounding box center [1147, 293] width 114 height 17
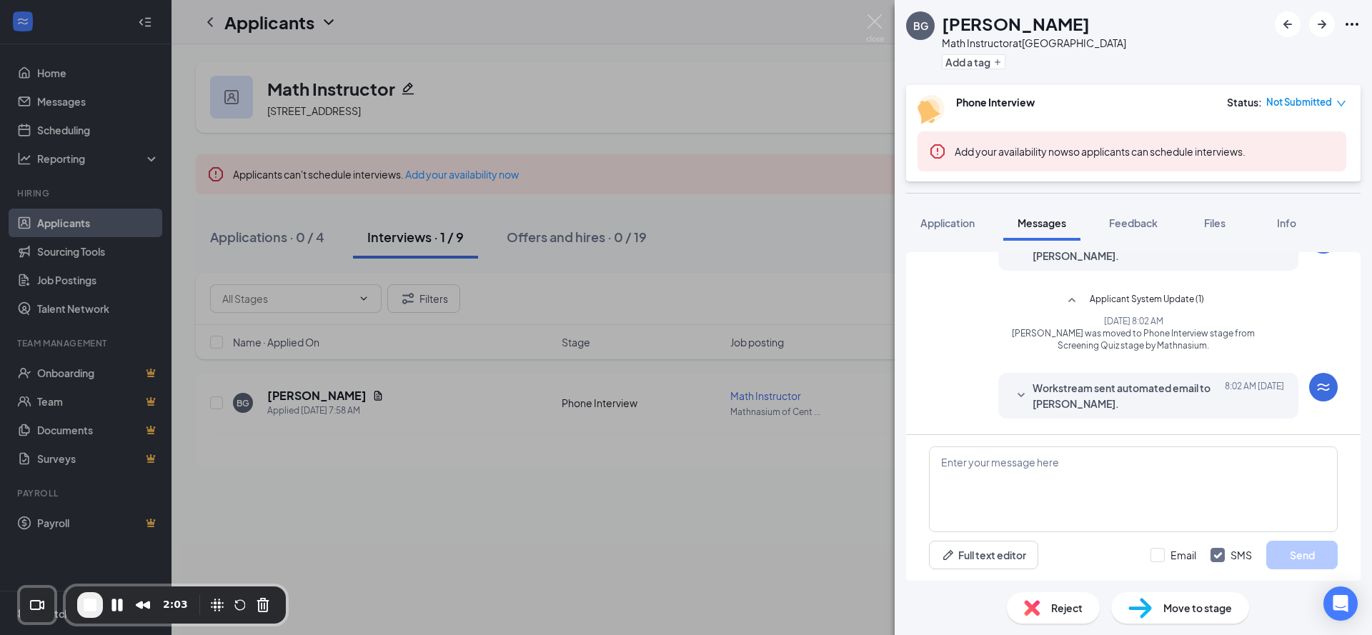
scroll to position [206, 0]
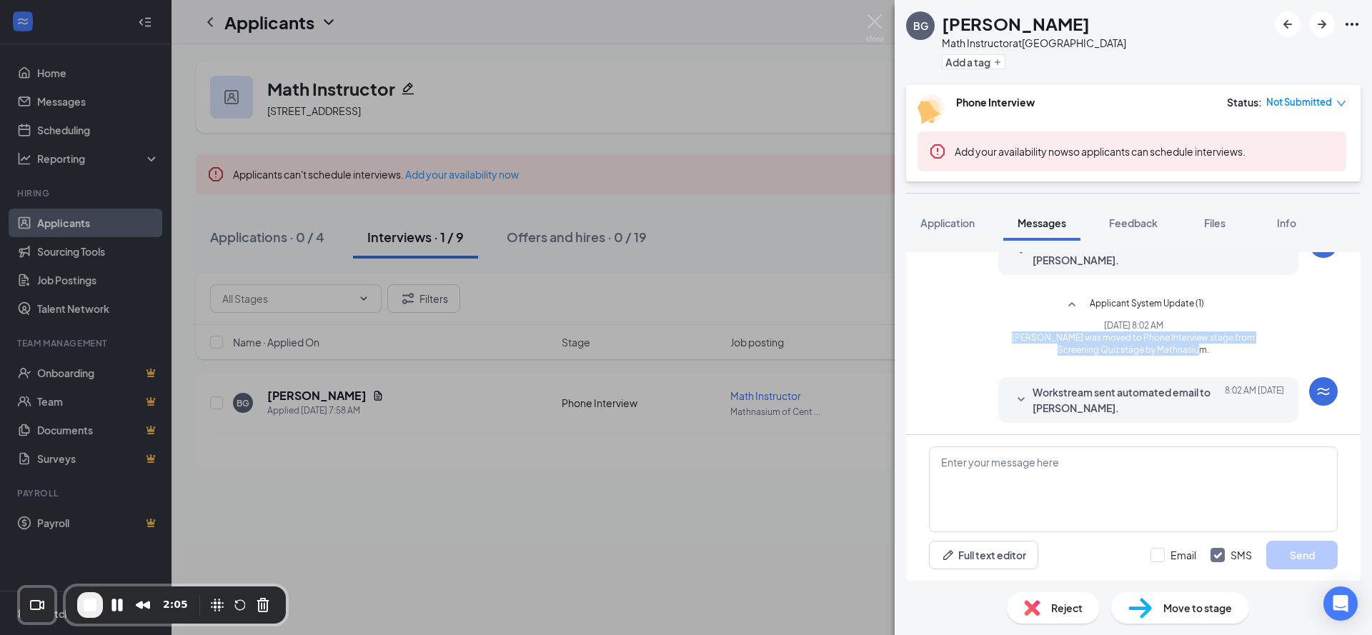
drag, startPoint x: 1013, startPoint y: 338, endPoint x: 1188, endPoint y: 357, distance: 175.3
click at [1188, 357] on div "Applicant System Update (2) Workstream sent automated email to Brian Gerra. Tod…" at bounding box center [1133, 380] width 409 height 668
click at [98, 607] on span "End Recording" at bounding box center [89, 605] width 17 height 17
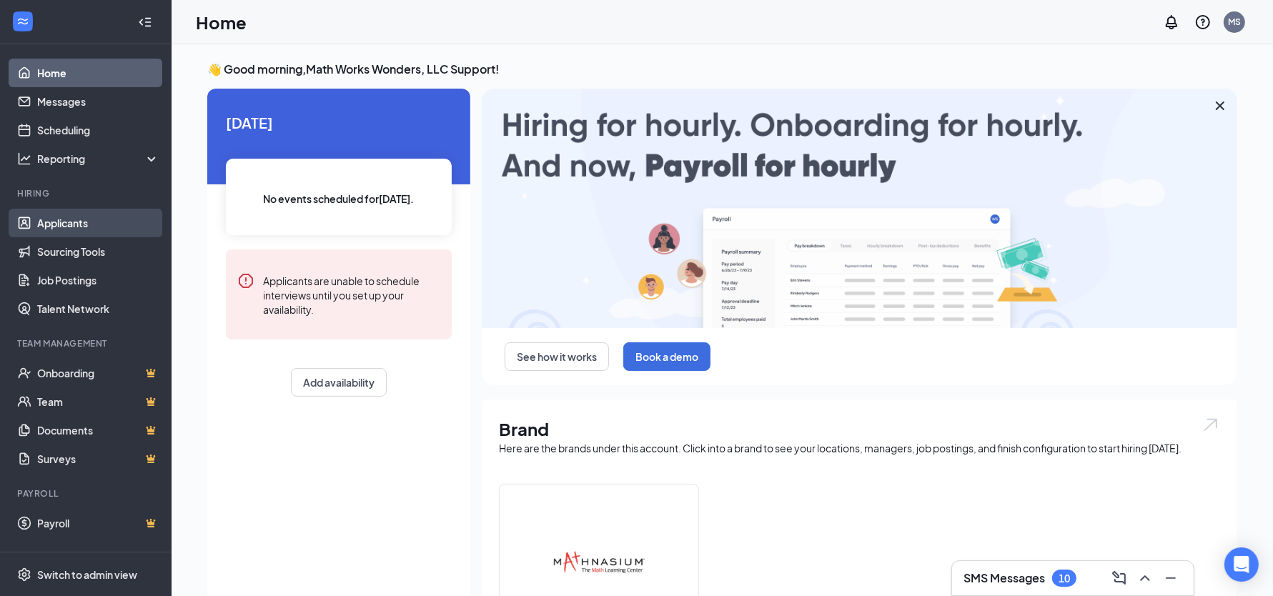
drag, startPoint x: 128, startPoint y: 227, endPoint x: 136, endPoint y: 229, distance: 8.8
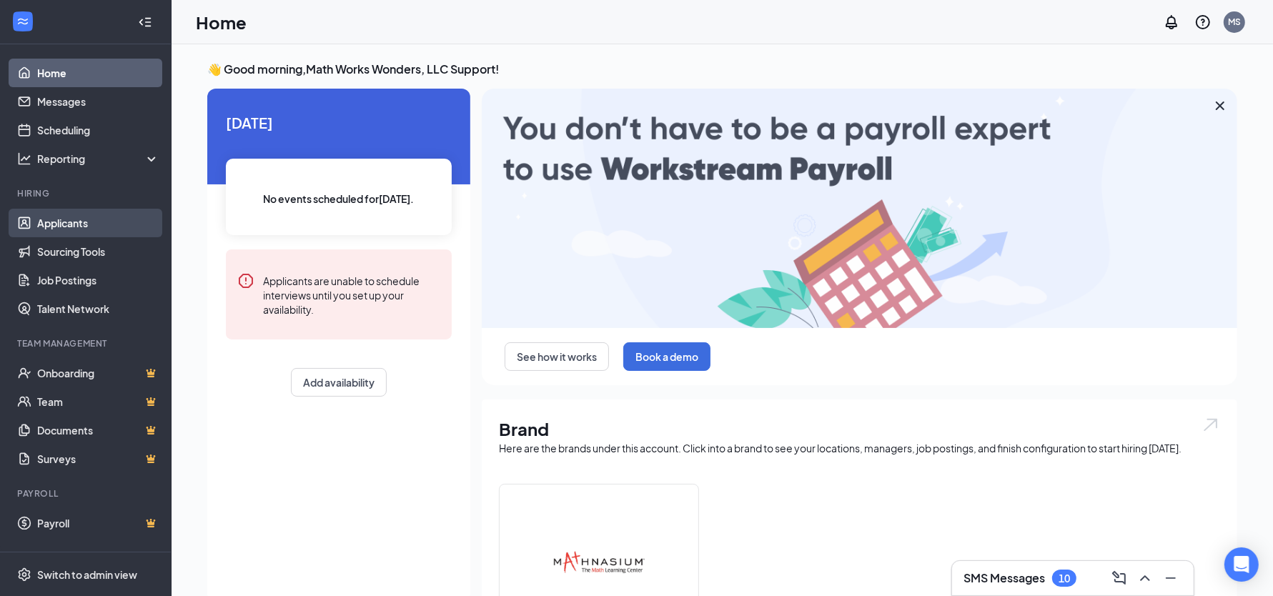
click at [129, 227] on link "Applicants" at bounding box center [98, 223] width 122 height 29
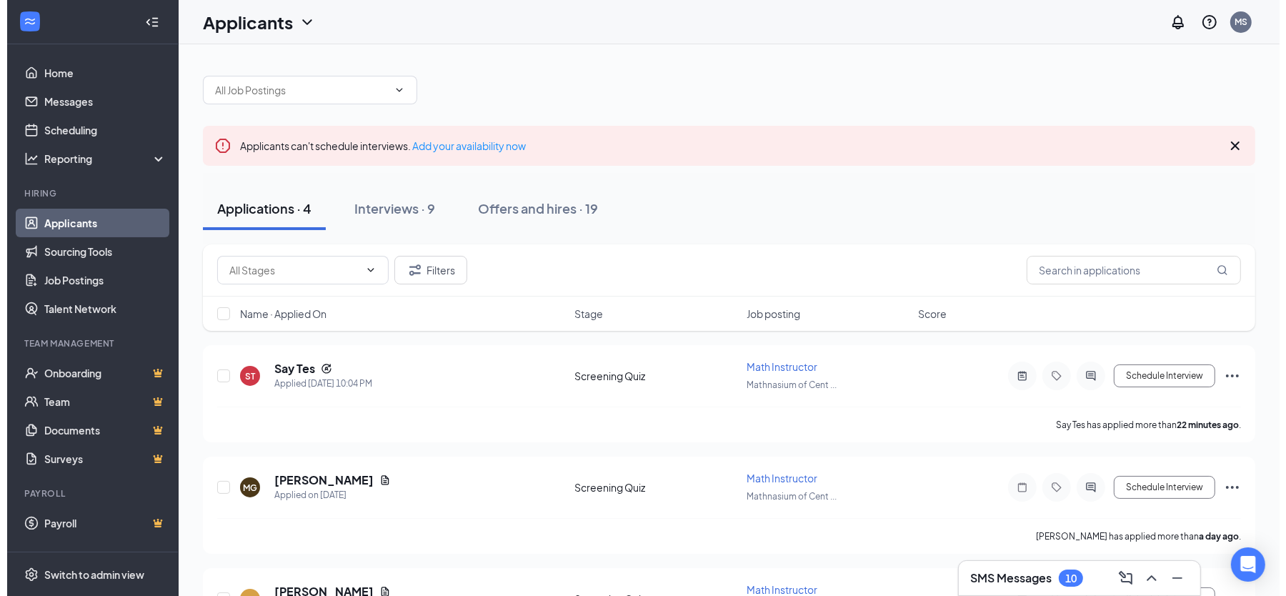
scroll to position [35, 0]
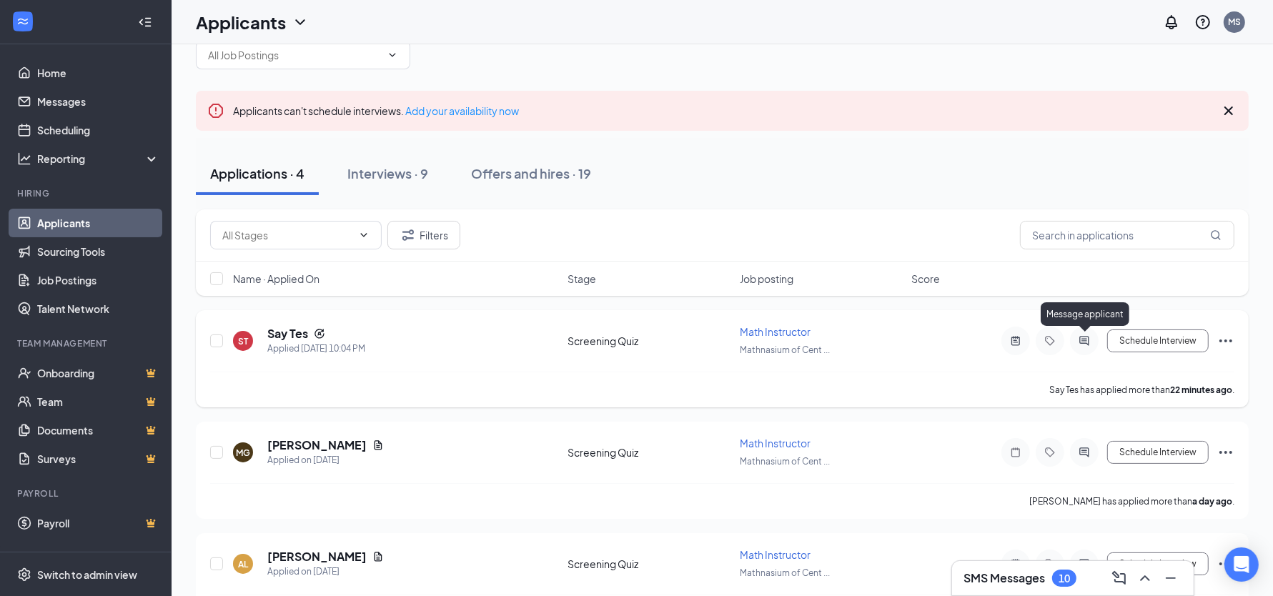
click at [1079, 336] on icon "ActiveChat" at bounding box center [1083, 340] width 17 height 11
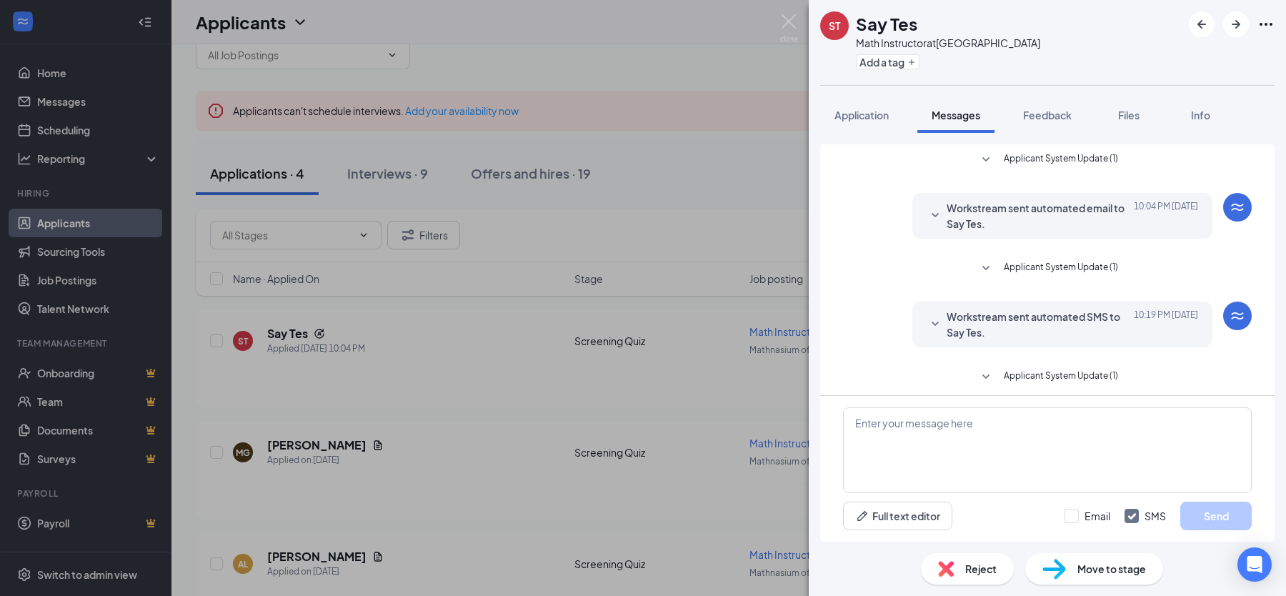
scroll to position [7, 0]
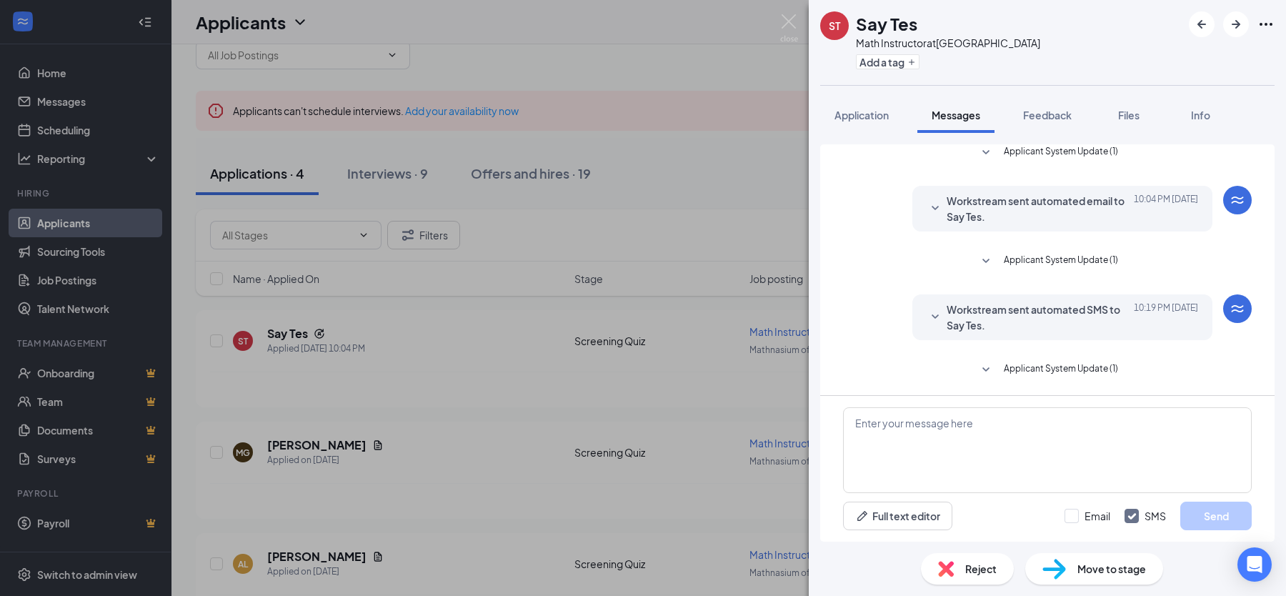
click at [1091, 367] on span "Applicant System Update (1)" at bounding box center [1061, 370] width 114 height 17
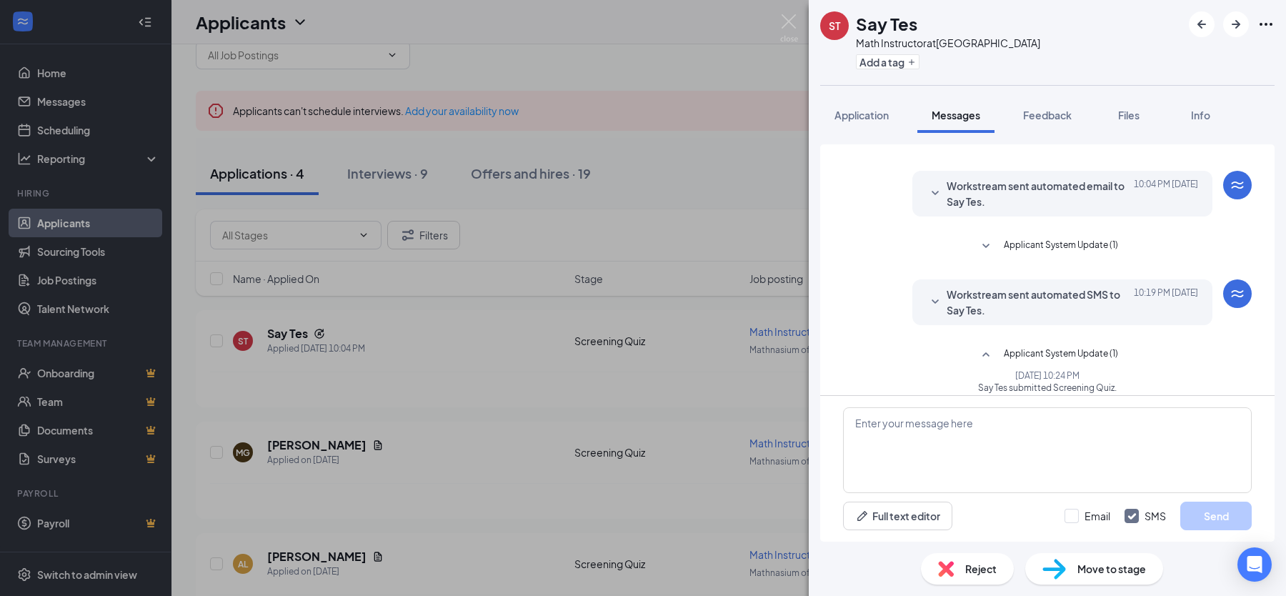
scroll to position [34, 0]
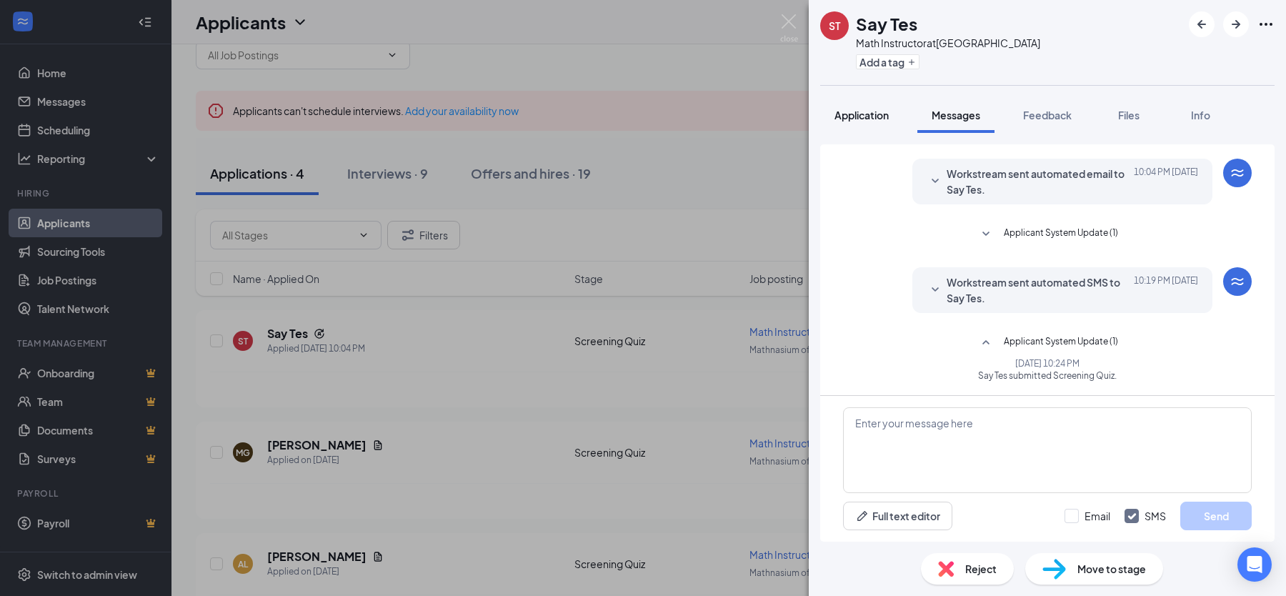
click at [882, 129] on button "Application" at bounding box center [861, 115] width 83 height 36
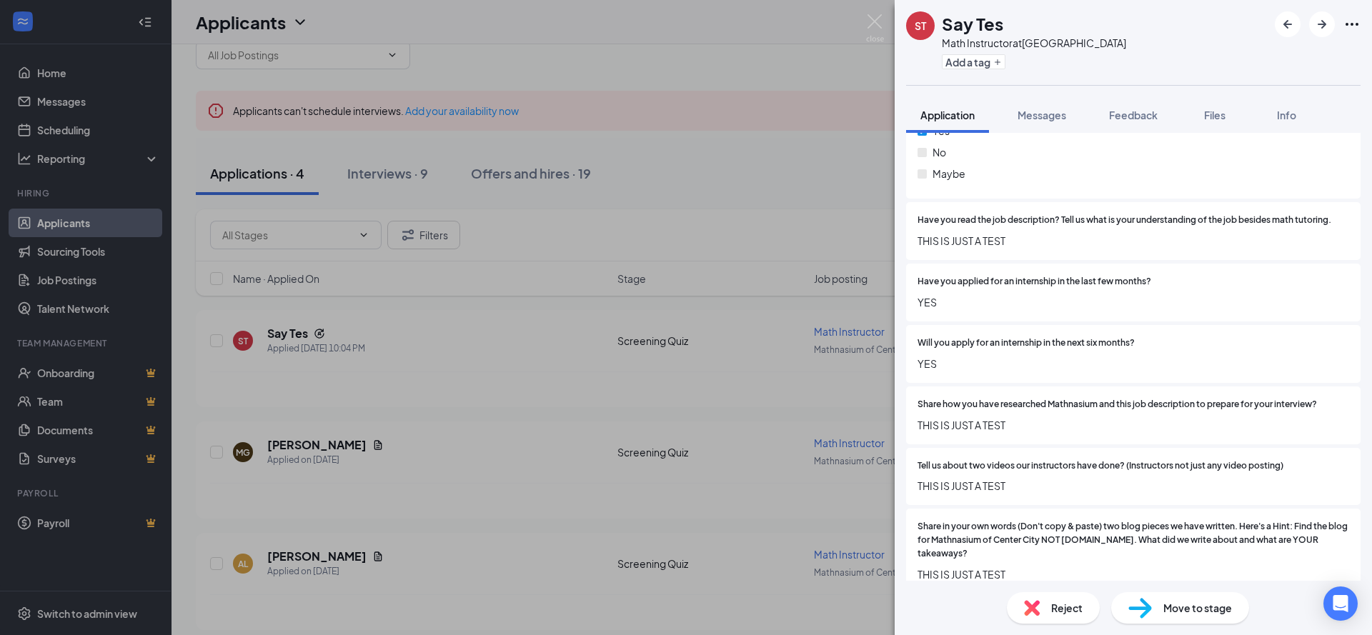
scroll to position [459, 0]
click at [1030, 125] on button "Messages" at bounding box center [1041, 115] width 77 height 36
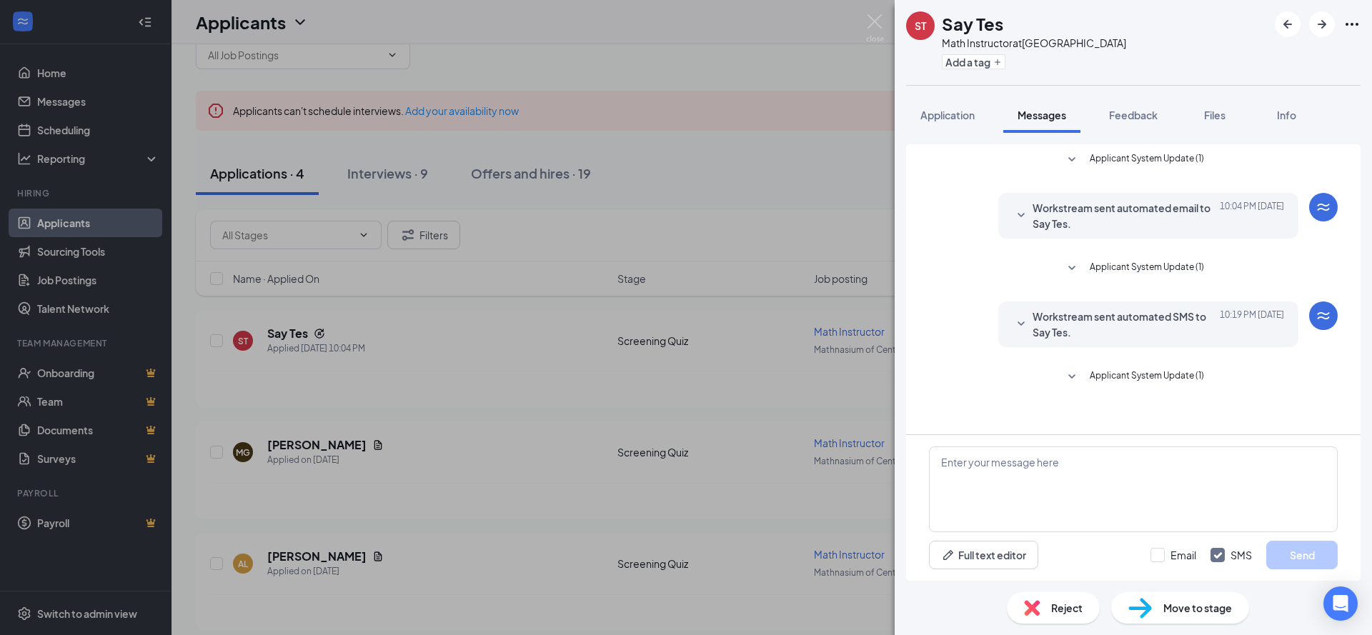
click at [1123, 377] on span "Applicant System Update (1)" at bounding box center [1147, 377] width 114 height 17
drag, startPoint x: 1036, startPoint y: 413, endPoint x: 1196, endPoint y: 420, distance: 160.2
click at [1196, 420] on div "Applicant System Update (1) Workstream sent automated email to Say Tes. Today 1…" at bounding box center [1133, 287] width 409 height 286
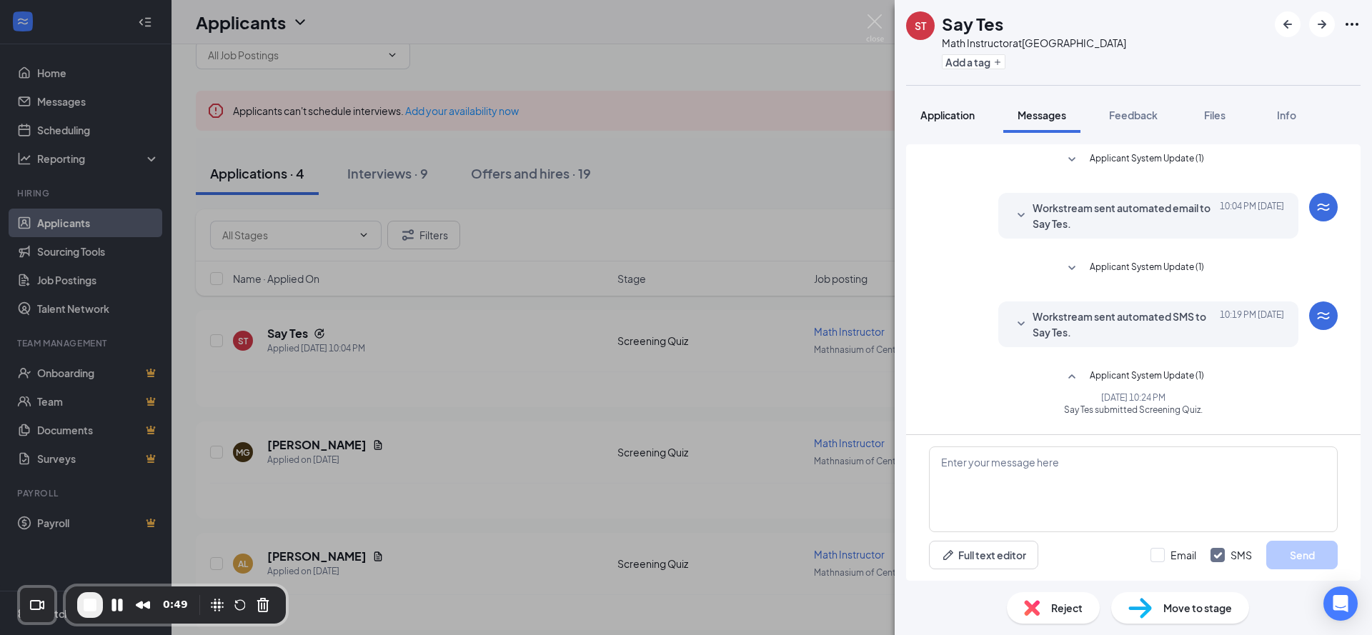
click at [939, 120] on span "Application" at bounding box center [947, 115] width 54 height 13
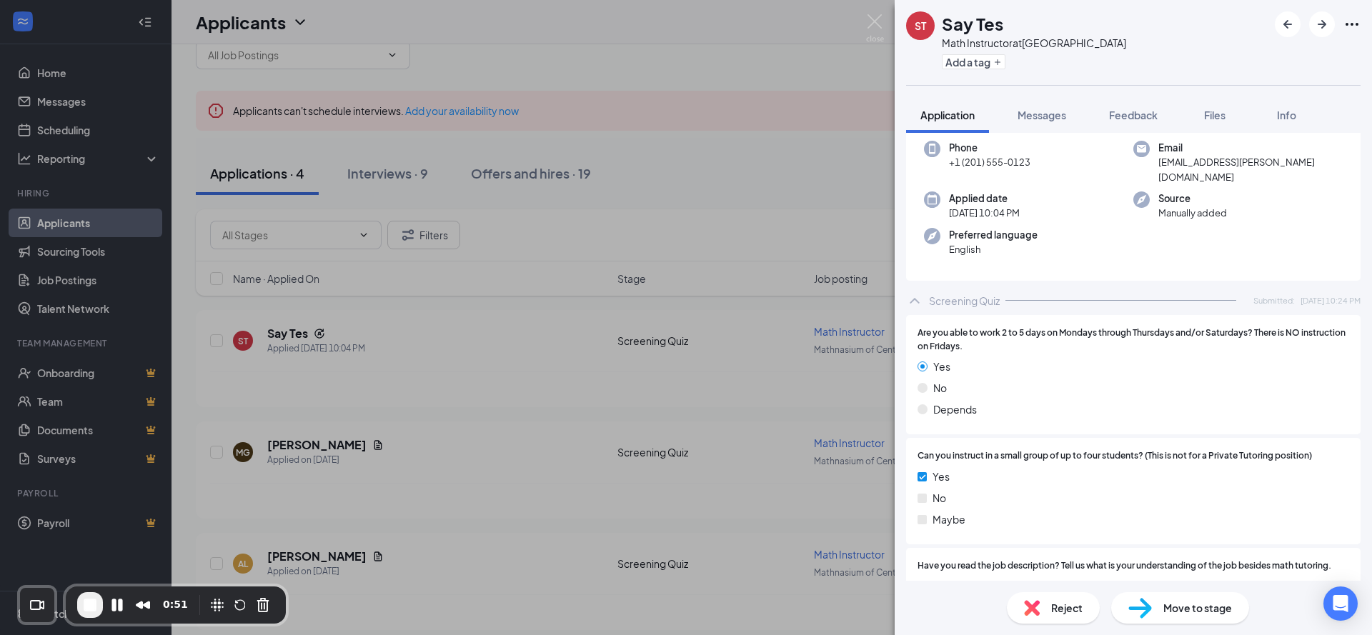
scroll to position [32, 0]
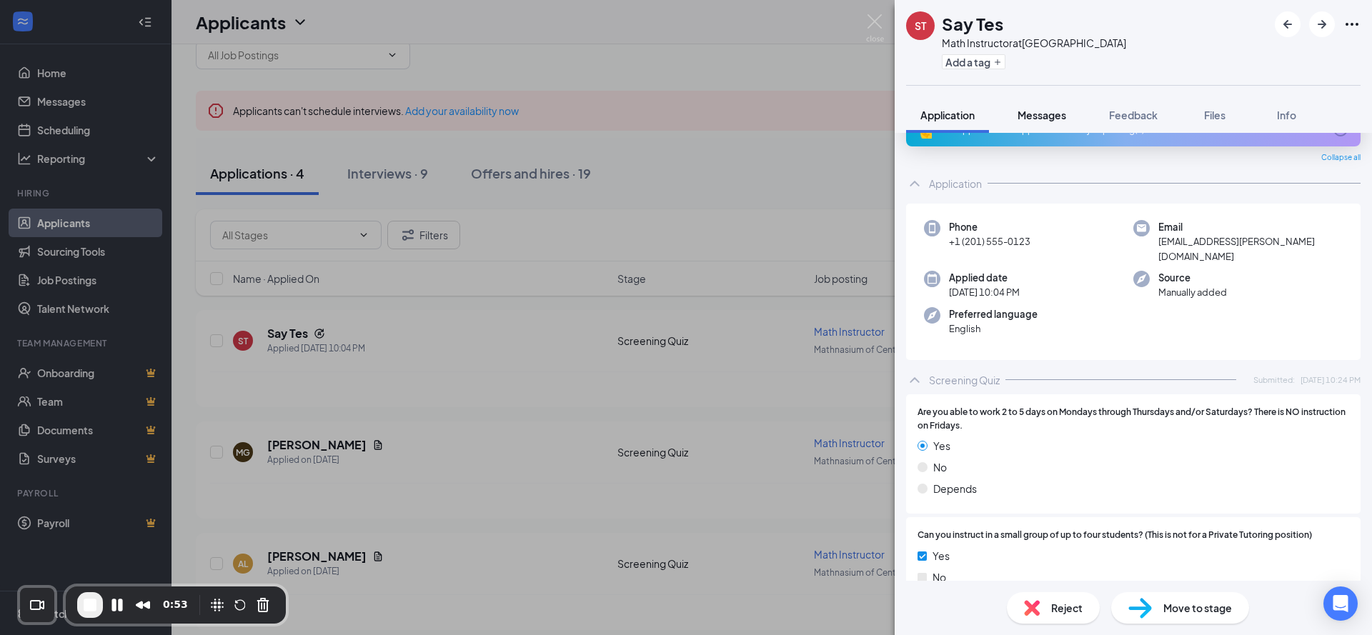
click at [1034, 106] on button "Messages" at bounding box center [1041, 115] width 77 height 36
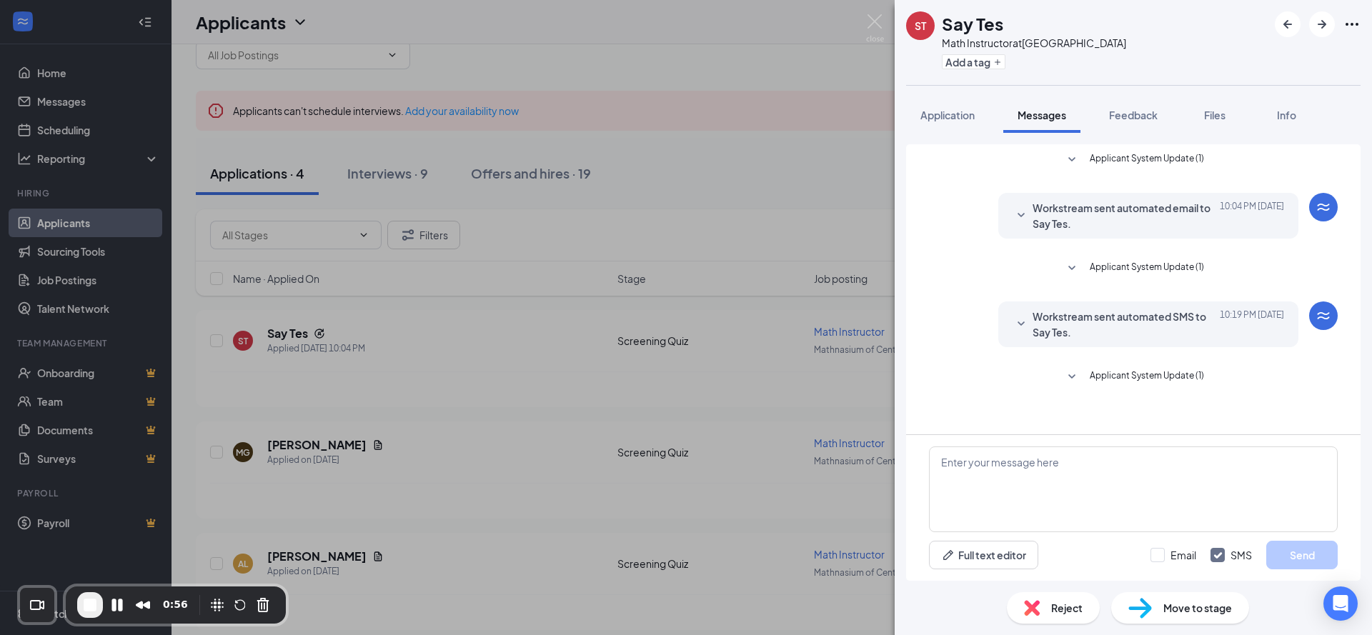
click at [1113, 372] on span "Applicant System Update (1)" at bounding box center [1147, 377] width 114 height 17
click at [91, 595] on span "End Recording" at bounding box center [89, 605] width 17 height 17
drag, startPoint x: 1064, startPoint y: 407, endPoint x: 1196, endPoint y: 409, distance: 132.2
click at [1196, 409] on span "Say Tes submitted Screening Quiz." at bounding box center [1132, 410] width 245 height 12
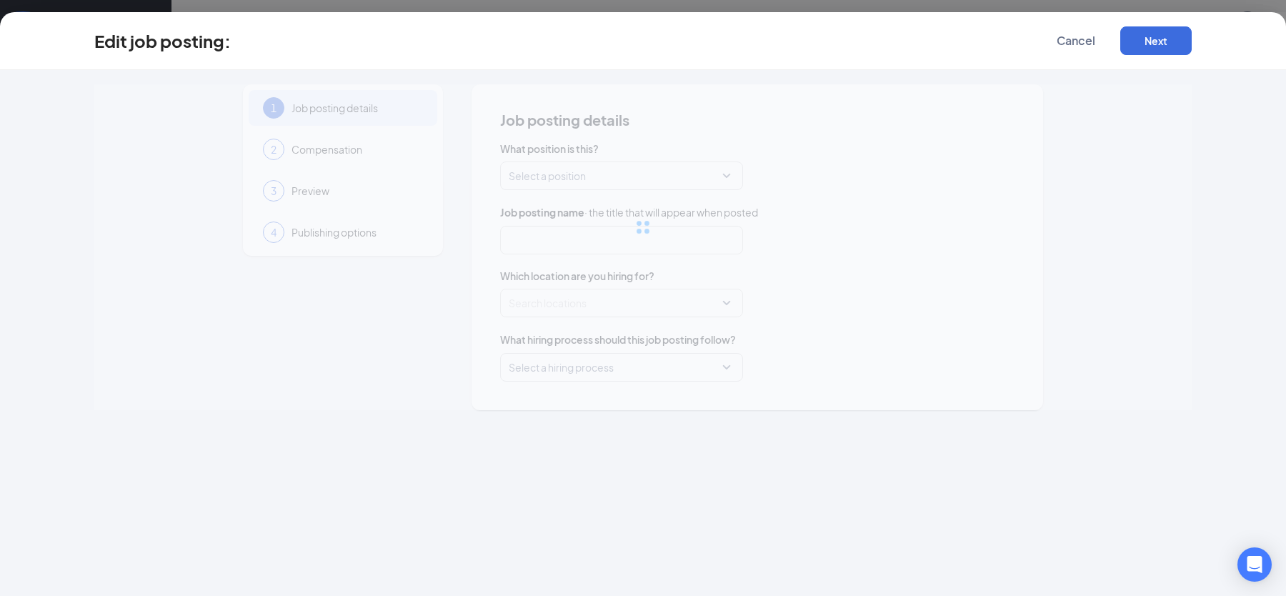
type input "Math Instructor"
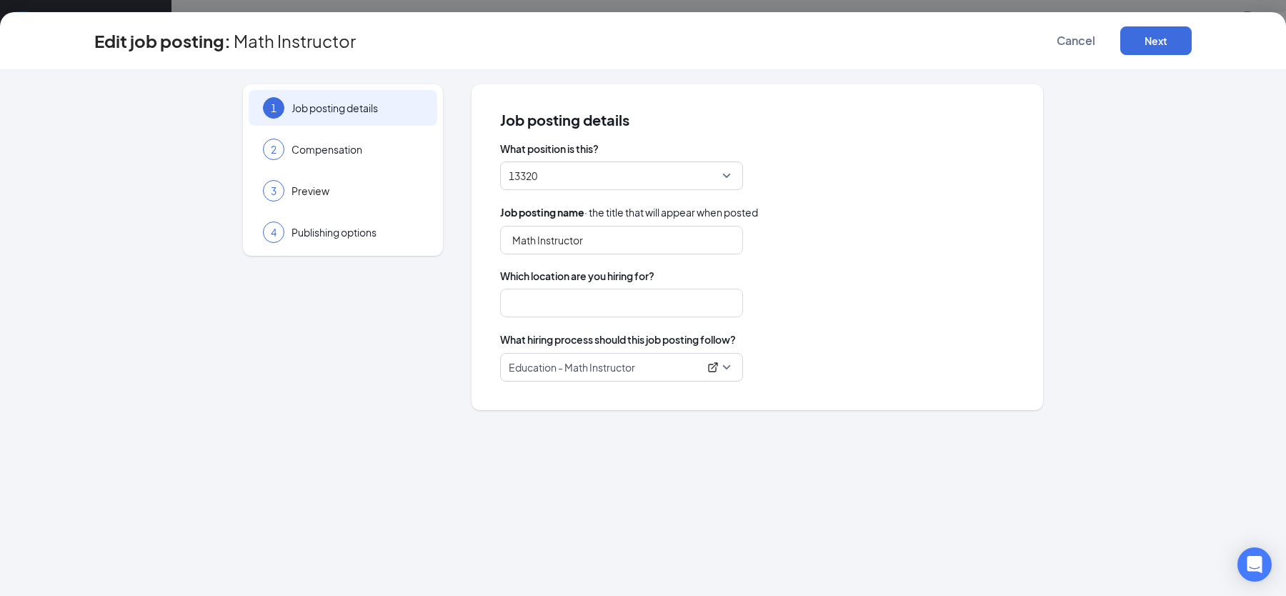
type input "[GEOGRAPHIC_DATA]"
click at [711, 368] on icon "ExternalLink" at bounding box center [712, 367] width 11 height 11
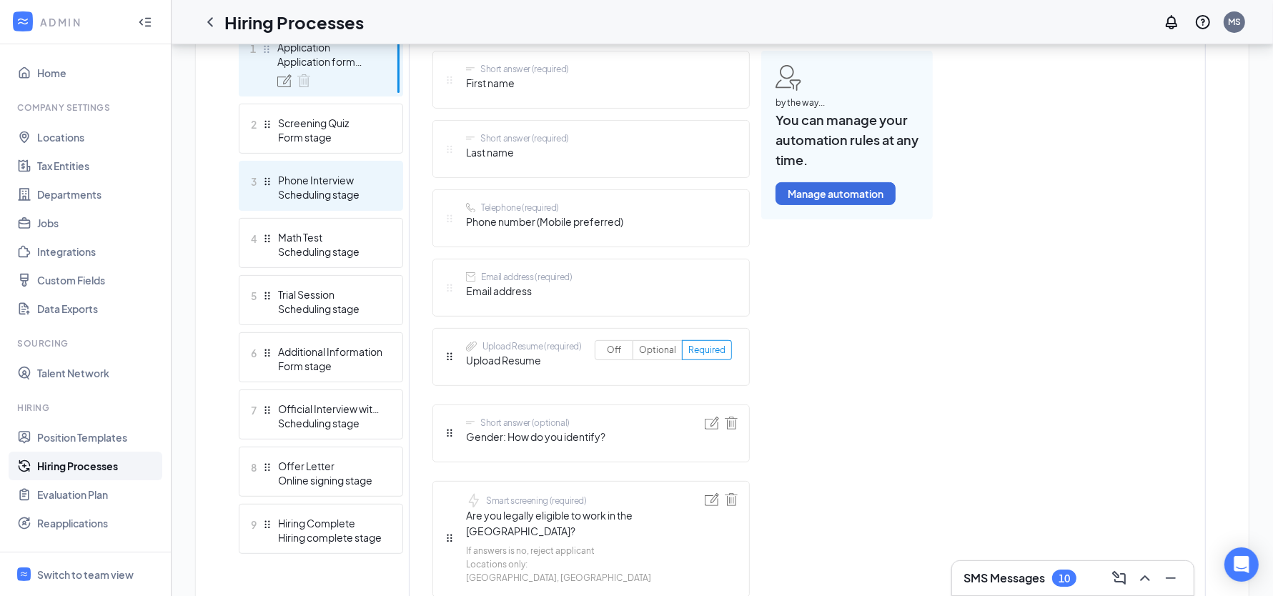
scroll to position [414, 0]
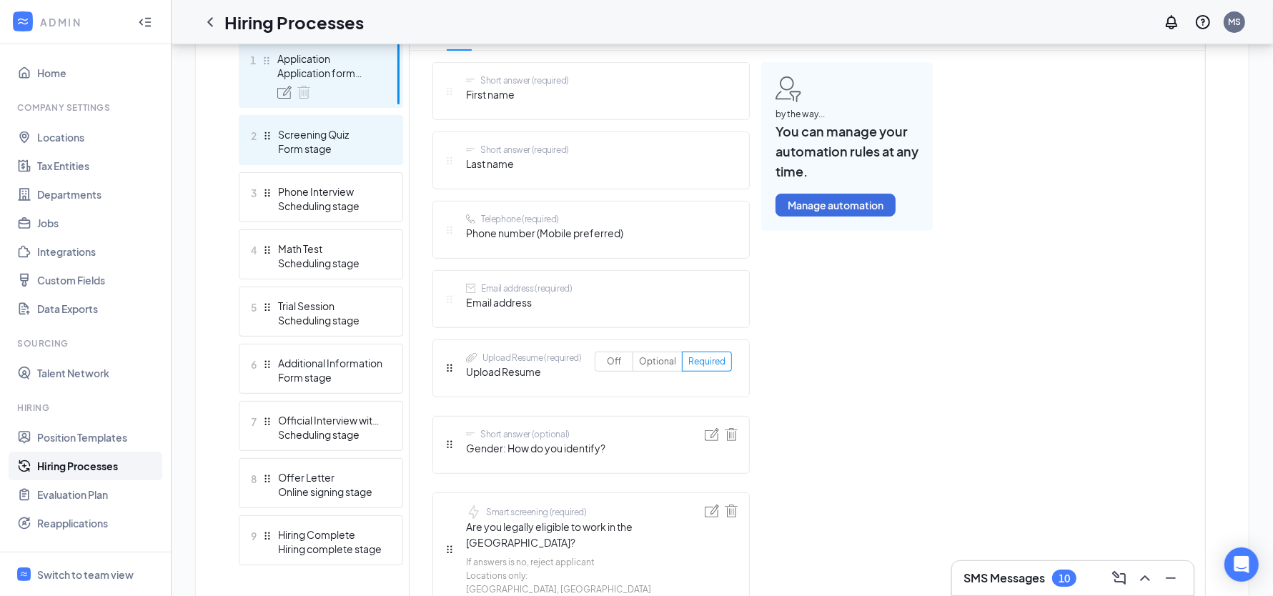
click at [355, 145] on div "Form stage" at bounding box center [330, 148] width 104 height 14
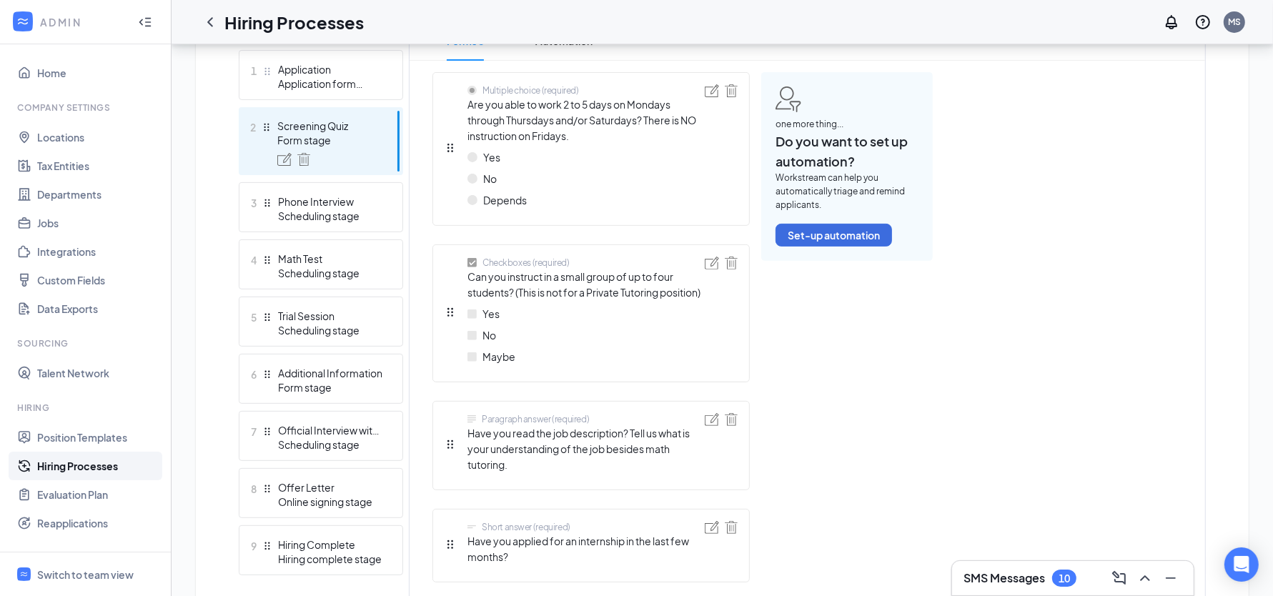
scroll to position [404, 0]
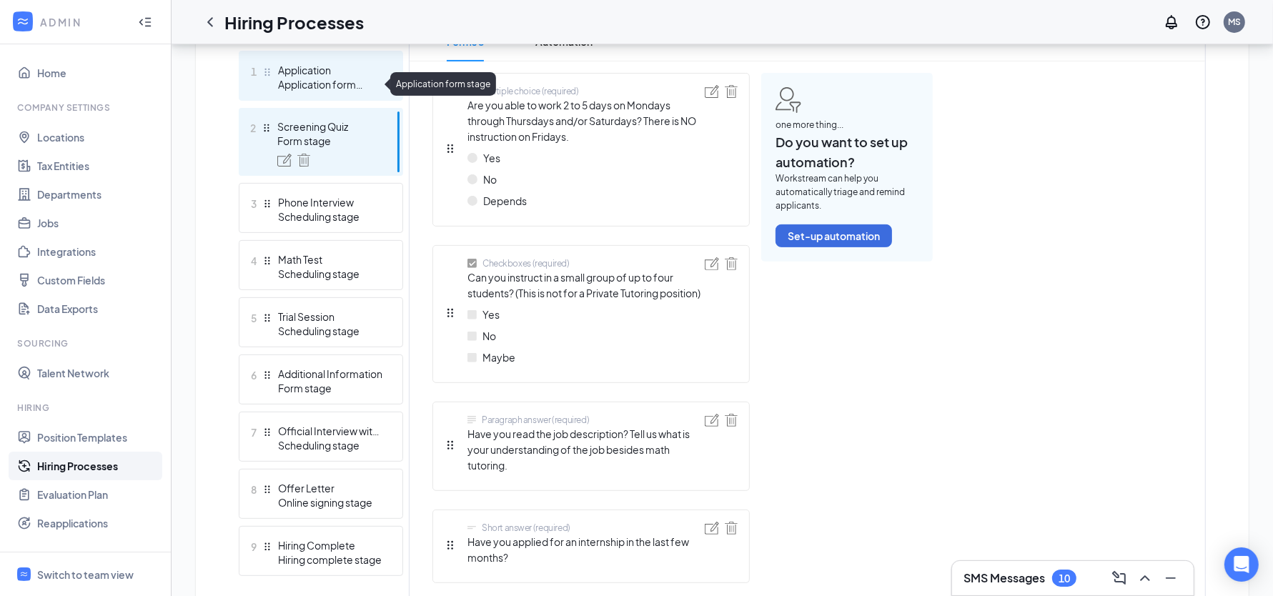
click at [324, 89] on div "Application form stage" at bounding box center [330, 84] width 104 height 14
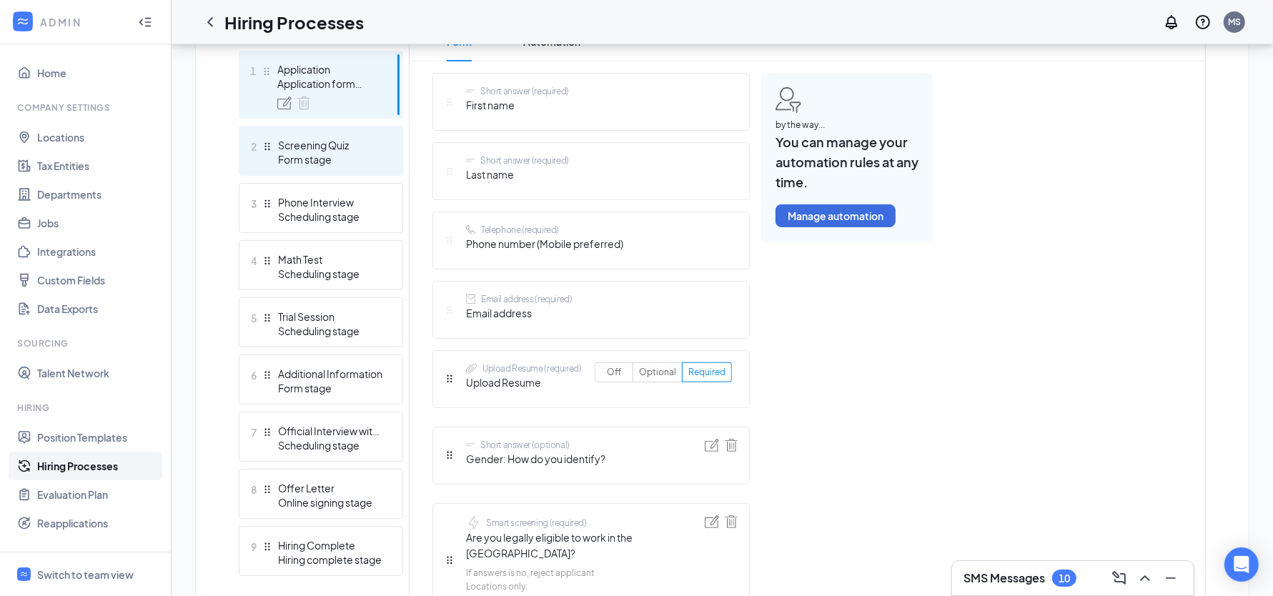
click at [324, 134] on div "2 Screening Quiz Form stage" at bounding box center [321, 151] width 164 height 50
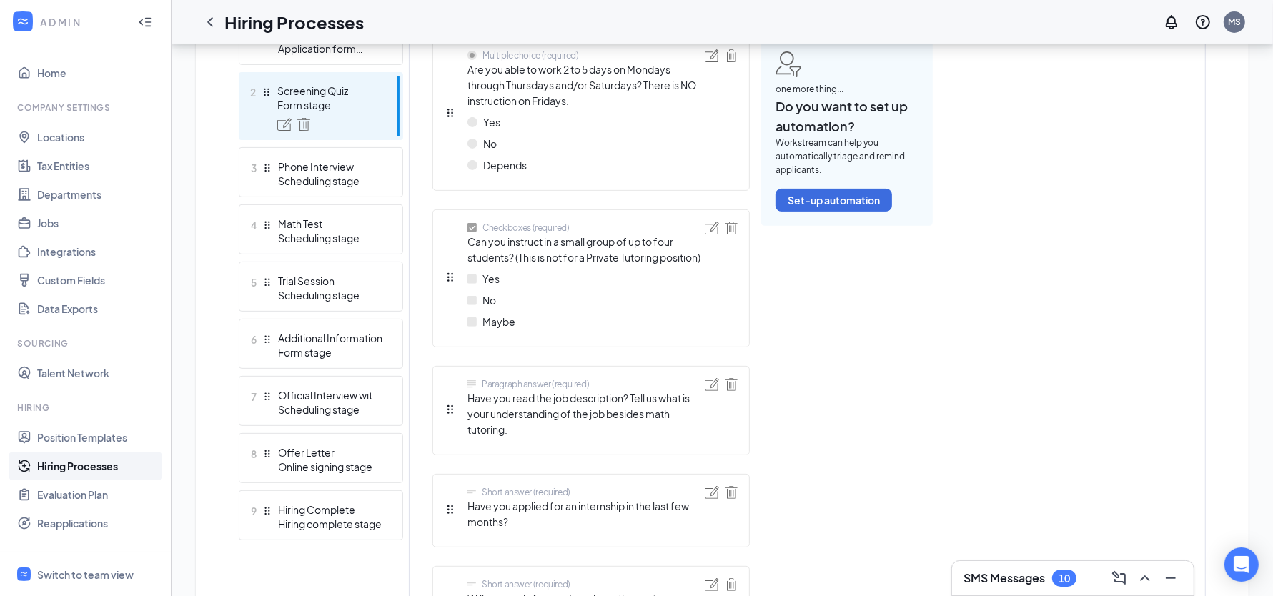
scroll to position [343, 0]
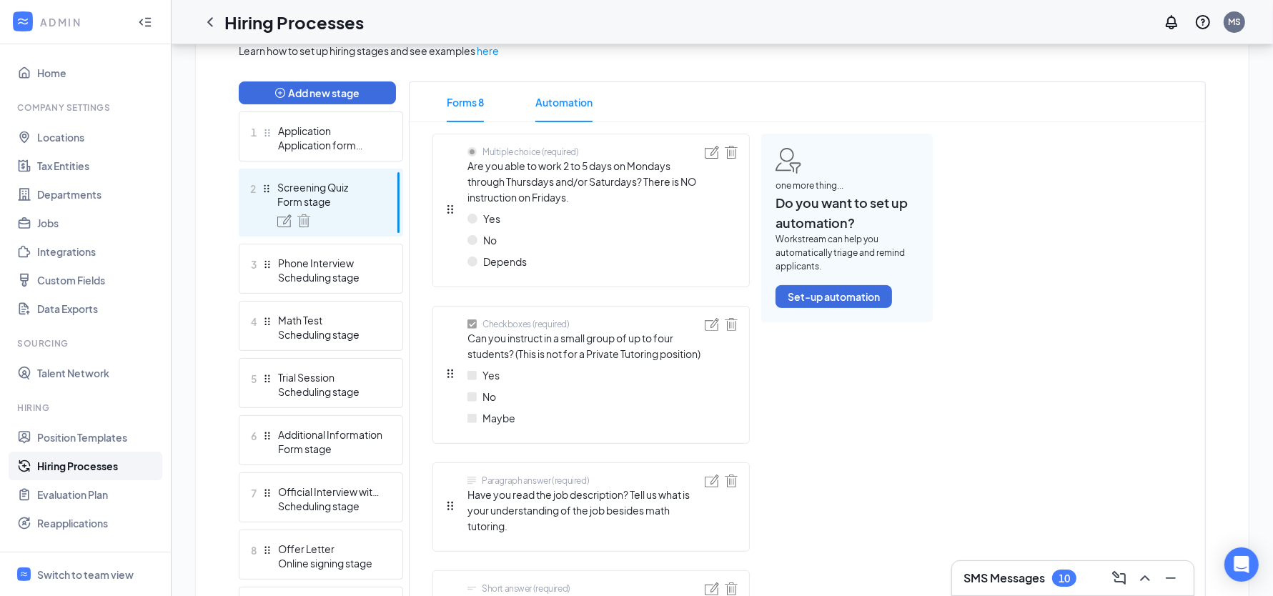
click at [602, 102] on li "Automation" at bounding box center [564, 102] width 86 height 40
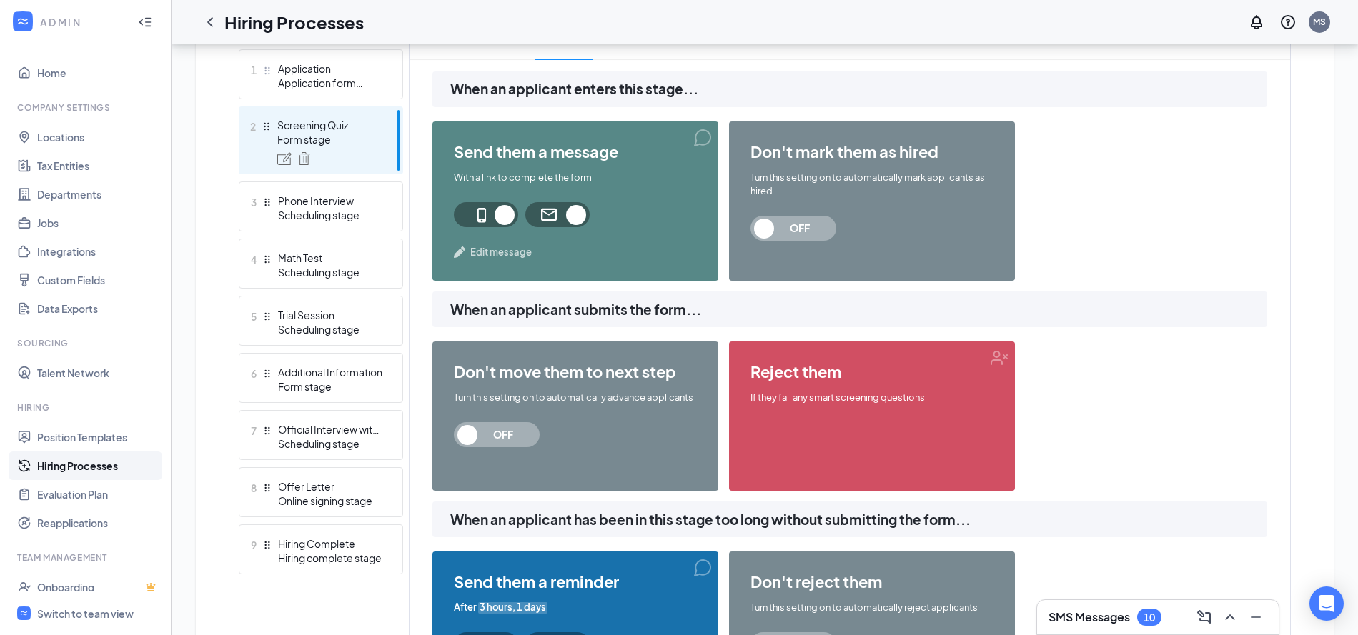
scroll to position [409, 0]
